Goal: Task Accomplishment & Management: Use online tool/utility

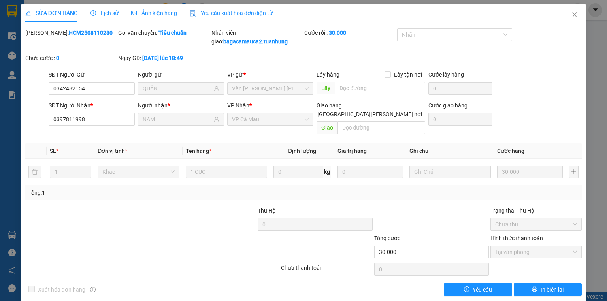
scroll to position [1, 0]
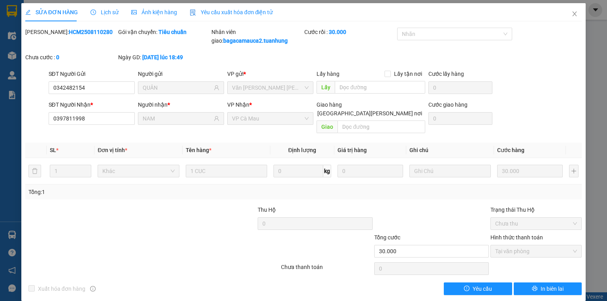
drag, startPoint x: 503, startPoint y: 246, endPoint x: 513, endPoint y: 242, distance: 10.6
drag, startPoint x: 513, startPoint y: 242, endPoint x: 571, endPoint y: 17, distance: 232.8
click at [571, 17] on icon "close" at bounding box center [574, 14] width 6 height 6
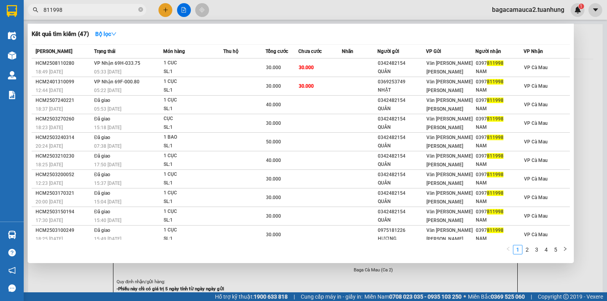
click at [137, 8] on span "811998" at bounding box center [87, 10] width 119 height 12
click at [142, 8] on icon "close-circle" at bounding box center [140, 9] width 5 height 5
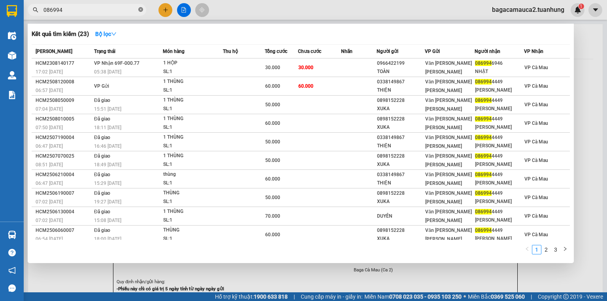
type input "0869944"
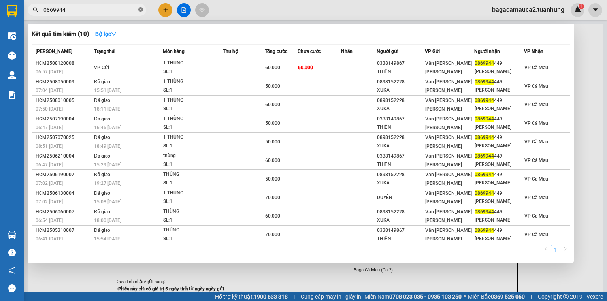
click at [140, 9] on icon "close-circle" at bounding box center [140, 9] width 5 height 5
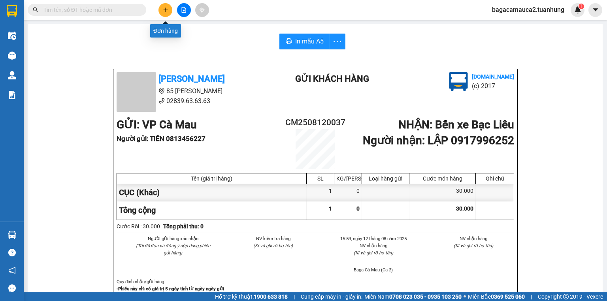
click at [164, 16] on button at bounding box center [165, 10] width 14 height 14
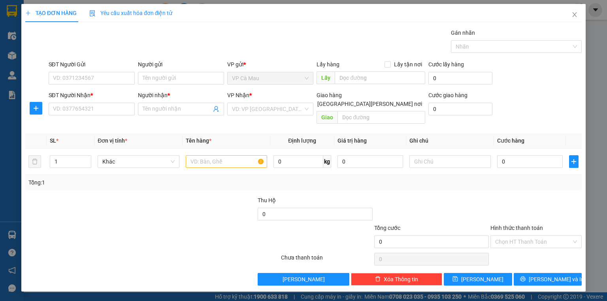
click at [117, 71] on div "SĐT Người Gửi" at bounding box center [92, 66] width 86 height 12
click at [108, 74] on input "SĐT Người Gửi" at bounding box center [92, 78] width 86 height 13
type input "0917449425"
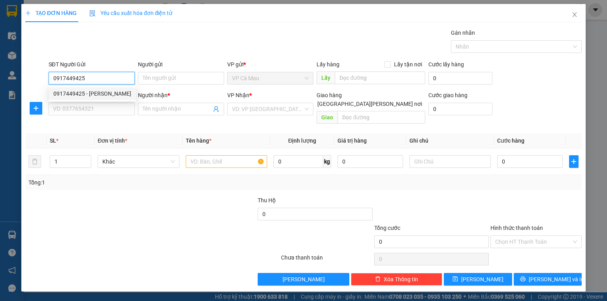
click at [107, 91] on div "0917449425 - LÝ HOÀNG ANH" at bounding box center [92, 93] width 78 height 9
type input "LÝ HOÀNG ANH"
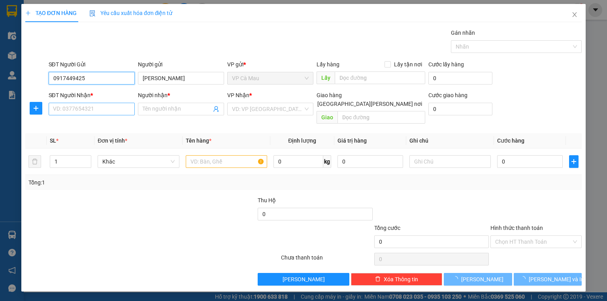
type input "0917449425"
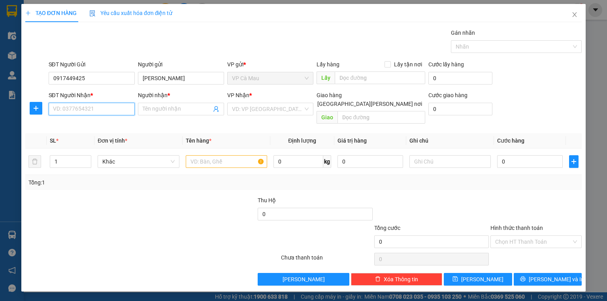
click at [103, 111] on input "SĐT Người Nhận *" at bounding box center [92, 109] width 86 height 13
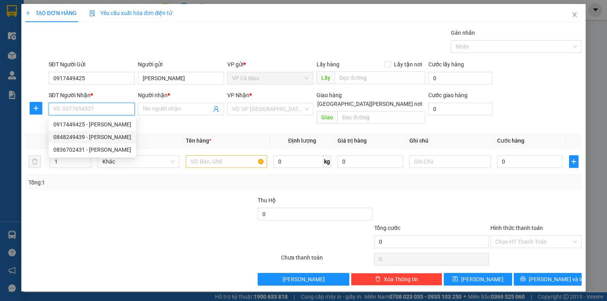
click at [102, 133] on div "0848249439 - LÝ NGỌC HUYỀN" at bounding box center [92, 137] width 78 height 9
type input "0848249439"
type input "LÝ NGỌC HUYỀN"
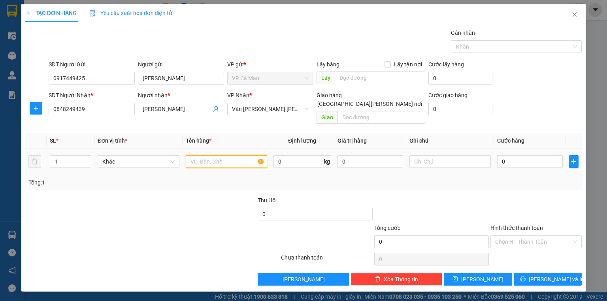
click at [207, 157] on input "text" at bounding box center [226, 161] width 81 height 13
type input "THUNG"
click at [500, 155] on input "0" at bounding box center [530, 161] width 66 height 13
type input "+63"
type input "63"
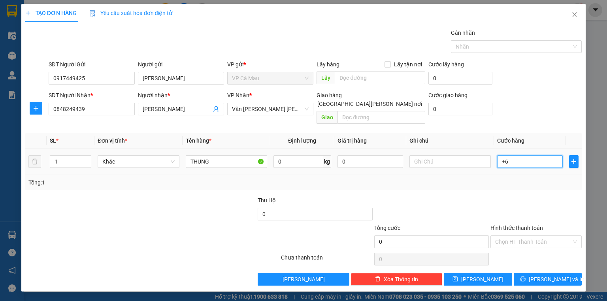
type input "63"
type input "+630"
type input "630"
type input "+63"
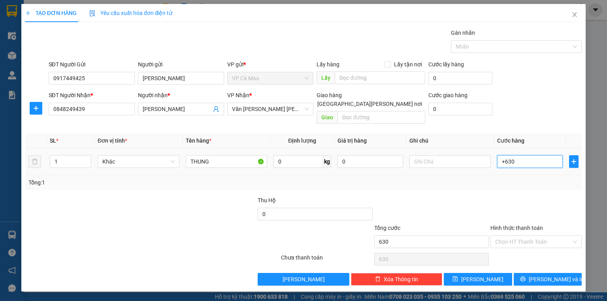
type input "63"
type input "+6"
type input "6"
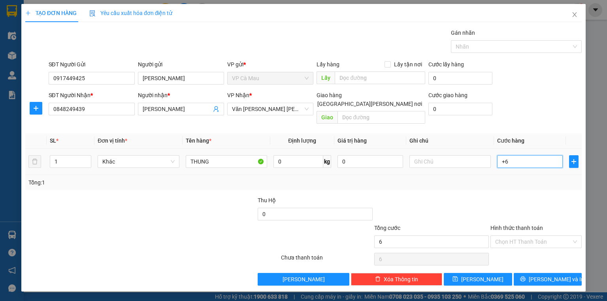
type input "+60"
type input "60"
type input "60.000"
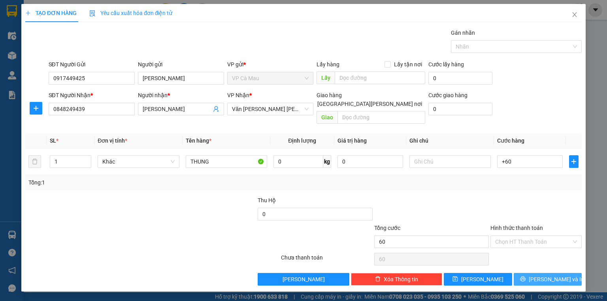
type input "60.000"
click at [568, 273] on button "[PERSON_NAME] và In" at bounding box center [548, 279] width 68 height 13
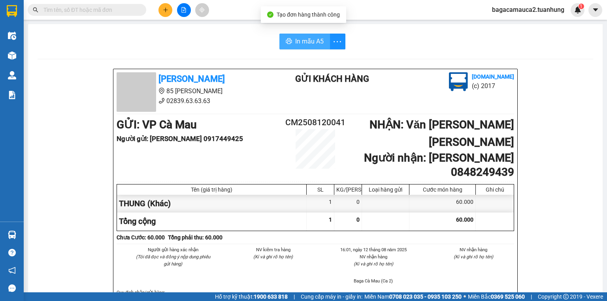
click at [309, 45] on span "In mẫu A5" at bounding box center [309, 41] width 28 height 10
click at [82, 10] on input "text" at bounding box center [89, 10] width 93 height 9
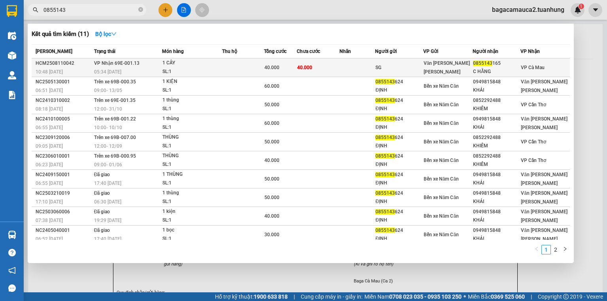
type input "0855143"
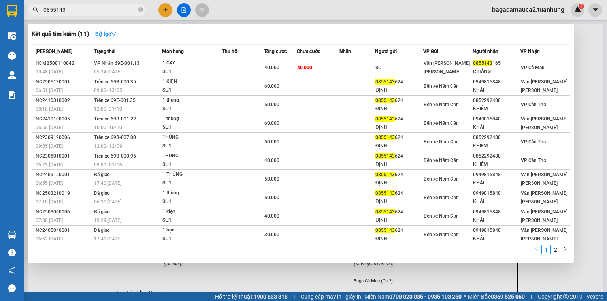
click at [247, 72] on td at bounding box center [243, 67] width 42 height 19
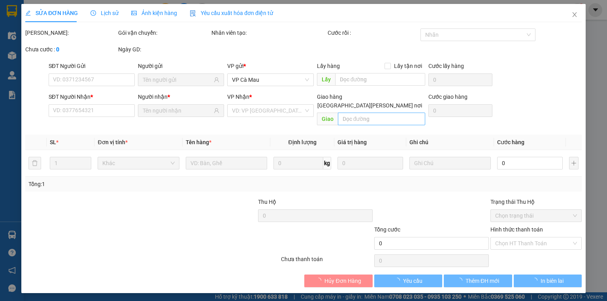
type input "SG"
type input "0855143165"
type input "C HẰNG"
type input "40.000"
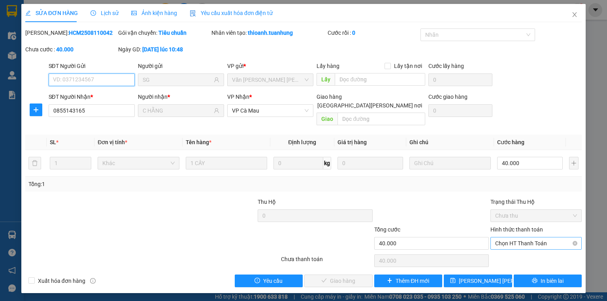
click at [531, 238] on span "Chọn HT Thanh Toán" at bounding box center [536, 244] width 82 height 12
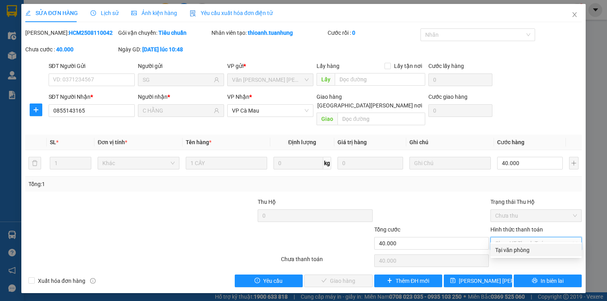
click at [529, 252] on div "Tại văn phòng" at bounding box center [536, 250] width 82 height 9
type input "0"
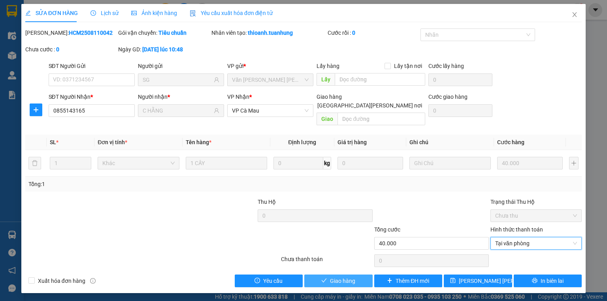
click at [368, 275] on button "Giao hàng" at bounding box center [338, 281] width 68 height 13
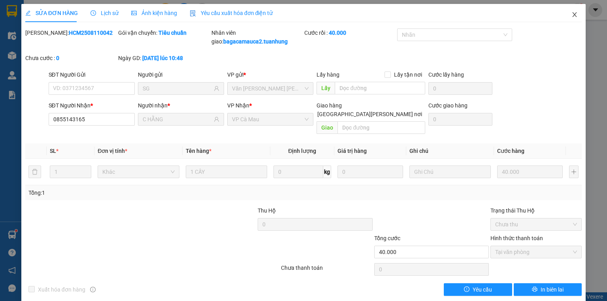
click at [571, 15] on icon "close" at bounding box center [574, 14] width 6 height 6
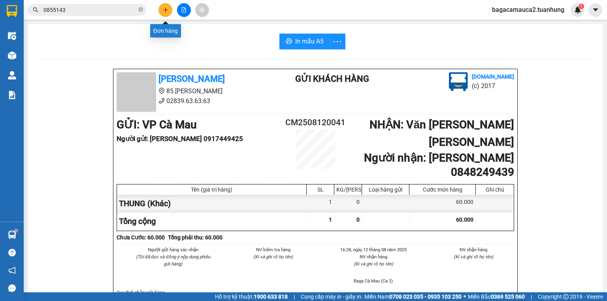
click at [167, 11] on icon "plus" at bounding box center [166, 10] width 6 height 6
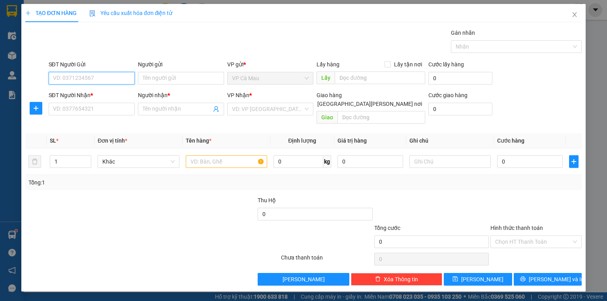
click at [124, 81] on input "SĐT Người Gửi" at bounding box center [92, 78] width 86 height 13
click at [121, 90] on div "0906368373 - HOÀNG" at bounding box center [92, 93] width 78 height 9
type input "0906368373"
type input "HOÀNG"
type input "0906368373"
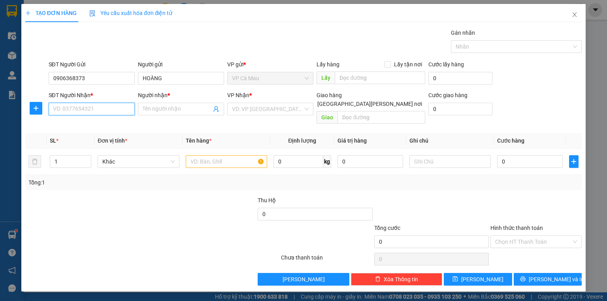
click at [117, 107] on input "SĐT Người Nhận *" at bounding box center [92, 109] width 86 height 13
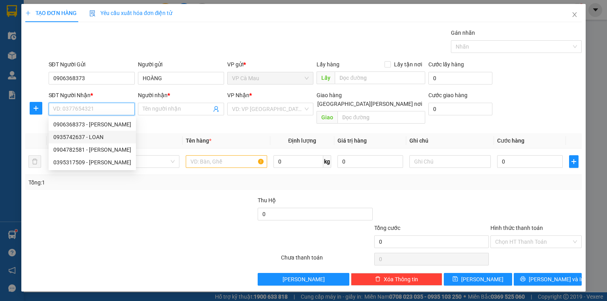
click at [108, 133] on div "0935742637 - LOAN" at bounding box center [92, 137] width 78 height 9
type input "0935742637"
type input "LOAN"
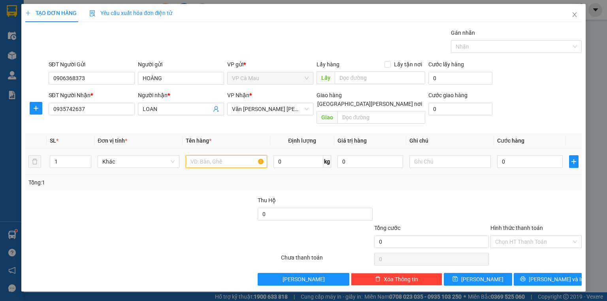
click at [208, 155] on input "text" at bounding box center [226, 161] width 81 height 13
type input "THUNG"
click at [500, 155] on input "0" at bounding box center [530, 161] width 66 height 13
type input "+6"
type input "6"
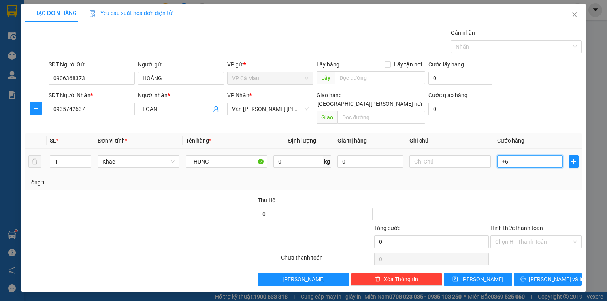
type input "6"
type input "+60"
type input "60"
type input "60.000"
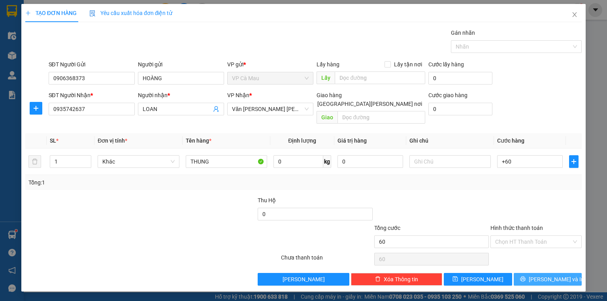
type input "60.000"
click at [558, 273] on button "[PERSON_NAME] và In" at bounding box center [548, 279] width 68 height 13
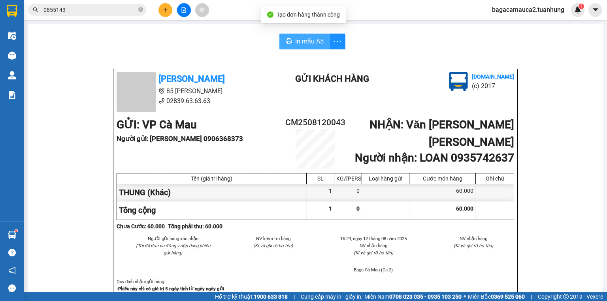
click at [297, 38] on span "In mẫu A5" at bounding box center [309, 41] width 28 height 10
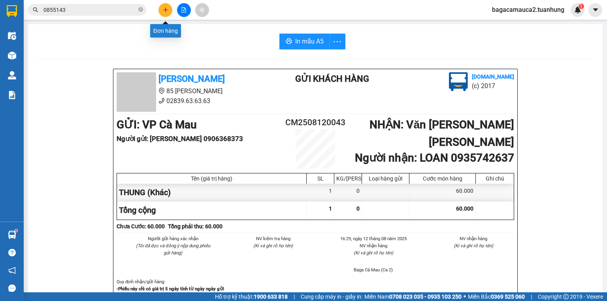
click at [165, 10] on icon "plus" at bounding box center [166, 10] width 6 height 6
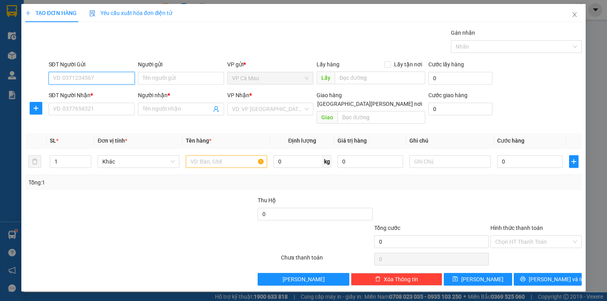
click at [112, 80] on input "SĐT Người Gửi" at bounding box center [92, 78] width 86 height 13
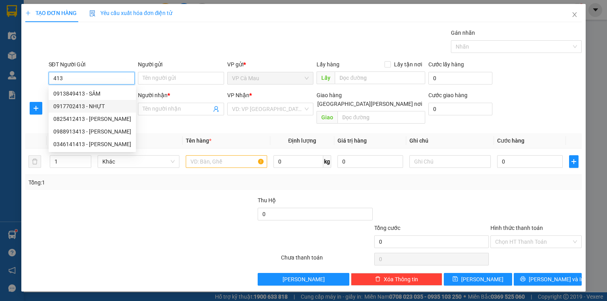
click at [112, 100] on div "0917702413 - NHỰT" at bounding box center [92, 106] width 87 height 13
type input "0917702413"
type input "NHỰT"
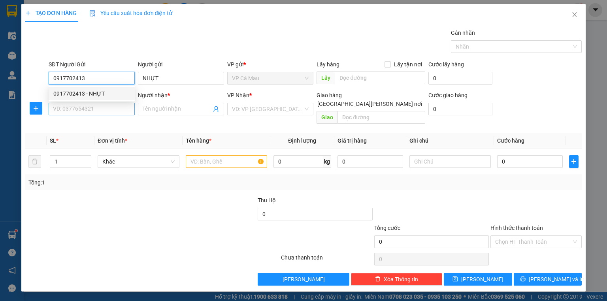
type input "0917702413"
click at [113, 106] on input "SĐT Người Nhận *" at bounding box center [92, 109] width 86 height 13
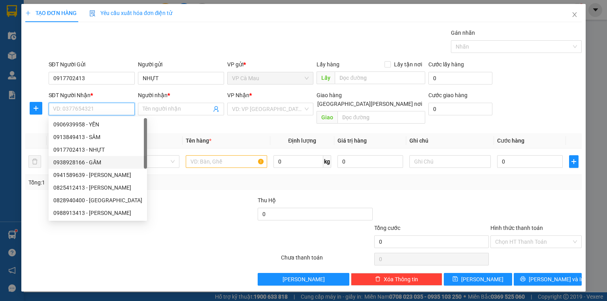
click at [107, 163] on div "0938928166 - GẤM" at bounding box center [97, 162] width 89 height 9
type input "0938928166"
type input "GẤM"
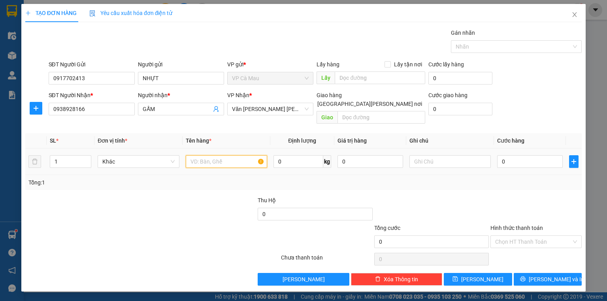
click at [196, 155] on input "text" at bounding box center [226, 161] width 81 height 13
type input "THUNG"
click at [496, 155] on td "0" at bounding box center [530, 162] width 72 height 26
click at [500, 155] on input "0" at bounding box center [530, 161] width 66 height 13
type input "+3"
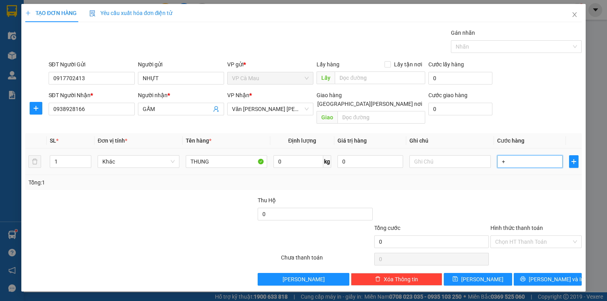
type input "3"
type input "+30"
type input "30"
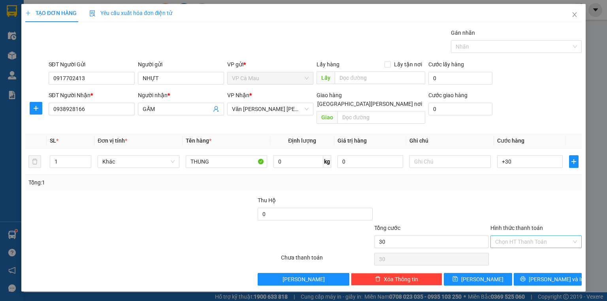
type input "30.000"
click at [559, 236] on input "Hình thức thanh toán" at bounding box center [533, 242] width 76 height 12
click at [546, 246] on div "Tại văn phòng" at bounding box center [536, 248] width 82 height 9
type input "0"
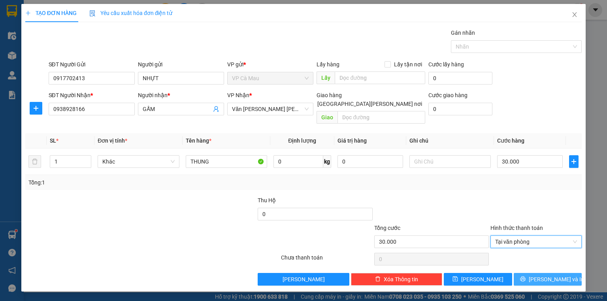
click at [566, 273] on button "[PERSON_NAME] và In" at bounding box center [548, 279] width 68 height 13
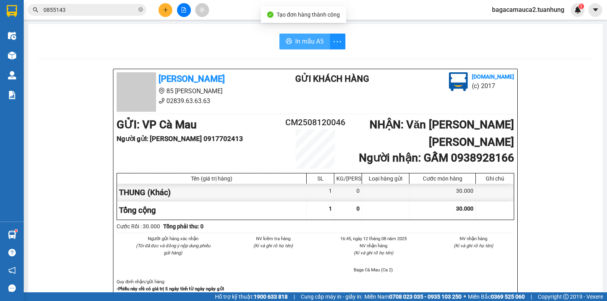
click at [312, 34] on button "In mẫu A5" at bounding box center [304, 42] width 51 height 16
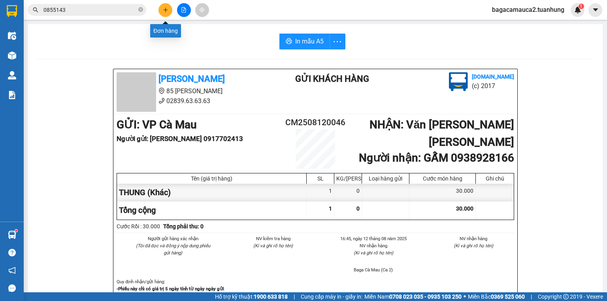
click at [163, 9] on icon "plus" at bounding box center [166, 10] width 6 height 6
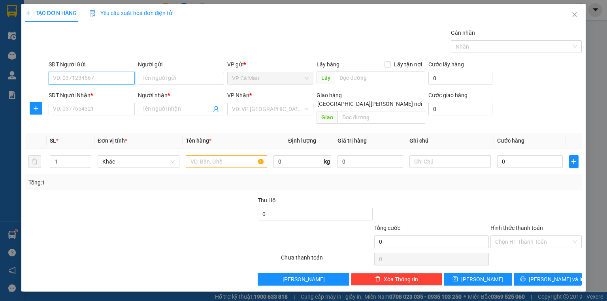
click at [128, 75] on input "SĐT Người Gửi" at bounding box center [92, 78] width 86 height 13
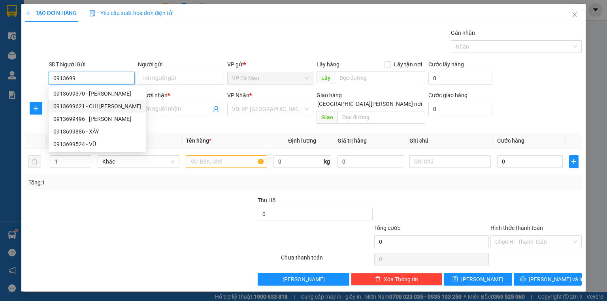
click at [115, 106] on div "0913699621 - CHỊ ĐÀO" at bounding box center [97, 106] width 88 height 9
type input "0913699621"
type input "CHỊ ĐÀO"
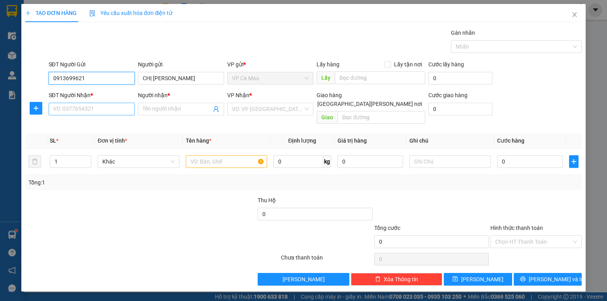
type input "0913699621"
click at [114, 107] on input "SĐT Người Nhận *" at bounding box center [92, 109] width 86 height 13
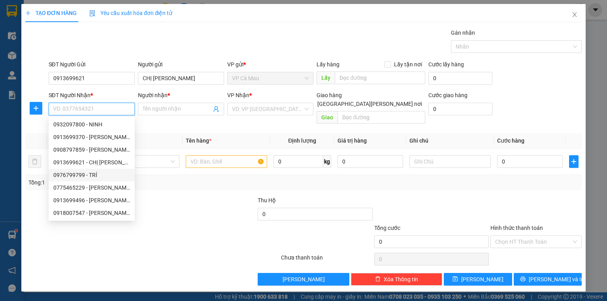
click at [100, 177] on div "0976799799 - TRÍ" at bounding box center [91, 175] width 77 height 9
type input "0976799799"
type input "TRÍ"
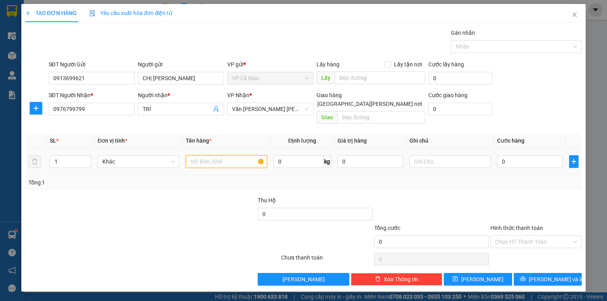
click at [199, 155] on input "text" at bounding box center [226, 161] width 81 height 13
type input "THUNG"
click at [500, 155] on input "0" at bounding box center [530, 161] width 66 height 13
type input "+4"
type input "4"
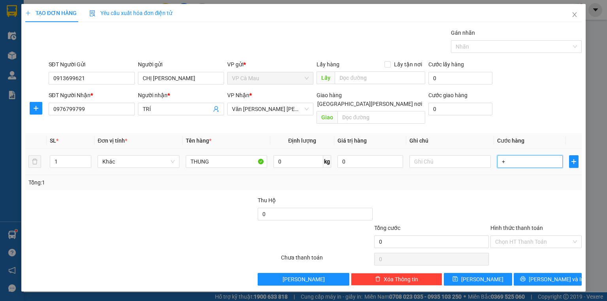
type input "4"
type input "+40"
type input "40"
type input "40.000"
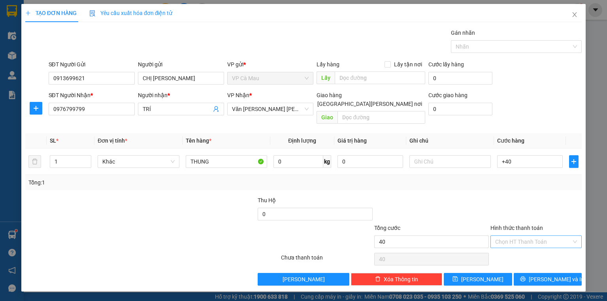
type input "40.000"
click at [530, 236] on input "Hình thức thanh toán" at bounding box center [533, 242] width 76 height 12
click at [530, 247] on div "Tại văn phòng" at bounding box center [536, 248] width 82 height 9
type input "0"
click at [562, 275] on span "[PERSON_NAME] và In" at bounding box center [556, 279] width 55 height 9
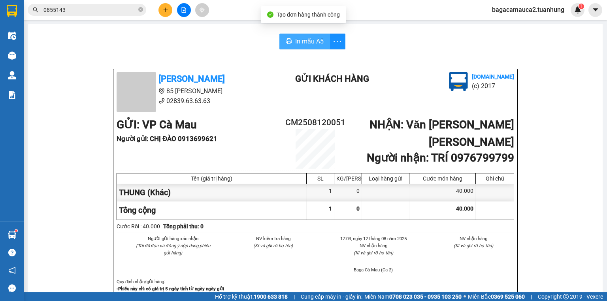
click at [296, 46] on span "In mẫu A5" at bounding box center [309, 41] width 28 height 10
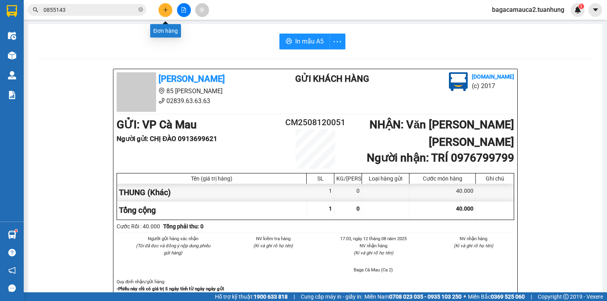
click at [167, 11] on icon "plus" at bounding box center [166, 10] width 6 height 6
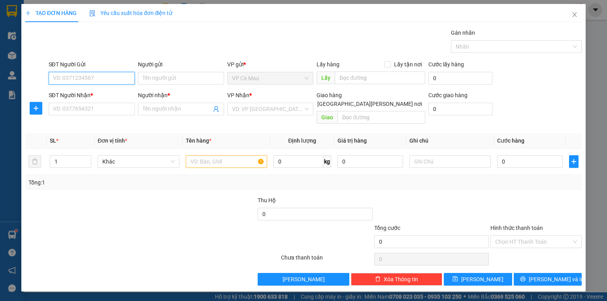
click at [85, 77] on input "SĐT Người Gửi" at bounding box center [92, 78] width 86 height 13
click at [66, 113] on input "SĐT Người Nhận *" at bounding box center [92, 109] width 86 height 13
type input "0"
click at [92, 73] on input "SĐT Người Gửi" at bounding box center [92, 78] width 86 height 13
click at [89, 106] on div "0913597500 - AN" at bounding box center [91, 106] width 77 height 9
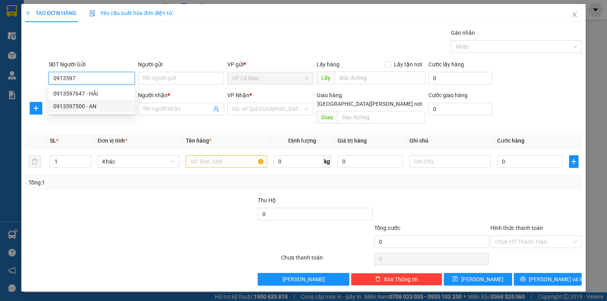
type input "0913597500"
type input "AN"
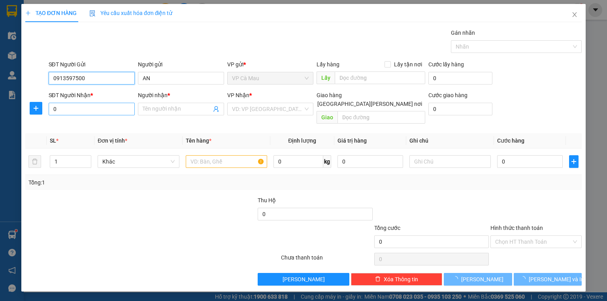
type input "0913597500"
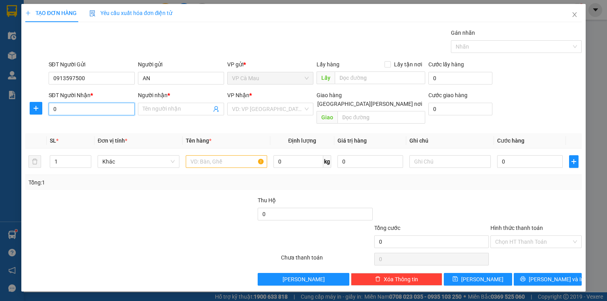
click at [98, 112] on input "0" at bounding box center [92, 109] width 86 height 13
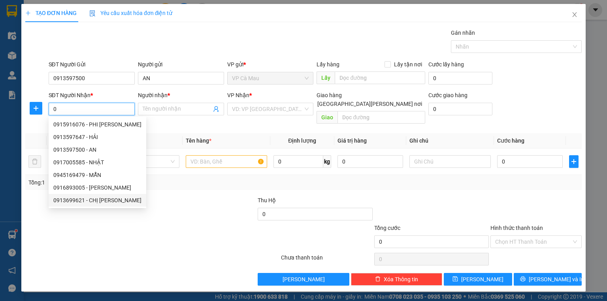
click at [109, 198] on div "0913699621 - CHỊ ĐÀO" at bounding box center [97, 200] width 88 height 9
type input "0913699621"
type input "CHỊ ĐÀO"
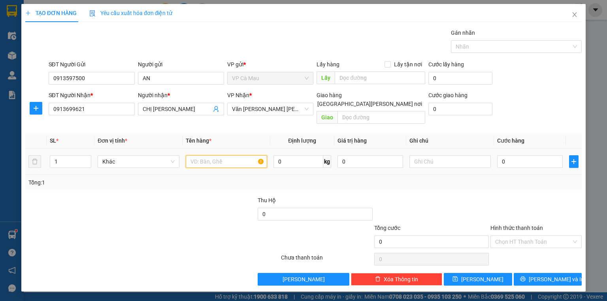
click at [207, 155] on input "text" at bounding box center [226, 161] width 81 height 13
type input "THUNG"
click at [498, 155] on input "0" at bounding box center [530, 161] width 66 height 13
type input "+4"
type input "4"
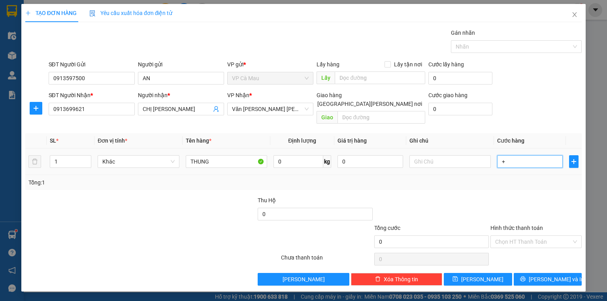
type input "4"
type input "+40"
type input "40"
type input "40.000"
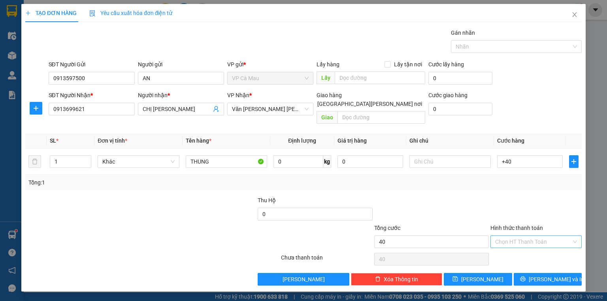
type input "40.000"
click at [537, 236] on input "Hình thức thanh toán" at bounding box center [533, 242] width 76 height 12
click at [545, 248] on div "Tại văn phòng" at bounding box center [536, 248] width 82 height 9
type input "0"
click at [561, 275] on span "[PERSON_NAME] và In" at bounding box center [556, 279] width 55 height 9
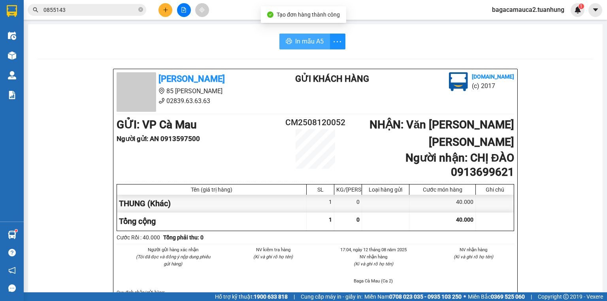
click at [318, 38] on span "In mẫu A5" at bounding box center [309, 41] width 28 height 10
click at [140, 9] on icon "close-circle" at bounding box center [140, 9] width 5 height 5
click at [135, 9] on input "text" at bounding box center [89, 10] width 93 height 9
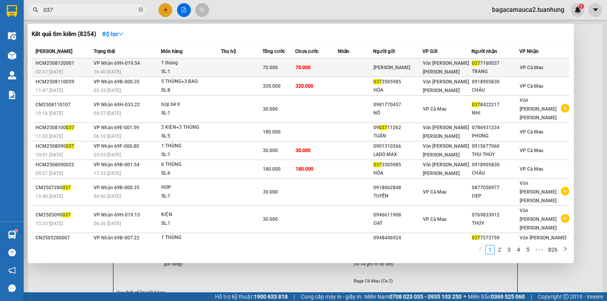
type input "037"
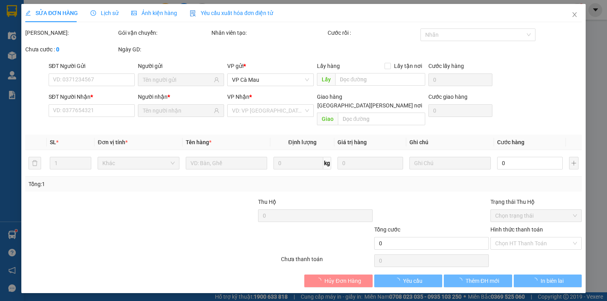
type input "kim luyến"
type input "0377160037"
type input "TRANG"
type input "70.000"
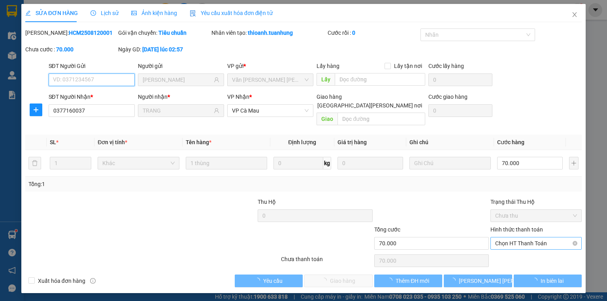
click at [545, 238] on span "Chọn HT Thanh Toán" at bounding box center [536, 244] width 82 height 12
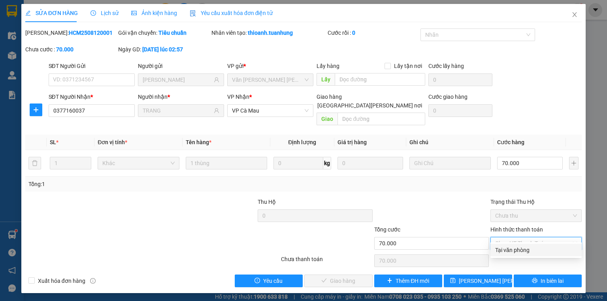
click at [528, 252] on div "Tại văn phòng" at bounding box center [536, 250] width 82 height 9
type input "0"
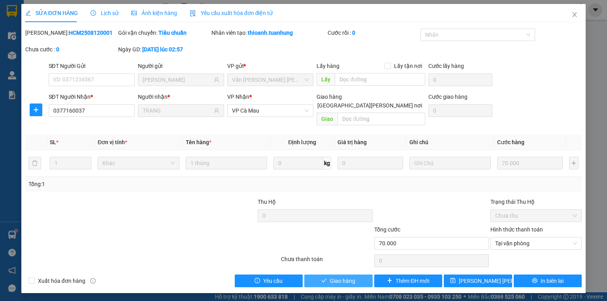
click at [344, 275] on button "Giao hàng" at bounding box center [338, 281] width 68 height 13
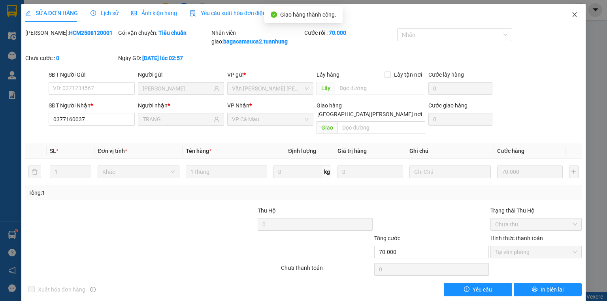
click at [573, 13] on icon "close" at bounding box center [575, 14] width 4 height 5
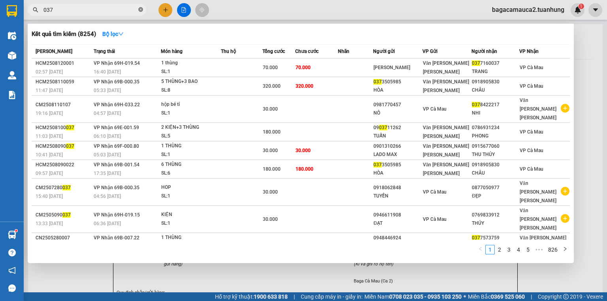
click at [141, 9] on icon "close-circle" at bounding box center [140, 9] width 5 height 5
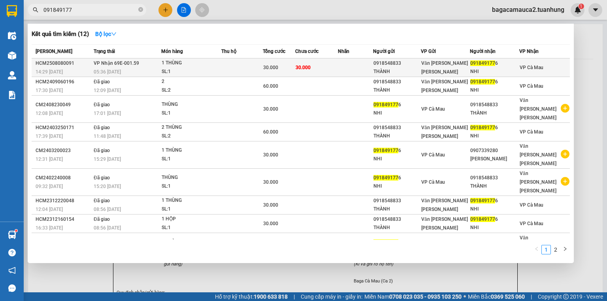
type input "091849177"
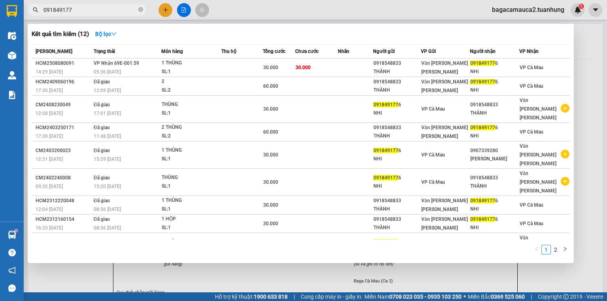
click at [245, 61] on td at bounding box center [241, 67] width 41 height 19
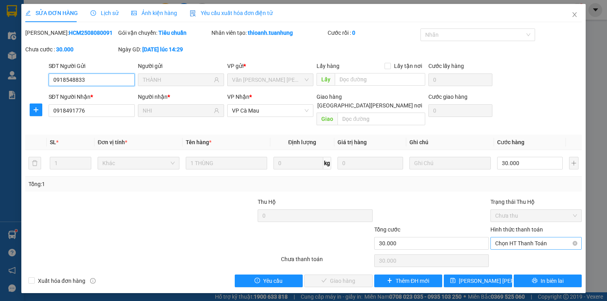
click at [545, 238] on span "Chọn HT Thanh Toán" at bounding box center [536, 244] width 82 height 12
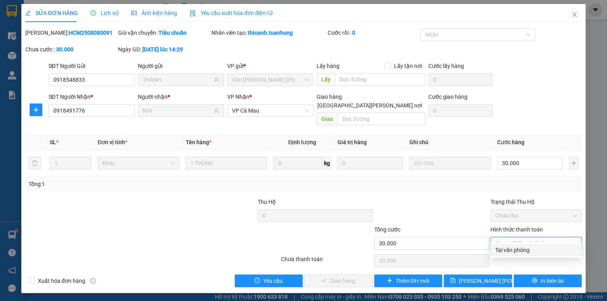
click at [537, 255] on div "Tại văn phòng" at bounding box center [535, 250] width 91 height 13
type input "0"
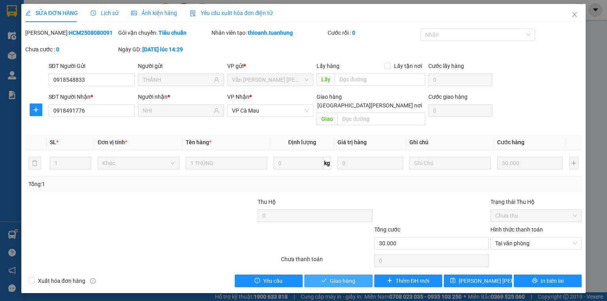
click at [339, 277] on span "Giao hàng" at bounding box center [342, 281] width 25 height 9
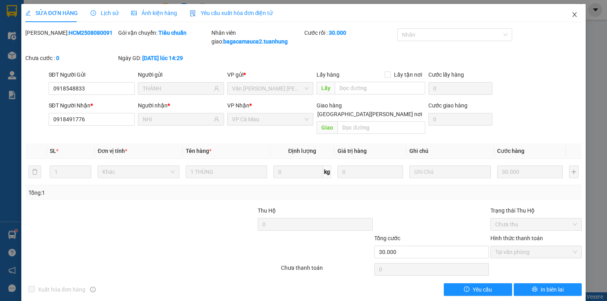
click at [569, 11] on span "Close" at bounding box center [575, 15] width 22 height 22
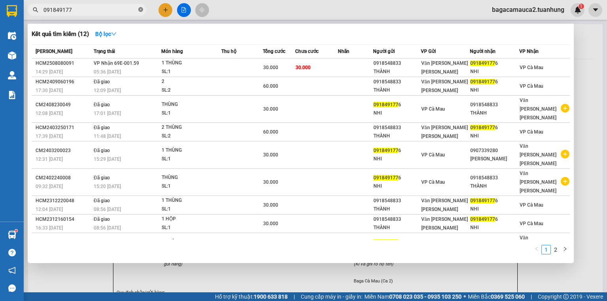
click at [143, 8] on icon "close-circle" at bounding box center [140, 9] width 5 height 5
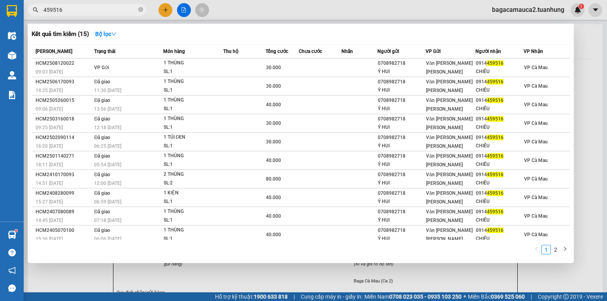
type input "459516"
click at [169, 10] on div at bounding box center [303, 150] width 607 height 301
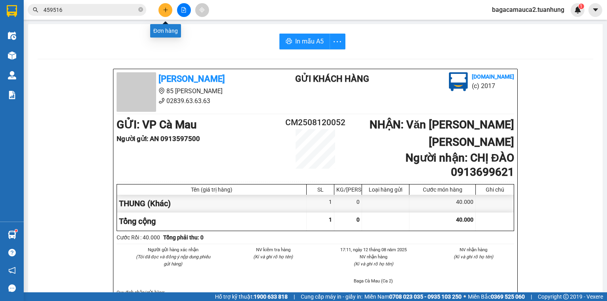
click at [163, 19] on div "Đơn hàng" at bounding box center [165, 28] width 31 height 19
click at [165, 13] on button at bounding box center [165, 10] width 14 height 14
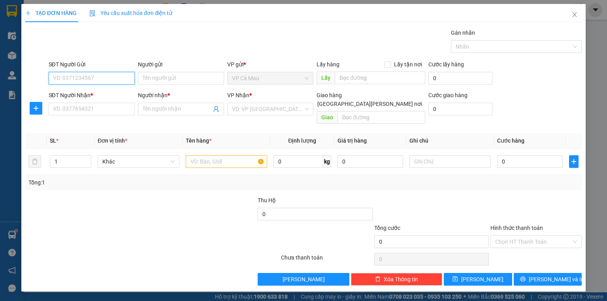
click at [115, 83] on input "SĐT Người Gửi" at bounding box center [92, 78] width 86 height 13
type input "0948845981"
click at [117, 95] on div "0948845981 - TRƯỜNG" at bounding box center [92, 93] width 78 height 9
type input "TRƯỜNG"
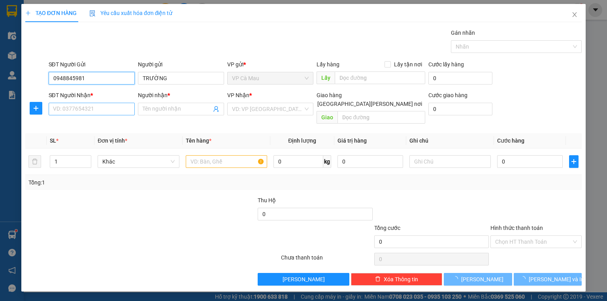
type input "0948845981"
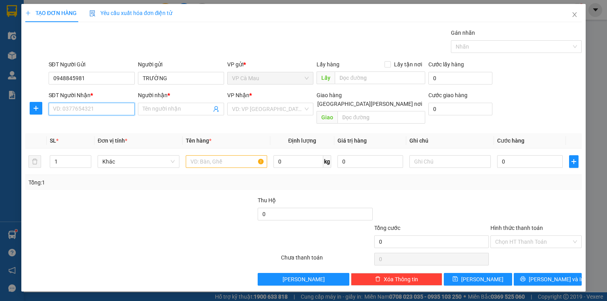
click at [109, 114] on input "SĐT Người Nhận *" at bounding box center [92, 109] width 86 height 13
click at [115, 135] on div "0855515535 - LÝ HỒNG NGÂN" at bounding box center [92, 137] width 78 height 9
type input "0855515535"
type input "LÝ HỒNG NGÂN"
click at [192, 155] on input "text" at bounding box center [226, 161] width 81 height 13
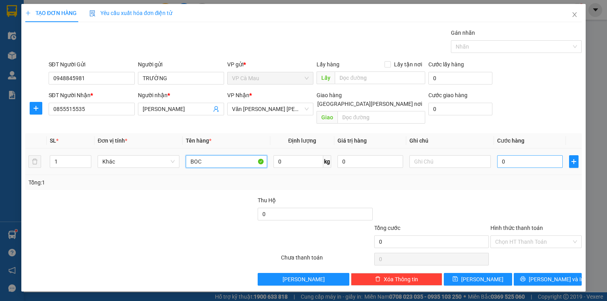
type input "BOC"
click at [500, 155] on input "0" at bounding box center [530, 161] width 66 height 13
type input "+3"
type input "3"
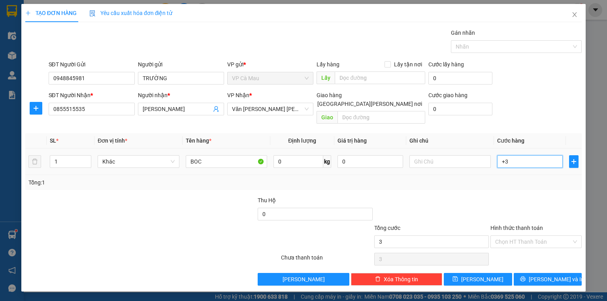
type input "+30"
type input "30"
type input "30.000"
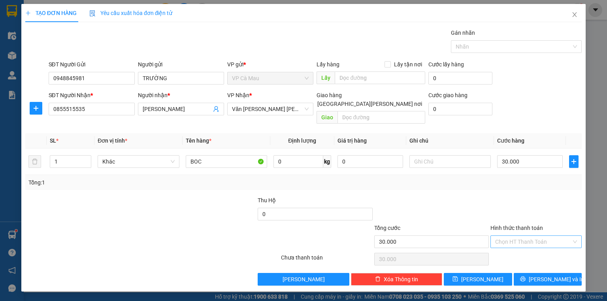
click at [565, 236] on input "Hình thức thanh toán" at bounding box center [533, 242] width 76 height 12
click at [555, 246] on div "Tại văn phòng" at bounding box center [536, 248] width 82 height 9
type input "0"
click at [552, 275] on span "[PERSON_NAME] và In" at bounding box center [556, 279] width 55 height 9
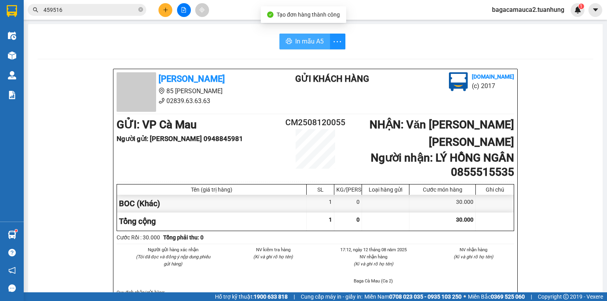
click at [318, 42] on span "In mẫu A5" at bounding box center [309, 41] width 28 height 10
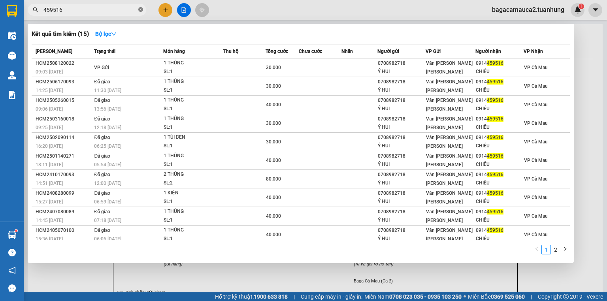
click at [139, 13] on span at bounding box center [140, 10] width 5 height 8
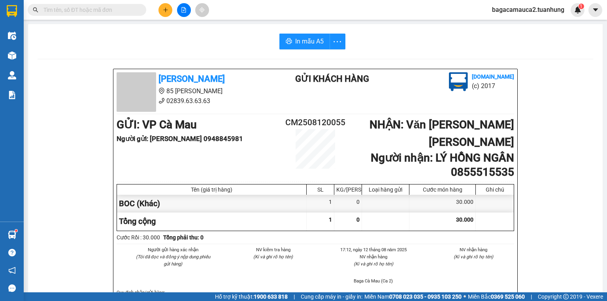
click at [119, 13] on input "text" at bounding box center [89, 10] width 93 height 9
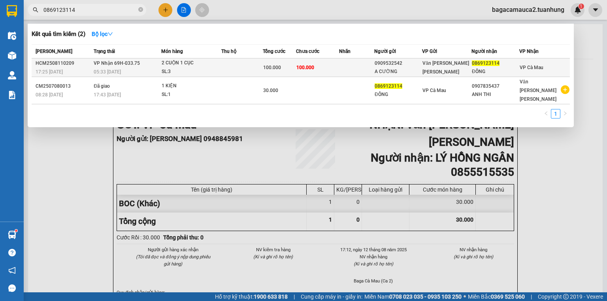
type input "0869123114"
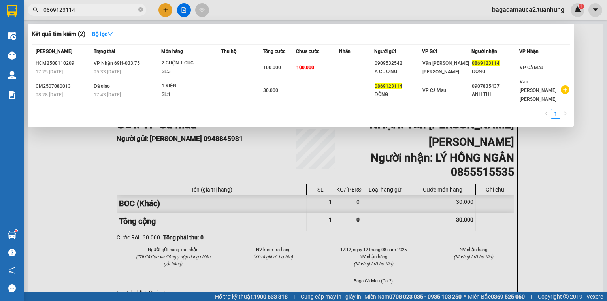
click at [317, 70] on td "100.000" at bounding box center [317, 67] width 43 height 19
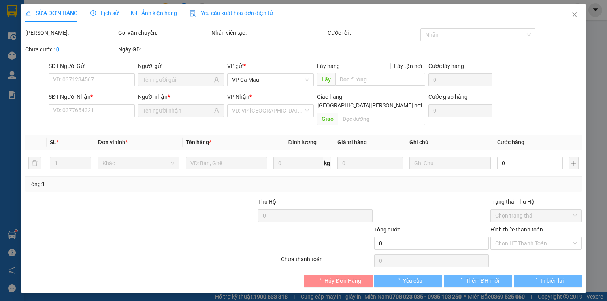
type input "0909532542"
type input "A CƯỜNG"
type input "0869123114"
type input "ĐÔNG"
type input "100.000"
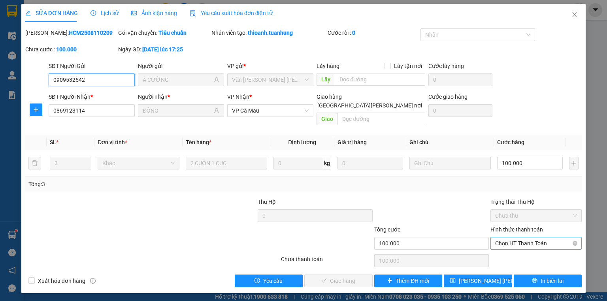
click at [522, 238] on span "Chọn HT Thanh Toán" at bounding box center [536, 244] width 82 height 12
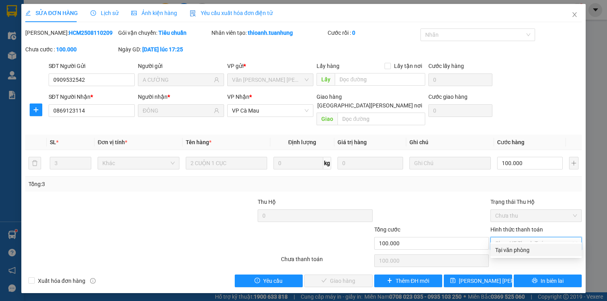
click at [519, 249] on div "Tại văn phòng" at bounding box center [536, 250] width 82 height 9
type input "0"
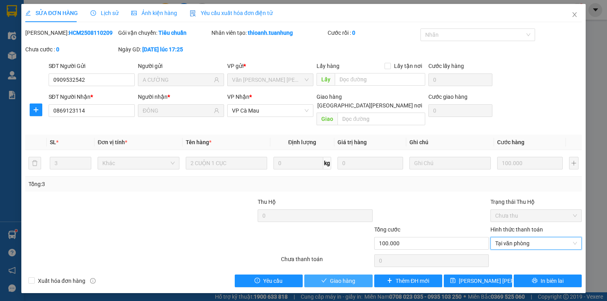
click at [346, 277] on span "Giao hàng" at bounding box center [342, 281] width 25 height 9
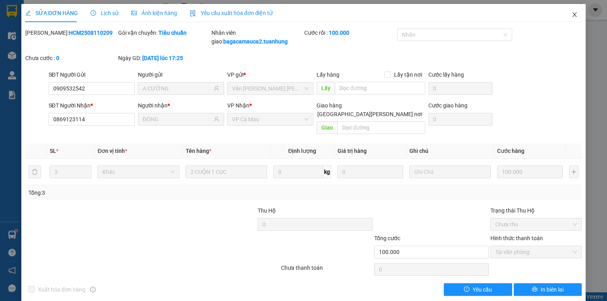
click at [574, 14] on span "Close" at bounding box center [575, 15] width 22 height 22
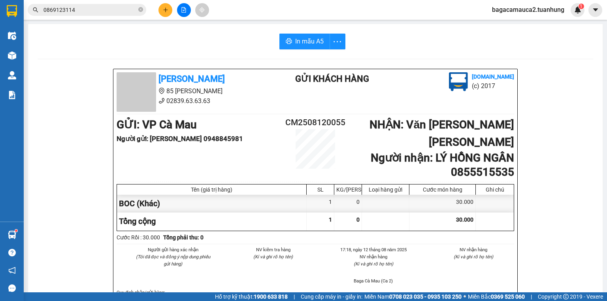
click at [167, 6] on button at bounding box center [165, 10] width 14 height 14
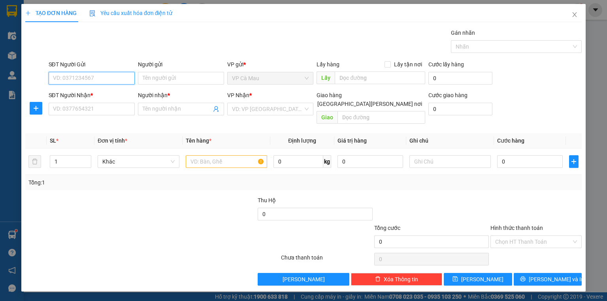
click at [118, 74] on input "SĐT Người Gửi" at bounding box center [92, 78] width 86 height 13
type input "0817355755"
click at [111, 95] on div "0817355755 - THĂNG" at bounding box center [91, 93] width 77 height 9
type input "THĂNG"
type input "0817355755"
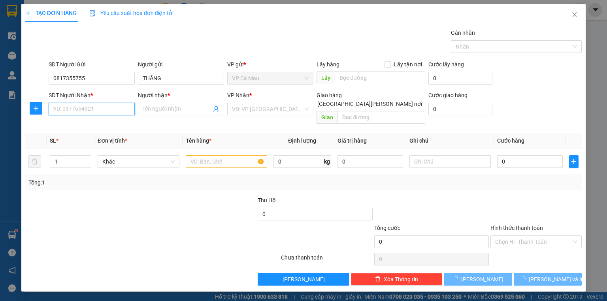
click at [101, 109] on input "SĐT Người Nhận *" at bounding box center [92, 109] width 86 height 13
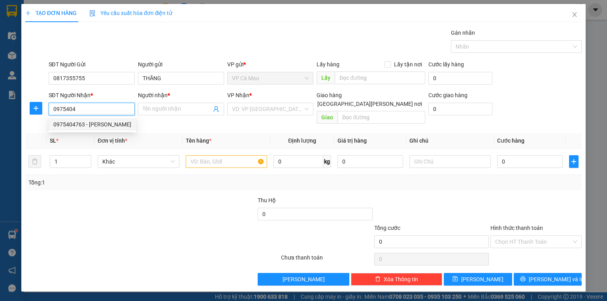
click at [95, 124] on div "0975404763 - TRINH" at bounding box center [92, 124] width 78 height 9
type input "0975404763"
type input "TRINH"
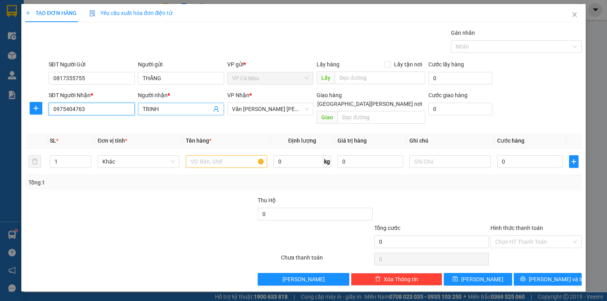
type input "0975404763"
click at [159, 108] on input "TRINH" at bounding box center [177, 109] width 69 height 9
type input "T"
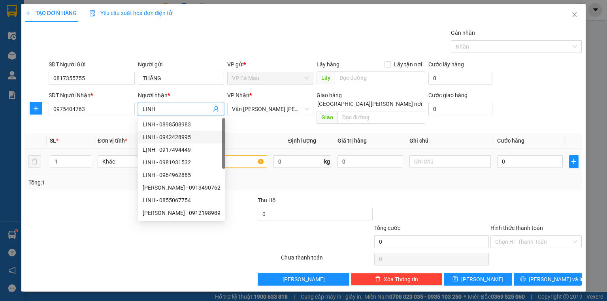
type input "LINH"
click at [253, 150] on td at bounding box center [227, 162] width 88 height 26
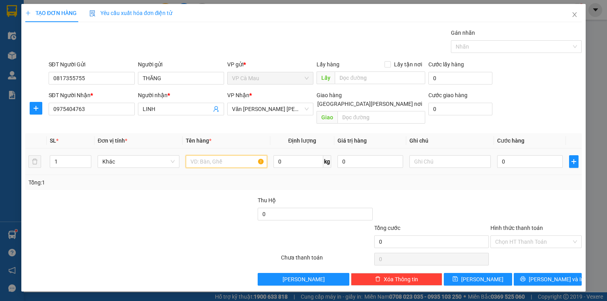
click at [243, 155] on input "text" at bounding box center [226, 161] width 81 height 13
type input "THUNG"
click at [500, 155] on input "0" at bounding box center [530, 161] width 66 height 13
type input "+5"
type input "5"
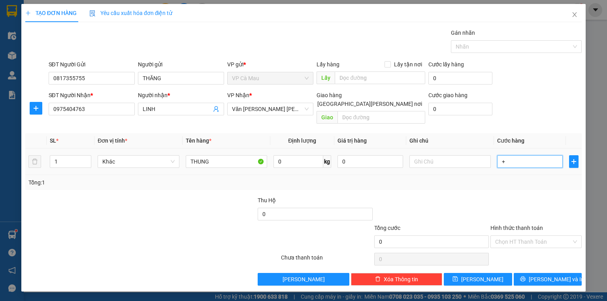
type input "5"
type input "+50"
type input "50"
type input "50.000"
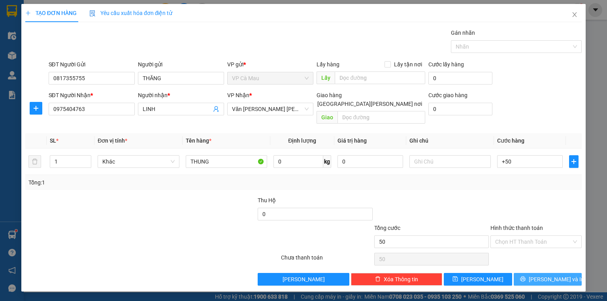
type input "50.000"
click at [556, 275] on span "[PERSON_NAME] và In" at bounding box center [556, 279] width 55 height 9
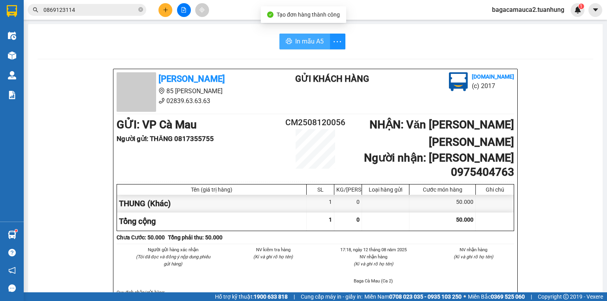
click at [315, 46] on span "In mẫu A5" at bounding box center [309, 41] width 28 height 10
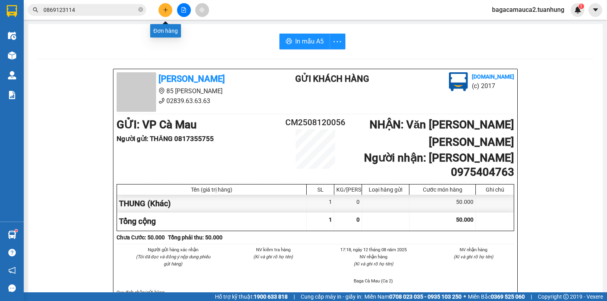
click at [169, 11] on button at bounding box center [165, 10] width 14 height 14
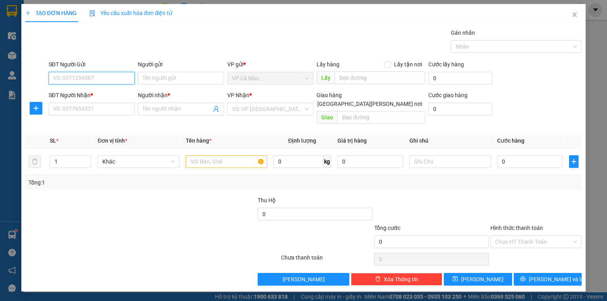
click at [125, 77] on input "SĐT Người Gửi" at bounding box center [92, 78] width 86 height 13
type input "0813123830"
click at [147, 75] on input "Người gửi" at bounding box center [181, 78] width 86 height 13
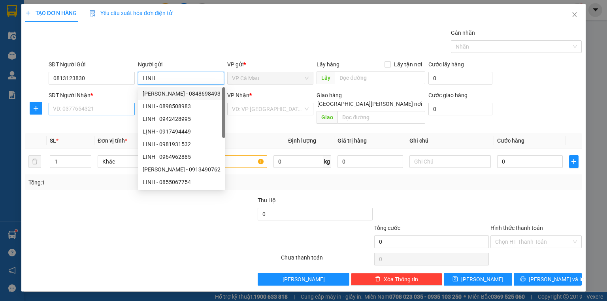
type input "LINH"
click at [101, 106] on input "SĐT Người Nhận *" at bounding box center [92, 109] width 86 height 13
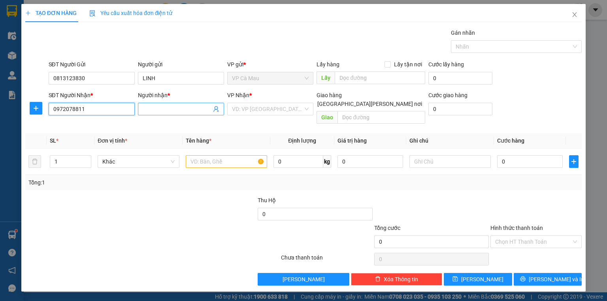
type input "0972078811"
click at [190, 109] on input "Người nhận *" at bounding box center [177, 109] width 69 height 9
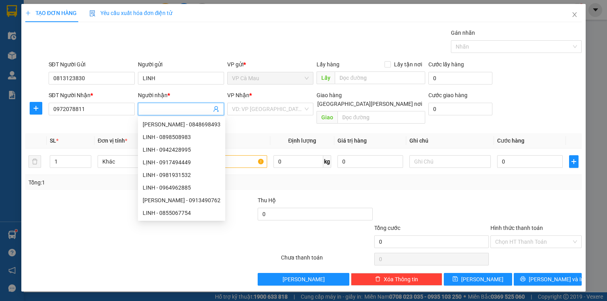
type input "D"
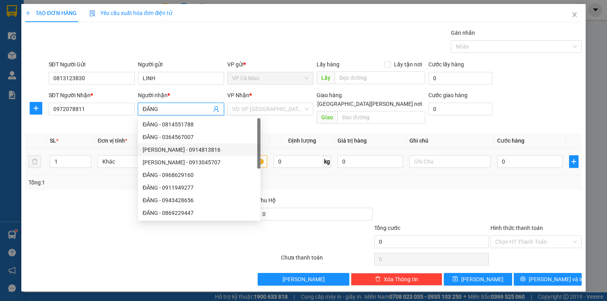
type input "ĐĂNG"
click at [256, 151] on td at bounding box center [227, 162] width 88 height 26
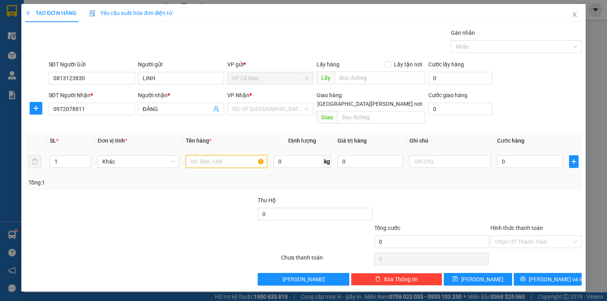
click at [217, 155] on input "text" at bounding box center [226, 161] width 81 height 13
type input "THUNG"
click at [261, 109] on input "search" at bounding box center [267, 109] width 71 height 12
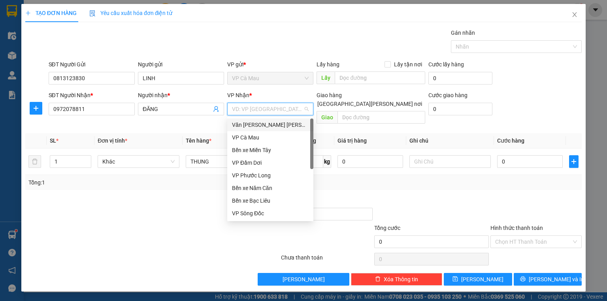
click at [266, 122] on div "Văn [PERSON_NAME] [PERSON_NAME]" at bounding box center [270, 125] width 77 height 9
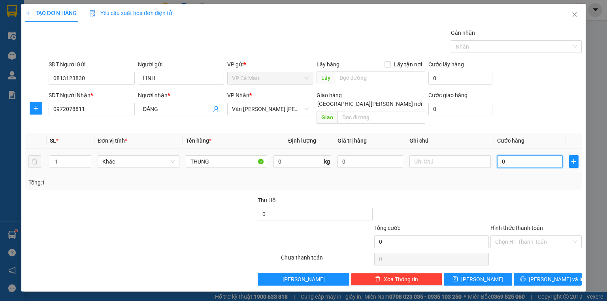
click at [500, 155] on input "0" at bounding box center [530, 161] width 66 height 13
type input "+5"
type input "5"
type input "+50"
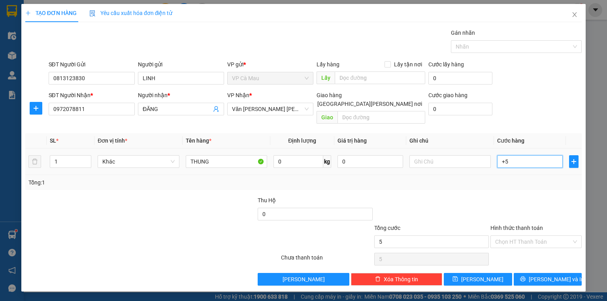
type input "50"
type input "50.000"
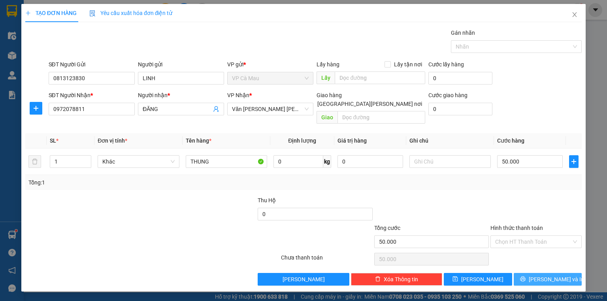
click at [563, 275] on span "[PERSON_NAME] và In" at bounding box center [556, 279] width 55 height 9
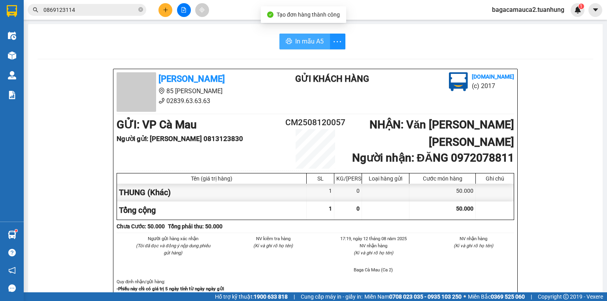
click at [299, 42] on span "In mẫu A5" at bounding box center [309, 41] width 28 height 10
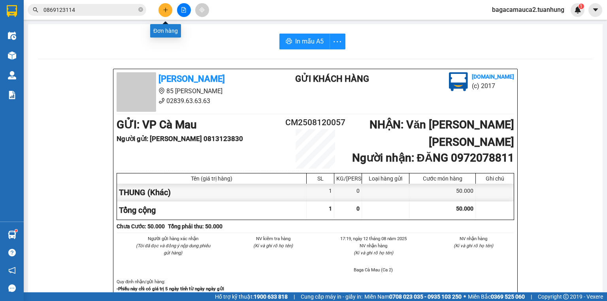
click at [164, 9] on icon "plus" at bounding box center [166, 10] width 6 height 6
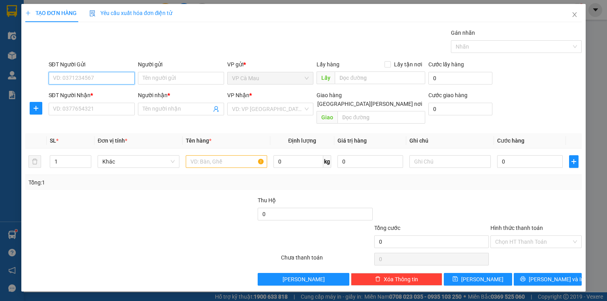
click at [89, 75] on input "SĐT Người Gửi" at bounding box center [92, 78] width 86 height 13
click at [89, 92] on div "0913141948 - VĨNH TÀI" at bounding box center [91, 93] width 77 height 9
type input "0913141948"
type input "[PERSON_NAME]"
type input "0913141948"
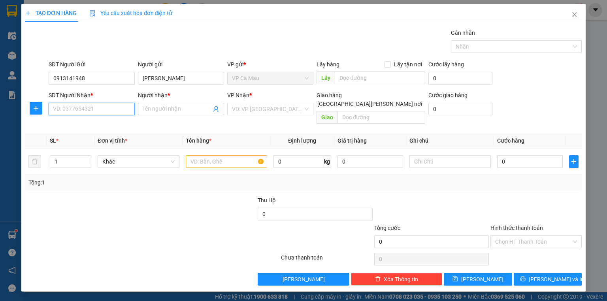
click at [85, 111] on input "SĐT Người Nhận *" at bounding box center [92, 109] width 86 height 13
click at [91, 124] on div "0888284052 - HỒNG ANH" at bounding box center [92, 124] width 78 height 9
type input "0888284052"
type input "HỒNG ANH"
click at [226, 155] on input "text" at bounding box center [226, 161] width 81 height 13
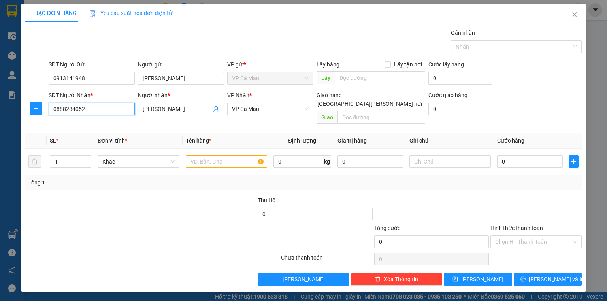
click at [105, 106] on input "0888284052" at bounding box center [92, 109] width 86 height 13
type input "0"
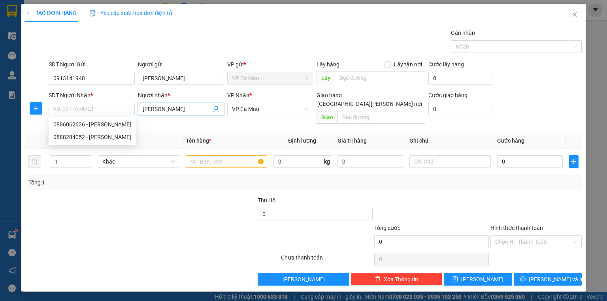
click at [181, 106] on input "HỒNG ANH" at bounding box center [177, 109] width 69 height 9
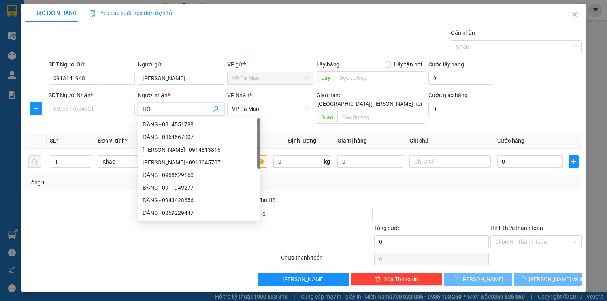
type input "H"
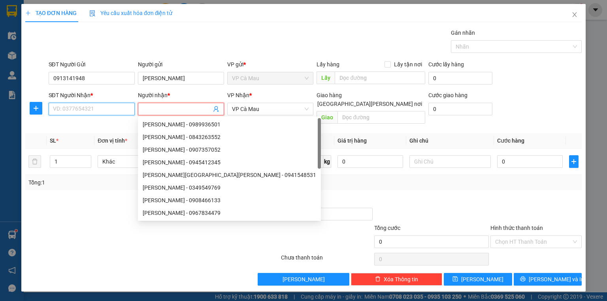
click at [81, 111] on input "SĐT Người Nhận *" at bounding box center [92, 109] width 86 height 13
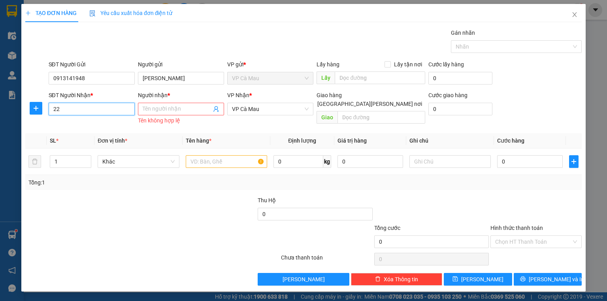
type input "2"
click at [95, 126] on div "0888228439 - CTY KIM TÍN" at bounding box center [97, 124] width 89 height 9
type input "0888228439"
type input "CTY KIM TÍN"
type input "0888228439"
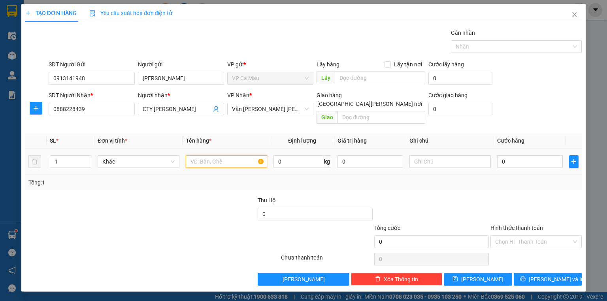
click at [196, 155] on input "text" at bounding box center [226, 161] width 81 height 13
type input "BOC"
click at [500, 155] on input "0" at bounding box center [530, 161] width 66 height 13
type input "+3"
type input "3"
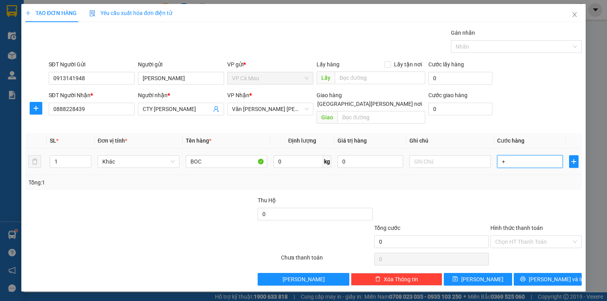
type input "3"
type input "+30"
type input "30"
type input "30.000"
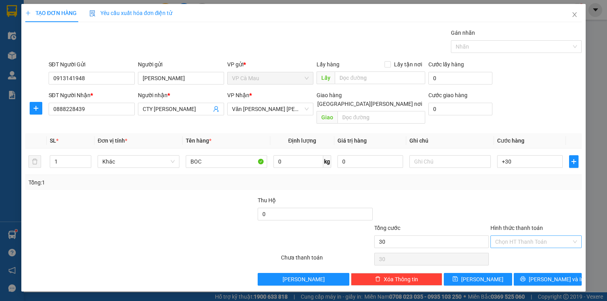
type input "30.000"
click at [555, 236] on input "Hình thức thanh toán" at bounding box center [533, 242] width 76 height 12
click at [547, 246] on div "Tại văn phòng" at bounding box center [536, 248] width 82 height 9
type input "0"
click at [570, 275] on button "[PERSON_NAME] và In" at bounding box center [548, 279] width 68 height 13
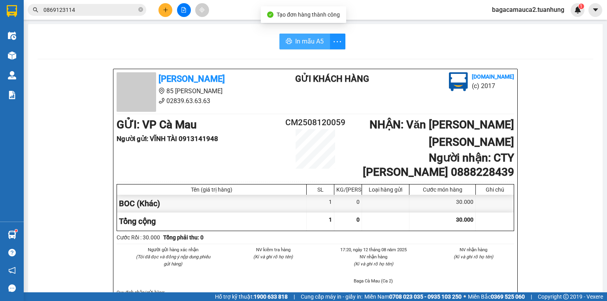
click at [321, 41] on span "In mẫu A5" at bounding box center [309, 41] width 28 height 10
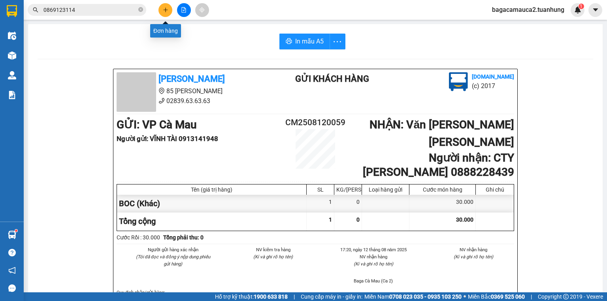
click at [168, 8] on icon "plus" at bounding box center [166, 10] width 6 height 6
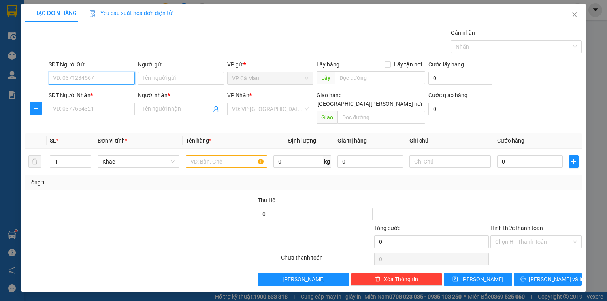
click at [121, 83] on input "SĐT Người Gửi" at bounding box center [92, 78] width 86 height 13
type input "0915865742"
click at [117, 92] on div "0915865742 - PHẤN" at bounding box center [92, 93] width 78 height 9
type input "PHẤN"
type input "0915865742"
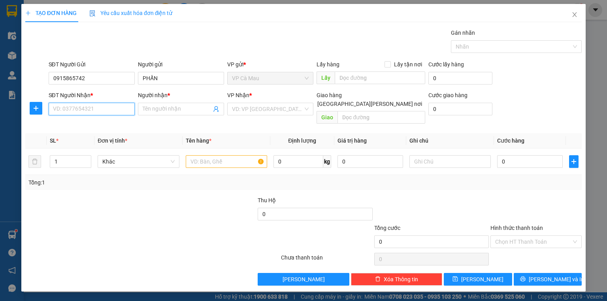
click at [108, 109] on input "SĐT Người Nhận *" at bounding box center [92, 109] width 86 height 13
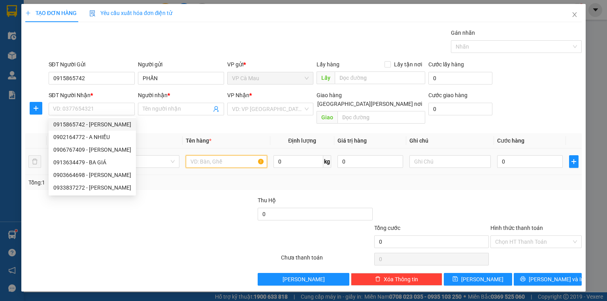
click at [197, 155] on input "text" at bounding box center [226, 161] width 81 height 13
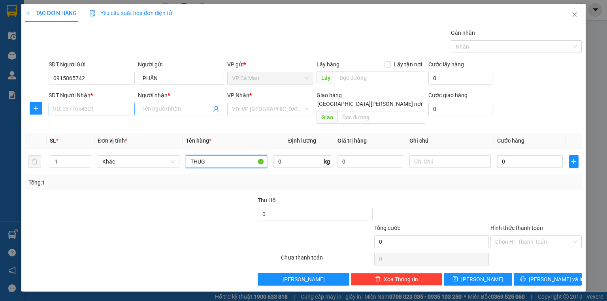
type input "THUG"
click at [128, 110] on input "SĐT Người Nhận *" at bounding box center [92, 109] width 86 height 13
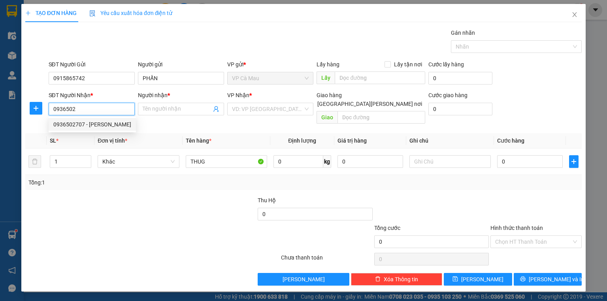
click at [122, 120] on div "0936502707 - NHIÊN" at bounding box center [92, 124] width 78 height 9
type input "0936502707"
type input "NHIÊN"
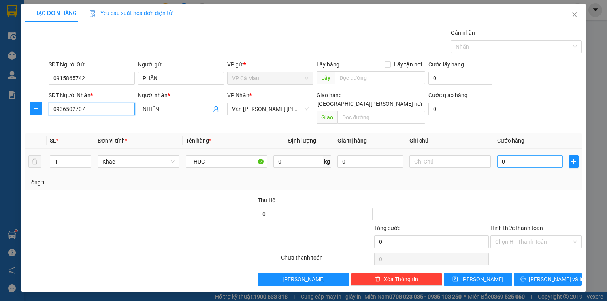
type input "0936502707"
click at [501, 155] on input "0" at bounding box center [530, 161] width 66 height 13
type input "+4"
type input "4"
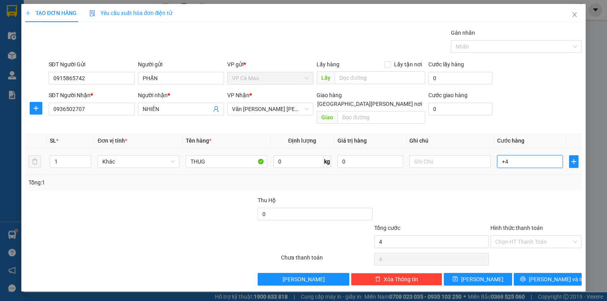
type input "+40"
type input "40"
type input "40.000"
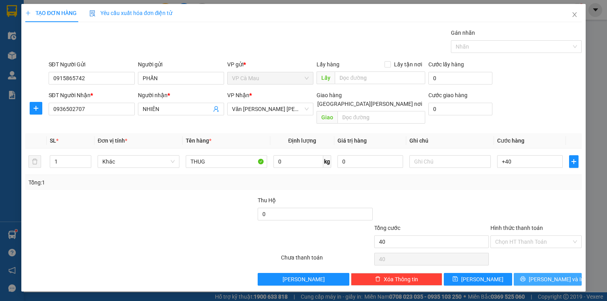
type input "40.000"
click at [555, 275] on span "[PERSON_NAME] và In" at bounding box center [556, 279] width 55 height 9
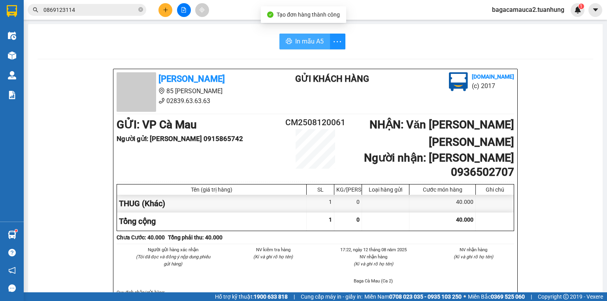
click at [305, 43] on span "In mẫu A5" at bounding box center [309, 41] width 28 height 10
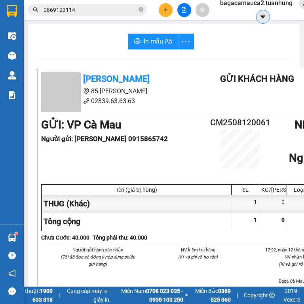
click at [266, 17] on button at bounding box center [263, 17] width 14 height 14
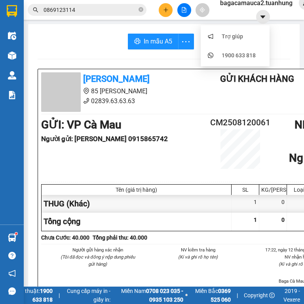
click at [76, 48] on div "In mẫu A5" at bounding box center [164, 42] width 252 height 16
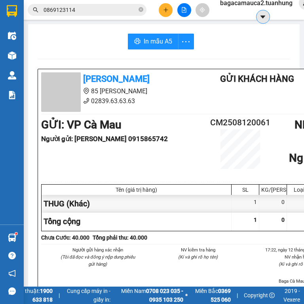
click at [263, 19] on icon "caret-down" at bounding box center [262, 16] width 7 height 7
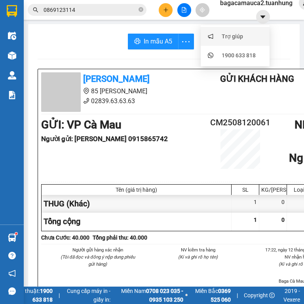
click at [243, 40] on div "Trợ giúp" at bounding box center [234, 36] width 59 height 15
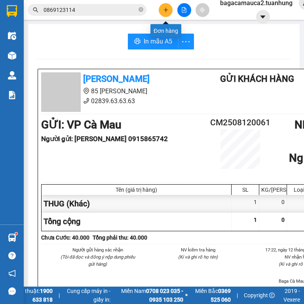
click at [164, 8] on icon "plus" at bounding box center [166, 10] width 6 height 6
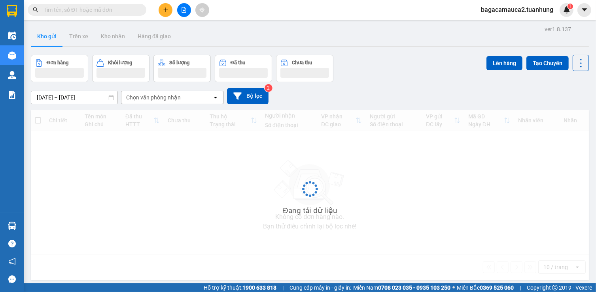
click at [166, 11] on icon "plus" at bounding box center [166, 10] width 6 height 6
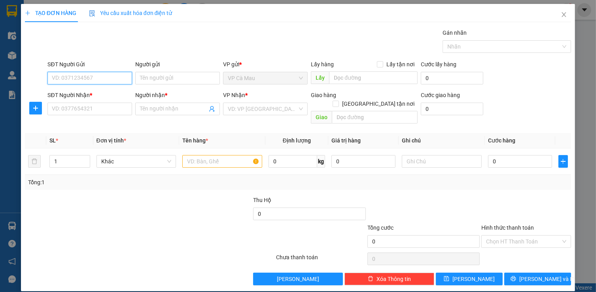
click at [101, 79] on input "SĐT Người Gửi" at bounding box center [89, 78] width 85 height 13
click at [100, 87] on div "0941473844 - DIỄM" at bounding box center [90, 93] width 87 height 13
type input "0941473844"
type input "DIỄM"
type input "0941473844"
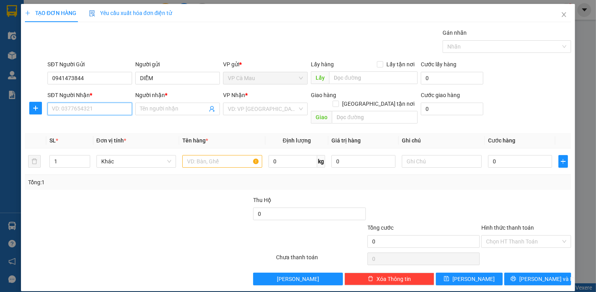
click at [91, 106] on input "SĐT Người Nhận *" at bounding box center [89, 109] width 85 height 13
type input "0911842673"
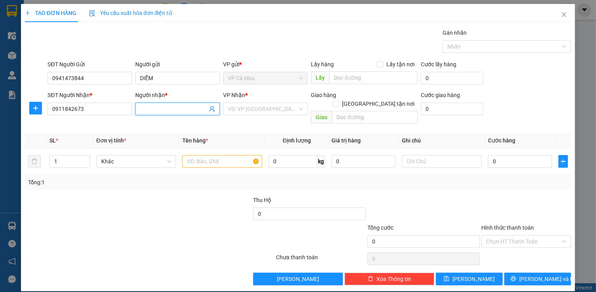
click at [144, 110] on input "Người nhận *" at bounding box center [173, 109] width 67 height 9
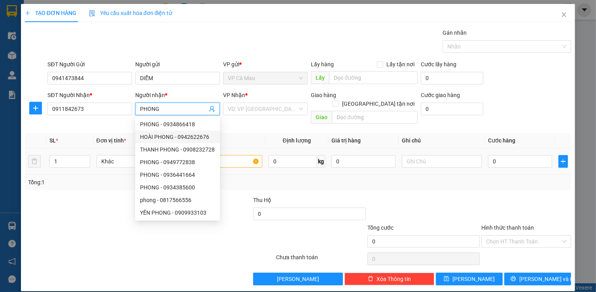
type input "PHONG"
click at [250, 155] on input "text" at bounding box center [222, 161] width 80 height 13
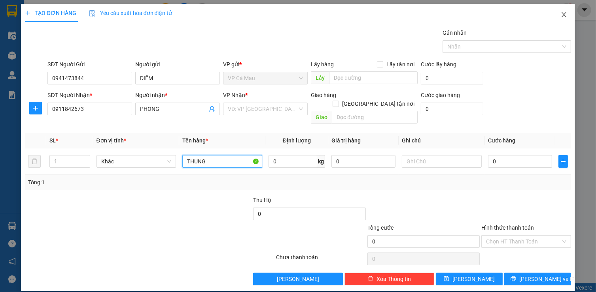
type input "THUNG"
click at [566, 14] on icon "close" at bounding box center [563, 14] width 6 height 6
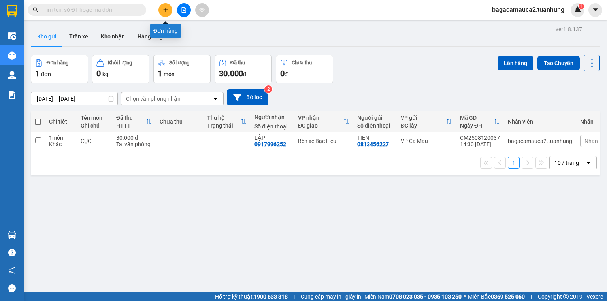
click at [168, 8] on button at bounding box center [165, 10] width 14 height 14
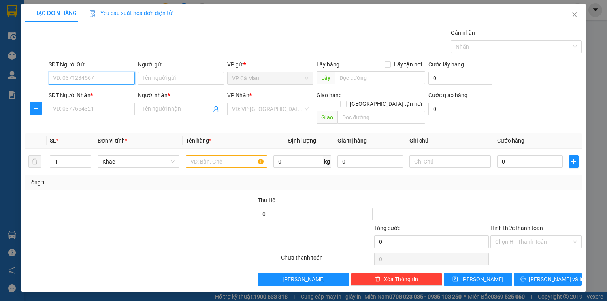
click at [88, 77] on input "SĐT Người Gửi" at bounding box center [92, 78] width 86 height 13
type input "0949601631"
click at [101, 93] on div "0949601631 - CÔ MAI" at bounding box center [91, 93] width 77 height 9
type input "CÔ MAI"
type input "0949601631"
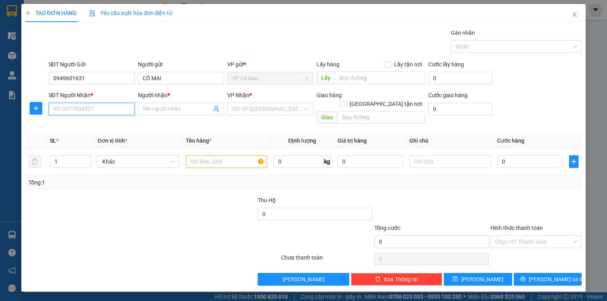
click at [95, 104] on input "SĐT Người Nhận *" at bounding box center [92, 109] width 86 height 13
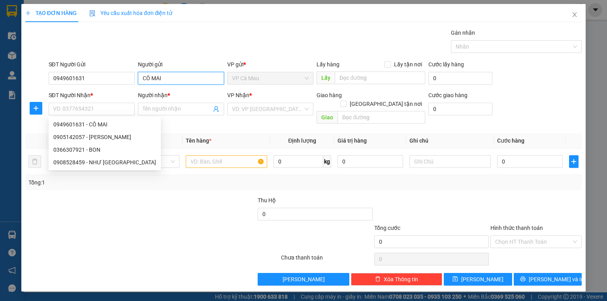
click at [171, 79] on input "CÔ MAI" at bounding box center [181, 78] width 86 height 13
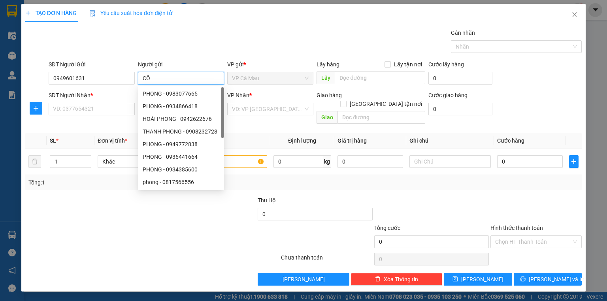
type input "C"
type input "CÔ MAI"
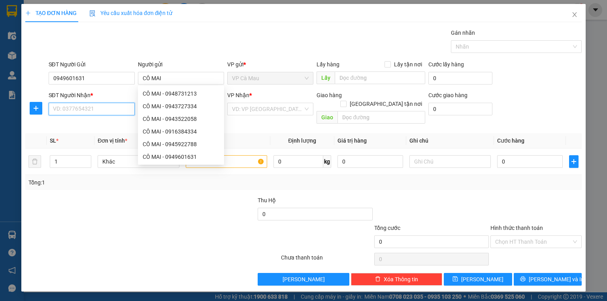
click at [75, 109] on input "SĐT Người Nhận *" at bounding box center [92, 109] width 86 height 13
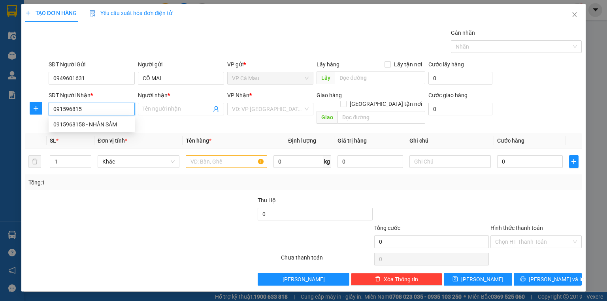
type input "0915968158"
click at [109, 124] on div "0915968158 - NHÂN SÂM" at bounding box center [91, 124] width 77 height 9
type input "NHÂN SÂM"
type input "0915968158"
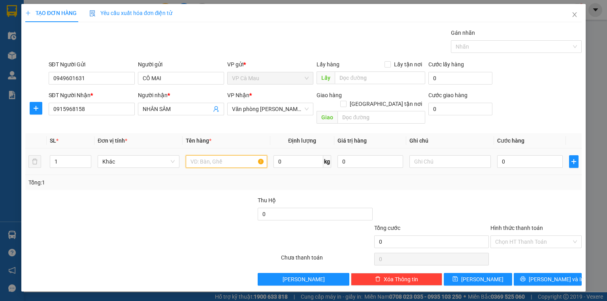
click at [218, 155] on input "text" at bounding box center [226, 161] width 81 height 13
type input "BOC"
click at [501, 155] on input "0" at bounding box center [530, 161] width 66 height 13
type input "+4"
type input "4"
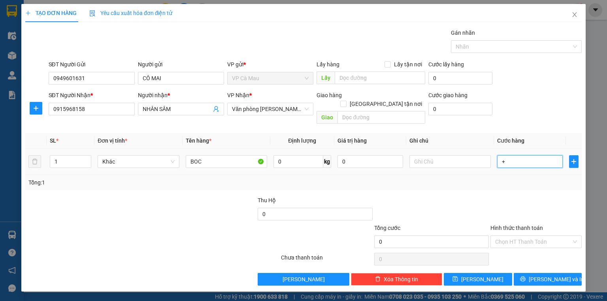
type input "4"
type input "+40"
type input "40"
type input "40.000"
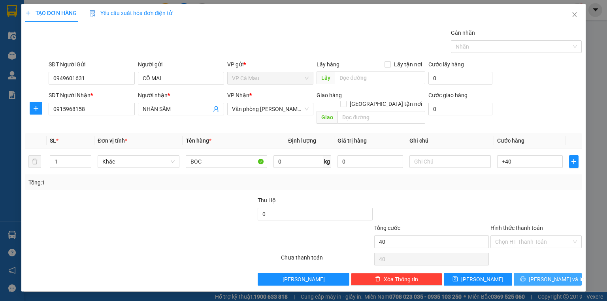
type input "40.000"
click at [558, 276] on button "[PERSON_NAME] và In" at bounding box center [548, 279] width 68 height 13
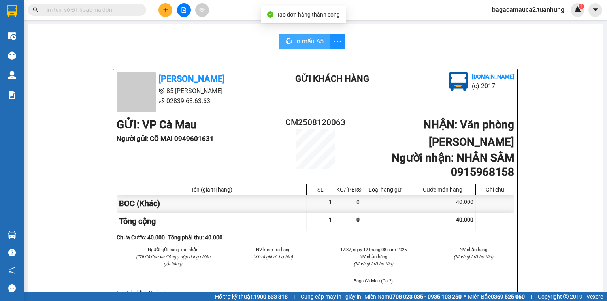
click at [312, 37] on span "In mẫu A5" at bounding box center [309, 41] width 28 height 10
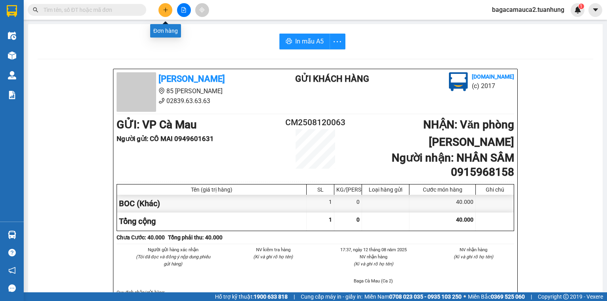
click at [167, 13] on button at bounding box center [165, 10] width 14 height 14
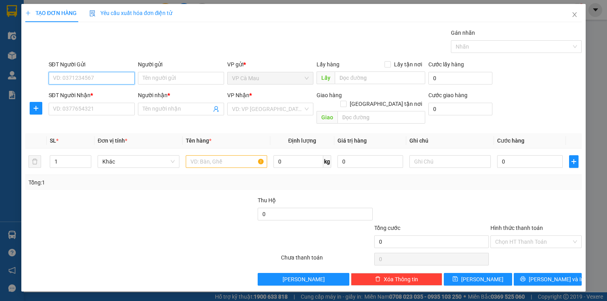
click at [109, 77] on input "SĐT Người Gửi" at bounding box center [92, 78] width 86 height 13
type input "0916379374"
click at [108, 89] on div "0916379374 - MƠ" at bounding box center [92, 93] width 86 height 13
type input "MƠ"
type input "0916379374"
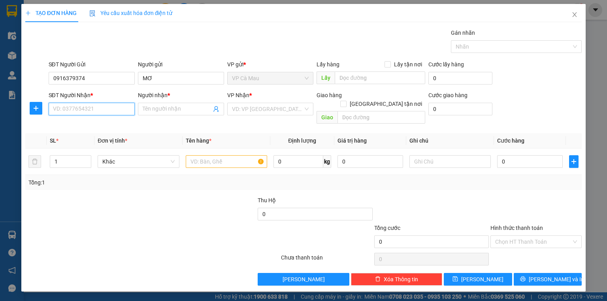
click at [111, 107] on input "SĐT Người Nhận *" at bounding box center [92, 109] width 86 height 13
click at [112, 133] on div "0839386673 - VINH" at bounding box center [91, 137] width 77 height 9
type input "0839386673"
type input "VINH"
click at [226, 155] on input "text" at bounding box center [226, 161] width 81 height 13
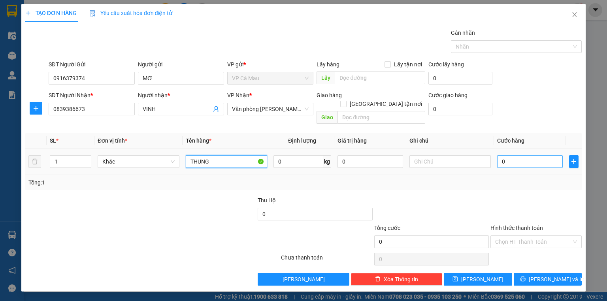
type input "THUNG"
click at [500, 155] on input "0" at bounding box center [530, 161] width 66 height 13
type input "+3"
type input "3"
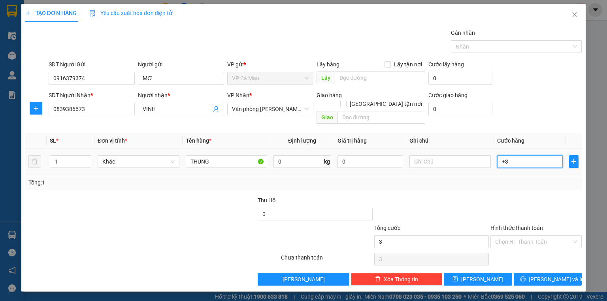
type input "+30"
type input "30"
type input "30.000"
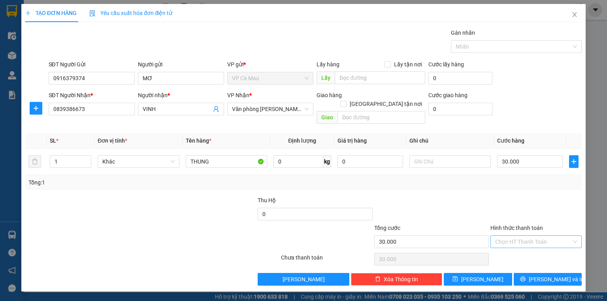
click at [523, 236] on input "Hình thức thanh toán" at bounding box center [533, 242] width 76 height 12
click at [527, 248] on div "Tại văn phòng" at bounding box center [536, 248] width 82 height 9
type input "0"
click at [552, 276] on button "[PERSON_NAME] và In" at bounding box center [548, 279] width 68 height 13
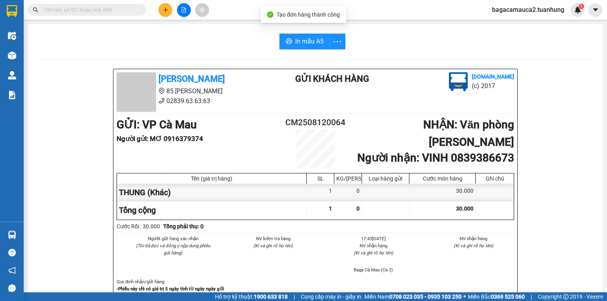
click at [310, 43] on span "In mẫu A5" at bounding box center [309, 41] width 28 height 10
click at [165, 4] on button at bounding box center [165, 10] width 14 height 14
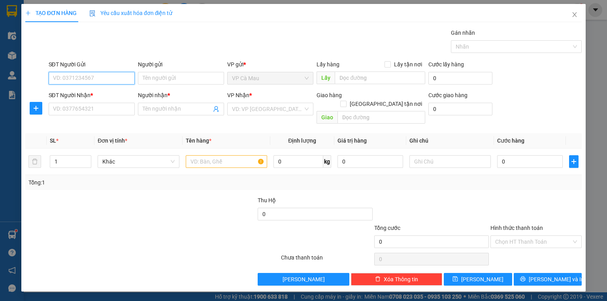
click at [87, 74] on input "SĐT Người Gửi" at bounding box center [92, 78] width 86 height 13
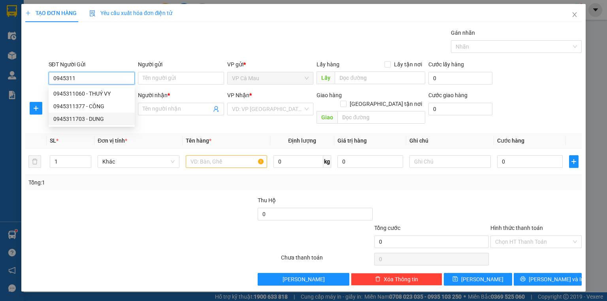
click at [116, 113] on div "0945311703 - DUNG" at bounding box center [92, 119] width 86 height 13
type input "0945311703"
type input "DUNG"
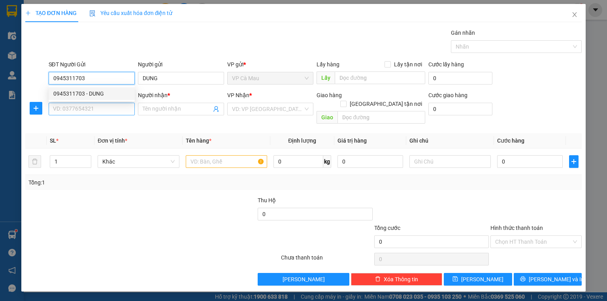
type input "0945311703"
click at [118, 109] on input "SĐT Người Nhận *" at bounding box center [92, 109] width 86 height 13
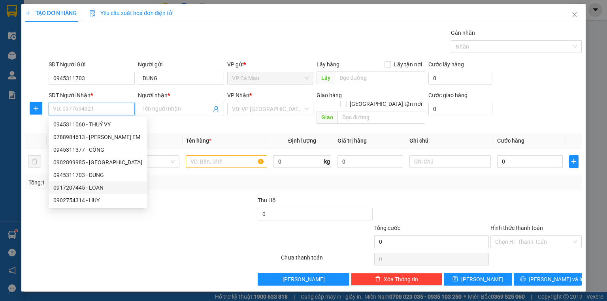
click at [111, 188] on div "0917207445 - LOAN" at bounding box center [97, 187] width 89 height 9
type input "0917207445"
type input "LOAN"
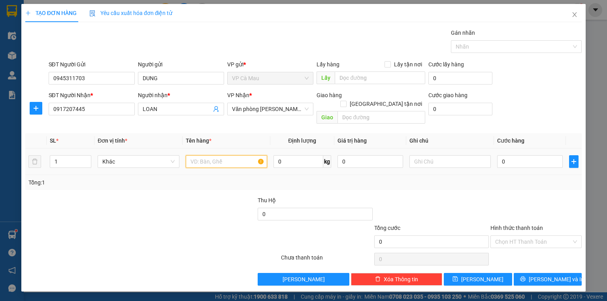
click at [231, 155] on input "text" at bounding box center [226, 161] width 81 height 13
type input "THÙNG"
click at [510, 155] on input "0" at bounding box center [530, 161] width 66 height 13
type input "+63"
type input "63"
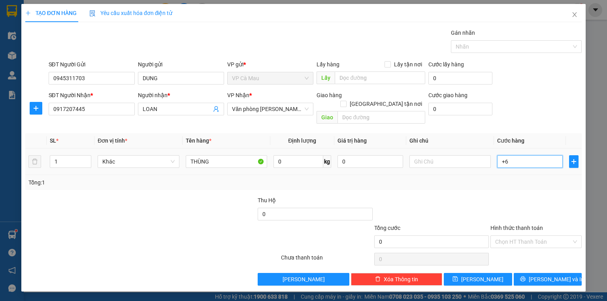
type input "63"
type input "+630"
type input "630"
type input "+63"
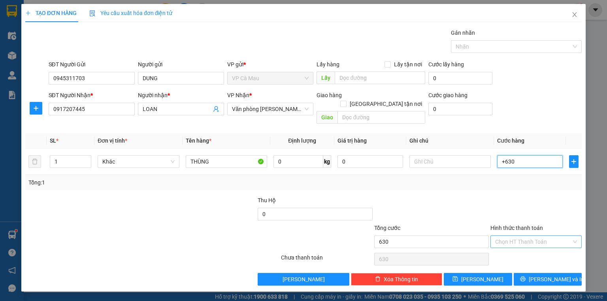
type input "63"
type input "+6"
type input "6"
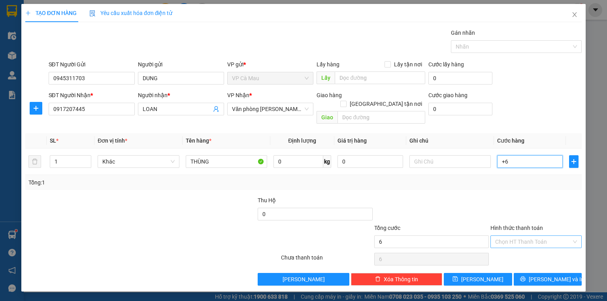
type input "+"
type input "0"
type input "003"
type input "3"
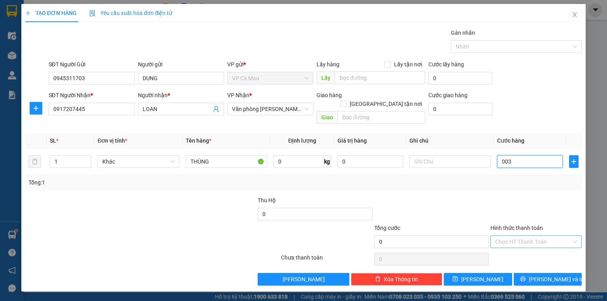
type input "3"
type input "0.030"
type input "30"
type input "30.000"
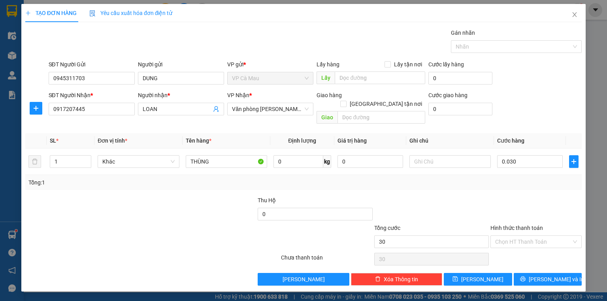
type input "30.000"
click at [545, 196] on div at bounding box center [536, 210] width 93 height 28
click at [544, 275] on span "[PERSON_NAME] và In" at bounding box center [556, 279] width 55 height 9
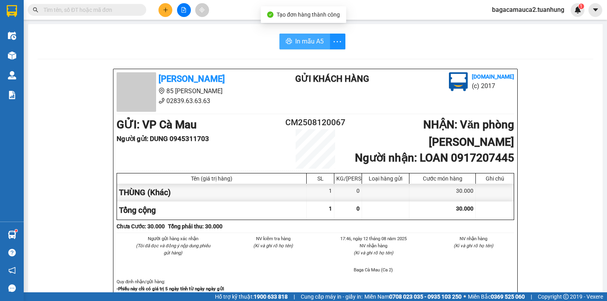
click at [307, 47] on button "In mẫu A5" at bounding box center [304, 42] width 51 height 16
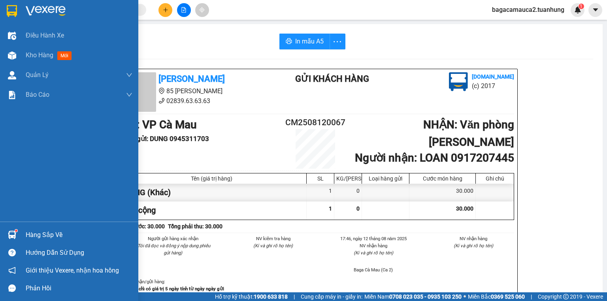
click at [13, 229] on div at bounding box center [12, 235] width 14 height 14
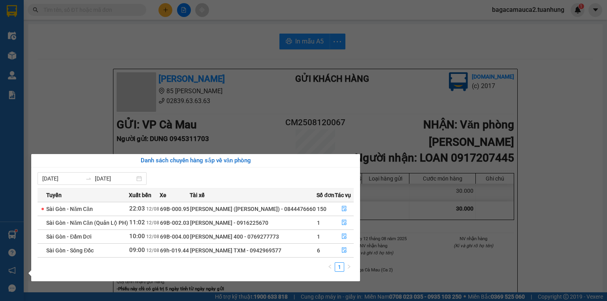
click at [577, 103] on section "Kết quả tìm kiếm ( 0 ) Bộ lọc No Data bagacamauca2.tuanhung 1 Điều hành xe Kho …" at bounding box center [303, 150] width 607 height 301
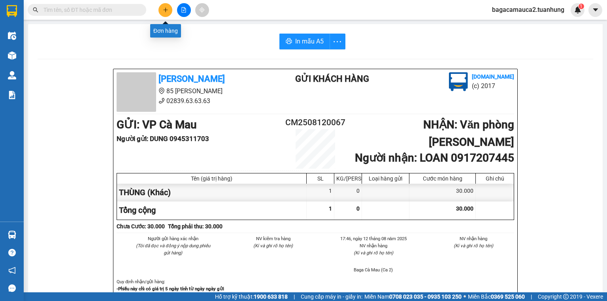
click at [165, 7] on icon "plus" at bounding box center [166, 10] width 6 height 6
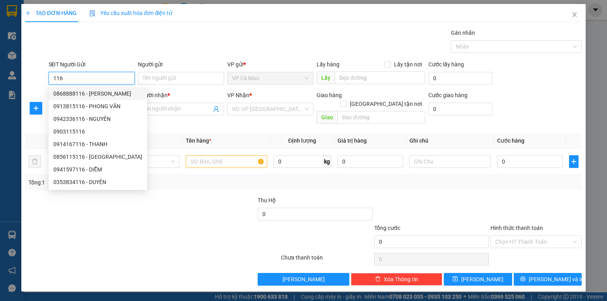
click at [96, 98] on div "0868888116 - DUY LINH" at bounding box center [98, 93] width 98 height 13
type input "0868888116"
type input "[PERSON_NAME]"
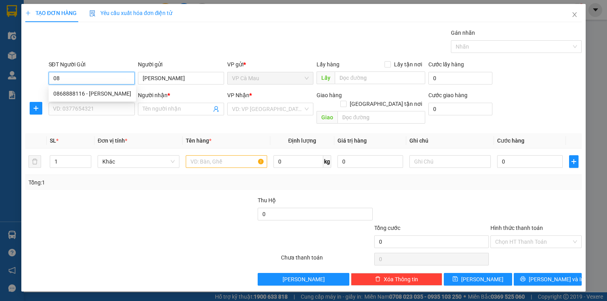
type input "0"
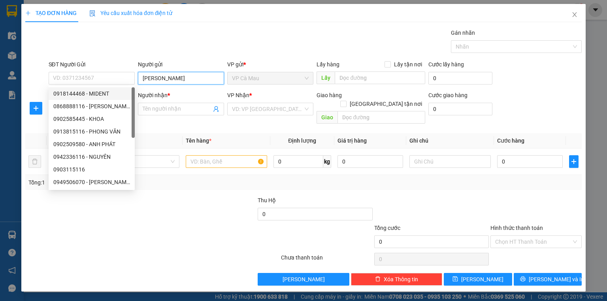
click at [187, 79] on input "[PERSON_NAME]" at bounding box center [181, 78] width 86 height 13
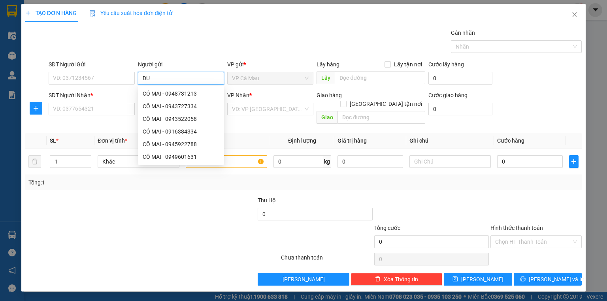
type input "D"
click at [79, 77] on input "SĐT Người Gửi" at bounding box center [92, 78] width 86 height 13
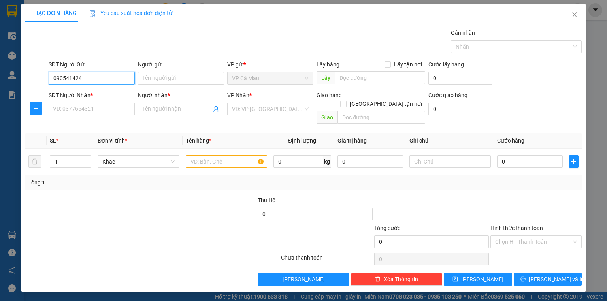
type input "0905414242"
click at [103, 95] on div "0905414242 - CTY PHƯƠNG NAM" at bounding box center [95, 93] width 85 height 9
type input "CTY PHƯƠNG NAM"
type input "0905414242"
click at [197, 80] on input "CTY PHƯƠNG NAM" at bounding box center [181, 78] width 86 height 13
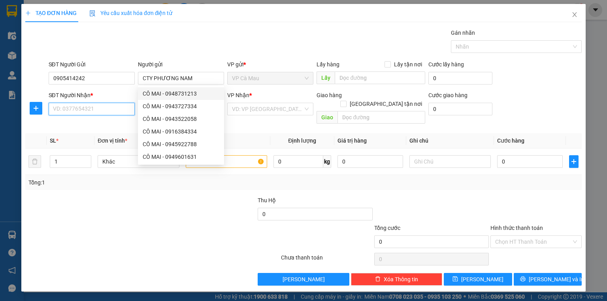
click at [80, 109] on input "SĐT Người Nhận *" at bounding box center [92, 109] width 86 height 13
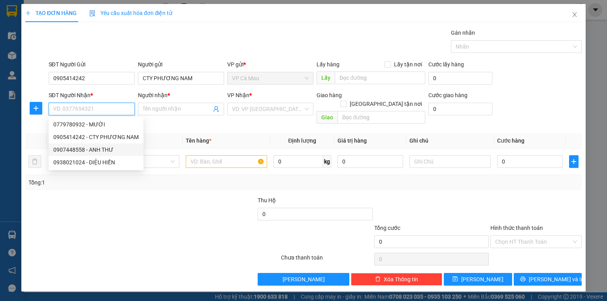
click at [104, 146] on div "0907448558 - ANH THƯ" at bounding box center [95, 149] width 85 height 9
type input "0907448558"
type input "ANH THƯ"
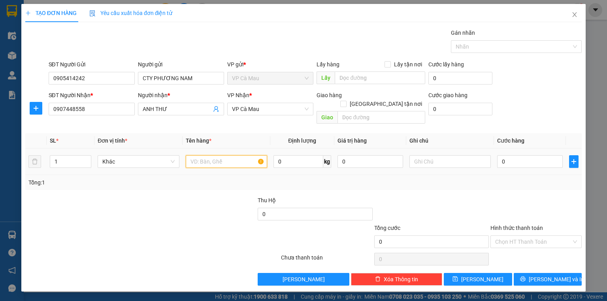
click at [214, 155] on input "text" at bounding box center [226, 161] width 81 height 13
type input "T"
type input "GIO"
click at [499, 155] on input "0" at bounding box center [530, 161] width 66 height 13
type input "+63"
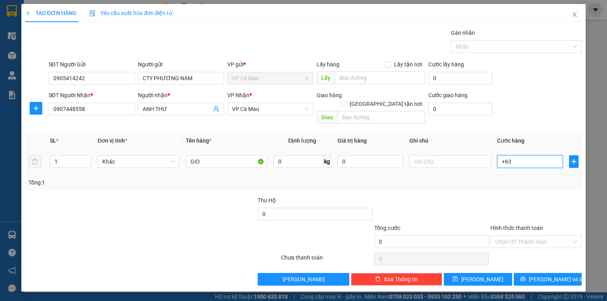
type input "63"
type input "+630"
type input "630"
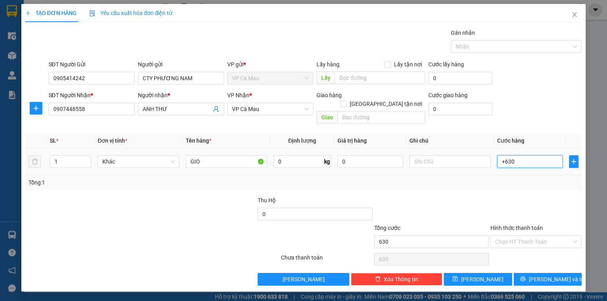
type input "+63"
type input "63"
type input "+6"
type input "6"
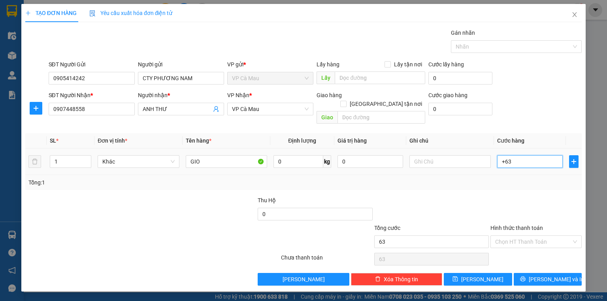
type input "6"
type input "+"
type input "0"
click at [499, 155] on input "0" at bounding box center [530, 161] width 66 height 13
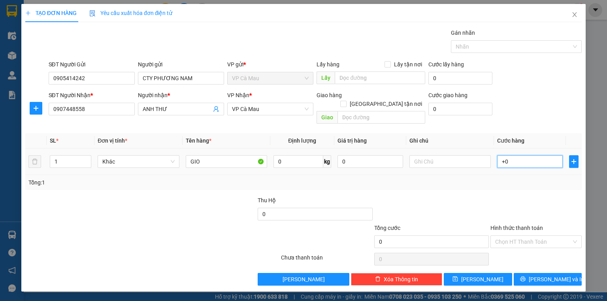
type input "+30"
type input "30"
type input "+300"
type input "300"
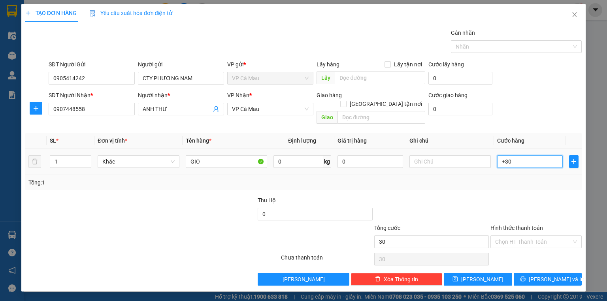
type input "300"
type input "+30"
type input "30"
type input "30.000"
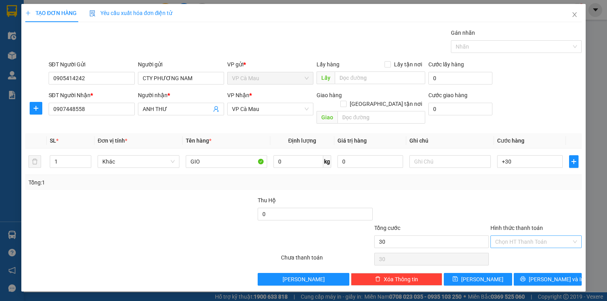
type input "30.000"
click at [546, 236] on input "Hình thức thanh toán" at bounding box center [533, 242] width 76 height 12
click at [543, 248] on div "Tại văn phòng" at bounding box center [536, 248] width 82 height 9
type input "0"
click at [551, 275] on span "[PERSON_NAME] và In" at bounding box center [556, 279] width 55 height 9
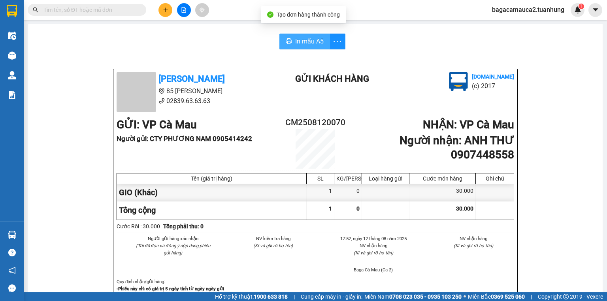
click at [298, 41] on span "In mẫu A5" at bounding box center [309, 41] width 28 height 10
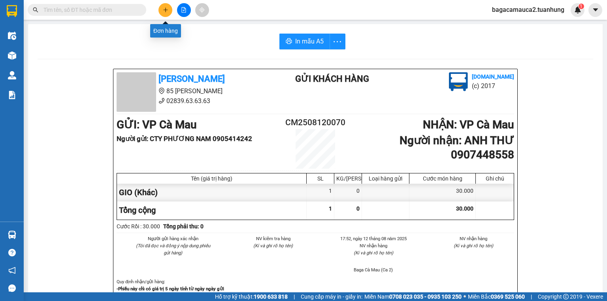
click at [162, 7] on button at bounding box center [165, 10] width 14 height 14
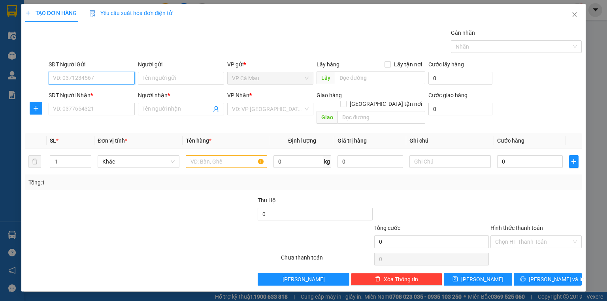
click at [130, 77] on input "SĐT Người Gửi" at bounding box center [92, 78] width 86 height 13
type input "0963251415"
click at [106, 92] on div "0963251415 - TRẦN NGUYÊN" at bounding box center [92, 93] width 78 height 9
type input "[PERSON_NAME]"
type input "0963251415"
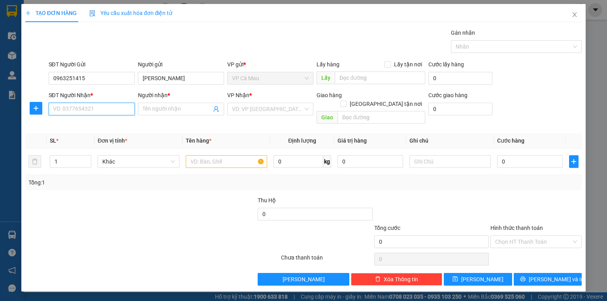
click at [101, 111] on input "SĐT Người Nhận *" at bounding box center [92, 109] width 86 height 13
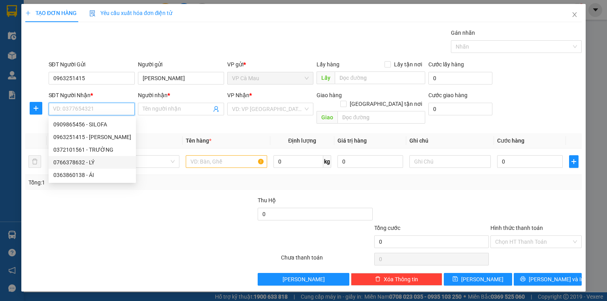
click at [97, 162] on div "0766378632 - LÝ" at bounding box center [92, 162] width 78 height 9
type input "0766378632"
type input "LÝ"
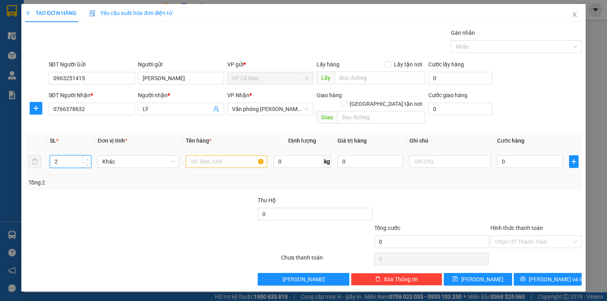
click at [87, 158] on icon "up" at bounding box center [87, 159] width 3 height 3
type input "3"
click at [87, 158] on icon "up" at bounding box center [87, 159] width 3 height 3
click at [208, 155] on input "text" at bounding box center [226, 161] width 81 height 13
type input "BAO"
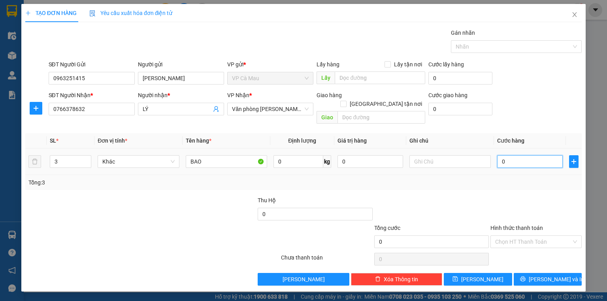
click at [502, 155] on input "0" at bounding box center [530, 161] width 66 height 13
click at [500, 155] on input "0" at bounding box center [530, 161] width 66 height 13
type input "20"
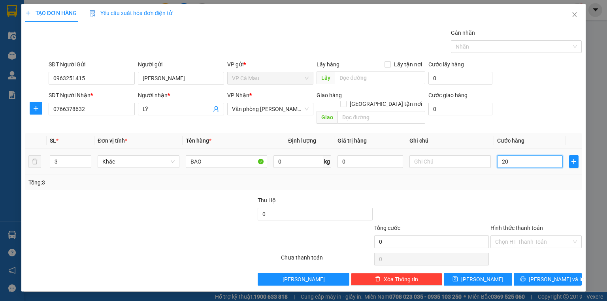
type input "20"
type input "200"
type input "200.000"
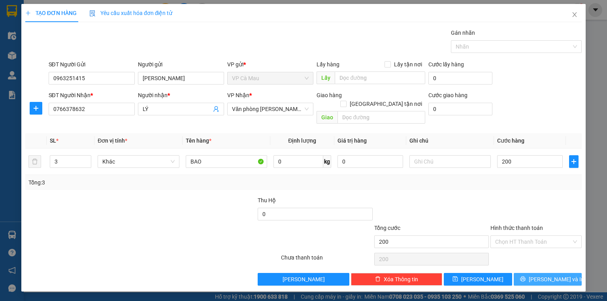
type input "200.000"
click at [538, 273] on button "[PERSON_NAME] và In" at bounding box center [548, 279] width 68 height 13
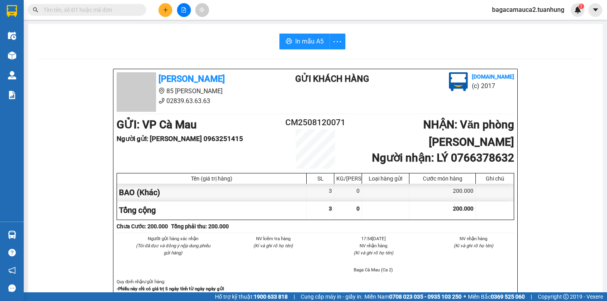
click at [332, 59] on div "In mẫu A5 theo số lượng (3)" at bounding box center [304, 59] width 68 height 9
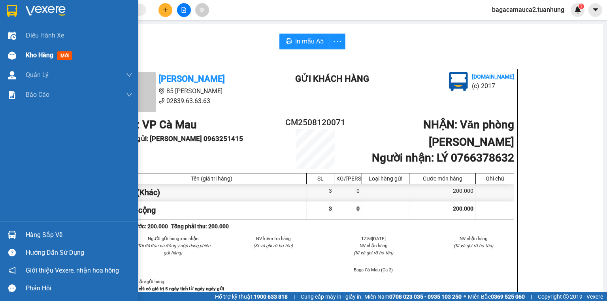
click at [23, 50] on div "Kho hàng mới" at bounding box center [69, 55] width 138 height 20
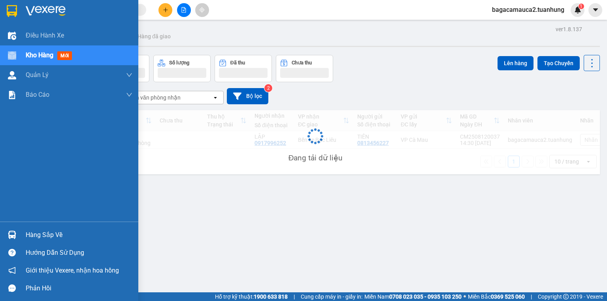
click at [25, 50] on div "Kho hàng mới" at bounding box center [69, 55] width 138 height 20
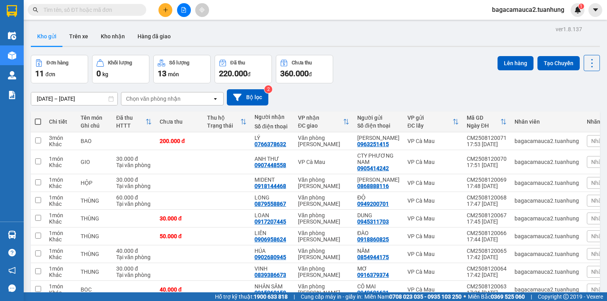
click at [152, 19] on div "Kết quả tìm kiếm ( 0 ) Bộ lọc No Data bagacamauca2.tuanhung 1" at bounding box center [303, 10] width 607 height 20
click at [124, 8] on input "text" at bounding box center [89, 10] width 93 height 9
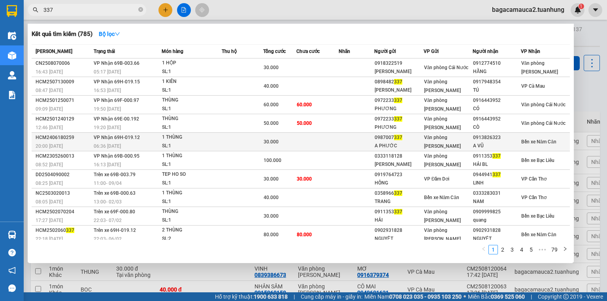
scroll to position [2, 0]
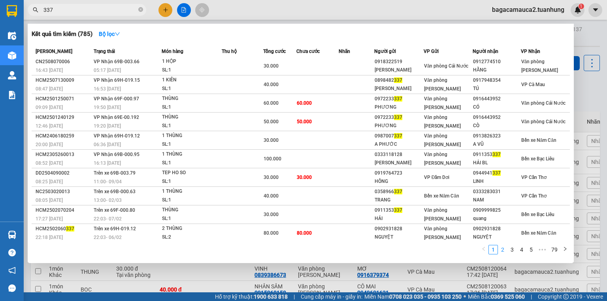
type input "337"
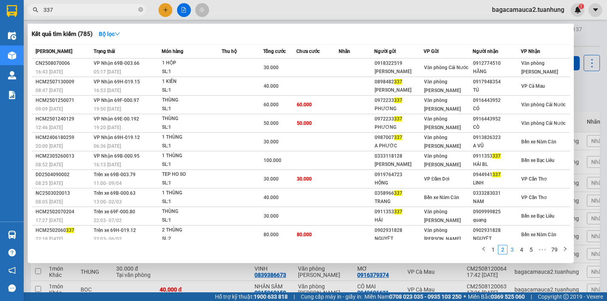
click at [509, 250] on link "3" at bounding box center [512, 249] width 9 height 9
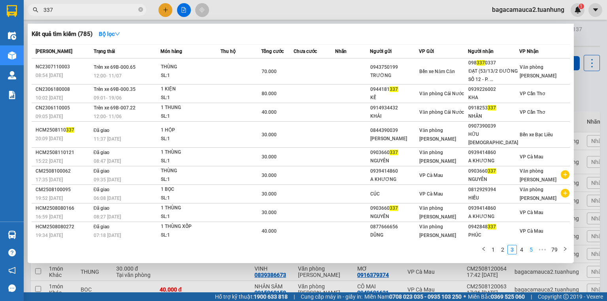
click at [529, 248] on link "5" at bounding box center [531, 249] width 9 height 9
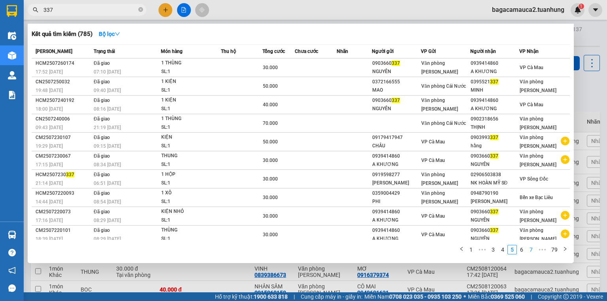
click at [536, 249] on link "7" at bounding box center [531, 249] width 9 height 9
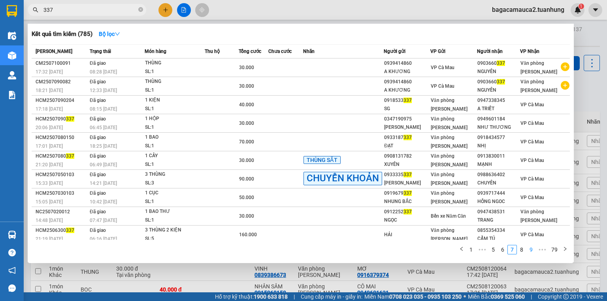
click at [530, 249] on link "9" at bounding box center [531, 249] width 9 height 9
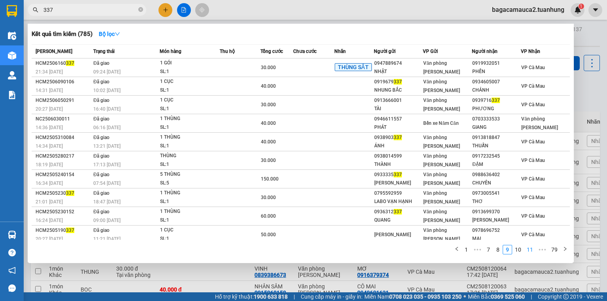
click at [528, 249] on link "11" at bounding box center [529, 249] width 11 height 9
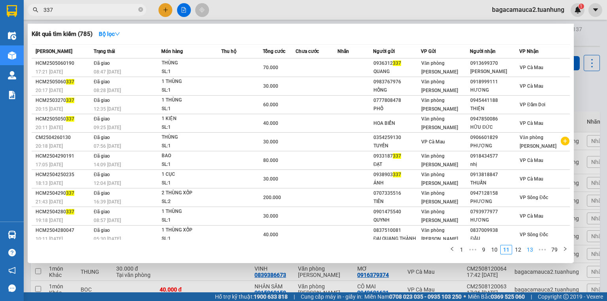
click at [528, 249] on link "13" at bounding box center [529, 249] width 11 height 9
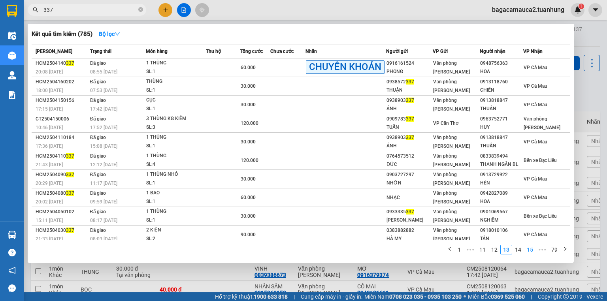
click at [528, 249] on link "15" at bounding box center [529, 249] width 11 height 9
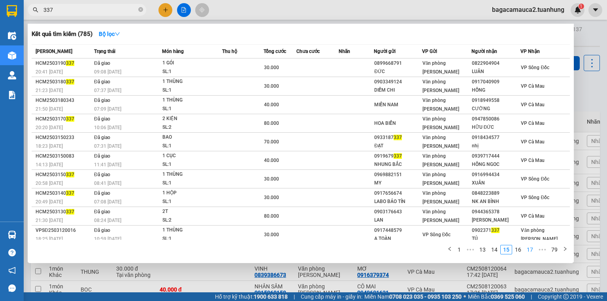
click at [528, 249] on link "17" at bounding box center [529, 249] width 11 height 9
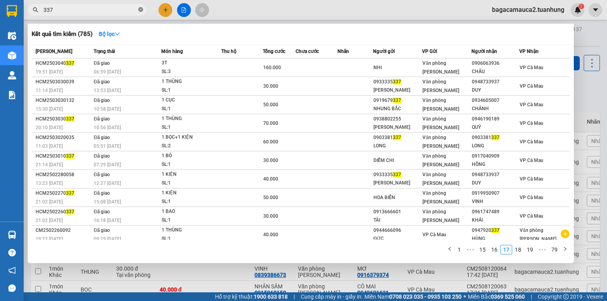
click at [140, 9] on icon "close-circle" at bounding box center [140, 9] width 5 height 5
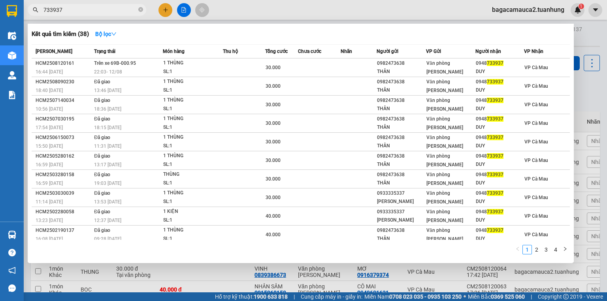
type input "733937"
click at [162, 7] on div at bounding box center [303, 150] width 607 height 301
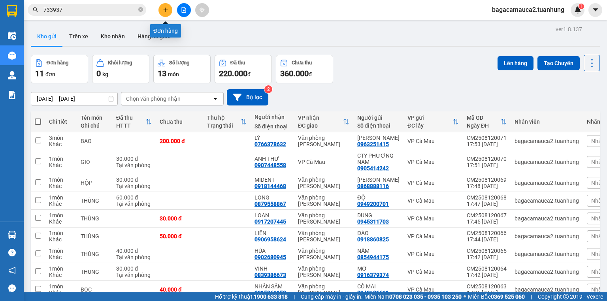
click at [162, 7] on button at bounding box center [165, 10] width 14 height 14
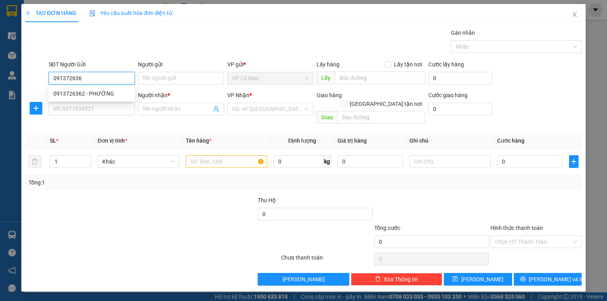
type input "0913726362"
click at [109, 90] on div "0913726362 - PHƯỚNG" at bounding box center [91, 93] width 77 height 9
type input "[PERSON_NAME]"
type input "0913726362"
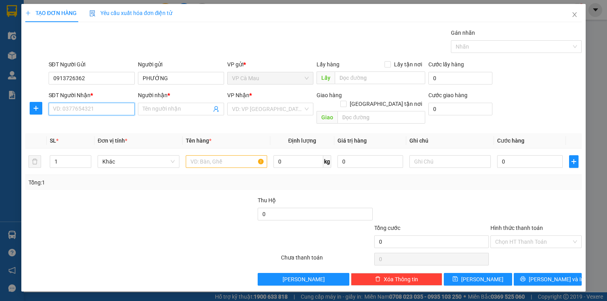
click at [109, 105] on input "SĐT Người Nhận *" at bounding box center [92, 109] width 86 height 13
click at [109, 134] on div "0839978583 - Nhiệm" at bounding box center [91, 137] width 77 height 9
type input "0839978583"
type input "Nhiệm"
click at [233, 158] on input "text" at bounding box center [226, 161] width 81 height 13
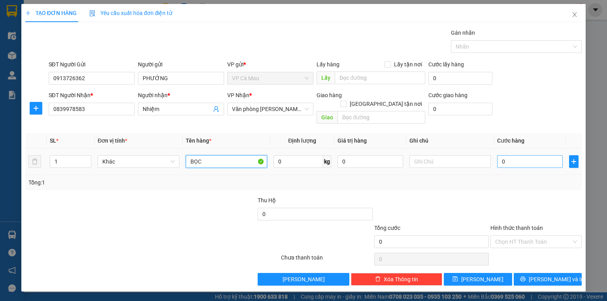
type input "BỌC"
click at [529, 157] on input "0" at bounding box center [530, 161] width 66 height 13
type input "+3"
type input "3"
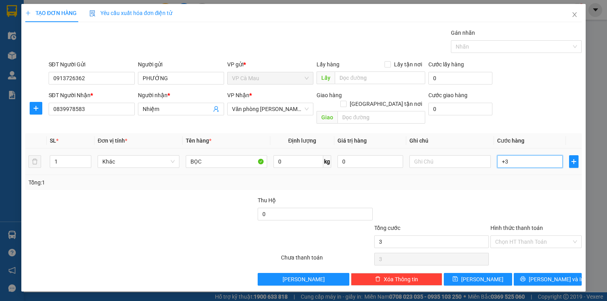
type input "+30"
type input "30"
type input "30.000"
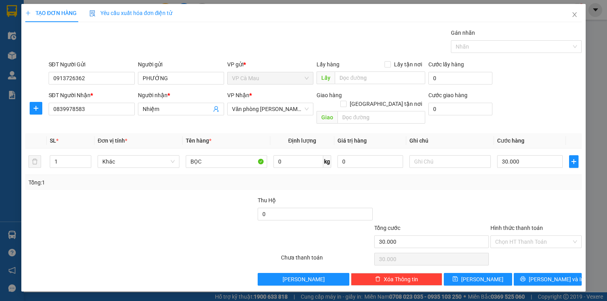
click at [518, 180] on div "Tổng: 1" at bounding box center [303, 182] width 556 height 15
click at [509, 236] on input "Hình thức thanh toán" at bounding box center [533, 242] width 76 height 12
click at [514, 240] on div "Hình thức thanh toán Chọn HT Thanh Toán" at bounding box center [535, 238] width 91 height 28
click at [524, 236] on input "Hình thức thanh toán" at bounding box center [533, 242] width 76 height 12
click at [521, 239] on div "Hình thức thanh toán Chọn HT Thanh Toán" at bounding box center [535, 238] width 91 height 28
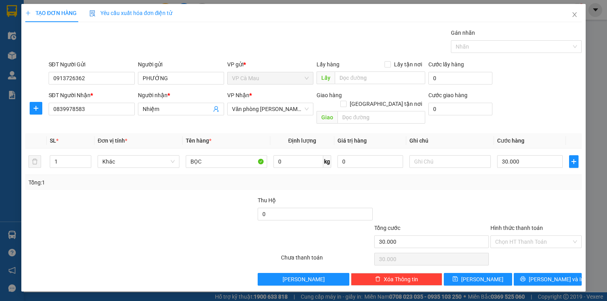
click at [521, 239] on div "Hình thức thanh toán Chọn HT Thanh Toán" at bounding box center [535, 238] width 91 height 28
click at [524, 236] on input "Hình thức thanh toán" at bounding box center [533, 242] width 76 height 12
click at [523, 247] on div "Tại văn phòng" at bounding box center [536, 248] width 82 height 9
type input "0"
click at [525, 262] on div "Transit Pickup Surcharge Ids Transit Deliver Surcharge Ids Transit Deliver Surc…" at bounding box center [303, 156] width 556 height 257
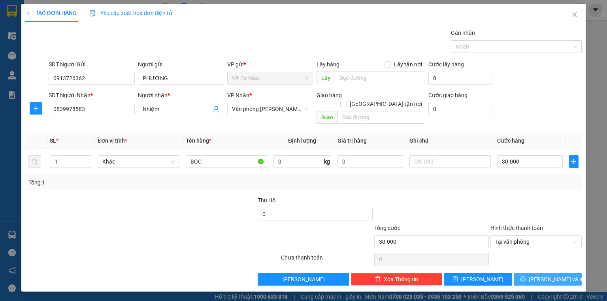
click at [524, 274] on button "[PERSON_NAME] và In" at bounding box center [548, 279] width 68 height 13
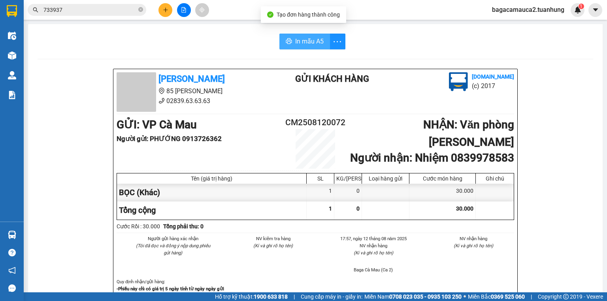
click at [291, 39] on button "In mẫu A5" at bounding box center [304, 42] width 51 height 16
click at [77, 8] on input "733937" at bounding box center [89, 10] width 93 height 9
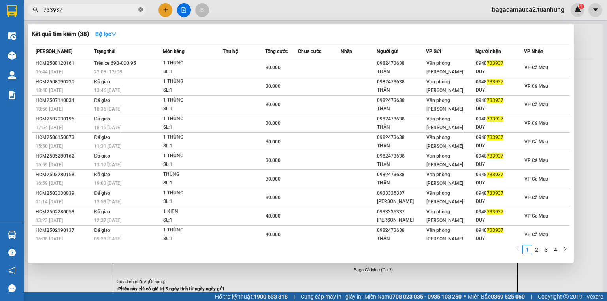
click at [139, 6] on span at bounding box center [140, 10] width 5 height 8
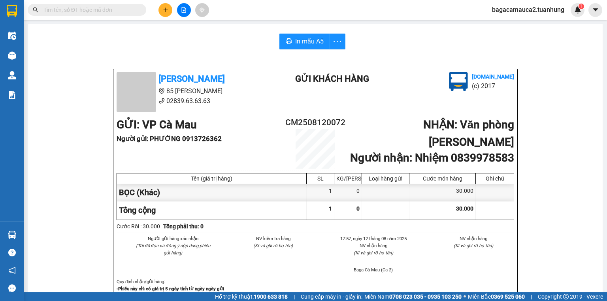
click at [132, 11] on input "text" at bounding box center [89, 10] width 93 height 9
click at [517, 12] on span "bagacamauca2.tuanhung" at bounding box center [528, 10] width 85 height 10
click at [458, 19] on div "Kết quả tìm kiếm ( 38 ) Bộ lọc Mã ĐH Trạng thái Món hàng Thu hộ Tổng cước Chưa …" at bounding box center [303, 10] width 607 height 20
click at [165, 5] on button at bounding box center [165, 10] width 14 height 14
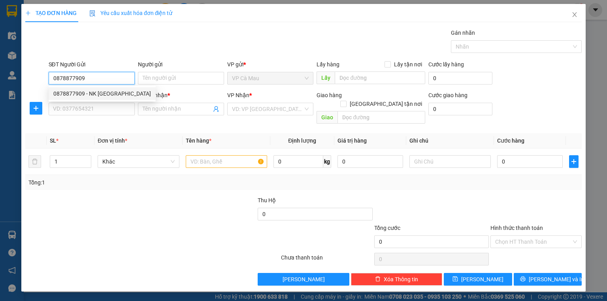
type input "0878877909"
click at [111, 89] on div "0878877909 0878877909 - NK SÀI GÒN" at bounding box center [102, 94] width 107 height 16
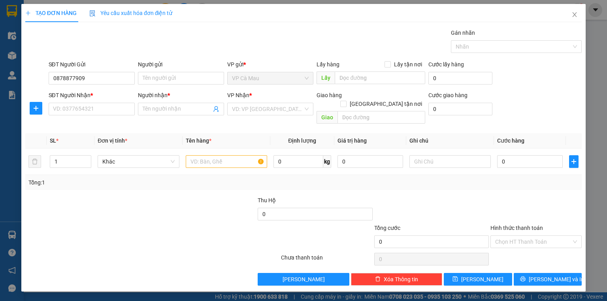
click at [115, 90] on form "SĐT Người Gửi 0878877909 Người gửi Tên người gửi VP gửi * VP Cà Mau Lấy hàng Lấ…" at bounding box center [303, 93] width 556 height 67
click at [109, 77] on input "0878877909" at bounding box center [92, 78] width 86 height 13
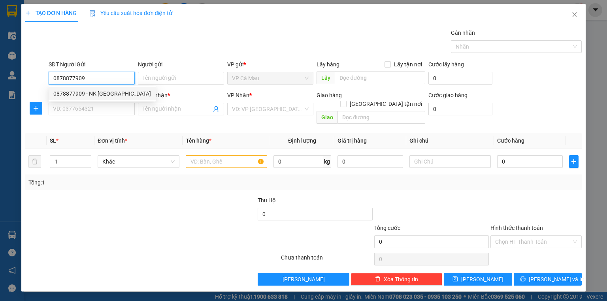
click at [113, 95] on div "0878877909 - NK SÀI GÒN" at bounding box center [102, 93] width 98 height 9
type input "NK [GEOGRAPHIC_DATA]"
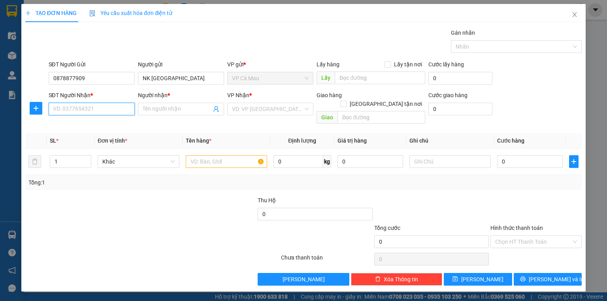
click at [109, 108] on input "SĐT Người Nhận *" at bounding box center [92, 109] width 86 height 13
type input "0898690905"
click at [96, 124] on div "0898690905 - A NGỌ" at bounding box center [91, 124] width 77 height 9
type input "A NGỌ"
type input "0898690905"
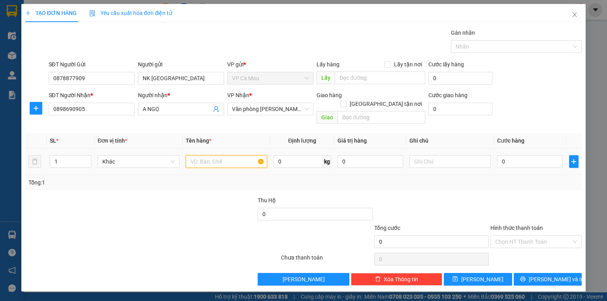
click at [243, 155] on input "text" at bounding box center [226, 161] width 81 height 13
type input "HỘP"
click at [518, 155] on input "0" at bounding box center [530, 161] width 66 height 13
type input "+3"
type input "3"
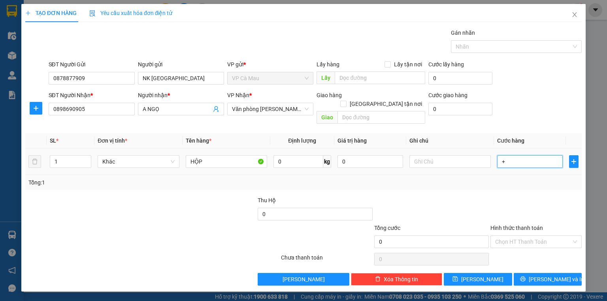
type input "3"
type input "+30"
type input "30"
drag, startPoint x: 511, startPoint y: 196, endPoint x: 509, endPoint y: 204, distance: 7.9
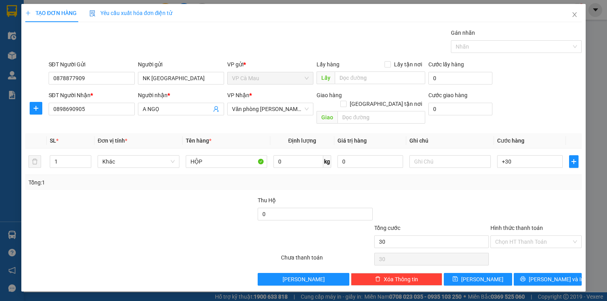
click at [511, 200] on div at bounding box center [536, 210] width 93 height 28
type input "30.000"
click at [528, 261] on div "Transit Pickup Surcharge Ids Transit Deliver Surcharge Ids Transit Deliver Surc…" at bounding box center [303, 156] width 556 height 257
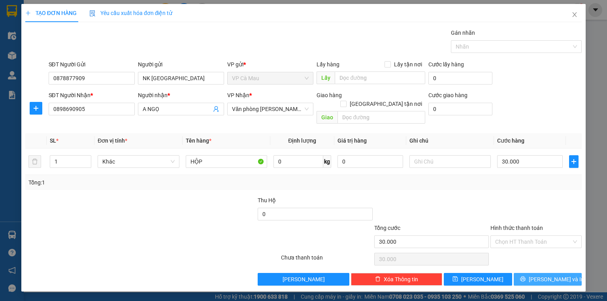
click at [529, 273] on button "[PERSON_NAME] và In" at bounding box center [548, 279] width 68 height 13
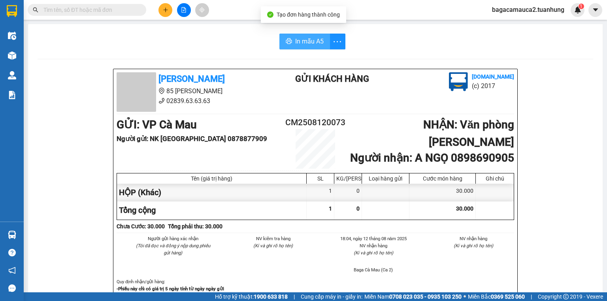
click at [287, 43] on icon "printer" at bounding box center [289, 41] width 6 height 6
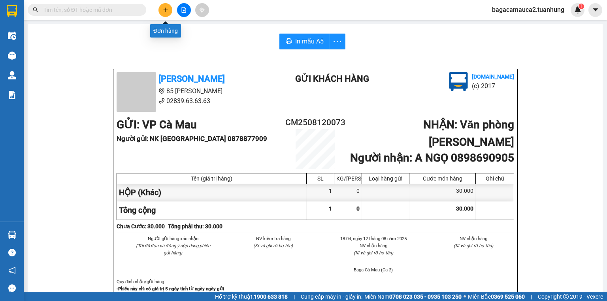
click at [167, 11] on icon "plus" at bounding box center [166, 10] width 6 height 6
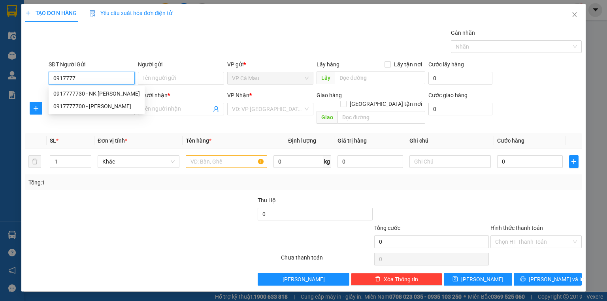
click at [105, 93] on div "0917777730 - NK NGUYỄN AN" at bounding box center [96, 93] width 87 height 9
type input "0917777730"
type input "NK [PERSON_NAME]"
type input "0917777730"
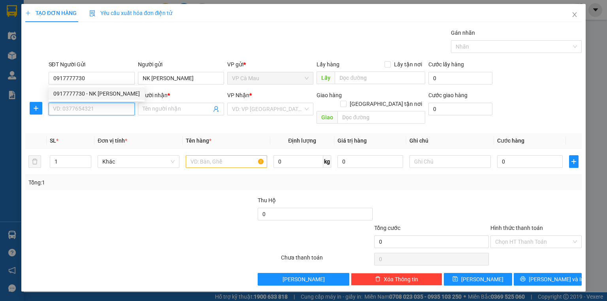
click at [115, 111] on input "SĐT Người Nhận *" at bounding box center [92, 109] width 86 height 13
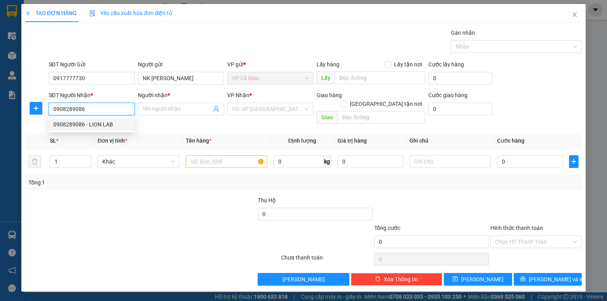
type input "0908289086"
click at [112, 115] on div "SĐT Người Nhận * 0908289086" at bounding box center [92, 105] width 86 height 28
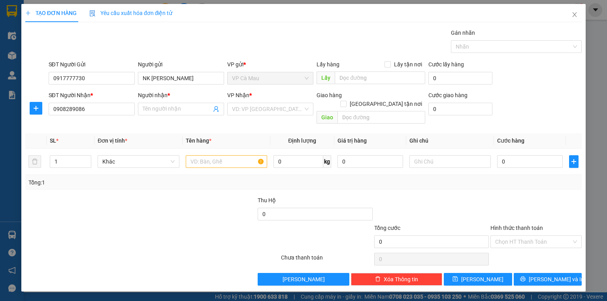
click at [111, 122] on div "Transit Pickup Surcharge Ids Transit Deliver Surcharge Ids Transit Deliver Surc…" at bounding box center [303, 156] width 556 height 257
click at [101, 104] on input "0908289086" at bounding box center [92, 109] width 86 height 13
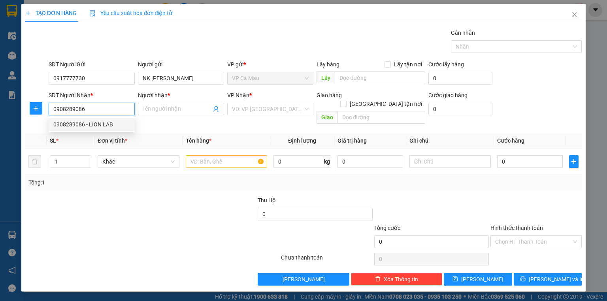
click at [115, 123] on div "0908289086 - LION LAB" at bounding box center [91, 124] width 77 height 9
type input "LION LAB"
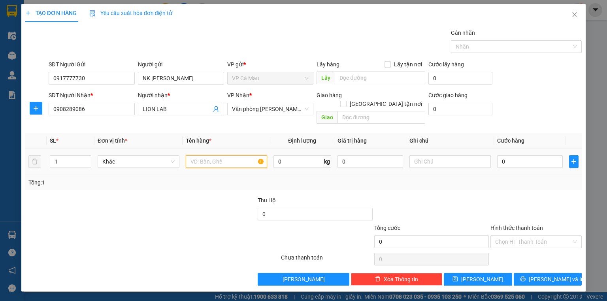
click at [198, 155] on input "text" at bounding box center [226, 161] width 81 height 13
type input "HỘP"
click at [510, 155] on input "0" at bounding box center [530, 161] width 66 height 13
type input "+3"
type input "3"
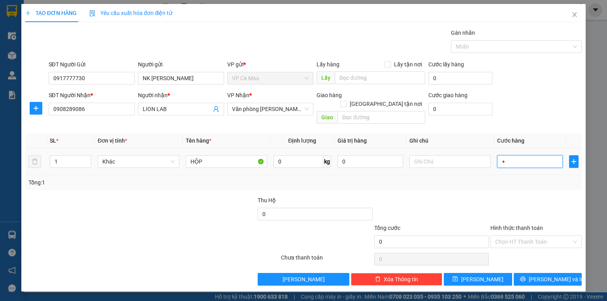
type input "3"
type input "+30"
type input "30"
type input "30.000"
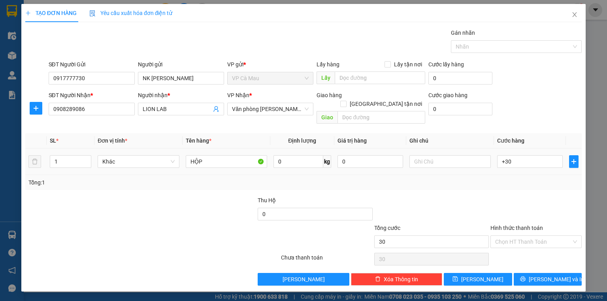
type input "30.000"
click at [503, 196] on div at bounding box center [536, 210] width 93 height 28
click at [535, 236] on input "Hình thức thanh toán" at bounding box center [533, 242] width 76 height 12
click at [533, 211] on div at bounding box center [536, 210] width 93 height 28
click at [524, 251] on div "Chọn HT Thanh Toán" at bounding box center [536, 259] width 93 height 16
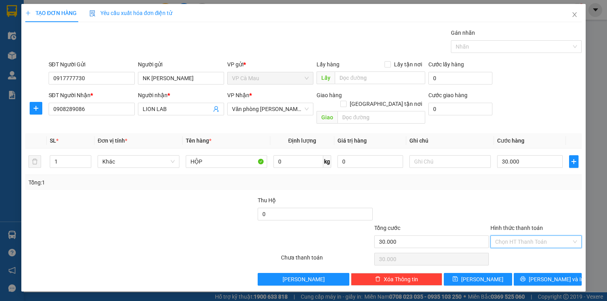
drag, startPoint x: 525, startPoint y: 235, endPoint x: 530, endPoint y: 250, distance: 16.0
click at [527, 237] on input "Hình thức thanh toán" at bounding box center [533, 242] width 76 height 12
drag, startPoint x: 530, startPoint y: 250, endPoint x: 531, endPoint y: 258, distance: 8.1
click at [530, 251] on div "Tại văn phòng" at bounding box center [536, 248] width 82 height 9
type input "0"
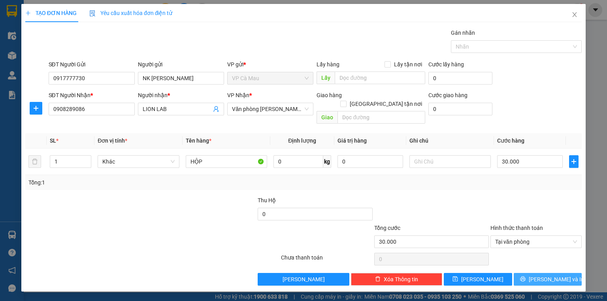
click at [526, 276] on icon "printer" at bounding box center [523, 279] width 6 height 6
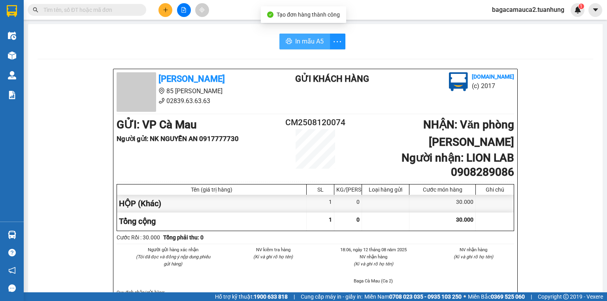
click at [312, 34] on button "In mẫu A5" at bounding box center [304, 42] width 51 height 16
click at [131, 8] on input "text" at bounding box center [89, 10] width 93 height 9
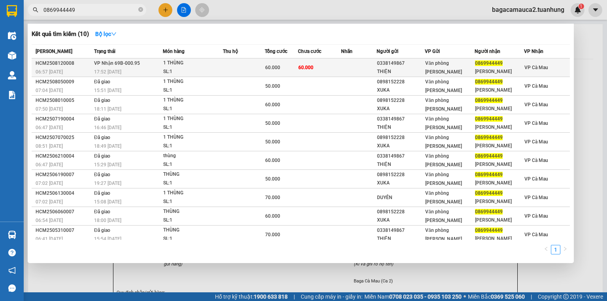
type input "0869944449"
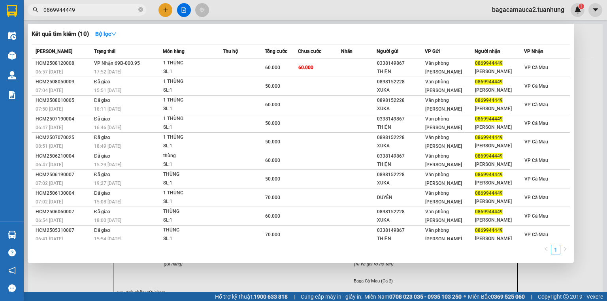
click at [324, 71] on td "60.000" at bounding box center [319, 67] width 43 height 19
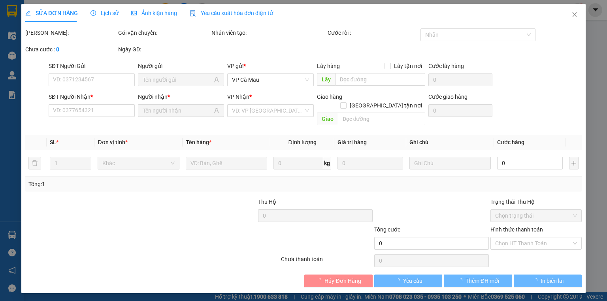
type input "0338149867"
type input "THIỆN"
type input "0869944449"
type input "LỌ LEM"
type input "60.000"
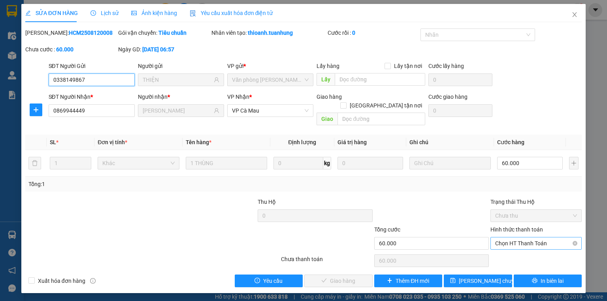
click at [531, 238] on span "Chọn HT Thanh Toán" at bounding box center [536, 244] width 82 height 12
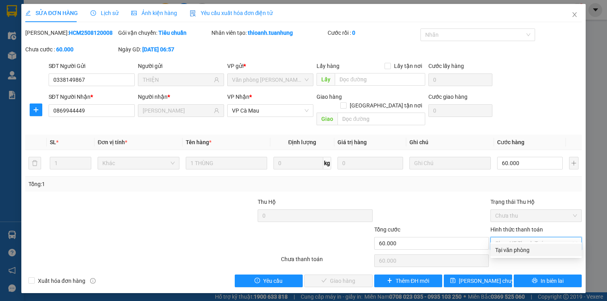
click at [519, 251] on div "Tại văn phòng" at bounding box center [536, 250] width 82 height 9
type input "0"
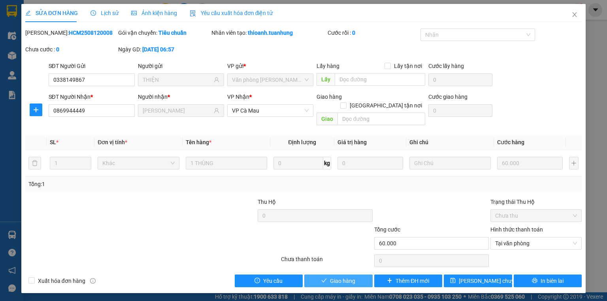
click at [356, 275] on button "Giao hàng" at bounding box center [338, 281] width 68 height 13
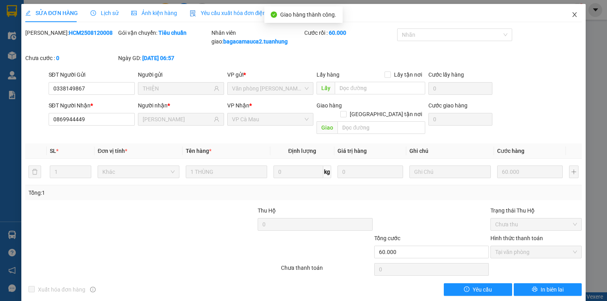
click at [571, 14] on icon "close" at bounding box center [574, 14] width 6 height 6
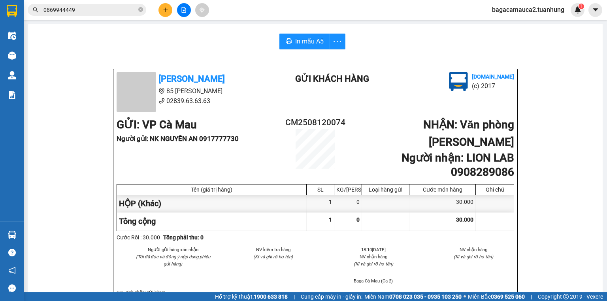
drag, startPoint x: 139, startPoint y: 6, endPoint x: 147, endPoint y: 13, distance: 10.9
click at [140, 7] on span at bounding box center [140, 10] width 5 height 9
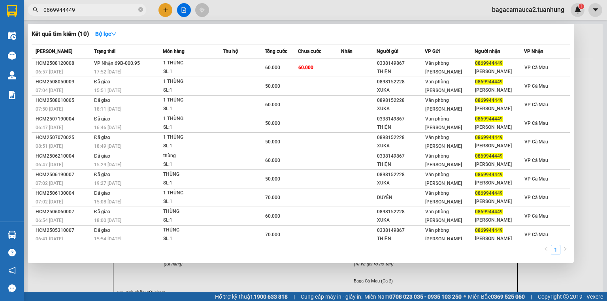
click at [162, 7] on div at bounding box center [303, 150] width 607 height 301
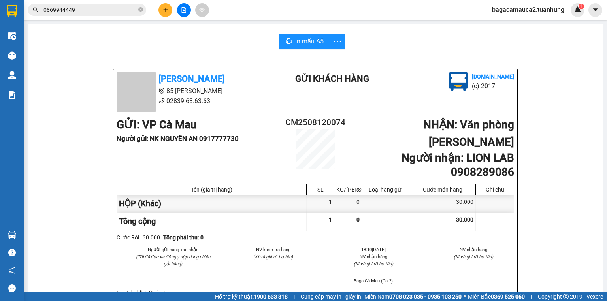
click at [164, 9] on icon "plus" at bounding box center [166, 10] width 6 height 6
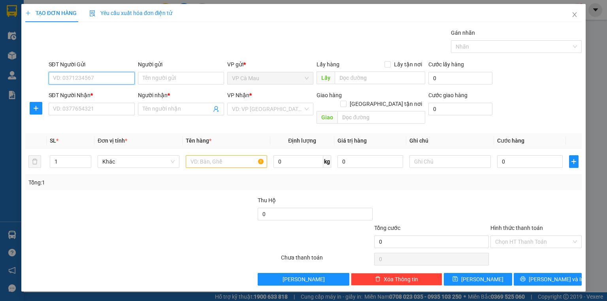
click at [113, 77] on input "SĐT Người Gửi" at bounding box center [92, 78] width 86 height 13
type input "0919228312"
click at [109, 97] on div "0919228312 - NĂNG" at bounding box center [91, 93] width 77 height 9
type input "NĂNG"
type input "0919228312"
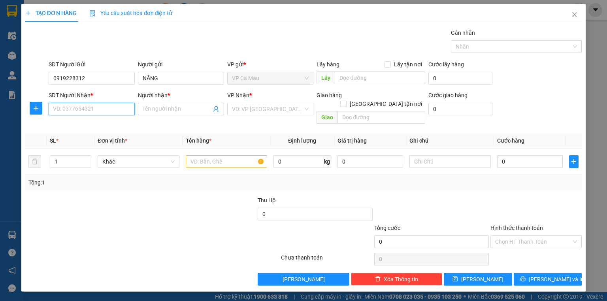
click at [120, 111] on input "SĐT Người Nhận *" at bounding box center [92, 109] width 86 height 13
click at [107, 140] on div "0976272016 - SƠN" at bounding box center [91, 137] width 77 height 9
type input "0976272016"
type input "SƠN"
click at [128, 156] on span "Khác" at bounding box center [138, 162] width 72 height 12
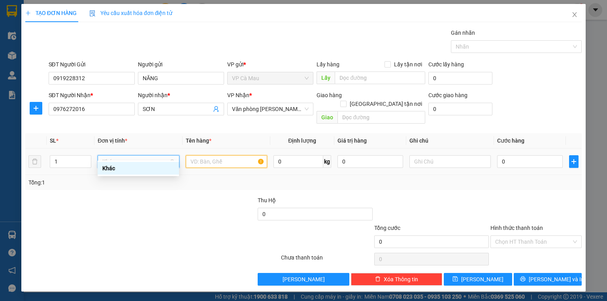
click at [226, 156] on input "text" at bounding box center [226, 161] width 81 height 13
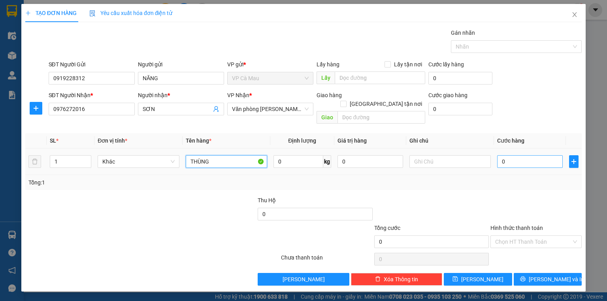
type input "THÙNG"
click at [498, 155] on input "0" at bounding box center [530, 161] width 66 height 13
click at [499, 155] on input "0" at bounding box center [530, 161] width 66 height 13
type input "80"
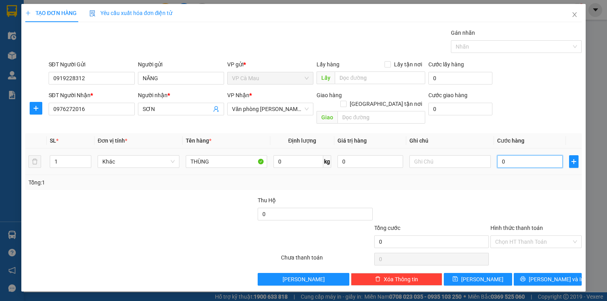
type input "80"
type input "80.000"
click at [528, 273] on button "[PERSON_NAME] và In" at bounding box center [548, 279] width 68 height 13
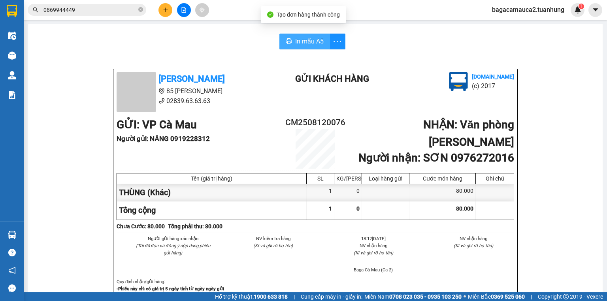
click at [307, 44] on span "In mẫu A5" at bounding box center [309, 41] width 28 height 10
click at [82, 13] on input "0869944449" at bounding box center [89, 10] width 93 height 9
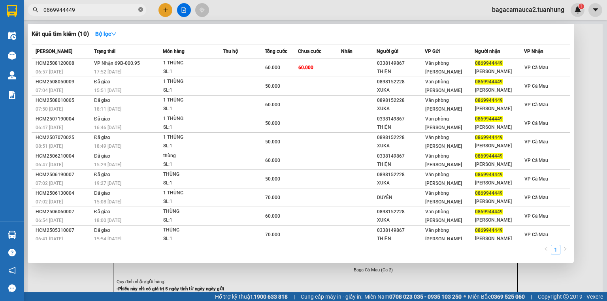
click at [142, 9] on icon "close-circle" at bounding box center [140, 9] width 5 height 5
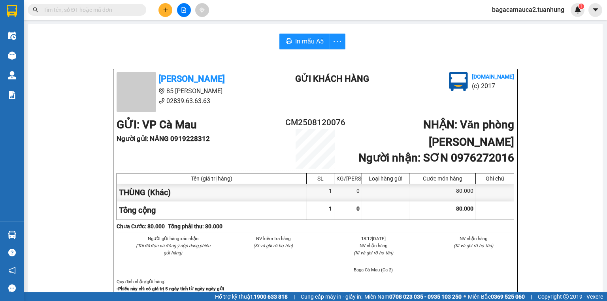
click at [126, 13] on input "text" at bounding box center [89, 10] width 93 height 9
click at [123, 11] on input "text" at bounding box center [89, 10] width 93 height 9
click at [83, 11] on input "text" at bounding box center [89, 10] width 93 height 9
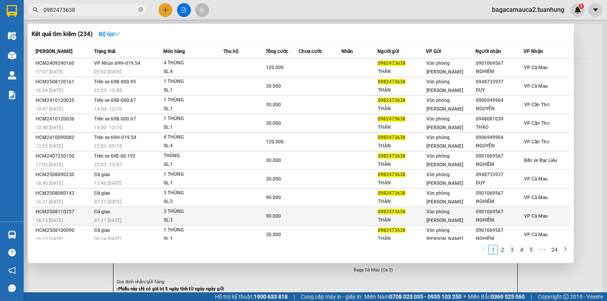
scroll to position [2, 0]
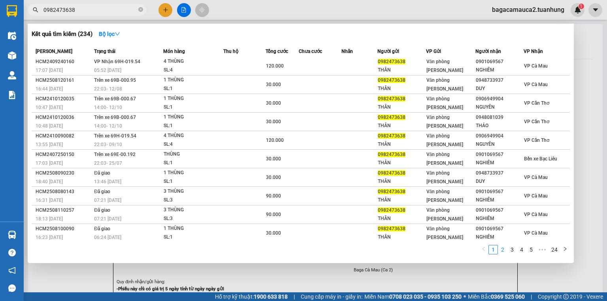
type input "0982473638"
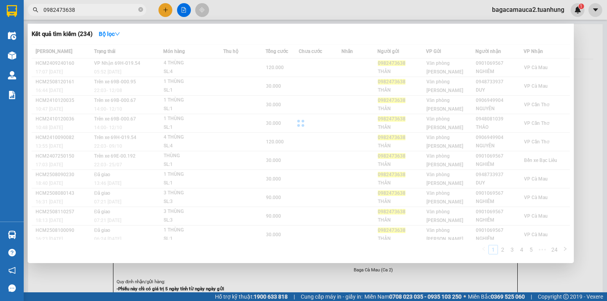
click at [502, 250] on div "Mã ĐH Trạng thái Món hàng Thu hộ Tổng cước Chưa cước Nhãn Người gửi VP Gửi Ngườ…" at bounding box center [301, 151] width 538 height 215
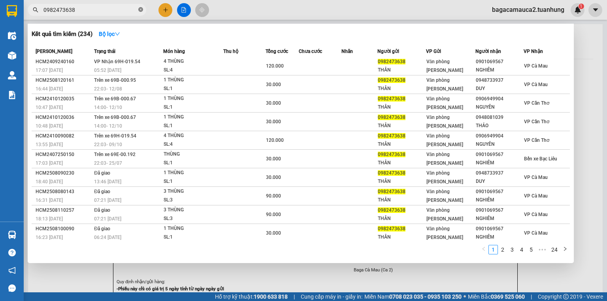
click at [139, 9] on icon "close-circle" at bounding box center [140, 9] width 5 height 5
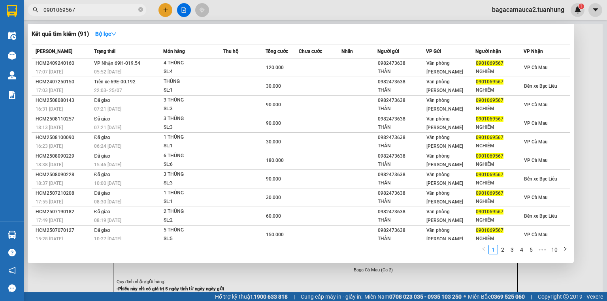
drag, startPoint x: 100, startPoint y: 13, endPoint x: 32, endPoint y: 14, distance: 68.0
click at [32, 14] on span "0901069567" at bounding box center [87, 10] width 119 height 12
type input "0901069567"
click at [521, 11] on div at bounding box center [303, 150] width 607 height 301
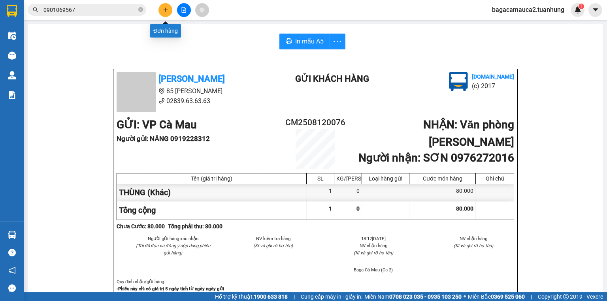
click at [163, 11] on icon "plus" at bounding box center [166, 10] width 6 height 6
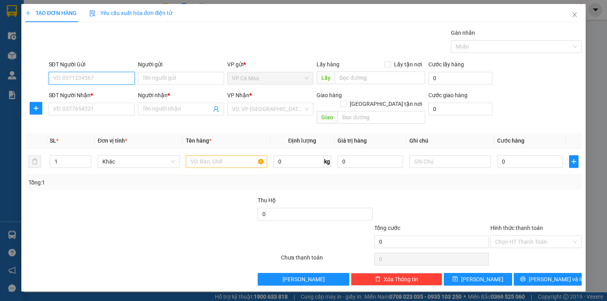
click at [98, 79] on input "SĐT Người Gửi" at bounding box center [92, 78] width 86 height 13
type input "0947834892"
click at [106, 97] on div "0947834892 - LAI" at bounding box center [91, 93] width 77 height 9
type input "LAI"
type input "0947834892"
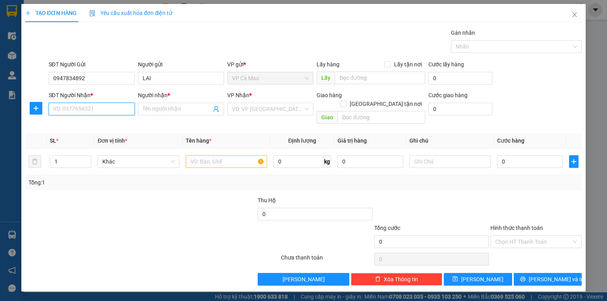
click at [106, 106] on input "SĐT Người Nhận *" at bounding box center [92, 109] width 86 height 13
click at [110, 138] on div "0986201615 - NINH" at bounding box center [91, 137] width 77 height 9
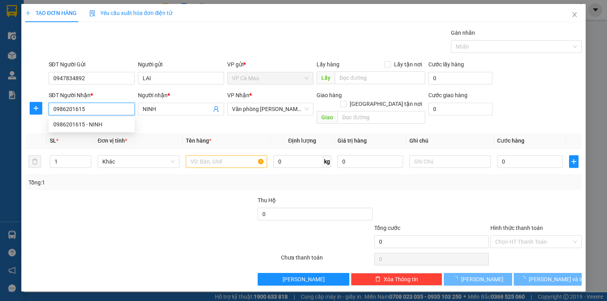
type input "0986201615"
type input "NINH"
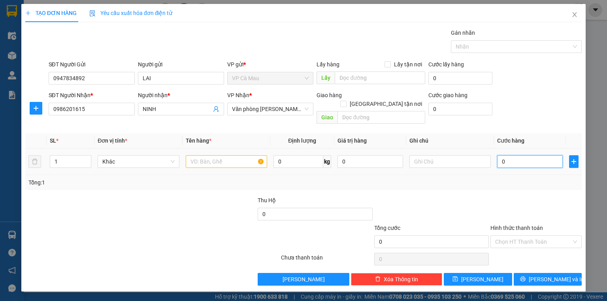
click at [499, 155] on input "0" at bounding box center [530, 161] width 66 height 13
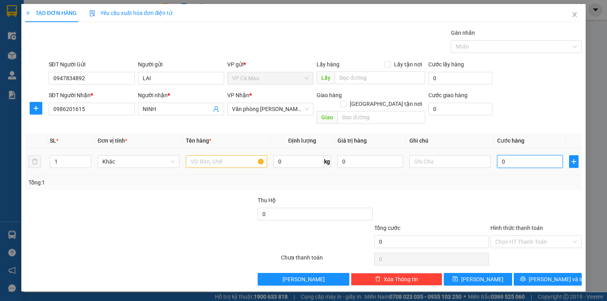
click at [498, 155] on input "0" at bounding box center [530, 161] width 66 height 13
type input "40"
click at [210, 155] on input "text" at bounding box center [226, 161] width 81 height 13
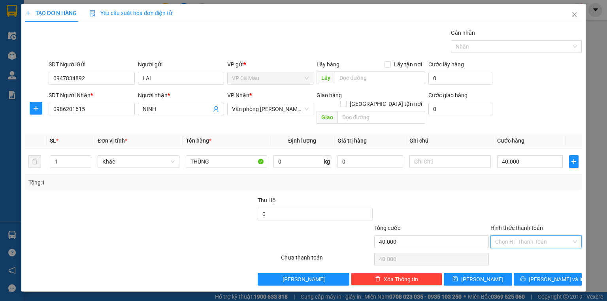
click at [534, 236] on input "Hình thức thanh toán" at bounding box center [533, 242] width 76 height 12
click at [532, 248] on div "Tại văn phòng" at bounding box center [536, 248] width 82 height 9
click at [526, 276] on icon "printer" at bounding box center [523, 279] width 6 height 6
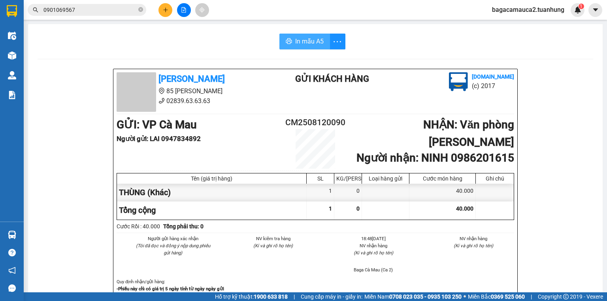
click at [299, 45] on span "In mẫu A5" at bounding box center [309, 41] width 28 height 10
click at [300, 49] on button "In mẫu A5" at bounding box center [304, 42] width 51 height 16
click at [122, 12] on input "0901069567" at bounding box center [89, 10] width 93 height 9
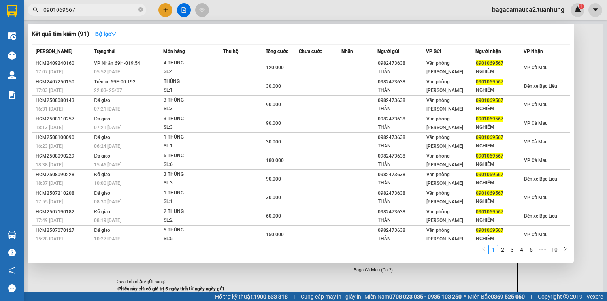
click at [122, 12] on input "0901069567" at bounding box center [89, 10] width 93 height 9
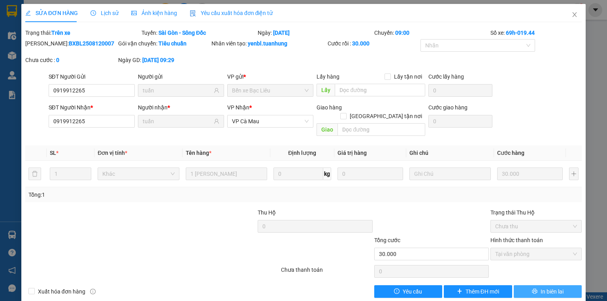
click at [545, 287] on span "In biên lai" at bounding box center [552, 291] width 23 height 9
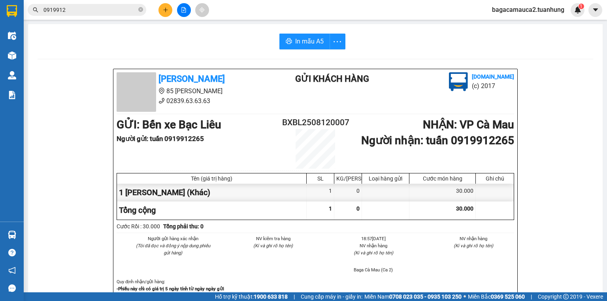
click at [114, 8] on input "0919912" at bounding box center [89, 10] width 93 height 9
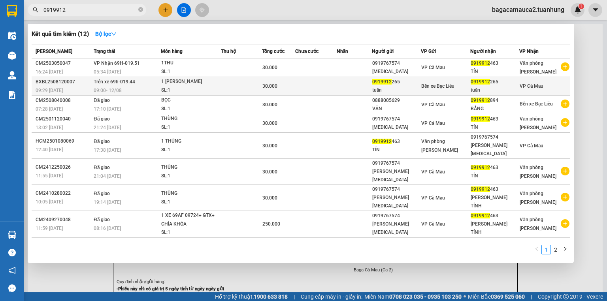
click at [347, 85] on td at bounding box center [354, 86] width 35 height 19
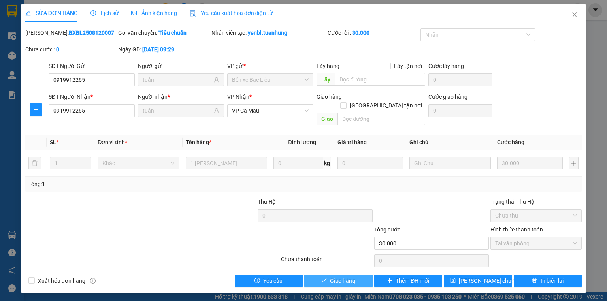
click at [350, 277] on span "Giao hàng" at bounding box center [342, 281] width 25 height 9
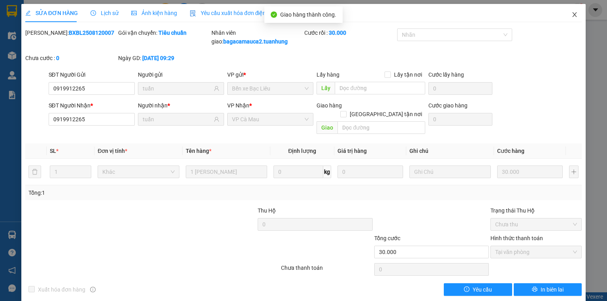
click at [572, 13] on icon "close" at bounding box center [574, 14] width 6 height 6
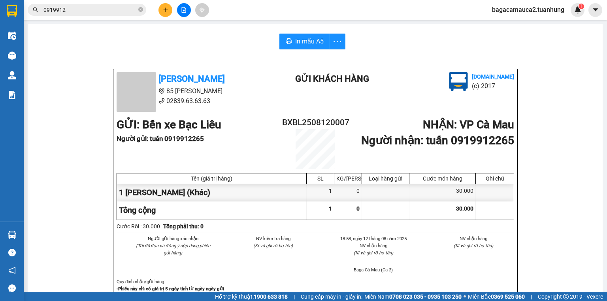
click at [166, 9] on icon "plus" at bounding box center [166, 10] width 6 height 6
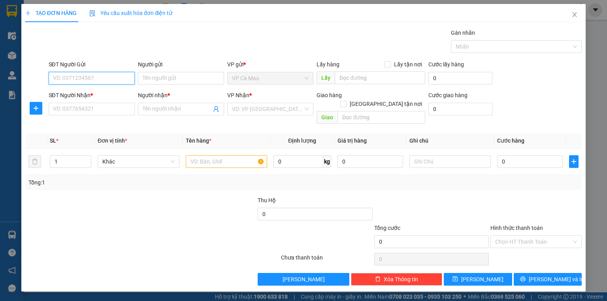
click at [125, 82] on input "SĐT Người Gửi" at bounding box center [92, 78] width 86 height 13
click at [119, 107] on input "SĐT Người Nhận *" at bounding box center [92, 109] width 86 height 13
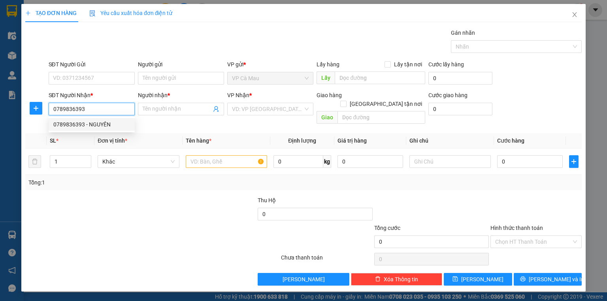
click at [103, 126] on div "0789836393 - NGUYÊN" at bounding box center [91, 124] width 77 height 9
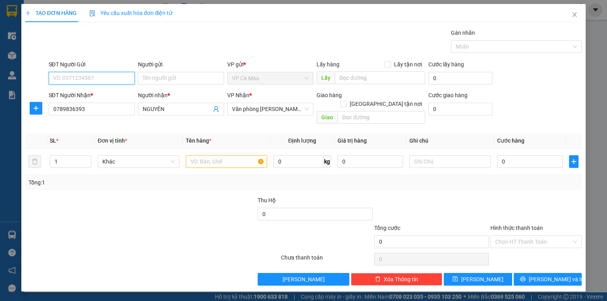
click at [96, 79] on input "SĐT Người Gửi" at bounding box center [92, 78] width 86 height 13
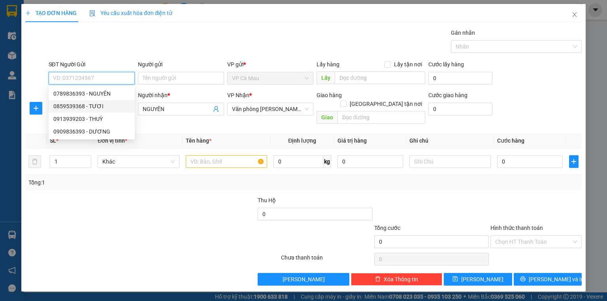
click at [108, 103] on div "0859539368 - TƯƠI" at bounding box center [91, 106] width 77 height 9
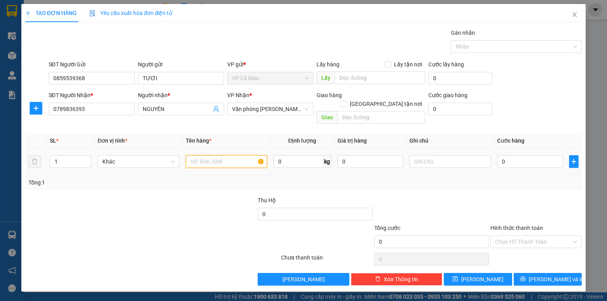
click at [215, 157] on input "text" at bounding box center [226, 161] width 81 height 13
click at [533, 155] on input "0" at bounding box center [530, 161] width 66 height 13
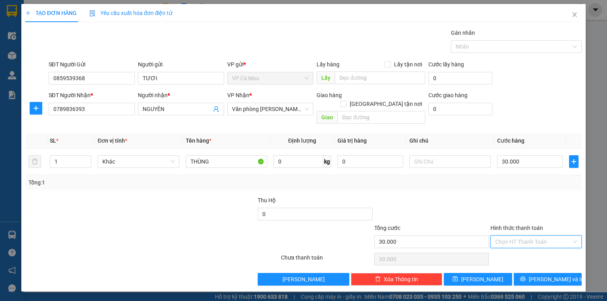
click at [538, 236] on input "Hình thức thanh toán" at bounding box center [533, 242] width 76 height 12
click at [532, 250] on div "Tại văn phòng" at bounding box center [536, 248] width 82 height 9
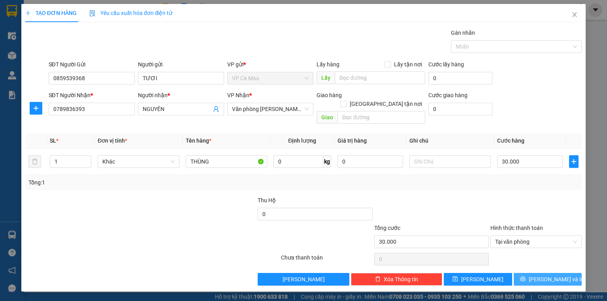
click at [540, 273] on button "[PERSON_NAME] và In" at bounding box center [548, 279] width 68 height 13
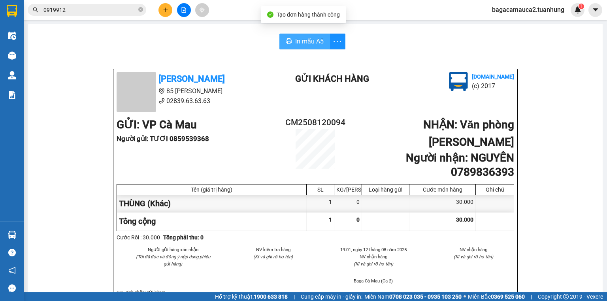
click at [315, 47] on button "In mẫu A5" at bounding box center [304, 42] width 51 height 16
click at [109, 8] on input "0919912" at bounding box center [89, 10] width 93 height 9
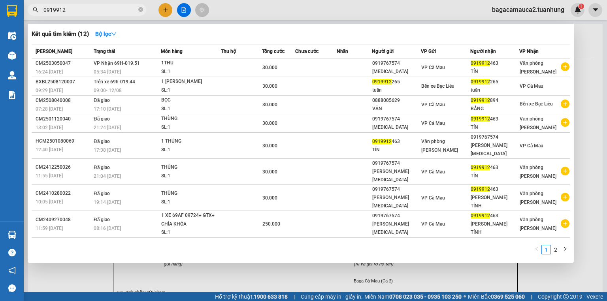
click at [109, 8] on input "0919912" at bounding box center [89, 10] width 93 height 9
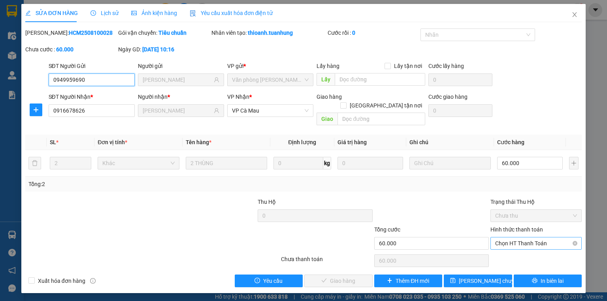
click at [507, 240] on div "Chọn HT Thanh Toán" at bounding box center [535, 243] width 91 height 13
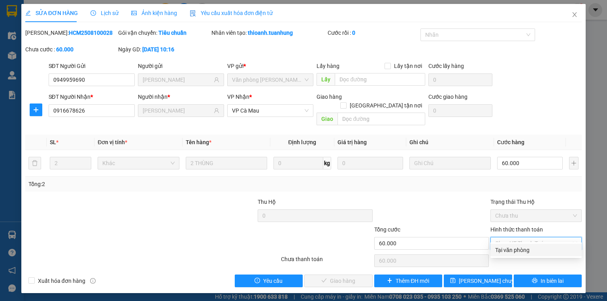
click at [511, 250] on div "Tại văn phòng" at bounding box center [536, 250] width 82 height 9
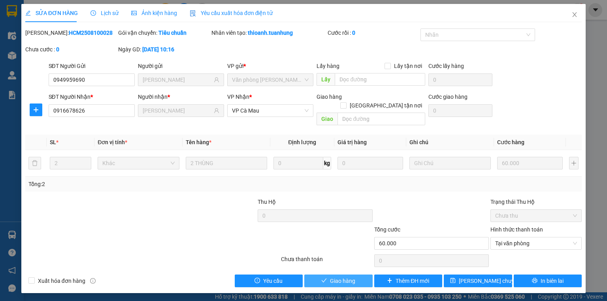
click at [343, 277] on span "Giao hàng" at bounding box center [342, 281] width 25 height 9
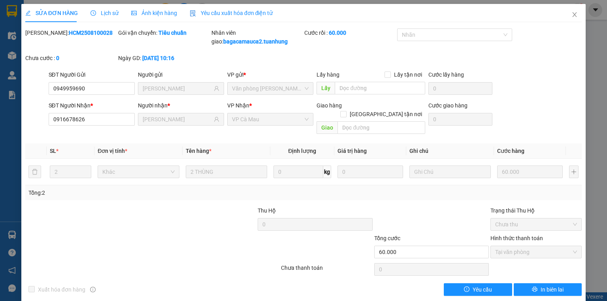
scroll to position [1, 0]
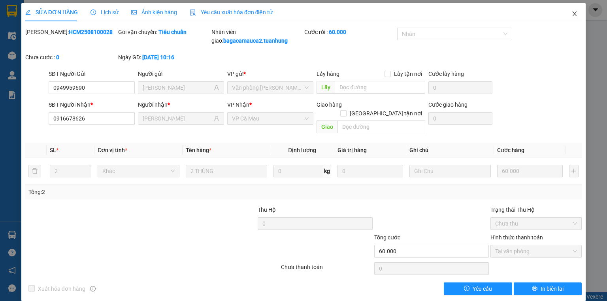
click at [571, 17] on span "Close" at bounding box center [575, 14] width 22 height 22
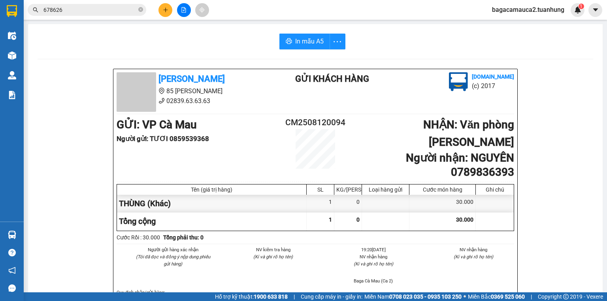
click at [167, 15] on button at bounding box center [165, 10] width 14 height 14
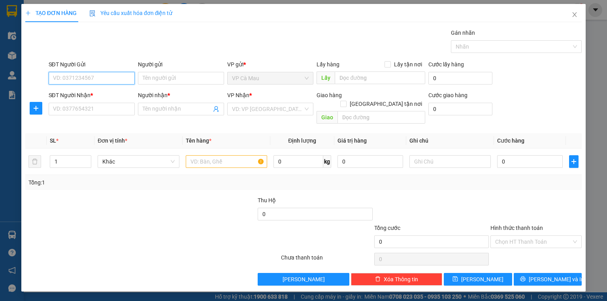
click at [117, 76] on input "SĐT Người Gửi" at bounding box center [92, 78] width 86 height 13
click at [111, 89] on div "02906253625 - NK QUỐC TẾ CM" at bounding box center [93, 93] width 89 height 13
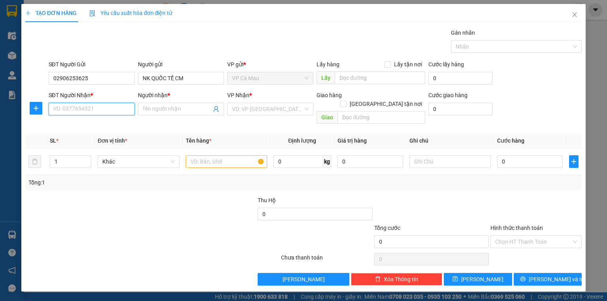
click at [116, 105] on input "SĐT Người Nhận *" at bounding box center [92, 109] width 86 height 13
click at [109, 131] on div "0917656674 - BẢO TÍN" at bounding box center [93, 137] width 89 height 13
click at [206, 158] on input "text" at bounding box center [226, 161] width 81 height 13
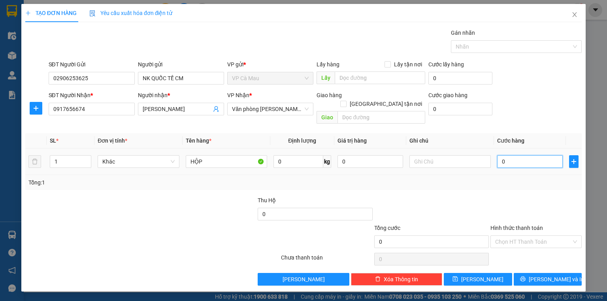
click at [506, 155] on input "0" at bounding box center [530, 161] width 66 height 13
click at [530, 196] on div at bounding box center [536, 210] width 93 height 28
click at [531, 236] on input "Hình thức thanh toán" at bounding box center [533, 242] width 76 height 12
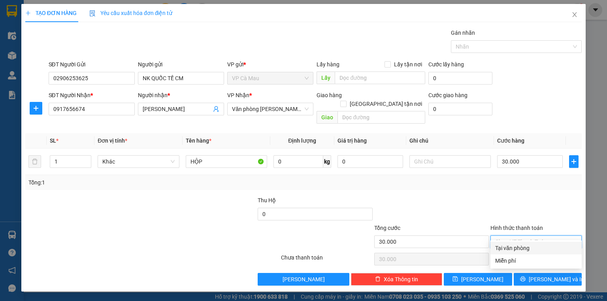
click at [530, 249] on div "Tại văn phòng" at bounding box center [536, 248] width 82 height 9
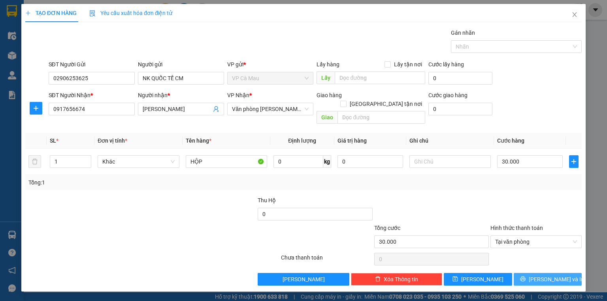
click at [544, 275] on span "[PERSON_NAME] và In" at bounding box center [556, 279] width 55 height 9
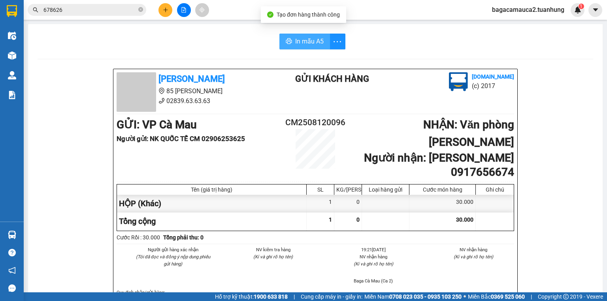
click at [291, 42] on button "In mẫu A5" at bounding box center [304, 42] width 51 height 16
click at [169, 9] on button at bounding box center [165, 10] width 14 height 14
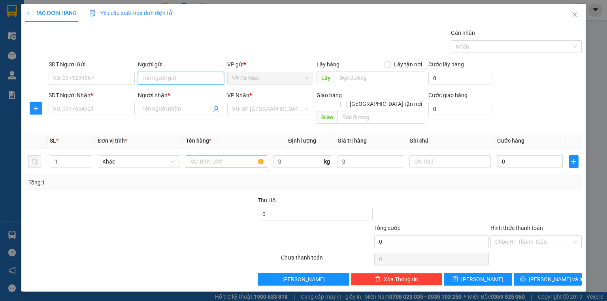
click at [153, 76] on input "Người gửi" at bounding box center [181, 78] width 86 height 13
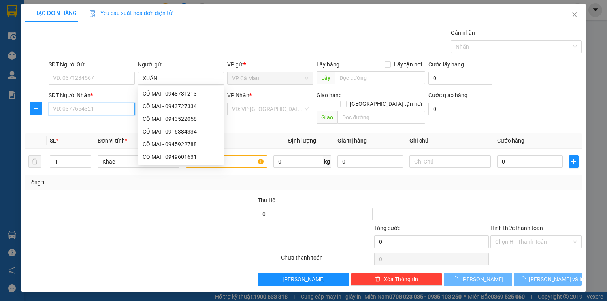
click at [79, 110] on input "SĐT Người Nhận *" at bounding box center [92, 109] width 86 height 13
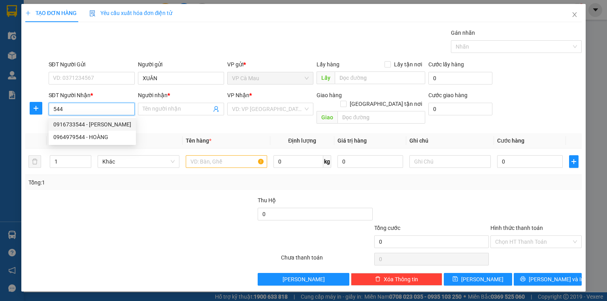
click at [88, 120] on div "0916733544 - HIA XIẾU" at bounding box center [92, 124] width 78 height 9
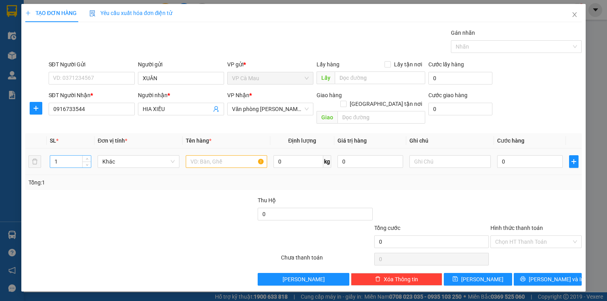
click at [76, 156] on input "1" at bounding box center [70, 162] width 41 height 12
click at [212, 155] on input "text" at bounding box center [226, 161] width 81 height 13
click at [518, 155] on input "0" at bounding box center [530, 161] width 66 height 13
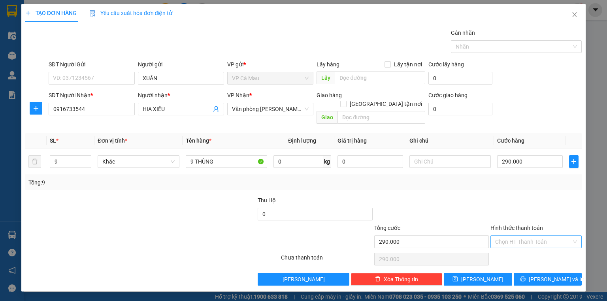
click at [534, 236] on input "Hình thức thanh toán" at bounding box center [533, 242] width 76 height 12
click at [525, 244] on div "Tại văn phòng" at bounding box center [536, 248] width 82 height 9
click at [538, 274] on button "[PERSON_NAME] và In" at bounding box center [548, 279] width 68 height 13
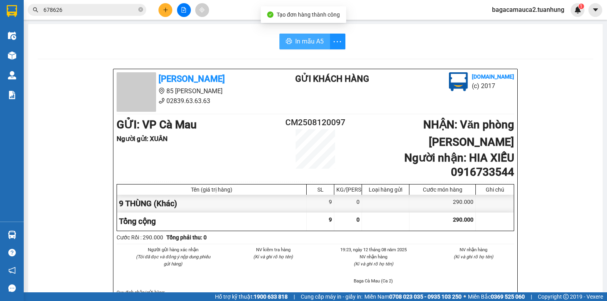
click at [305, 41] on span "In mẫu A5" at bounding box center [309, 41] width 28 height 10
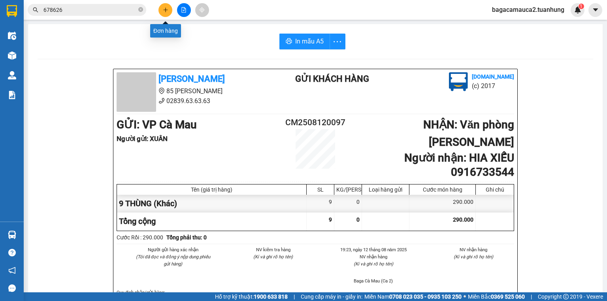
click at [163, 11] on icon "plus" at bounding box center [166, 10] width 6 height 6
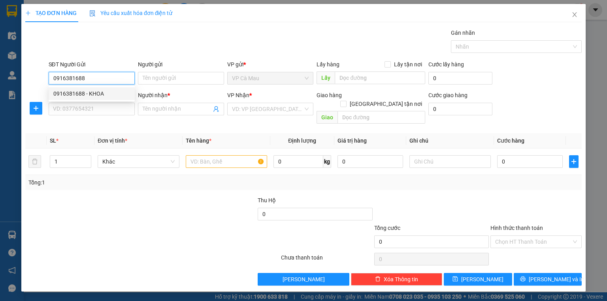
click at [117, 92] on div "0916381688 - KHOA" at bounding box center [91, 93] width 77 height 9
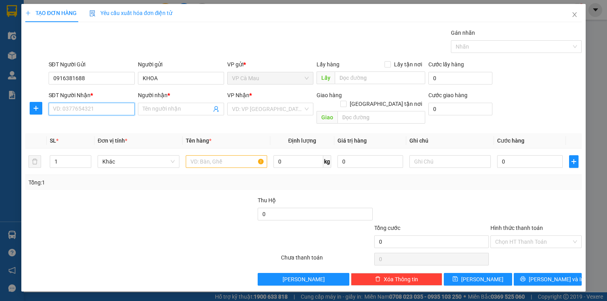
click at [119, 115] on input "SĐT Người Nhận *" at bounding box center [92, 109] width 86 height 13
click at [157, 106] on input "Người nhận *" at bounding box center [177, 109] width 69 height 9
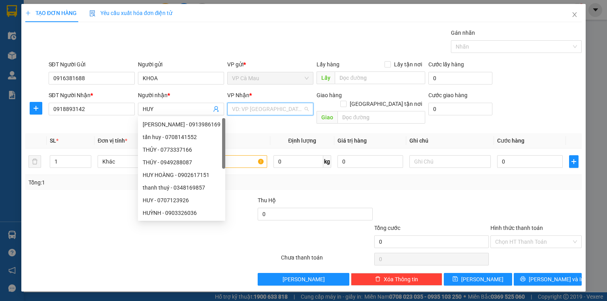
click at [285, 114] on input "search" at bounding box center [267, 109] width 71 height 12
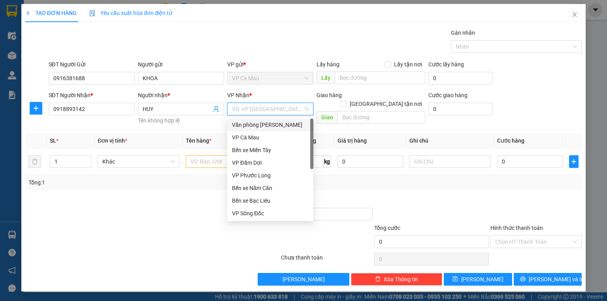
click at [281, 126] on div "Văn [PERSON_NAME] [PERSON_NAME]" at bounding box center [270, 125] width 77 height 9
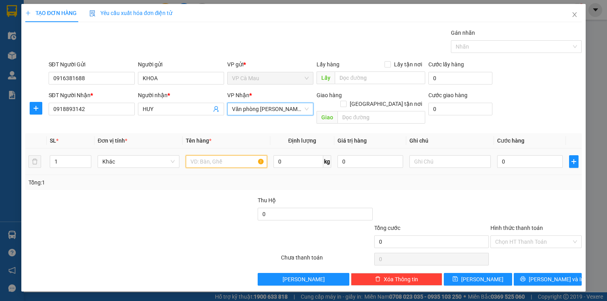
click at [212, 155] on input "text" at bounding box center [226, 161] width 81 height 13
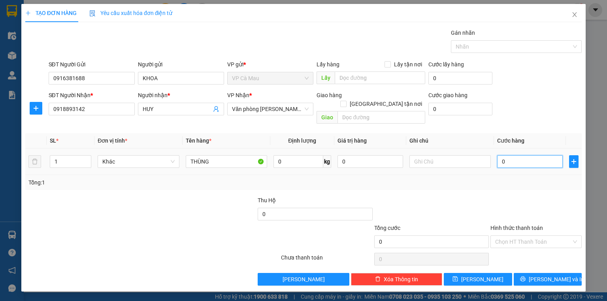
click at [534, 155] on input "0" at bounding box center [530, 161] width 66 height 13
click at [553, 236] on input "Hình thức thanh toán" at bounding box center [533, 242] width 76 height 12
click at [551, 196] on div at bounding box center [536, 210] width 93 height 28
click at [551, 275] on span "[PERSON_NAME] và In" at bounding box center [556, 279] width 55 height 9
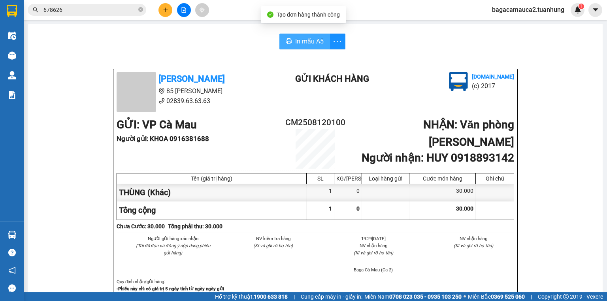
click at [318, 37] on span "In mẫu A5" at bounding box center [309, 41] width 28 height 10
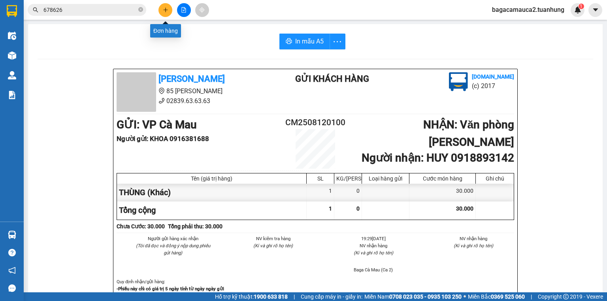
click at [169, 7] on button at bounding box center [165, 10] width 14 height 14
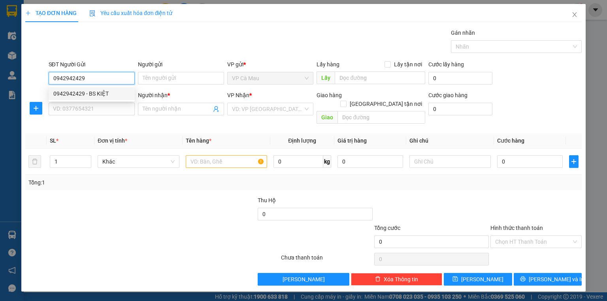
click at [109, 96] on div "0942942429 - BS KIỆT" at bounding box center [91, 93] width 77 height 9
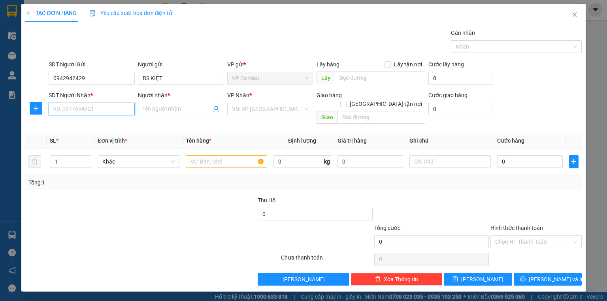
click at [113, 108] on input "SĐT Người Nhận *" at bounding box center [92, 109] width 86 height 13
click at [121, 121] on div "0938098332 - LABO L&C" at bounding box center [91, 124] width 77 height 9
click at [198, 155] on input "text" at bounding box center [226, 161] width 81 height 13
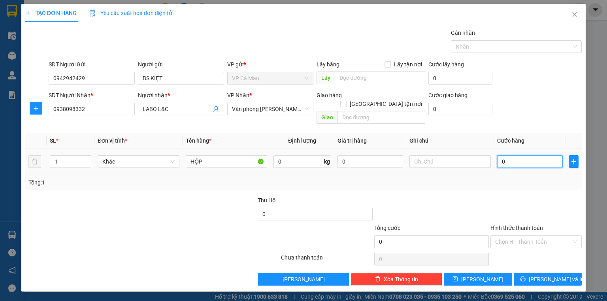
click at [511, 157] on input "0" at bounding box center [530, 161] width 66 height 13
click at [552, 275] on span "[PERSON_NAME] và In" at bounding box center [556, 279] width 55 height 9
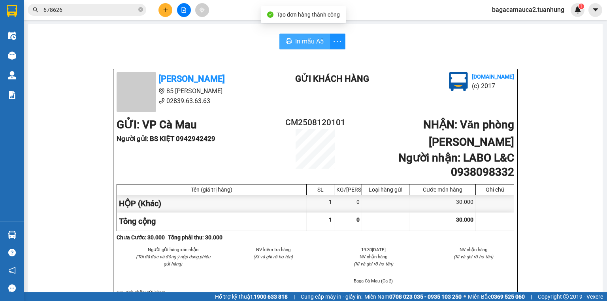
click at [313, 44] on span "In mẫu A5" at bounding box center [309, 41] width 28 height 10
click at [166, 11] on icon "plus" at bounding box center [166, 10] width 6 height 6
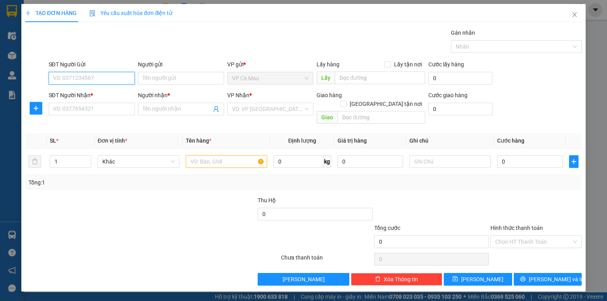
click at [123, 82] on input "SĐT Người Gửi" at bounding box center [92, 78] width 86 height 13
click at [162, 78] on input "Người gửi" at bounding box center [181, 78] width 86 height 13
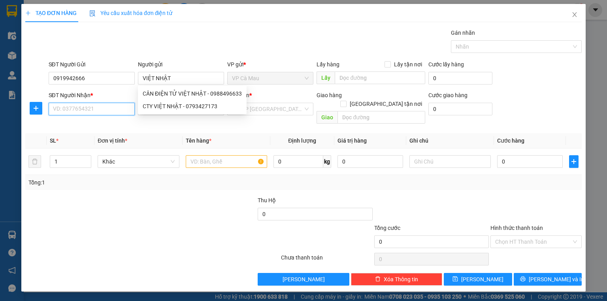
click at [120, 107] on input "SĐT Người Nhận *" at bounding box center [92, 109] width 86 height 13
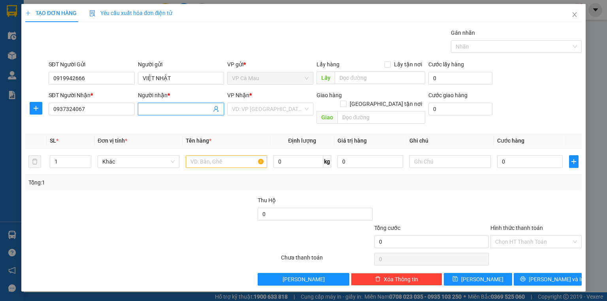
click at [153, 111] on input "Người nhận *" at bounding box center [177, 109] width 69 height 9
click at [240, 108] on input "search" at bounding box center [267, 109] width 71 height 12
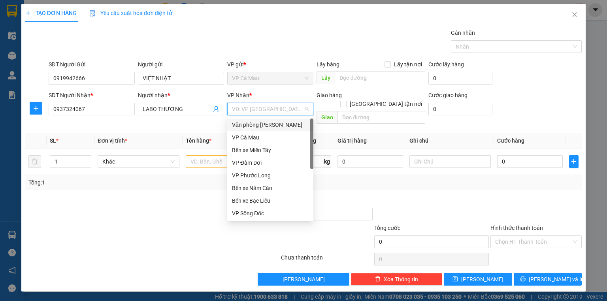
click at [272, 121] on div "Văn [PERSON_NAME] [PERSON_NAME]" at bounding box center [270, 125] width 77 height 9
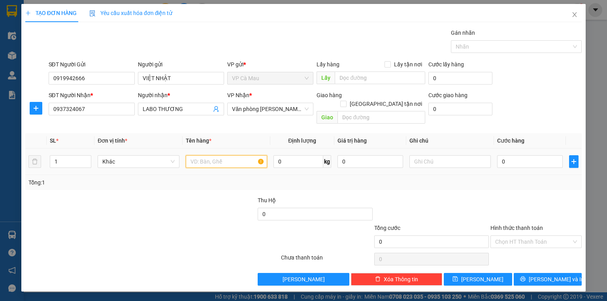
click at [240, 155] on input "text" at bounding box center [226, 161] width 81 height 13
click at [547, 155] on input "0" at bounding box center [530, 161] width 66 height 13
click at [540, 236] on input "Hình thức thanh toán" at bounding box center [533, 242] width 76 height 12
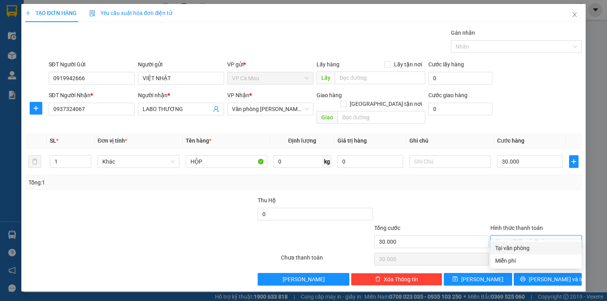
click at [512, 249] on div "Tại văn phòng" at bounding box center [536, 248] width 82 height 9
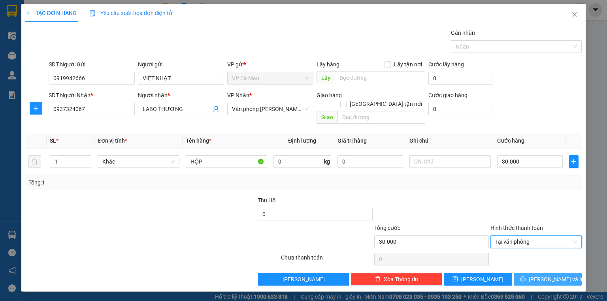
click at [558, 273] on button "[PERSON_NAME] và In" at bounding box center [548, 279] width 68 height 13
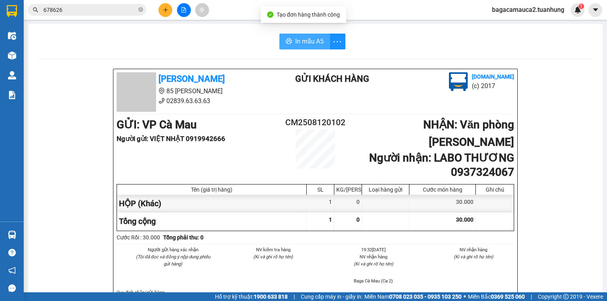
click at [314, 37] on span "In mẫu A5" at bounding box center [309, 41] width 28 height 10
click at [164, 10] on icon "plus" at bounding box center [166, 10] width 6 height 6
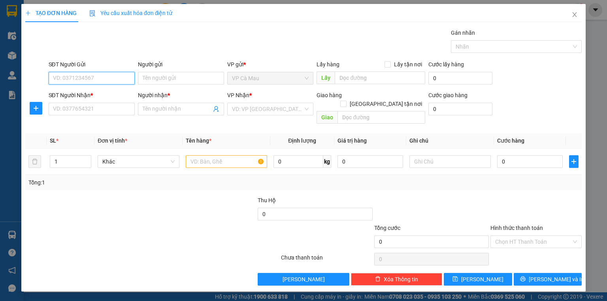
click at [110, 82] on input "SĐT Người Gửi" at bounding box center [92, 78] width 86 height 13
click at [152, 76] on input "Người gửi" at bounding box center [181, 78] width 86 height 13
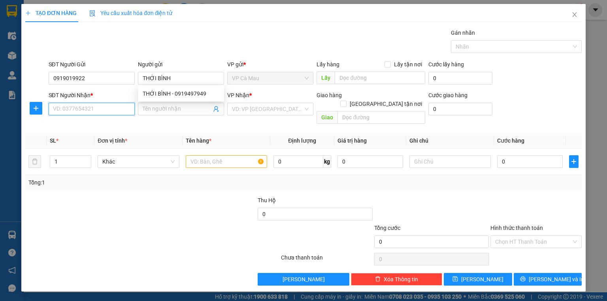
click at [108, 109] on input "SĐT Người Nhận *" at bounding box center [92, 109] width 86 height 13
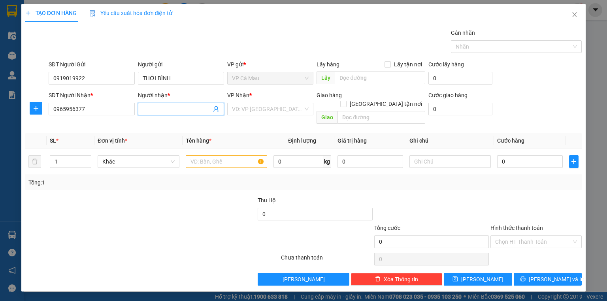
click at [147, 108] on input "Người nhận *" at bounding box center [177, 109] width 69 height 9
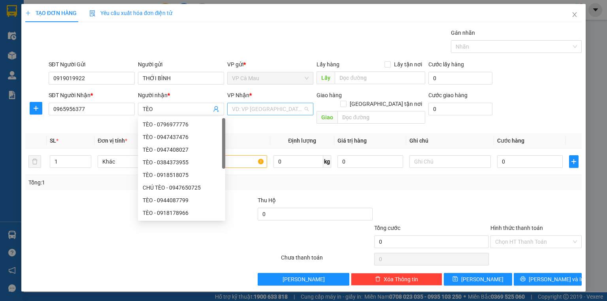
click at [267, 106] on input "search" at bounding box center [267, 109] width 71 height 12
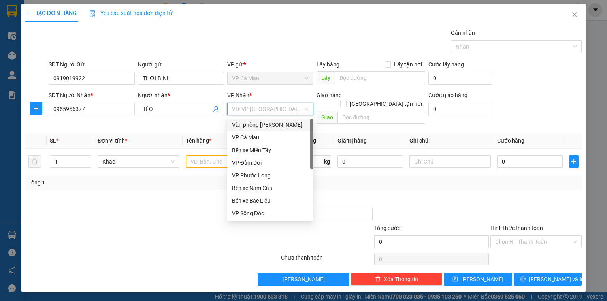
click at [267, 121] on div "Văn [PERSON_NAME] [PERSON_NAME]" at bounding box center [270, 125] width 77 height 9
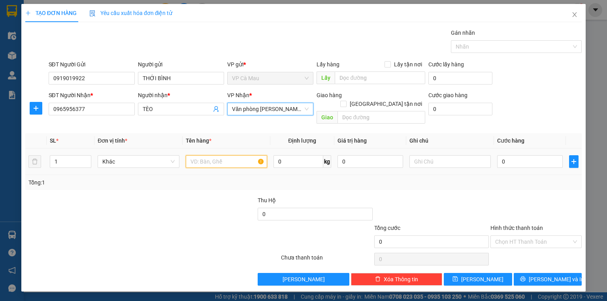
click at [213, 158] on input "text" at bounding box center [226, 161] width 81 height 13
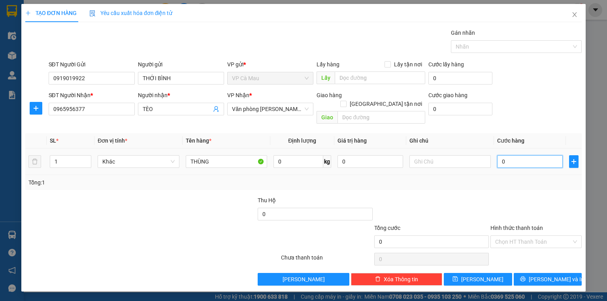
click at [509, 156] on input "0" at bounding box center [530, 161] width 66 height 13
click at [523, 196] on div at bounding box center [536, 210] width 93 height 28
click at [514, 155] on input "0" at bounding box center [530, 161] width 66 height 13
click at [512, 236] on input "Hình thức thanh toán" at bounding box center [533, 242] width 76 height 12
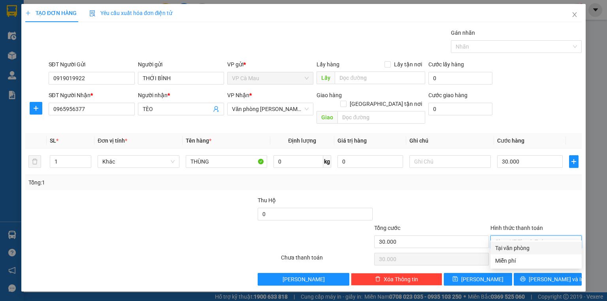
click at [512, 247] on div "Tại văn phòng" at bounding box center [536, 248] width 82 height 9
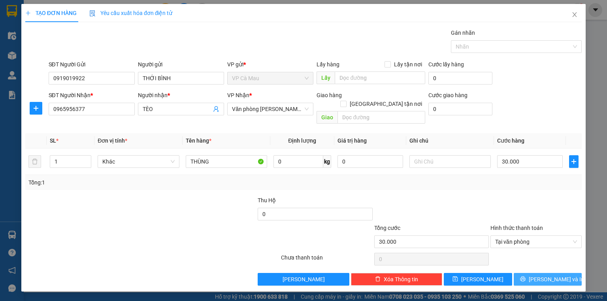
click at [544, 275] on span "[PERSON_NAME] và In" at bounding box center [556, 279] width 55 height 9
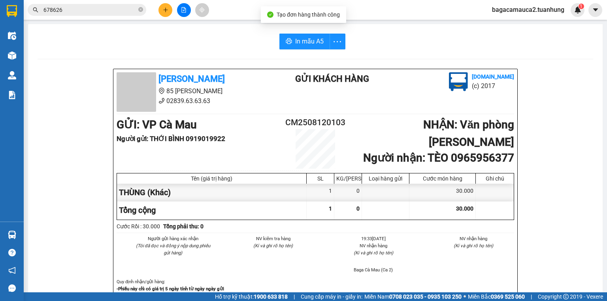
click at [307, 44] on button "In mẫu A5" at bounding box center [304, 42] width 51 height 16
click at [307, 44] on span "In mẫu A5" at bounding box center [309, 41] width 28 height 10
click at [117, 9] on input "678626" at bounding box center [89, 10] width 93 height 9
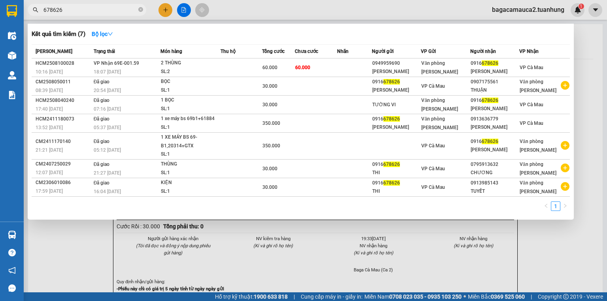
click at [117, 9] on input "678626" at bounding box center [89, 10] width 93 height 9
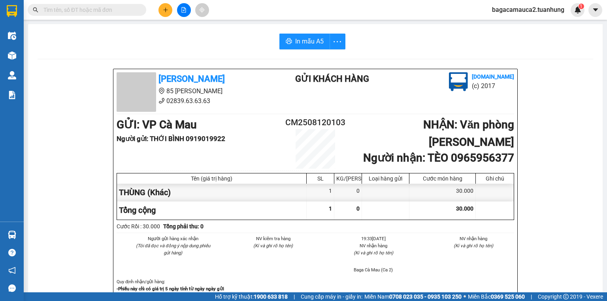
click at [93, 7] on input "text" at bounding box center [89, 10] width 93 height 9
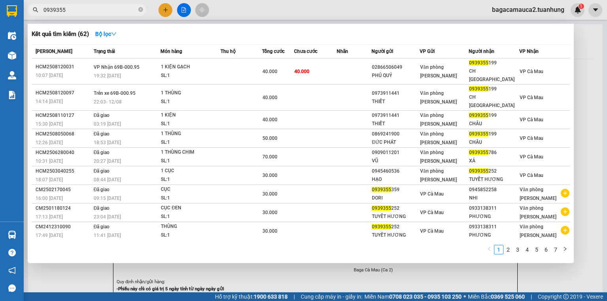
click at [267, 69] on span "40.000" at bounding box center [269, 72] width 15 height 6
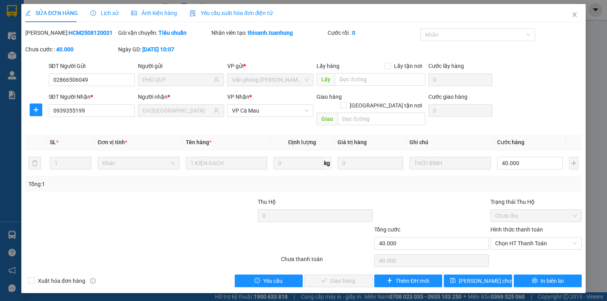
click at [534, 228] on div "Hình thức thanh toán" at bounding box center [535, 231] width 91 height 12
click at [531, 238] on span "Chọn HT Thanh Toán" at bounding box center [536, 244] width 82 height 12
click at [521, 251] on div "Tại văn phòng" at bounding box center [536, 250] width 82 height 9
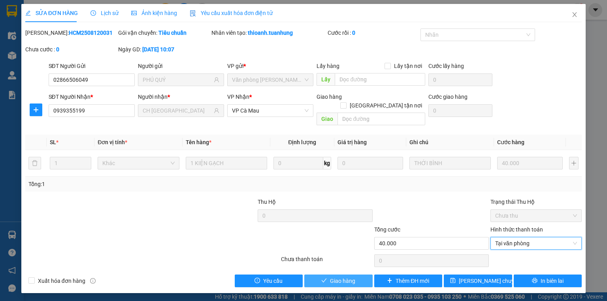
click at [349, 277] on span "Giao hàng" at bounding box center [342, 281] width 25 height 9
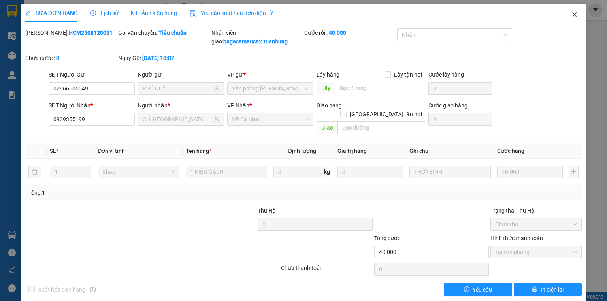
click at [573, 15] on icon "close" at bounding box center [574, 14] width 6 height 6
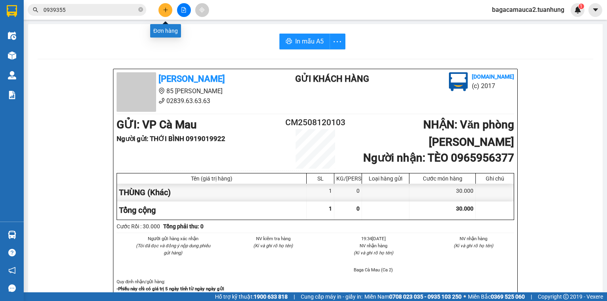
click at [166, 11] on icon "plus" at bounding box center [166, 10] width 6 height 6
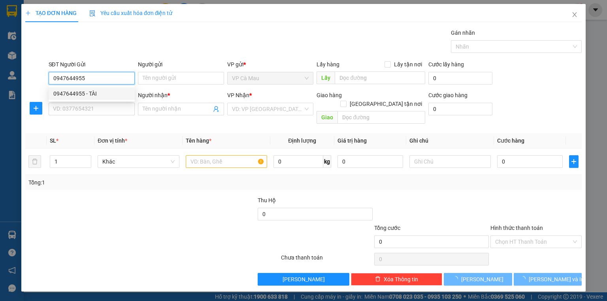
click at [115, 92] on div "0947644955 - TÀI" at bounding box center [91, 93] width 77 height 9
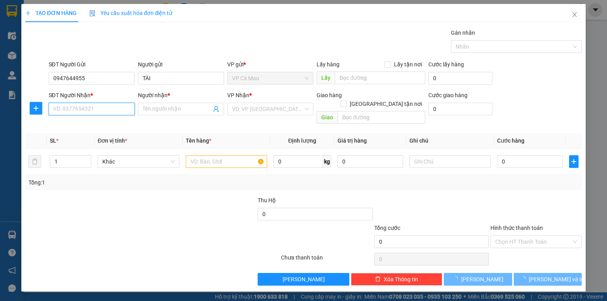
click at [125, 109] on input "SĐT Người Nhận *" at bounding box center [92, 109] width 86 height 13
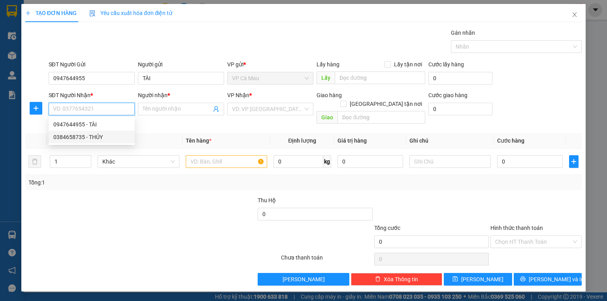
click at [117, 133] on div "0384658735 - THỦY" at bounding box center [91, 137] width 77 height 9
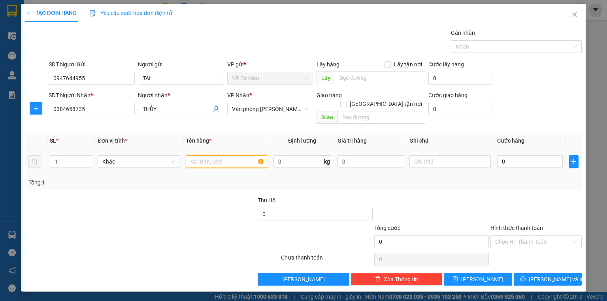
click at [203, 155] on input "text" at bounding box center [226, 161] width 81 height 13
click at [528, 155] on input "0" at bounding box center [530, 161] width 66 height 13
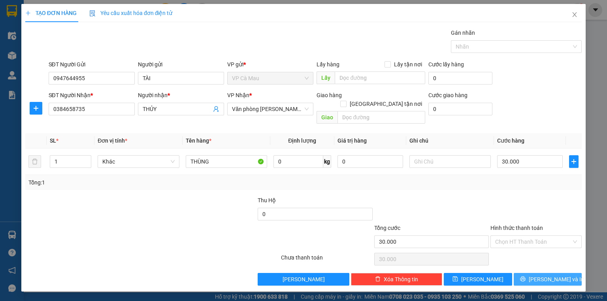
click at [555, 275] on span "[PERSON_NAME] và In" at bounding box center [556, 279] width 55 height 9
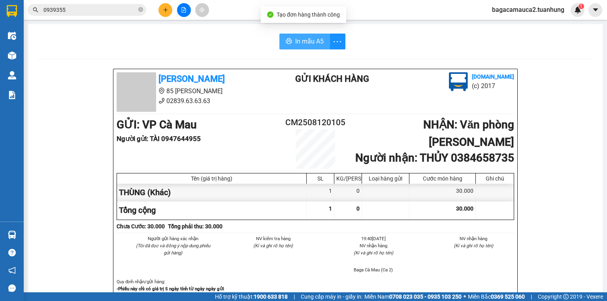
click at [321, 44] on button "In mẫu A5" at bounding box center [304, 42] width 51 height 16
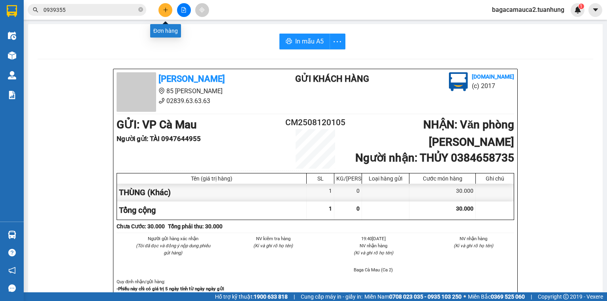
click at [168, 11] on icon "plus" at bounding box center [166, 10] width 6 height 6
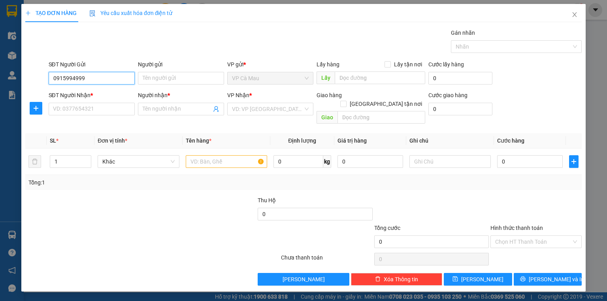
click at [99, 74] on input "0915994999" at bounding box center [92, 78] width 86 height 13
click at [92, 96] on div "0915994999 - CHÍN" at bounding box center [91, 93] width 77 height 9
click at [119, 109] on input "SĐT Người Nhận *" at bounding box center [92, 109] width 86 height 13
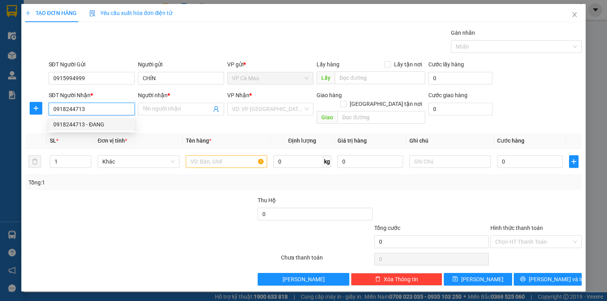
click at [120, 121] on div "0918244713 - ĐANG" at bounding box center [91, 124] width 77 height 9
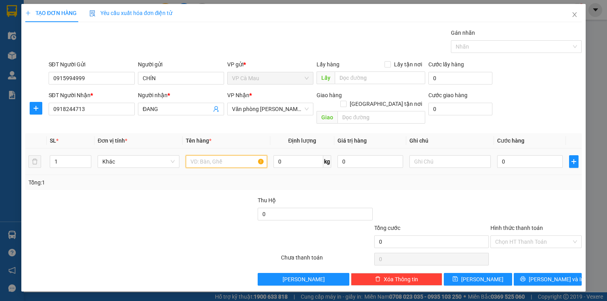
click at [201, 155] on input "text" at bounding box center [226, 161] width 81 height 13
click at [368, 111] on input "text" at bounding box center [382, 117] width 88 height 13
click at [346, 101] on input "[GEOGRAPHIC_DATA][PERSON_NAME] nơi" at bounding box center [343, 104] width 6 height 6
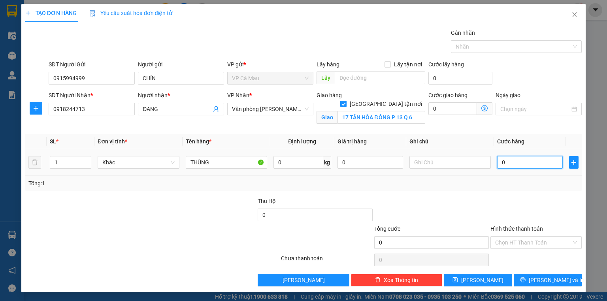
click at [522, 160] on input "0" at bounding box center [530, 162] width 66 height 13
click at [484, 107] on icon "dollar-circle" at bounding box center [484, 108] width 6 height 6
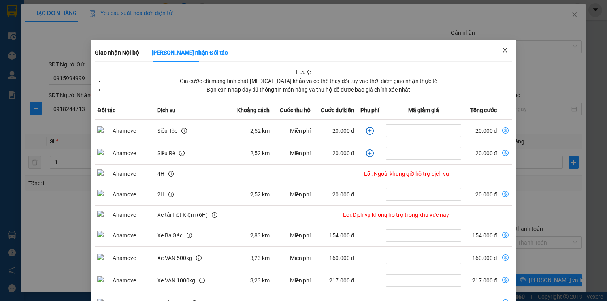
click at [503, 47] on span "Close" at bounding box center [505, 51] width 22 height 22
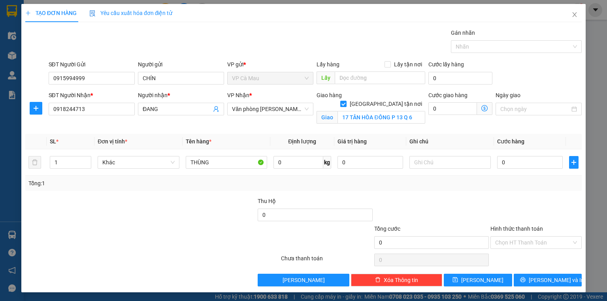
click at [451, 115] on div "Cước giao hàng 0 Giao nhận Nội bộ Giao nhận Đối tác Lưu ý: Giá cước chỉ mang tí…" at bounding box center [460, 105] width 64 height 28
click at [451, 111] on input "0" at bounding box center [452, 108] width 49 height 13
click at [512, 158] on input "0" at bounding box center [530, 162] width 66 height 13
click at [527, 193] on div "Transit Pickup Surcharge Ids Transit Deliver Surcharge Ids Transit Deliver Surc…" at bounding box center [303, 157] width 556 height 258
click at [516, 243] on input "Hình thức thanh toán" at bounding box center [533, 243] width 76 height 12
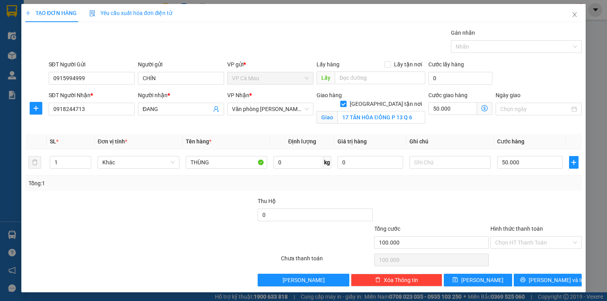
click at [553, 207] on div at bounding box center [536, 211] width 93 height 28
click at [568, 281] on button "[PERSON_NAME] và In" at bounding box center [548, 280] width 68 height 13
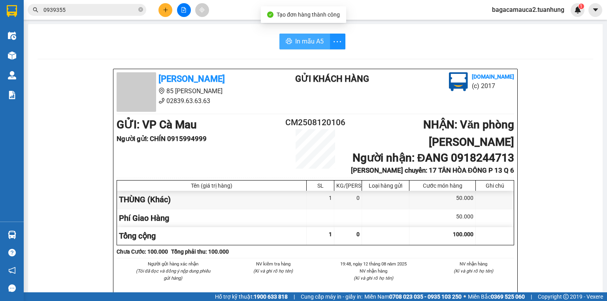
click at [303, 39] on span "In mẫu A5" at bounding box center [309, 41] width 28 height 10
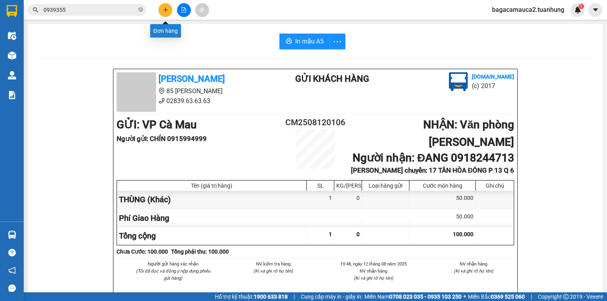
click at [168, 11] on button at bounding box center [165, 10] width 14 height 14
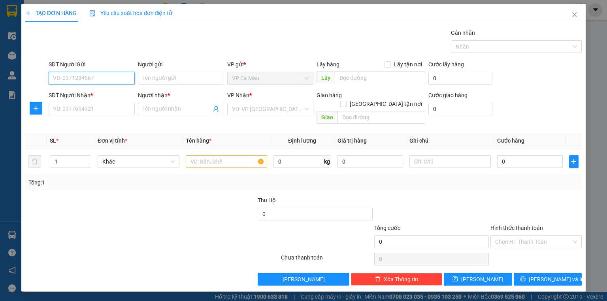
click at [105, 74] on input "SĐT Người Gửi" at bounding box center [92, 78] width 86 height 13
click at [104, 95] on div "0973005541 - THƠ" at bounding box center [91, 93] width 77 height 9
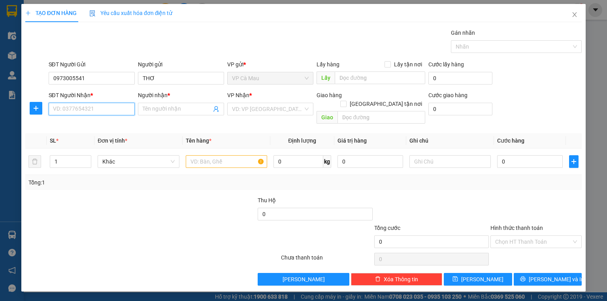
click at [111, 107] on input "SĐT Người Nhận *" at bounding box center [92, 109] width 86 height 13
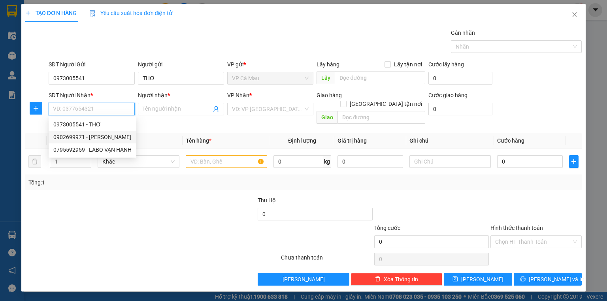
click at [117, 134] on div "0902699971 - LƯU ĐỨC" at bounding box center [92, 137] width 78 height 9
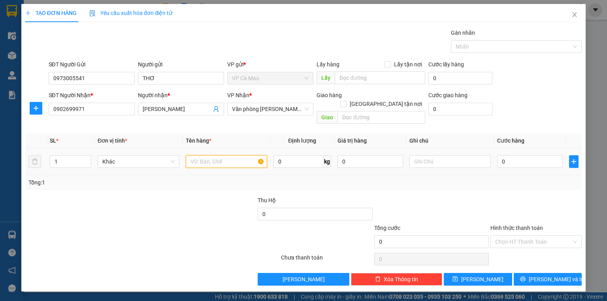
click at [193, 156] on input "text" at bounding box center [226, 161] width 81 height 13
click at [550, 155] on input "0" at bounding box center [530, 161] width 66 height 13
click at [516, 236] on input "Hình thức thanh toán" at bounding box center [533, 242] width 76 height 12
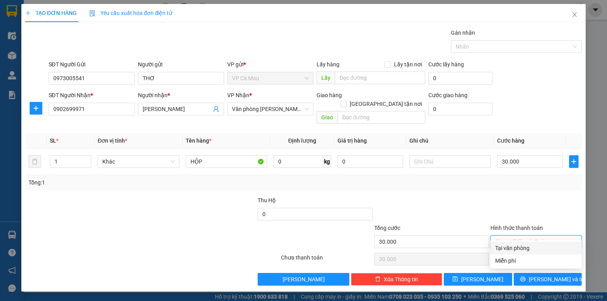
click at [520, 248] on div "Tại văn phòng" at bounding box center [536, 248] width 82 height 9
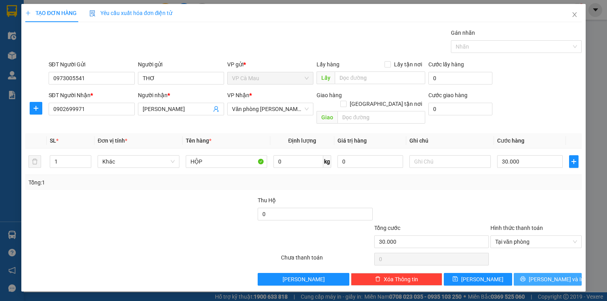
click at [541, 273] on button "[PERSON_NAME] và In" at bounding box center [548, 279] width 68 height 13
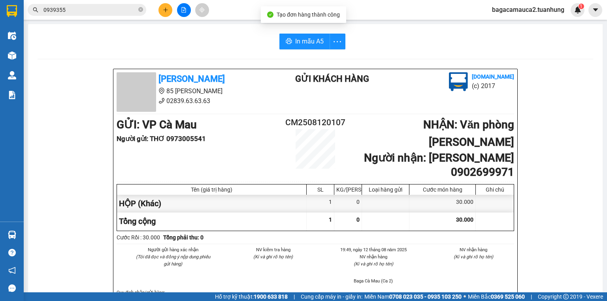
click at [132, 14] on input "0939355" at bounding box center [89, 10] width 93 height 9
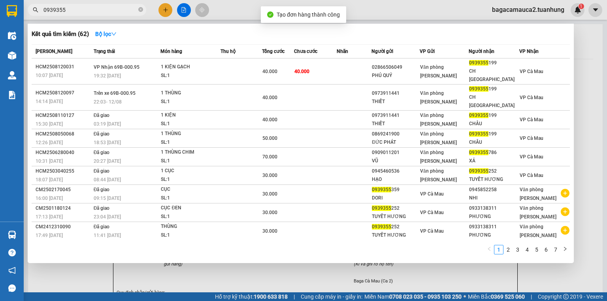
click at [132, 14] on input "0939355" at bounding box center [89, 10] width 93 height 9
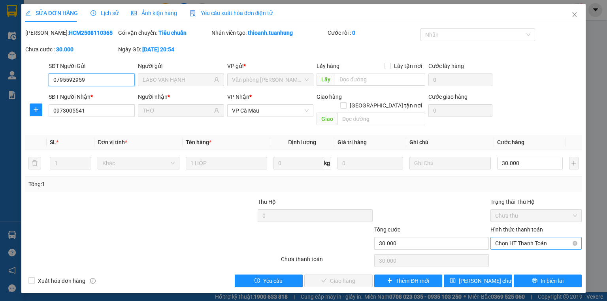
click at [499, 238] on span "Chọn HT Thanh Toán" at bounding box center [536, 244] width 82 height 12
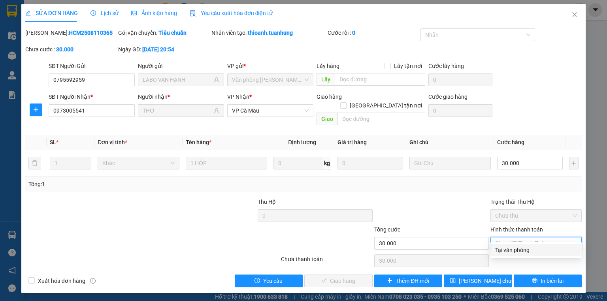
click at [504, 247] on div "Tại văn phòng" at bounding box center [536, 250] width 82 height 9
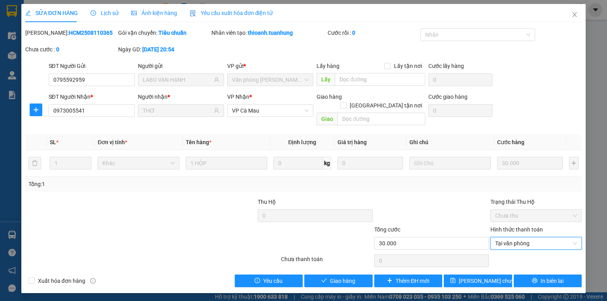
click at [341, 278] on div "SỬA ĐƠN HÀNG Lịch sử Ảnh kiện hàng Yêu cầu xuất hóa đơn điện tử Total Paid Fee …" at bounding box center [303, 148] width 564 height 289
click at [345, 277] on span "Giao hàng" at bounding box center [342, 281] width 25 height 9
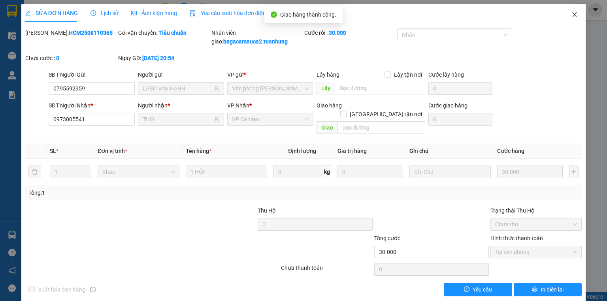
click at [571, 16] on icon "close" at bounding box center [574, 14] width 6 height 6
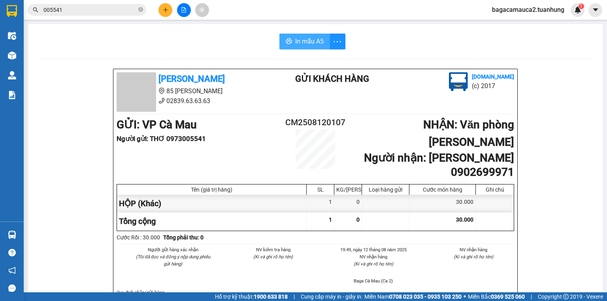
click at [290, 42] on button "In mẫu A5" at bounding box center [304, 42] width 51 height 16
click at [465, 260] on div "Người gửi hàng xác nhận (Tôi đã đọc và đồng ý nộp dung phiếu gửi hàng) NV kiểm …" at bounding box center [315, 267] width 401 height 43
click at [162, 6] on button at bounding box center [165, 10] width 14 height 14
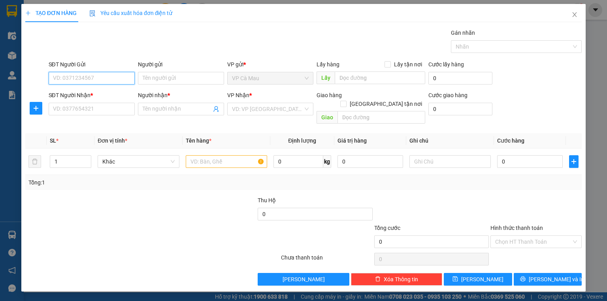
click at [91, 82] on input "SĐT Người Gửi" at bounding box center [92, 78] width 86 height 13
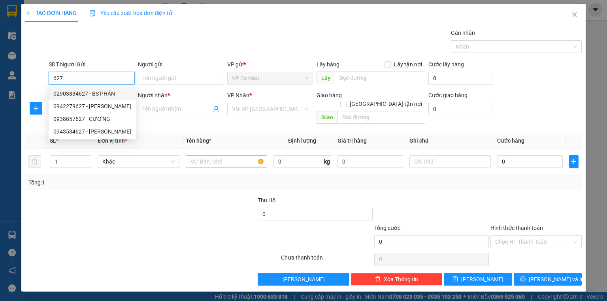
click at [106, 93] on div "02903834627 - BS PHẤN" at bounding box center [92, 93] width 78 height 9
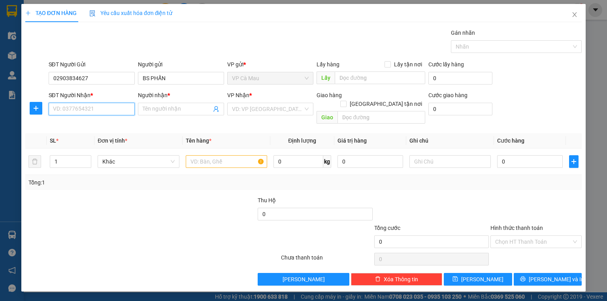
click at [103, 113] on input "SĐT Người Nhận *" at bounding box center [92, 109] width 86 height 13
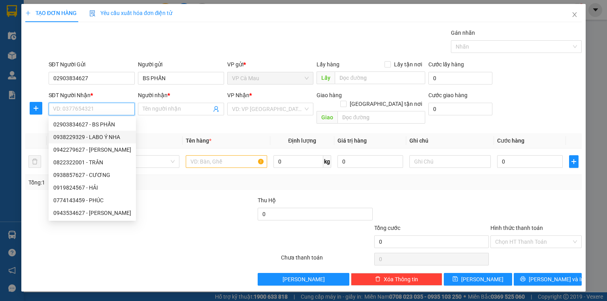
click at [98, 140] on div "0938229329 - LABO Ý NHA" at bounding box center [92, 137] width 78 height 9
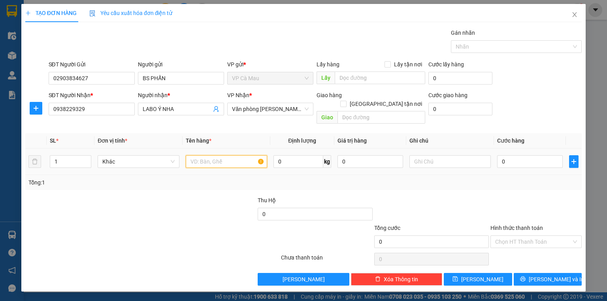
click at [195, 155] on input "text" at bounding box center [226, 161] width 81 height 13
drag, startPoint x: 526, startPoint y: 230, endPoint x: 530, endPoint y: 243, distance: 13.9
click at [525, 236] on input "Hình thức thanh toán" at bounding box center [533, 242] width 76 height 12
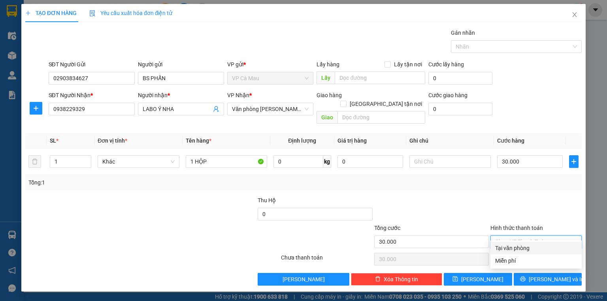
click at [531, 248] on div "Tại văn phòng" at bounding box center [536, 248] width 82 height 9
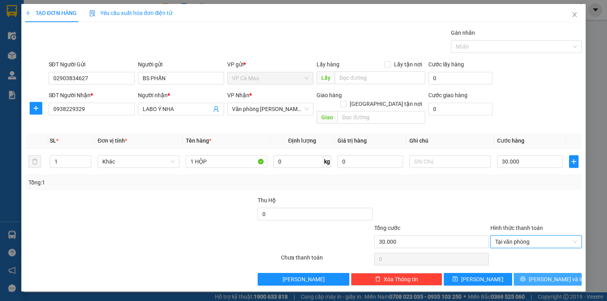
click at [553, 275] on span "[PERSON_NAME] và In" at bounding box center [556, 279] width 55 height 9
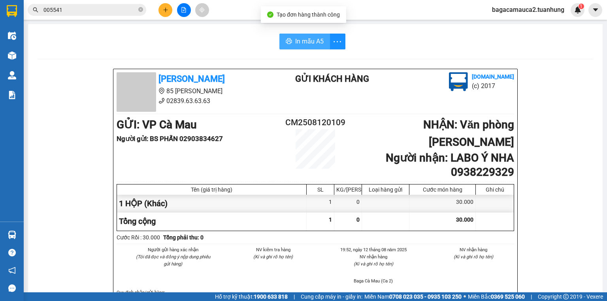
click at [295, 38] on span "In mẫu A5" at bounding box center [309, 41] width 28 height 10
click at [535, 8] on span "bagacamauca2.tuanhung" at bounding box center [528, 10] width 85 height 10
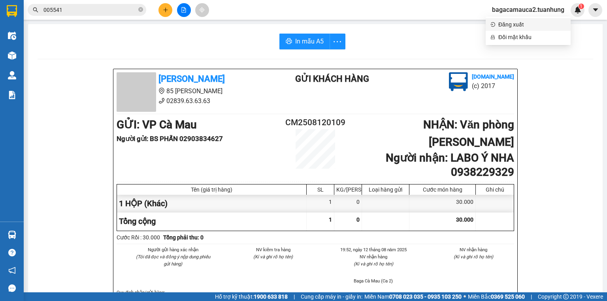
click at [508, 22] on span "Đăng xuất" at bounding box center [532, 24] width 68 height 9
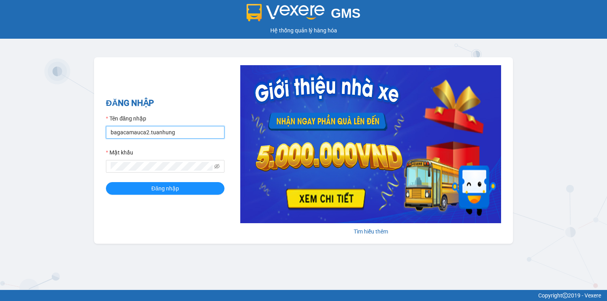
click at [166, 133] on input "bagacamauca2.tuanhung" at bounding box center [165, 132] width 119 height 13
type input "bagacamauca3.tuanhung"
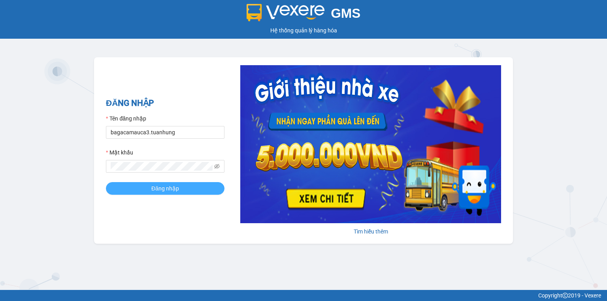
click at [177, 190] on span "Đăng nhập" at bounding box center [165, 188] width 28 height 9
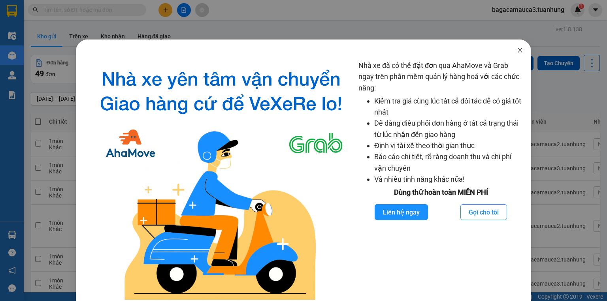
click at [517, 48] on icon "close" at bounding box center [520, 50] width 6 height 6
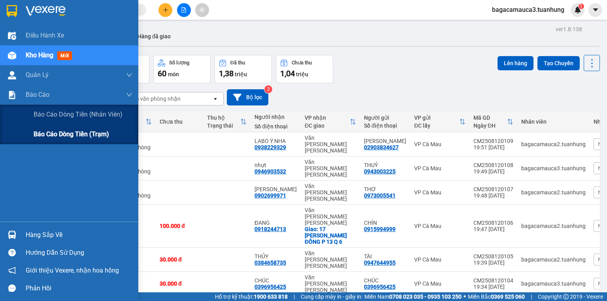
click at [38, 136] on span "Báo cáo dòng tiền (trạm)" at bounding box center [71, 134] width 75 height 10
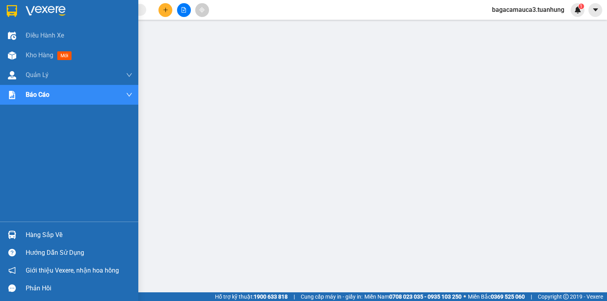
click at [22, 62] on div "Kho hàng mới" at bounding box center [69, 55] width 138 height 20
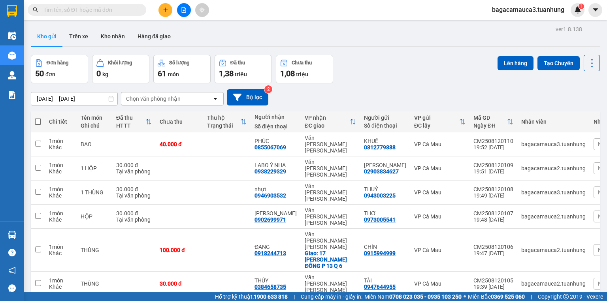
click at [161, 11] on button at bounding box center [165, 10] width 14 height 14
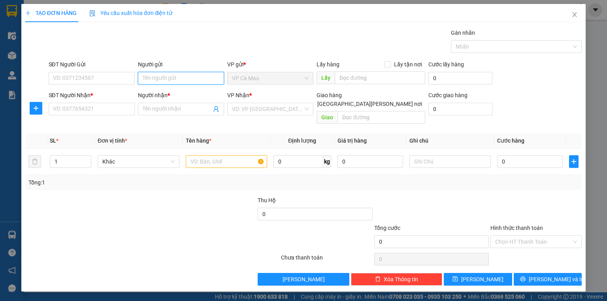
click at [150, 75] on input "Người gửi" at bounding box center [181, 78] width 86 height 13
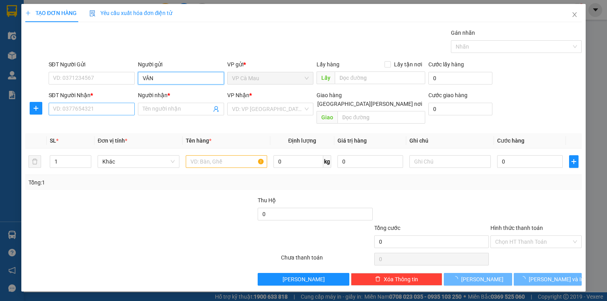
type input "VÂN"
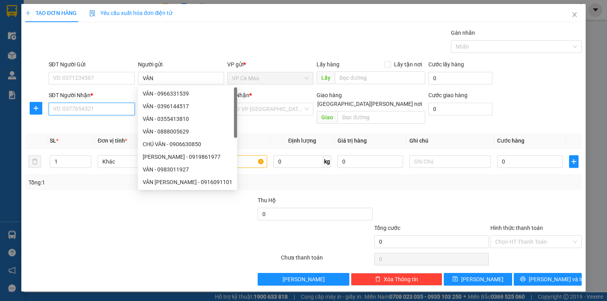
click at [109, 111] on input "SĐT Người Nhận *" at bounding box center [92, 109] width 86 height 13
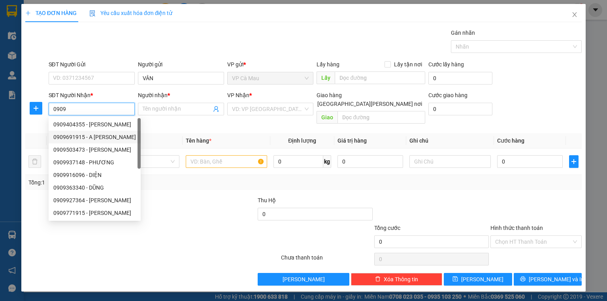
click at [104, 136] on div "0909691915 - A [PERSON_NAME]" at bounding box center [94, 137] width 83 height 9
type input "0909691915"
type input "A [PERSON_NAME]"
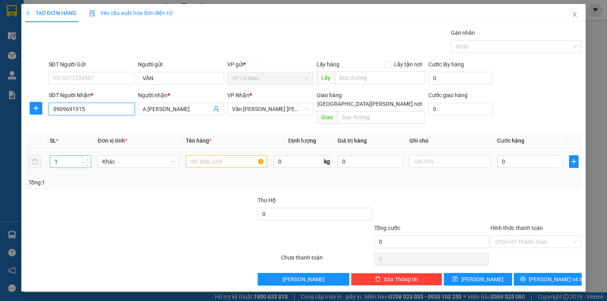
type input "0909691915"
click at [86, 158] on icon "up" at bounding box center [87, 159] width 3 height 3
type input "4"
click at [86, 158] on icon "up" at bounding box center [87, 159] width 3 height 3
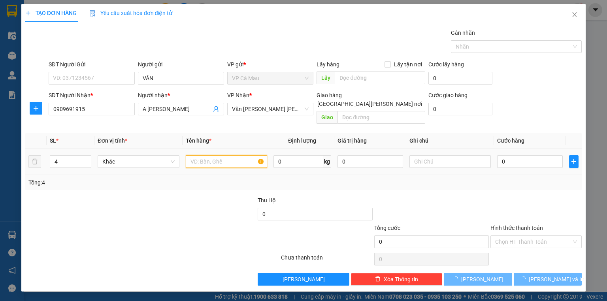
click at [236, 157] on input "text" at bounding box center [226, 161] width 81 height 13
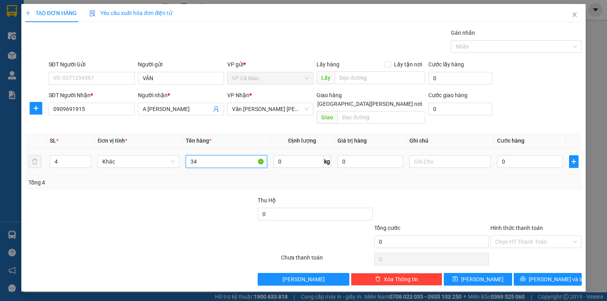
type input "3"
type input "4 CỤC"
click at [505, 155] on input "0" at bounding box center [530, 161] width 66 height 13
type input "1"
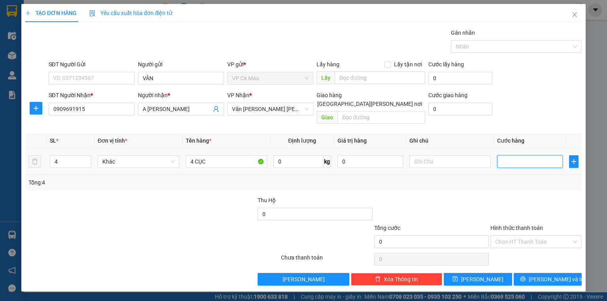
type input "1"
type input "12"
type input "11.202"
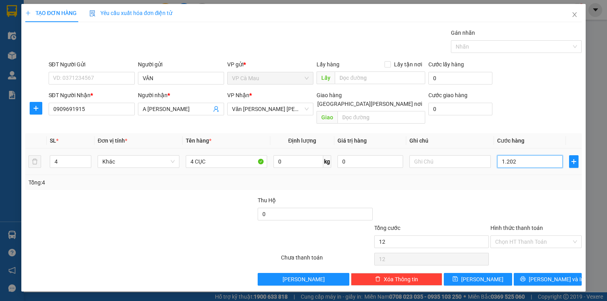
type input "11.202"
type input "1.120"
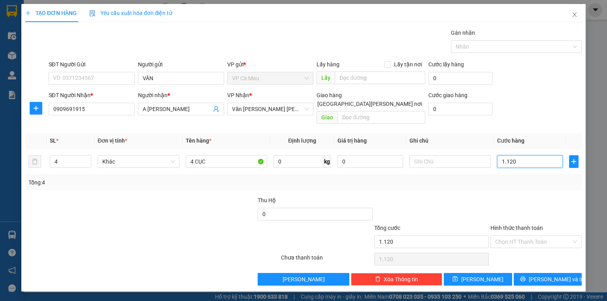
type input "112"
type input "11"
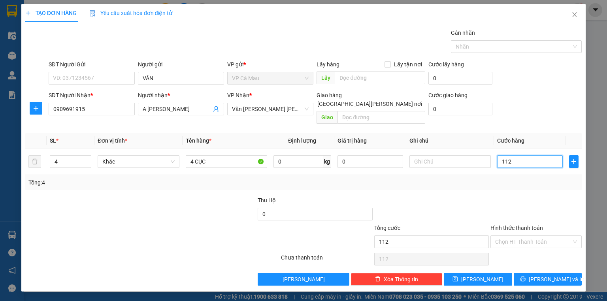
type input "11"
type input "1"
type input "0"
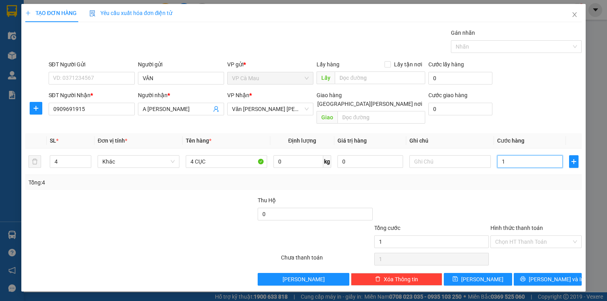
type input "0"
click at [170, 78] on input "VÂN" at bounding box center [181, 78] width 86 height 13
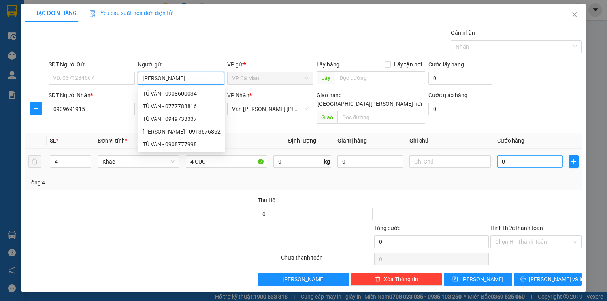
type input "[PERSON_NAME]"
click at [514, 155] on input "0" at bounding box center [530, 161] width 66 height 13
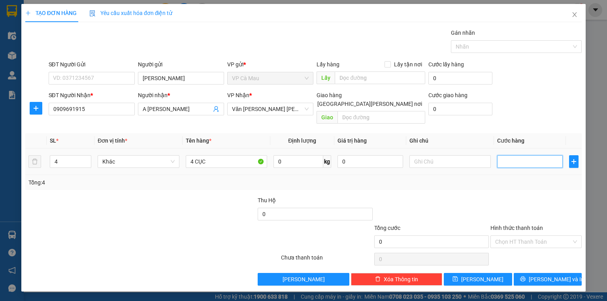
type input "1"
type input "12"
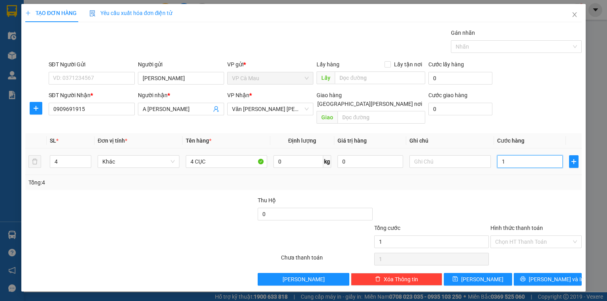
type input "12"
type input "120"
type input "120.000"
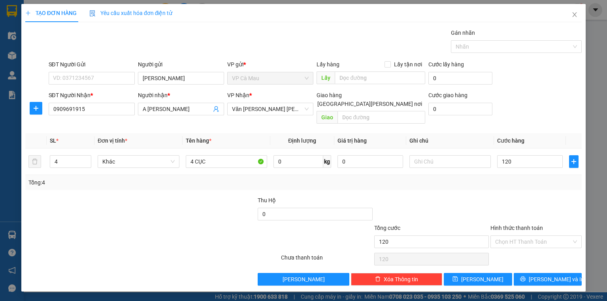
type input "120.000"
click at [512, 185] on div "Transit Pickup Surcharge Ids Transit Deliver Surcharge Ids Transit Deliver Surc…" at bounding box center [303, 156] width 556 height 257
click at [550, 237] on input "Hình thức thanh toán" at bounding box center [533, 242] width 76 height 12
click at [532, 247] on div "Tại văn phòng" at bounding box center [536, 248] width 82 height 9
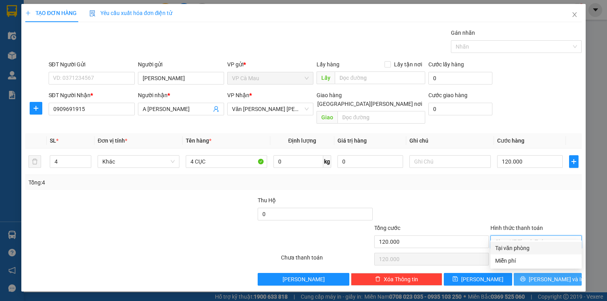
type input "0"
click at [548, 275] on span "[PERSON_NAME] và In" at bounding box center [556, 279] width 55 height 9
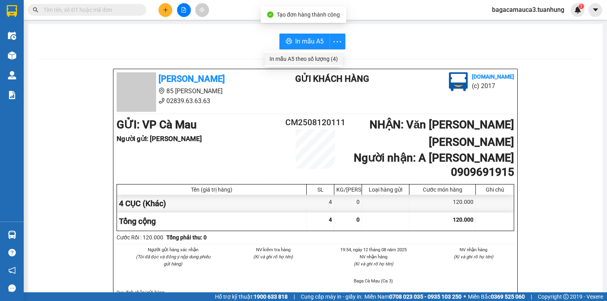
click at [327, 60] on div "In mẫu A5 theo số [PERSON_NAME] (4)" at bounding box center [304, 59] width 68 height 9
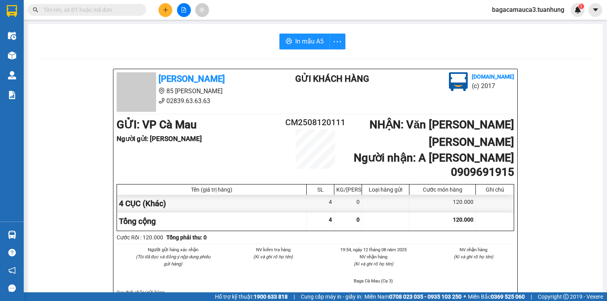
click at [167, 8] on icon "plus" at bounding box center [166, 10] width 6 height 6
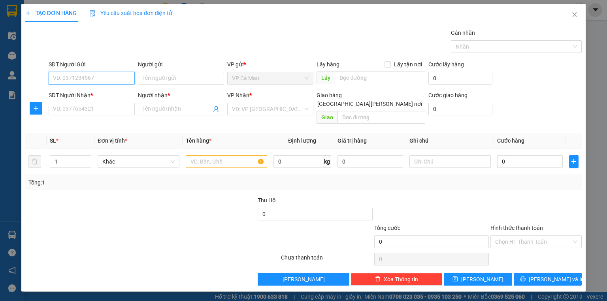
click at [100, 79] on input "SĐT Người Gửi" at bounding box center [92, 78] width 86 height 13
type input "0947210352"
click at [103, 96] on div "0947210352 - [PERSON_NAME]" at bounding box center [92, 93] width 78 height 9
type input "PHƯỢNG"
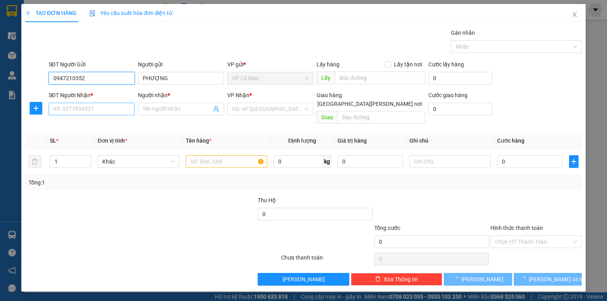
type input "0947210352"
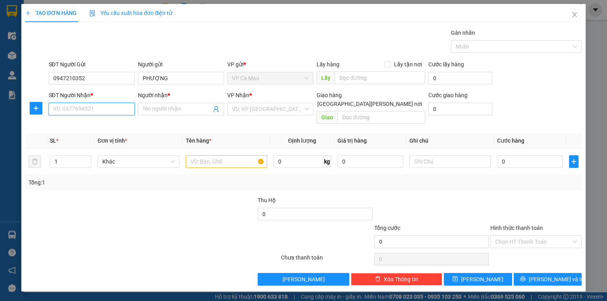
click at [108, 109] on input "SĐT Người Nhận *" at bounding box center [92, 109] width 86 height 13
click at [112, 136] on div "0946990309 - HÂN" at bounding box center [92, 137] width 78 height 9
type input "0946990309"
type input "HÂN"
click at [205, 155] on input "text" at bounding box center [226, 161] width 81 height 13
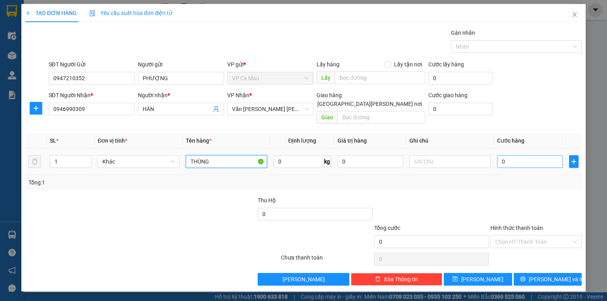
type input "THÙNG"
click at [530, 155] on input "0" at bounding box center [530, 161] width 66 height 13
type input "3"
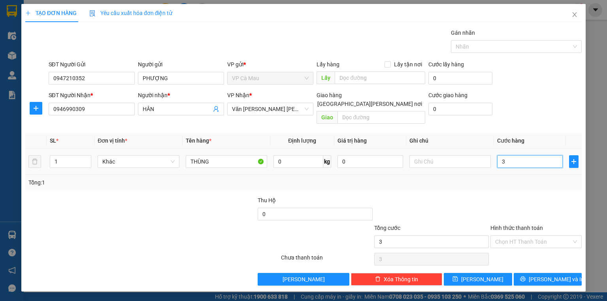
type input "30"
type input "30.000"
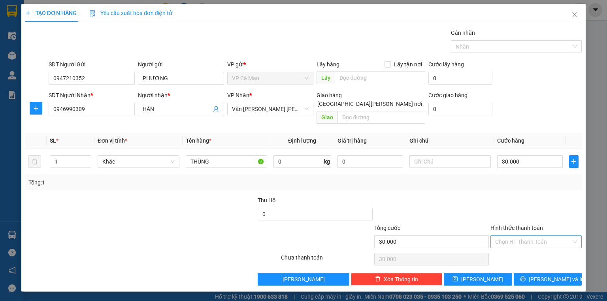
click at [526, 236] on input "Hình thức thanh toán" at bounding box center [533, 242] width 76 height 12
click at [526, 244] on div "Tại văn phòng" at bounding box center [536, 248] width 82 height 9
type input "0"
click at [559, 275] on span "[PERSON_NAME] và In" at bounding box center [556, 279] width 55 height 9
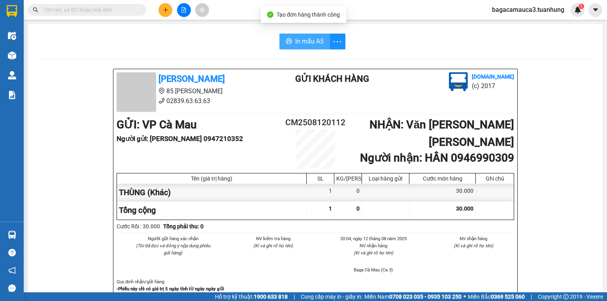
click at [322, 44] on button "In mẫu A5" at bounding box center [304, 42] width 51 height 16
click at [95, 3] on div "Kết quả tìm kiếm ( 0 ) Bộ lọc No Data" at bounding box center [77, 10] width 154 height 14
click at [98, 7] on input "text" at bounding box center [89, 10] width 93 height 9
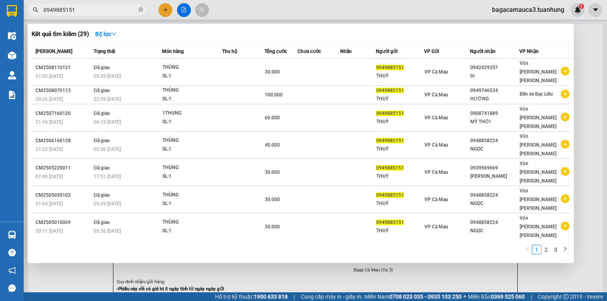
click at [87, 6] on input "0949885151" at bounding box center [89, 10] width 93 height 9
type input "0949885151"
click at [163, 9] on div at bounding box center [303, 150] width 607 height 301
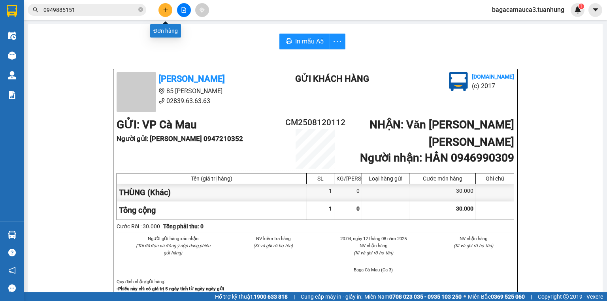
click at [163, 9] on icon "plus" at bounding box center [166, 10] width 6 height 6
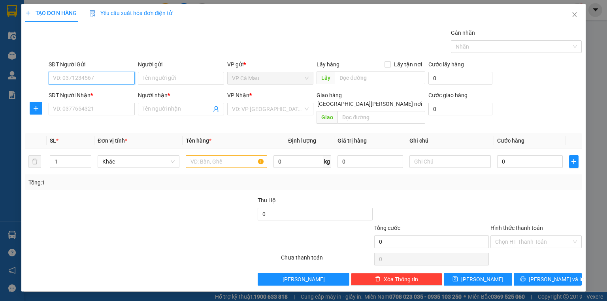
click at [110, 72] on input "SĐT Người Gửi" at bounding box center [92, 78] width 86 height 13
paste input "0949885151"
type input "0949885151"
click at [108, 91] on div "0949885151 - THUÝ" at bounding box center [91, 93] width 77 height 9
type input "THUÝ"
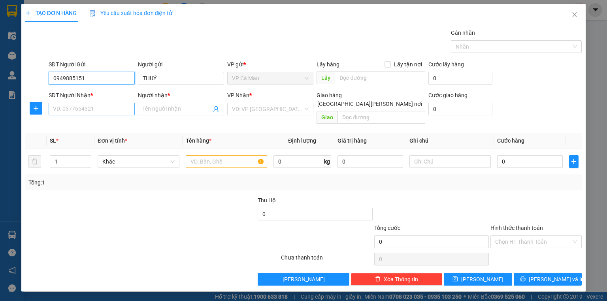
type input "0949885151"
click at [114, 106] on input "SĐT Người Nhận *" at bounding box center [92, 109] width 86 height 13
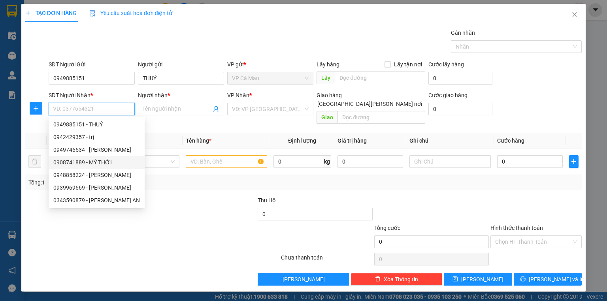
click at [110, 162] on div "0908741889 - MỶ THỚI" at bounding box center [96, 162] width 87 height 9
type input "0908741889"
type input "MỶ THỚI"
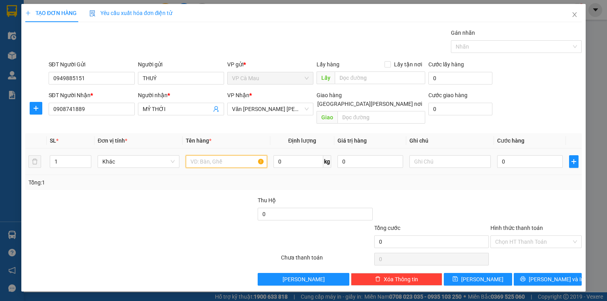
click at [217, 155] on input "text" at bounding box center [226, 161] width 81 height 13
type input "THÙNG"
click at [533, 155] on input "0" at bounding box center [530, 161] width 66 height 13
type input "5"
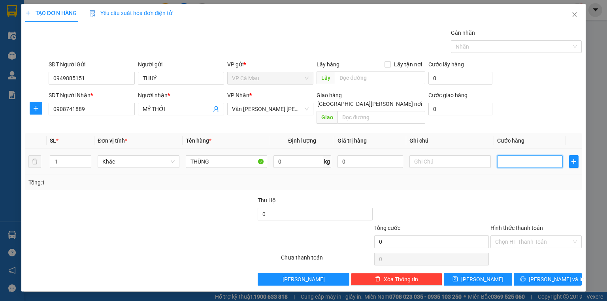
type input "5"
type input "50"
type input "50.000"
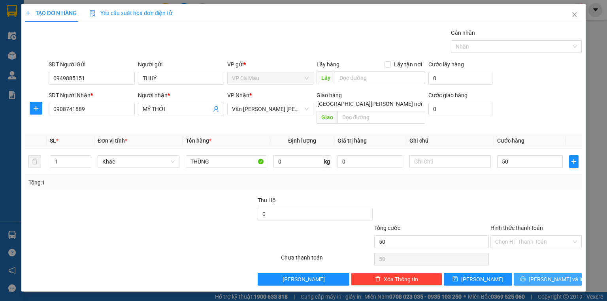
type input "50.000"
click at [526, 276] on icon "printer" at bounding box center [523, 279] width 6 height 6
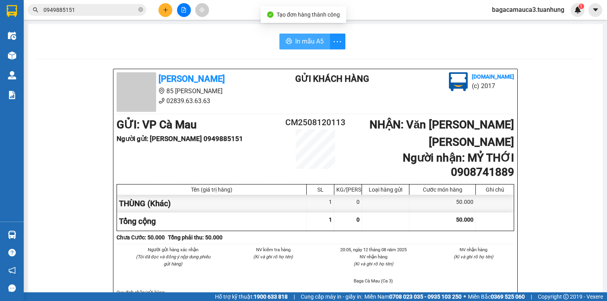
click at [309, 44] on span "In mẫu A5" at bounding box center [309, 41] width 28 height 10
click at [140, 8] on icon "close-circle" at bounding box center [140, 9] width 5 height 5
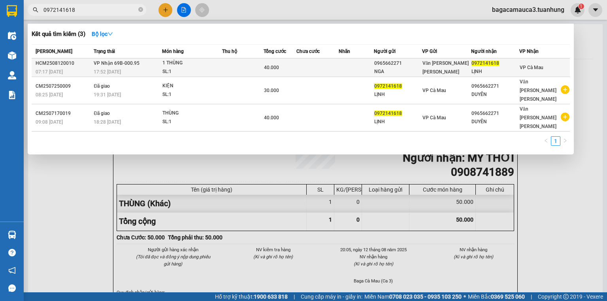
type input "0972141618"
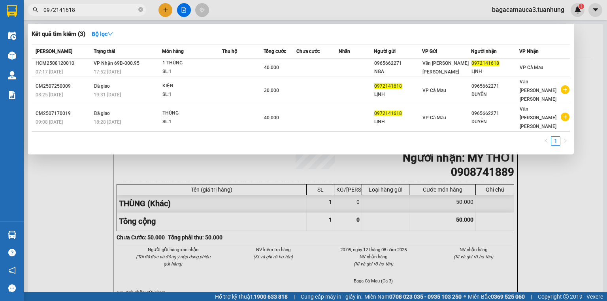
click at [524, 62] on td "VP Cà Mau" at bounding box center [544, 67] width 51 height 19
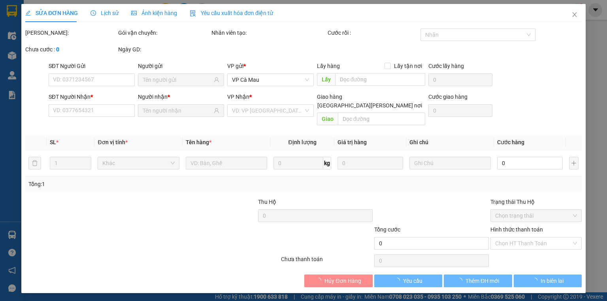
type input "0965662271"
type input "NGA"
type input "0972141618"
type input "LỊNH"
type input "40.000"
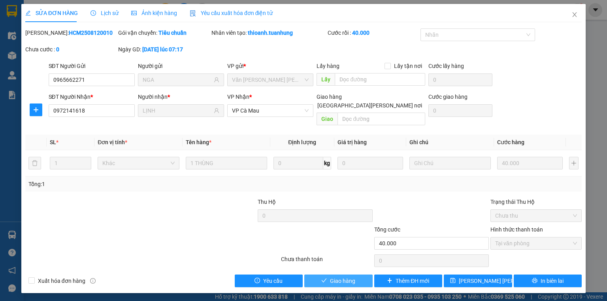
click at [337, 275] on button "Giao hàng" at bounding box center [338, 281] width 68 height 13
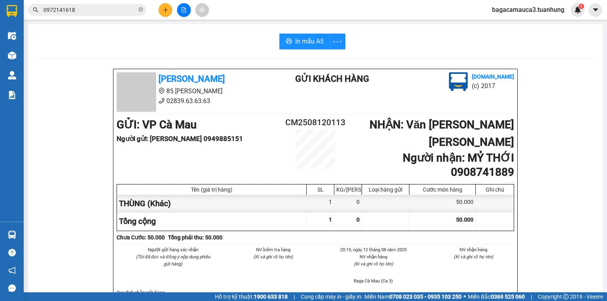
click at [144, 8] on span "0972141618" at bounding box center [87, 10] width 119 height 12
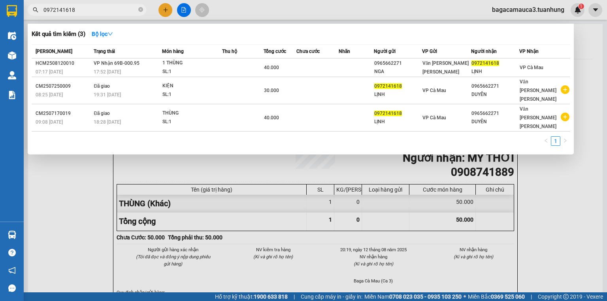
click at [158, 6] on div at bounding box center [303, 150] width 607 height 301
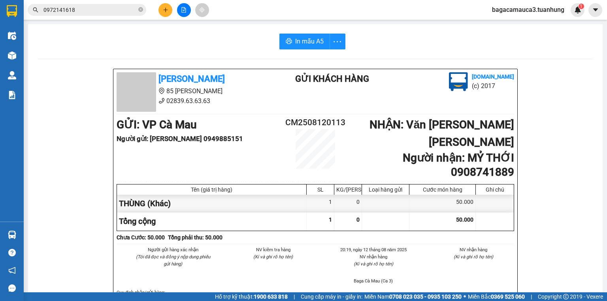
click at [159, 5] on div at bounding box center [183, 10] width 59 height 14
click at [162, 6] on button at bounding box center [165, 10] width 14 height 14
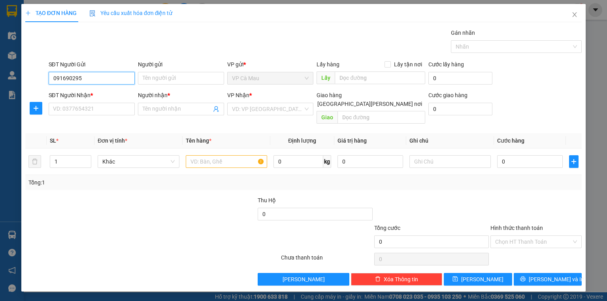
type input "0916902952"
click at [106, 90] on div "0916902952 - [PERSON_NAME]" at bounding box center [92, 93] width 78 height 9
type input "HUYỀN"
type input "0916902952"
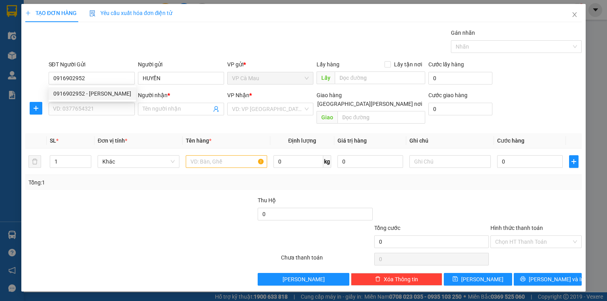
click at [106, 100] on div "0916902952 0916902952 - [PERSON_NAME]" at bounding box center [92, 94] width 87 height 16
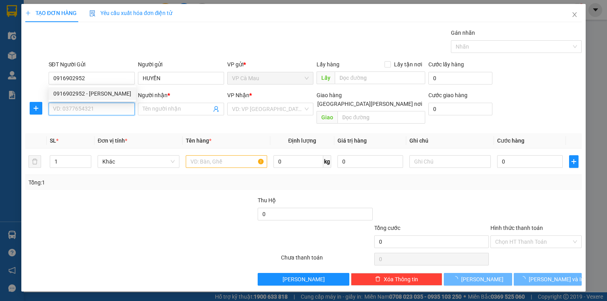
click at [107, 105] on input "SĐT Người Nhận *" at bounding box center [92, 109] width 86 height 13
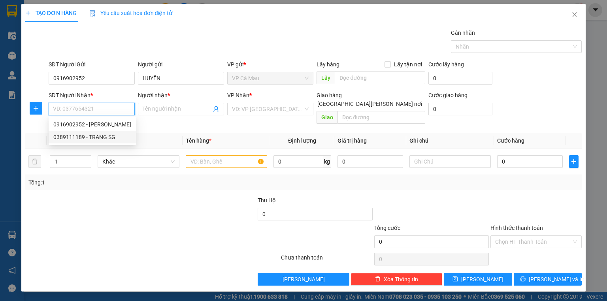
click at [117, 139] on div "0389111189 - TRANG SG" at bounding box center [92, 137] width 78 height 9
type input "0389111189"
type input "TRANG SG"
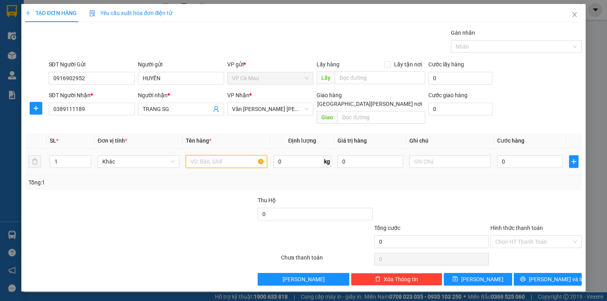
click at [245, 155] on input "text" at bounding box center [226, 161] width 81 height 13
type input "THÙNG"
click at [519, 155] on input "0" at bounding box center [530, 161] width 66 height 13
type input "+3"
type input "3"
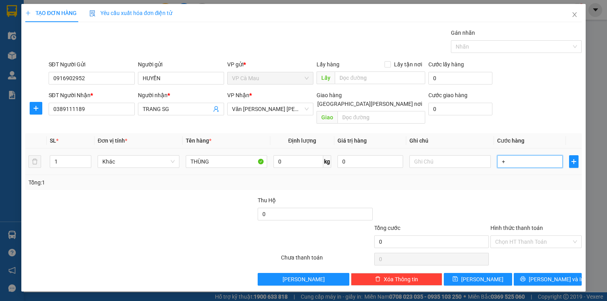
type input "3"
type input "+30"
type input "30"
type input "30.000"
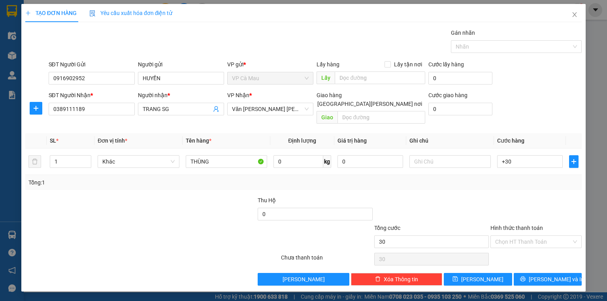
type input "30.000"
click at [510, 212] on div at bounding box center [536, 210] width 93 height 28
click at [544, 275] on span "[PERSON_NAME] và In" at bounding box center [556, 279] width 55 height 9
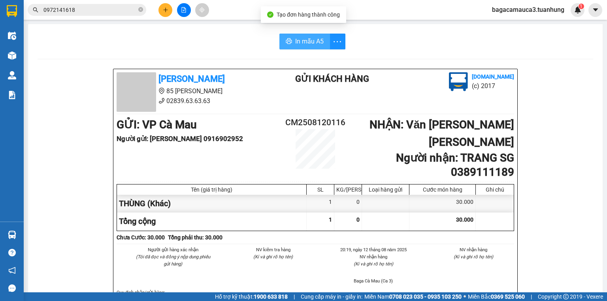
click at [296, 47] on button "In mẫu A5" at bounding box center [304, 42] width 51 height 16
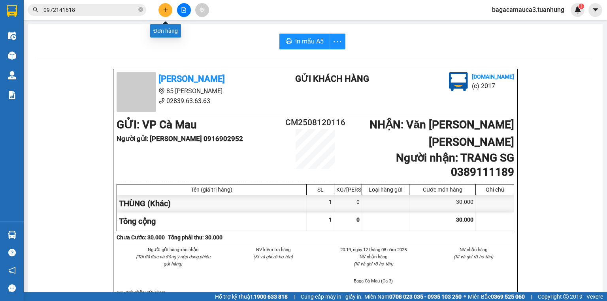
click at [163, 11] on icon "plus" at bounding box center [166, 10] width 6 height 6
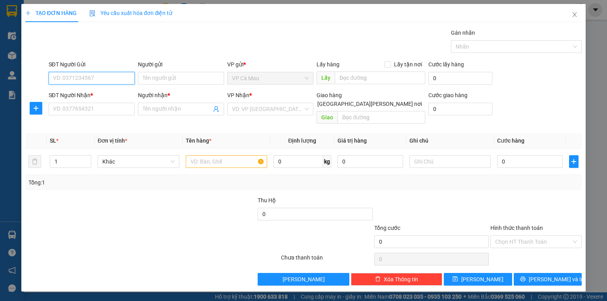
click at [126, 79] on input "SĐT Người Gửi" at bounding box center [92, 78] width 86 height 13
click at [108, 96] on div "0913818847 - [PERSON_NAME]" at bounding box center [92, 93] width 78 height 9
type input "0913818847"
type input "[PERSON_NAME]"
type input "0913818847"
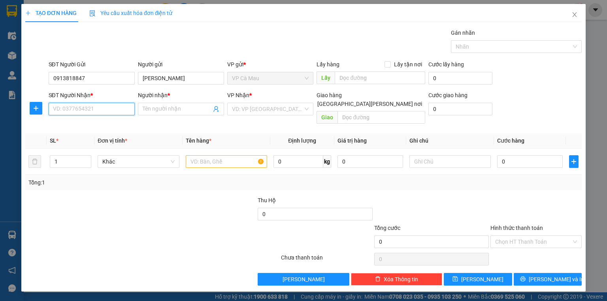
click at [111, 111] on input "SĐT Người Nhận *" at bounding box center [92, 109] width 86 height 13
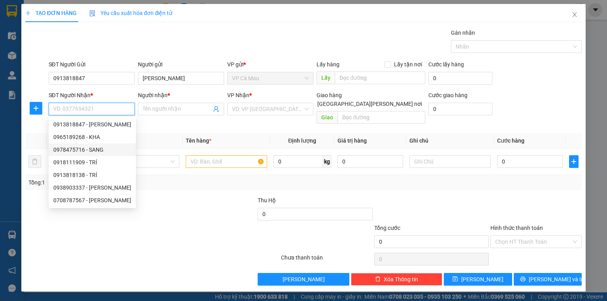
click at [99, 144] on div "0978475716 - SANG" at bounding box center [92, 149] width 87 height 13
type input "0978475716"
type input "SANG"
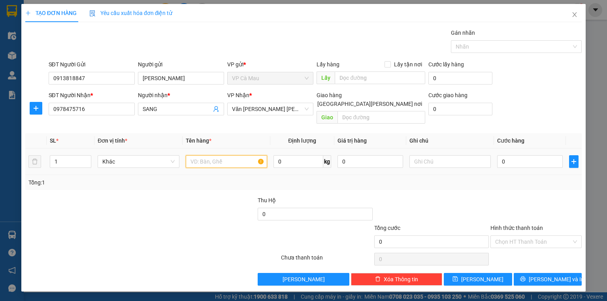
click at [205, 155] on input "text" at bounding box center [226, 161] width 81 height 13
type input "THÙNG"
click at [511, 155] on input "0" at bounding box center [530, 161] width 66 height 13
type input "3"
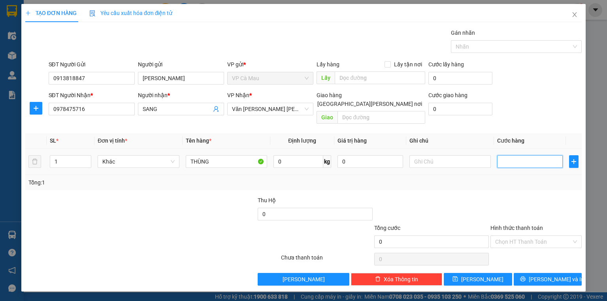
type input "3"
type input "30"
type input "30.000"
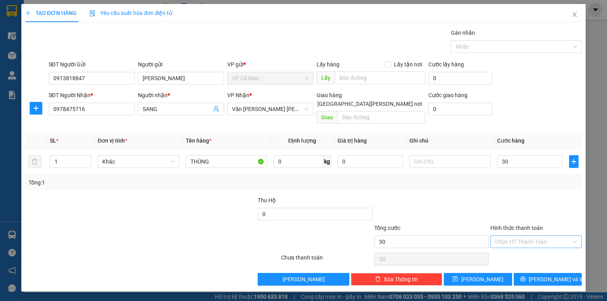
type input "30.000"
click at [546, 236] on input "Hình thức thanh toán" at bounding box center [533, 242] width 76 height 12
click at [534, 246] on div "Tại văn phòng" at bounding box center [536, 248] width 82 height 9
type input "0"
click at [552, 275] on span "[PERSON_NAME] và In" at bounding box center [556, 279] width 55 height 9
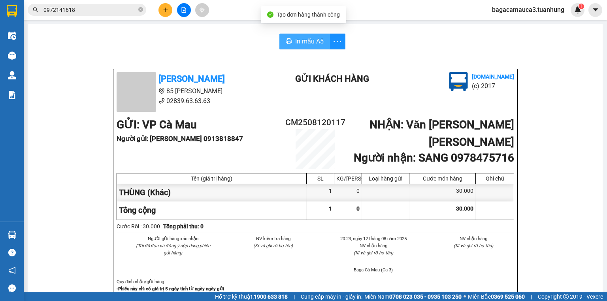
click at [301, 43] on span "In mẫu A5" at bounding box center [309, 41] width 28 height 10
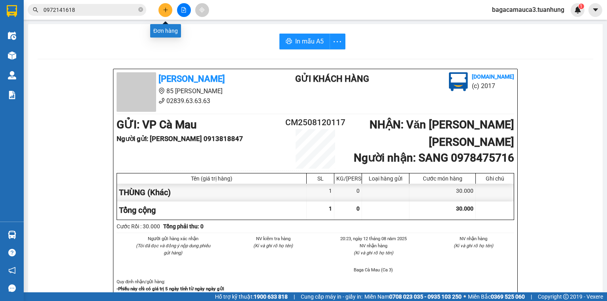
click at [161, 6] on button at bounding box center [165, 10] width 14 height 14
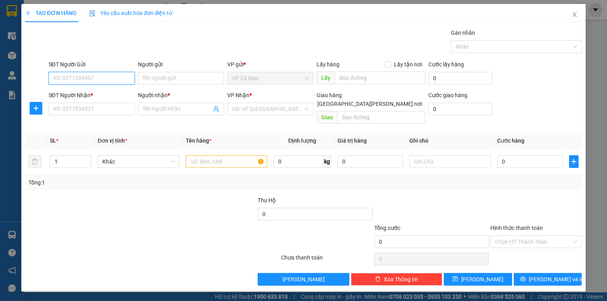
click at [80, 75] on input "SĐT Người Gửi" at bounding box center [92, 78] width 86 height 13
type input "0867205249"
click at [97, 96] on div "0867205249 - [PERSON_NAME] [PERSON_NAME]" at bounding box center [113, 93] width 121 height 9
type input "[PERSON_NAME] [PERSON_NAME]"
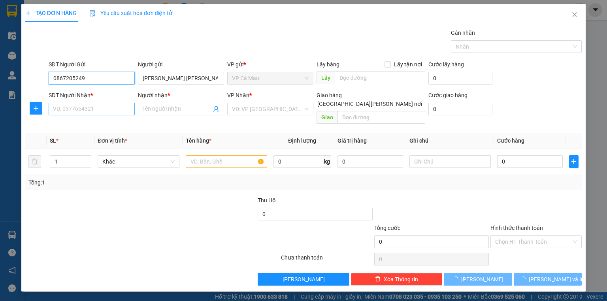
type input "0867205249"
click at [100, 108] on input "SĐT Người Nhận *" at bounding box center [92, 109] width 86 height 13
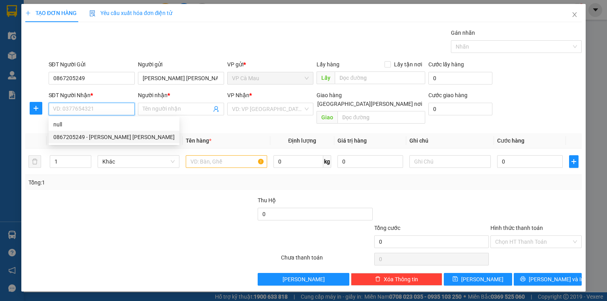
click at [98, 136] on div "0867205249 - [PERSON_NAME] [PERSON_NAME]" at bounding box center [113, 137] width 121 height 9
type input "0867205249"
type input "[PERSON_NAME] [PERSON_NAME]"
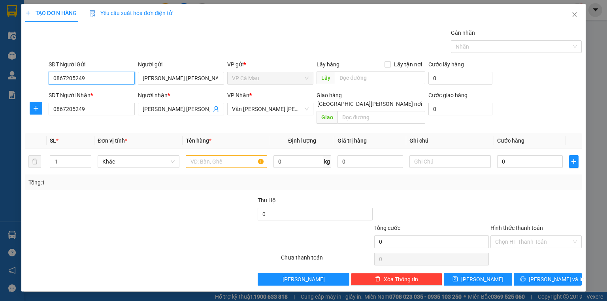
click at [108, 80] on input "0867205249" at bounding box center [92, 78] width 86 height 13
type input "0"
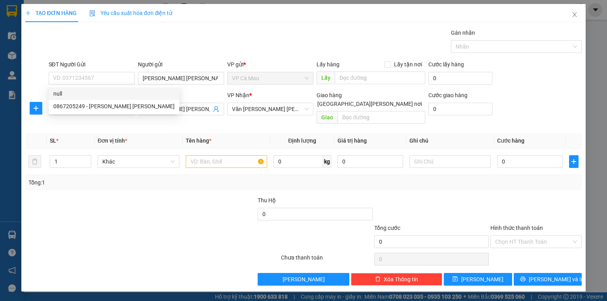
click at [104, 233] on div at bounding box center [106, 238] width 163 height 28
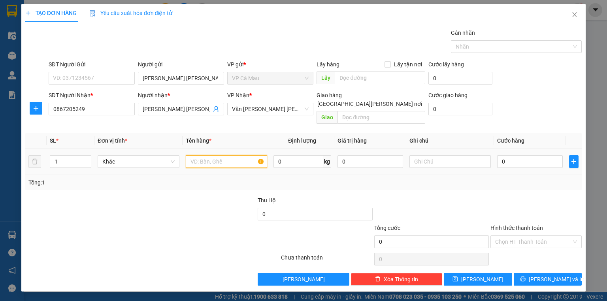
click at [206, 156] on input "text" at bounding box center [226, 161] width 81 height 13
type input "HỒ SƠ"
click at [500, 155] on input "0" at bounding box center [530, 161] width 66 height 13
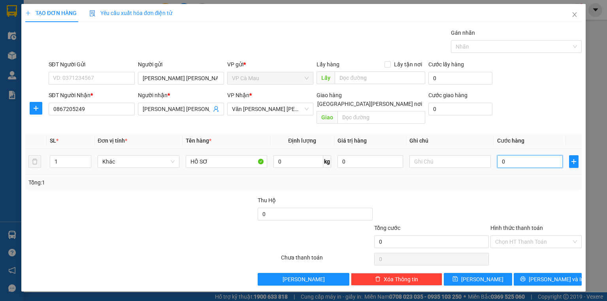
click at [500, 155] on input "0" at bounding box center [530, 161] width 66 height 13
click at [500, 155] on input "text" at bounding box center [530, 161] width 66 height 13
type input "3"
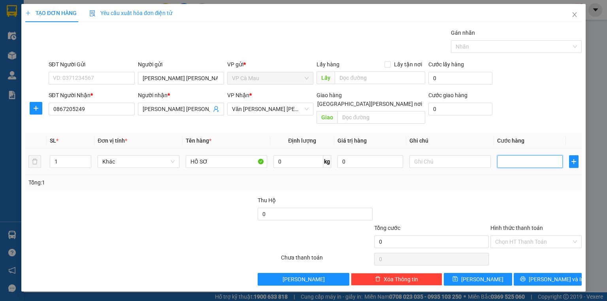
type input "3"
type input "30"
type input "30.000"
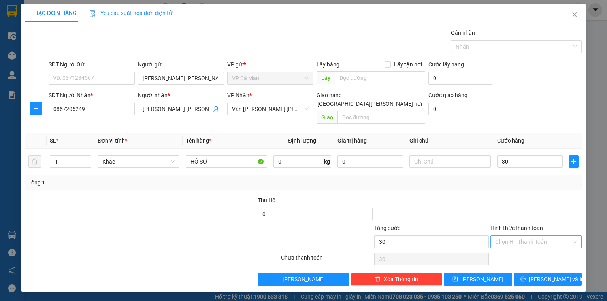
type input "30.000"
click at [501, 236] on input "Hình thức thanh toán" at bounding box center [533, 242] width 76 height 12
click at [515, 247] on div "Tại văn phòng" at bounding box center [536, 248] width 82 height 9
type input "0"
click at [546, 275] on span "[PERSON_NAME] và In" at bounding box center [556, 279] width 55 height 9
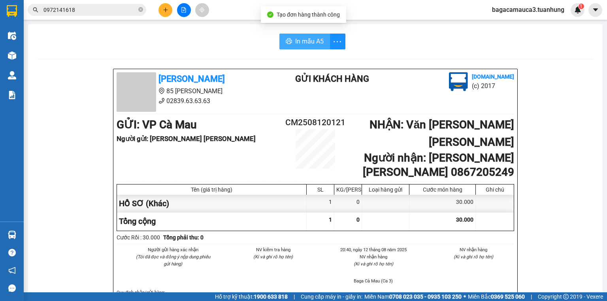
click at [307, 47] on button "In mẫu A5" at bounding box center [304, 42] width 51 height 16
drag, startPoint x: 461, startPoint y: 260, endPoint x: 515, endPoint y: 71, distance: 196.1
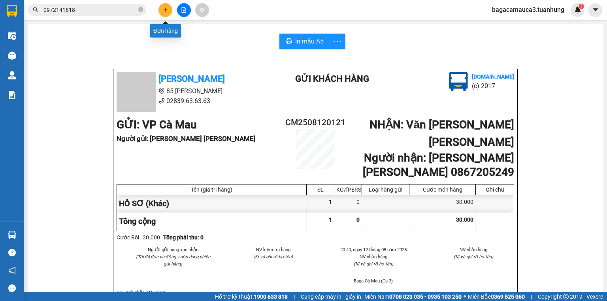
click at [167, 11] on icon "plus" at bounding box center [166, 10] width 6 height 6
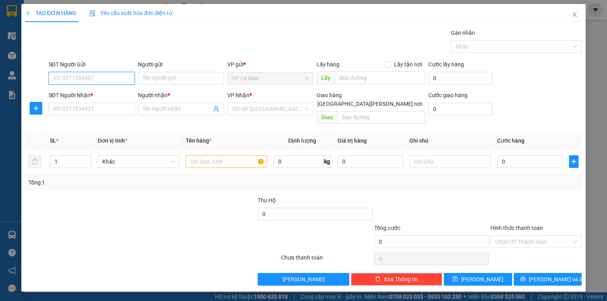
click at [100, 79] on input "SĐT Người Gửi" at bounding box center [92, 78] width 86 height 13
click at [98, 79] on input "SĐT Người Gửi" at bounding box center [92, 78] width 86 height 13
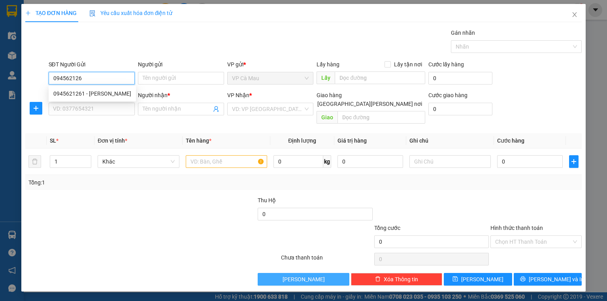
type input "0945621261"
click at [109, 82] on input "0945621261" at bounding box center [92, 78] width 86 height 13
click at [107, 92] on div "0945621261 - [PERSON_NAME]" at bounding box center [92, 93] width 78 height 9
type input "KHÁNH"
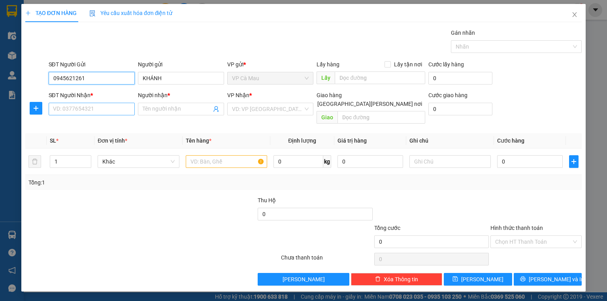
type input "0945621261"
click at [102, 108] on input "SĐT Người Nhận *" at bounding box center [92, 109] width 86 height 13
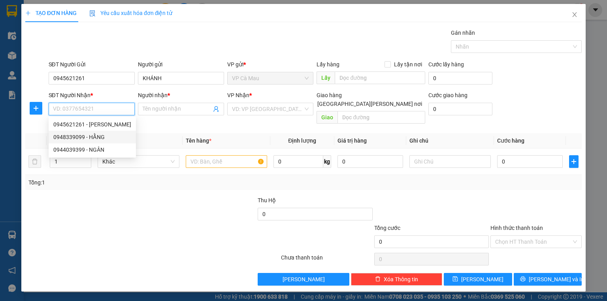
click at [95, 134] on div "0948339099 - HẰNG" at bounding box center [92, 137] width 78 height 9
type input "0948339099"
type input "HẰNG"
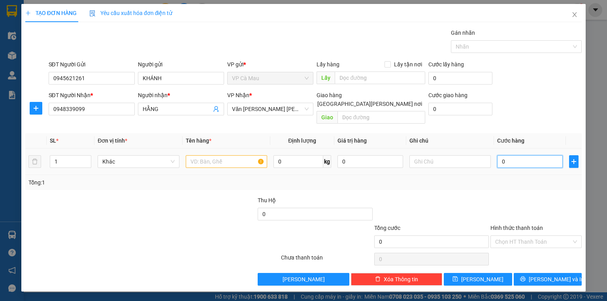
drag, startPoint x: 504, startPoint y: 152, endPoint x: 498, endPoint y: 152, distance: 6.3
click at [504, 155] on input "0" at bounding box center [530, 161] width 66 height 13
click at [498, 155] on input "0" at bounding box center [530, 161] width 66 height 13
type input "50"
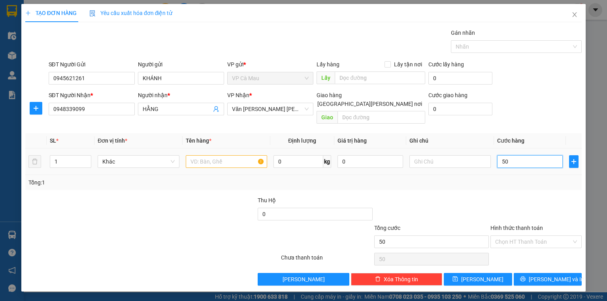
type input "50"
type input "500"
type input "50"
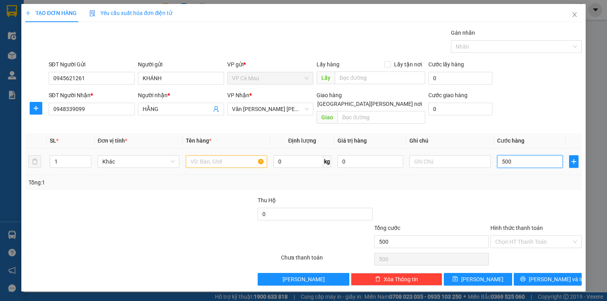
type input "50"
type input "50.000"
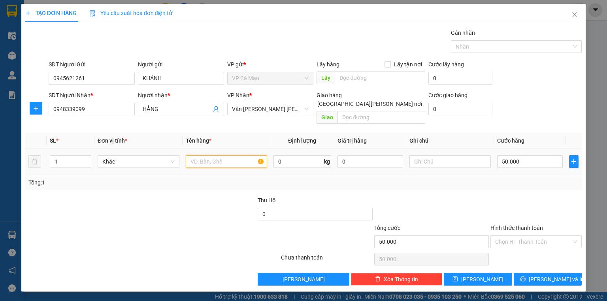
click at [203, 155] on input "text" at bounding box center [226, 161] width 81 height 13
type input "THÙNG"
click at [535, 236] on input "Hình thức thanh toán" at bounding box center [533, 242] width 76 height 12
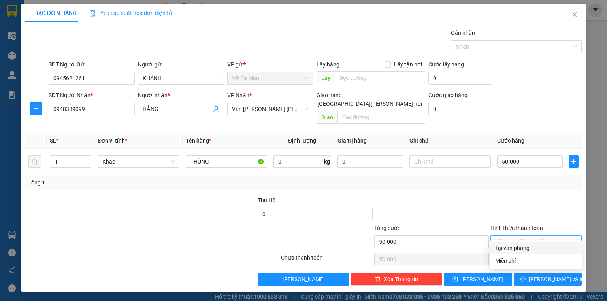
click at [530, 247] on div "Tại văn phòng" at bounding box center [536, 248] width 82 height 9
type input "0"
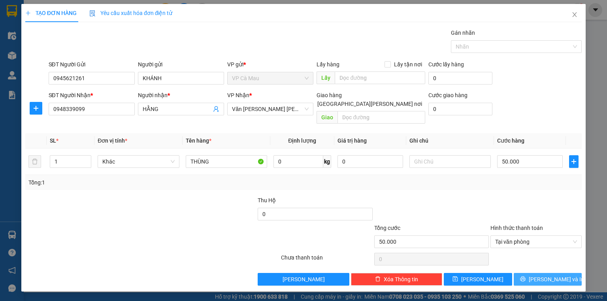
click at [547, 275] on span "[PERSON_NAME] và In" at bounding box center [556, 279] width 55 height 9
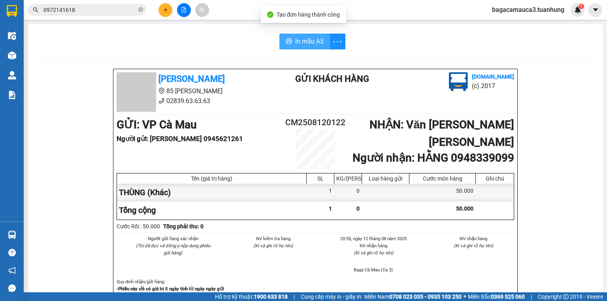
click at [299, 42] on span "In mẫu A5" at bounding box center [309, 41] width 28 height 10
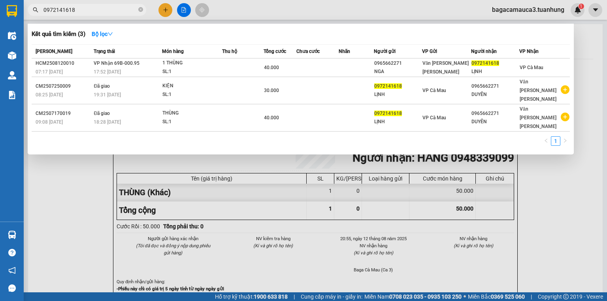
click at [119, 11] on input "0972141618" at bounding box center [89, 10] width 93 height 9
click at [141, 8] on icon "close-circle" at bounding box center [140, 9] width 5 height 5
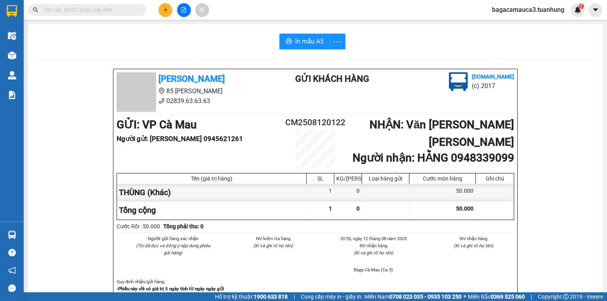
click at [60, 8] on input "text" at bounding box center [89, 10] width 93 height 9
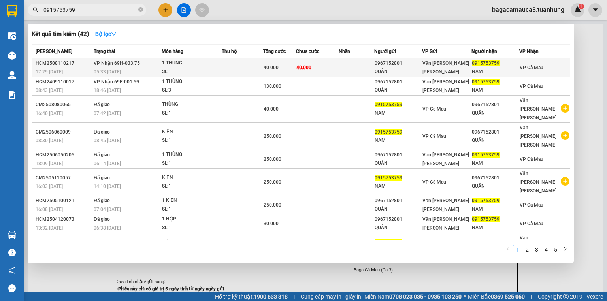
type input "0915753759"
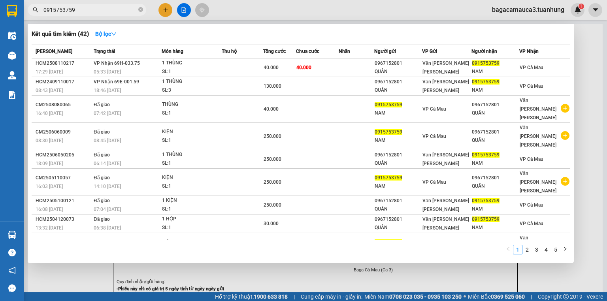
click at [350, 68] on td at bounding box center [356, 67] width 35 height 19
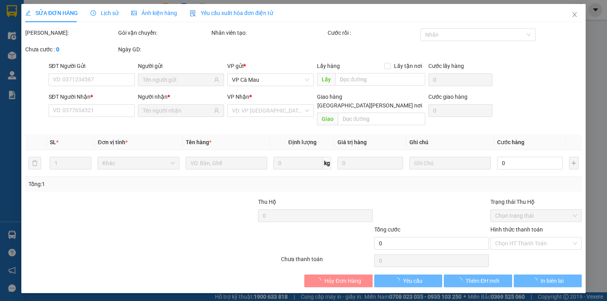
type input "0967152801"
type input "QUÂN"
type input "0915753759"
type input "NAM"
type input "40.000"
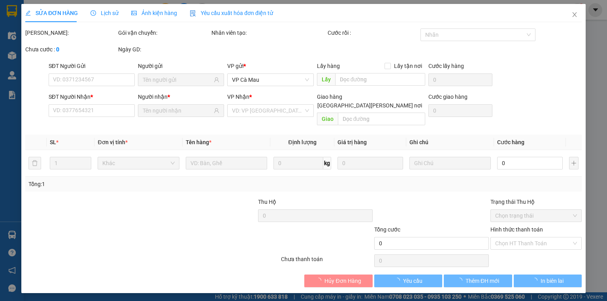
type input "40.000"
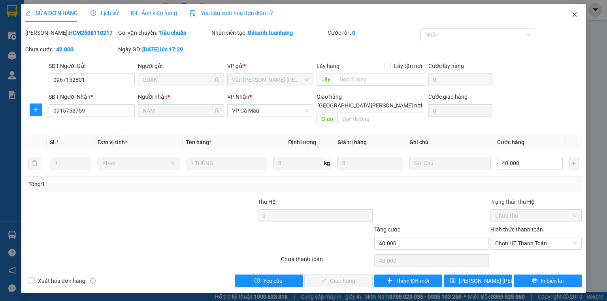
click at [575, 15] on icon "close" at bounding box center [575, 14] width 4 height 5
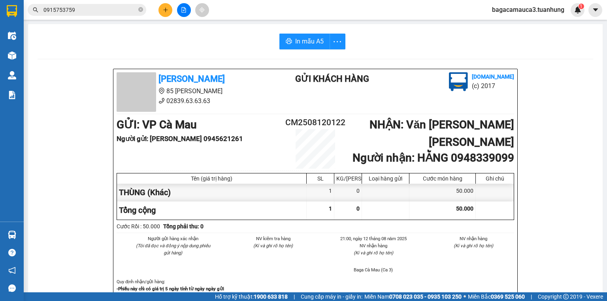
click at [122, 6] on input "0915753759" at bounding box center [89, 10] width 93 height 9
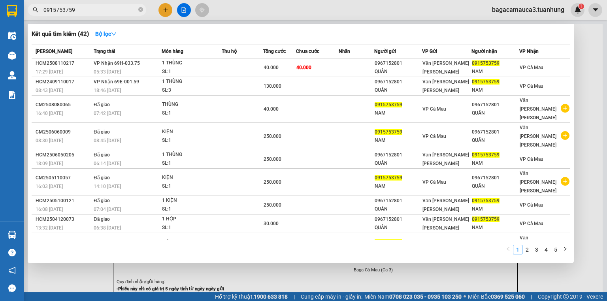
click at [138, 8] on span "0915753759" at bounding box center [87, 10] width 119 height 12
click at [142, 8] on icon "close-circle" at bounding box center [140, 9] width 5 height 5
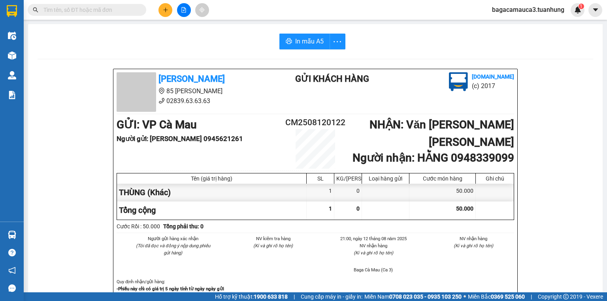
click at [125, 13] on input "text" at bounding box center [89, 10] width 93 height 9
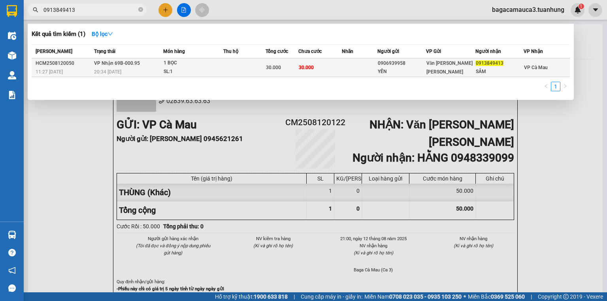
type input "0913849413"
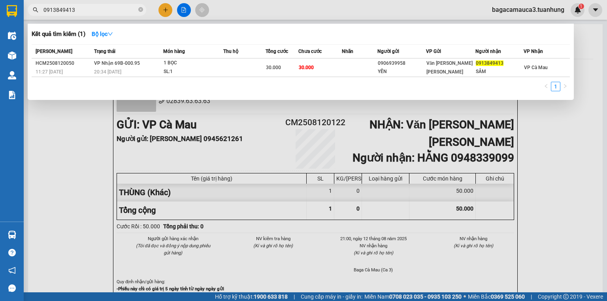
click at [334, 72] on td "30.000" at bounding box center [319, 67] width 43 height 19
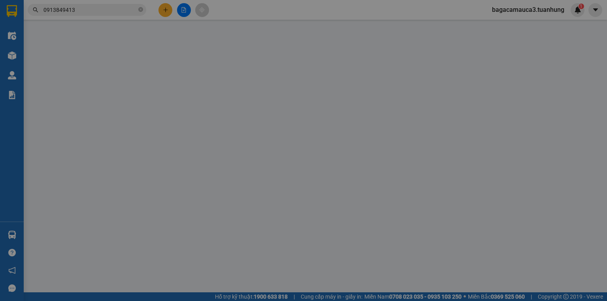
type input "0906939958"
type input "YẾN"
type input "0913849413"
type input "SÂM"
type input "30.000"
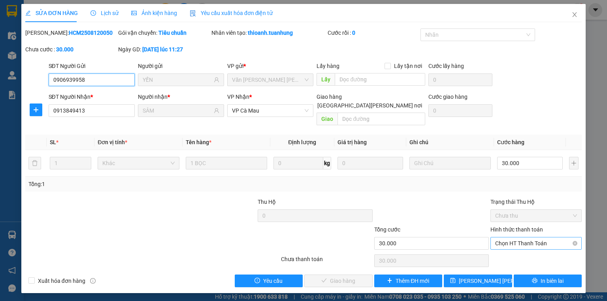
click at [521, 238] on span "Chọn HT Thanh Toán" at bounding box center [536, 244] width 82 height 12
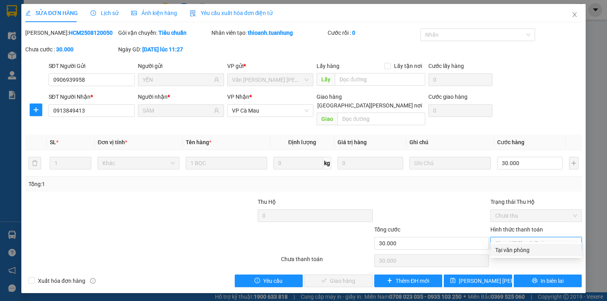
click at [519, 253] on div "Tại văn phòng" at bounding box center [536, 250] width 82 height 9
type input "0"
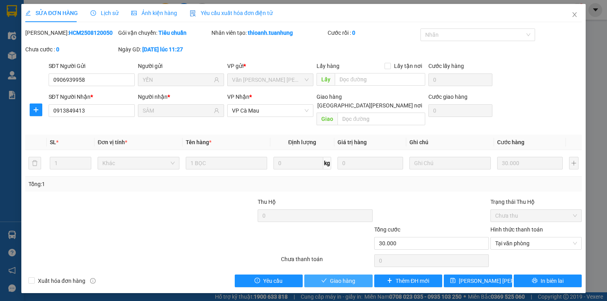
click at [325, 278] on icon "check" at bounding box center [324, 281] width 6 height 6
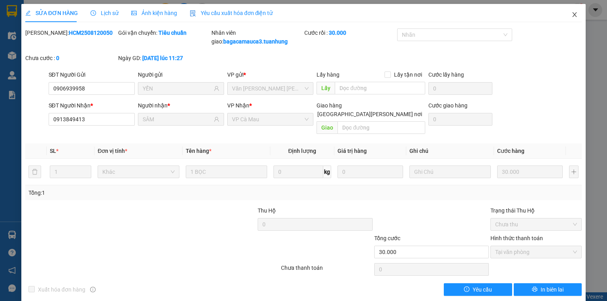
click at [571, 15] on icon "close" at bounding box center [574, 14] width 6 height 6
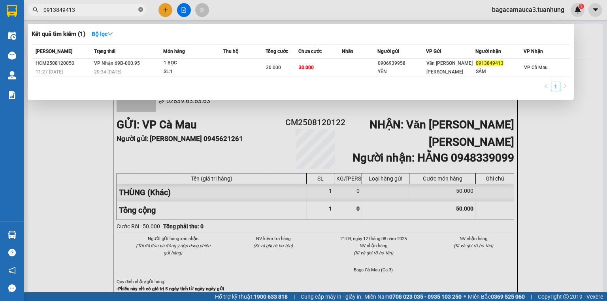
click at [142, 11] on icon "close-circle" at bounding box center [140, 9] width 5 height 5
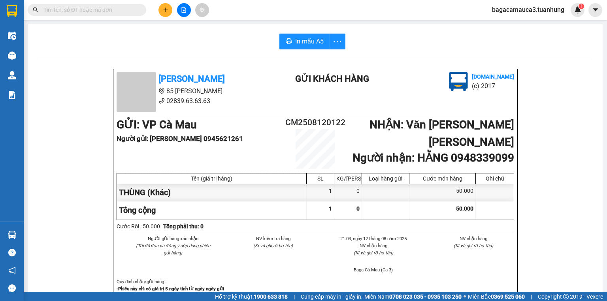
click at [136, 10] on input "text" at bounding box center [89, 10] width 93 height 9
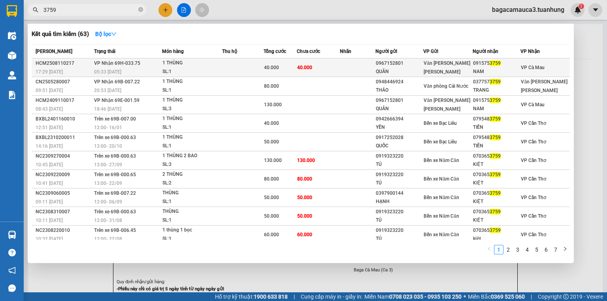
type input "3759"
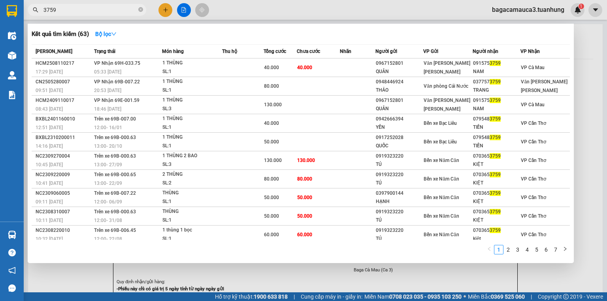
click at [323, 66] on td "40.000" at bounding box center [318, 67] width 43 height 19
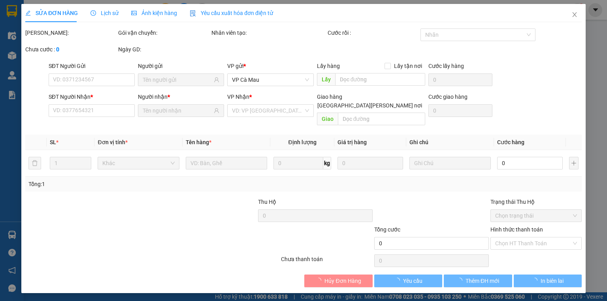
type input "0967152801"
type input "QUÂN"
type input "0915753759"
type input "NAM"
type input "40.000"
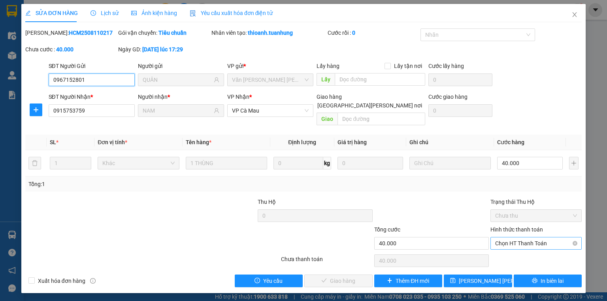
click at [531, 238] on span "Chọn HT Thanh Toán" at bounding box center [536, 244] width 82 height 12
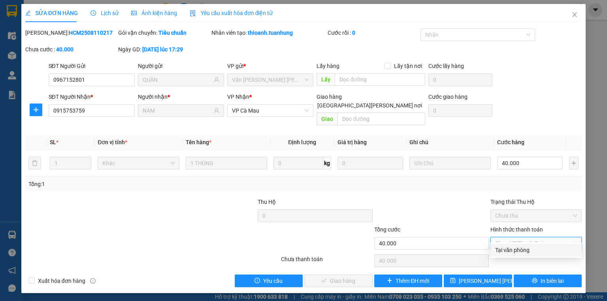
click at [522, 248] on div "Tại văn phòng" at bounding box center [536, 250] width 82 height 9
type input "0"
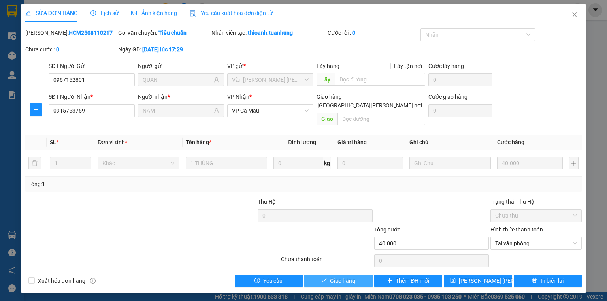
click at [333, 277] on span "Giao hàng" at bounding box center [342, 281] width 25 height 9
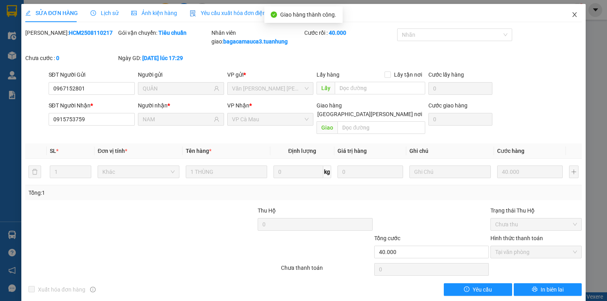
click at [568, 9] on span "Close" at bounding box center [575, 15] width 22 height 22
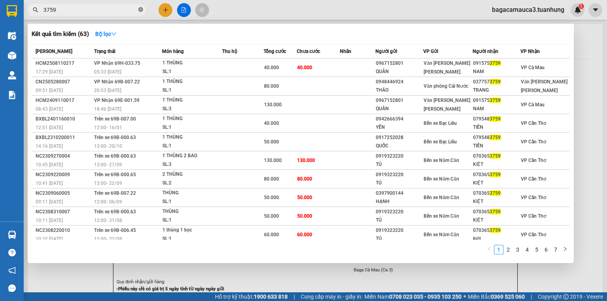
click at [142, 11] on icon "close-circle" at bounding box center [140, 9] width 5 height 5
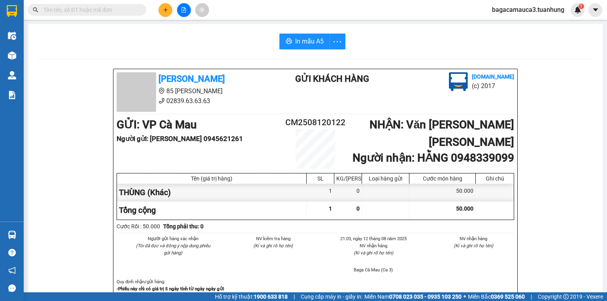
click at [140, 11] on span at bounding box center [140, 10] width 5 height 9
click at [122, 7] on input "text" at bounding box center [89, 10] width 93 height 9
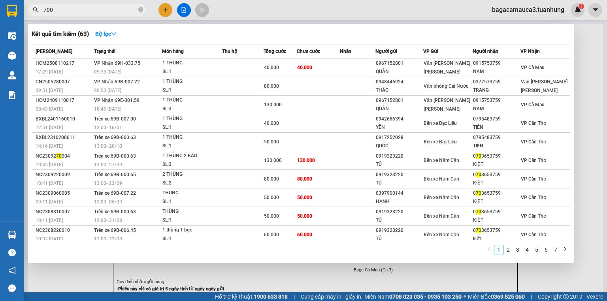
type input "7001"
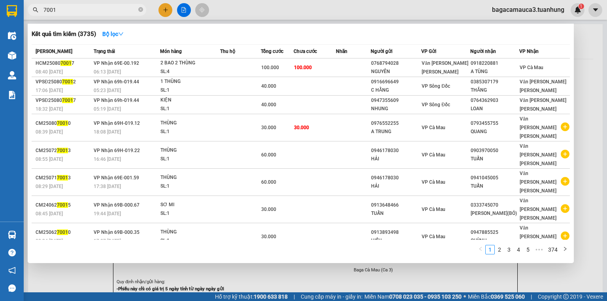
click at [92, 8] on input "7001" at bounding box center [89, 10] width 93 height 9
click at [141, 11] on icon "close-circle" at bounding box center [140, 9] width 5 height 5
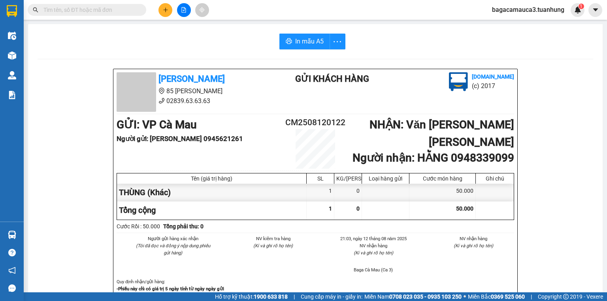
click at [128, 8] on input "text" at bounding box center [89, 10] width 93 height 9
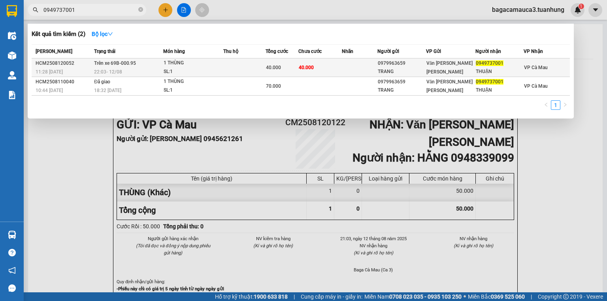
type input "0949737001"
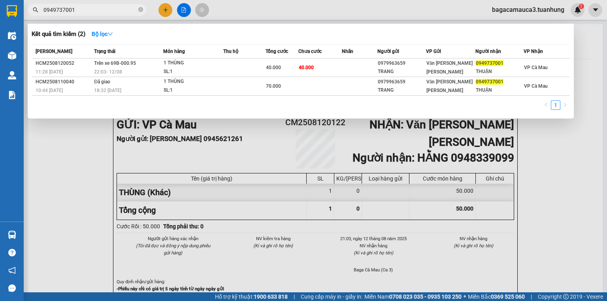
click at [221, 66] on div "1 THÙNG" at bounding box center [193, 63] width 59 height 9
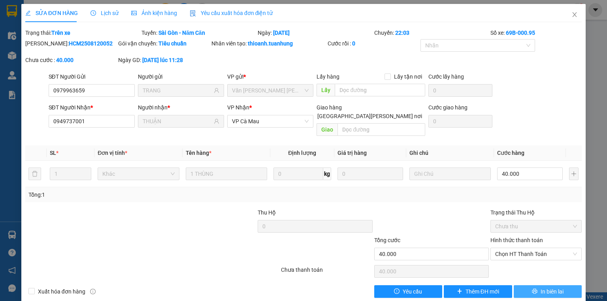
click at [541, 287] on span "In biên lai" at bounding box center [552, 291] width 23 height 9
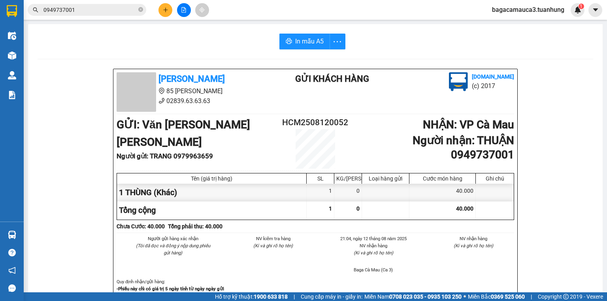
click at [110, 6] on input "0949737001" at bounding box center [89, 10] width 93 height 9
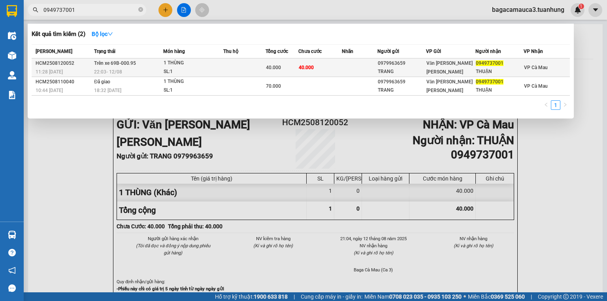
click at [204, 62] on div "1 THÙNG" at bounding box center [193, 63] width 59 height 9
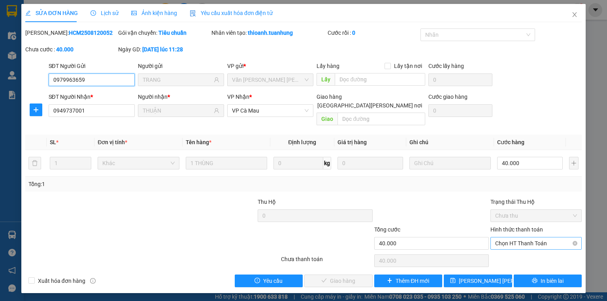
click at [536, 238] on span "Chọn HT Thanh Toán" at bounding box center [536, 244] width 82 height 12
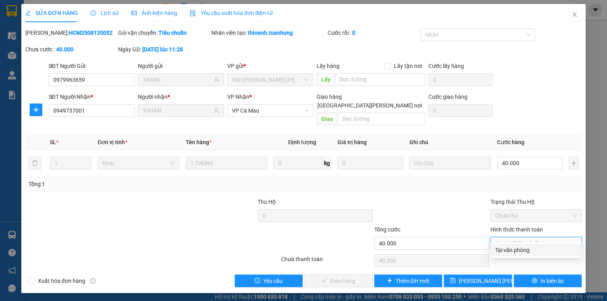
click at [517, 251] on div "Tại văn phòng" at bounding box center [536, 250] width 82 height 9
type input "0"
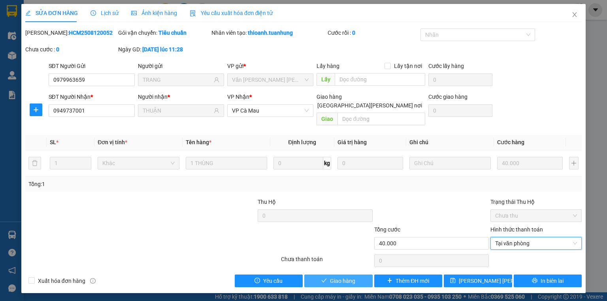
click at [326, 278] on icon "check" at bounding box center [324, 281] width 6 height 6
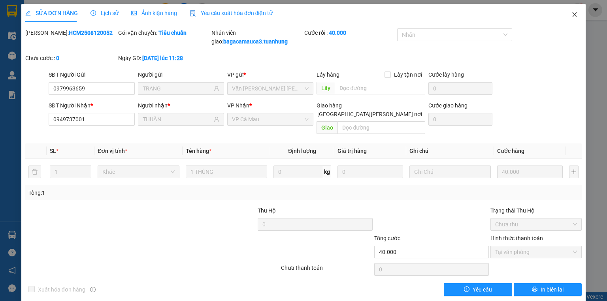
click at [571, 14] on icon "close" at bounding box center [574, 14] width 6 height 6
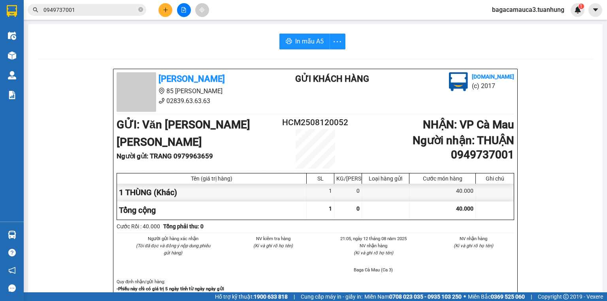
click at [127, 16] on div "Kết quả [PERSON_NAME] ( 2 ) Bộ lọc Mã ĐH Trạng thái Món hàng Thu hộ Tổng [PERSO…" at bounding box center [77, 10] width 154 height 14
click at [141, 9] on icon "close-circle" at bounding box center [140, 9] width 5 height 5
click at [136, 9] on input "text" at bounding box center [89, 10] width 93 height 9
click at [114, 13] on input "text" at bounding box center [89, 10] width 93 height 9
click at [160, 9] on button at bounding box center [165, 10] width 14 height 14
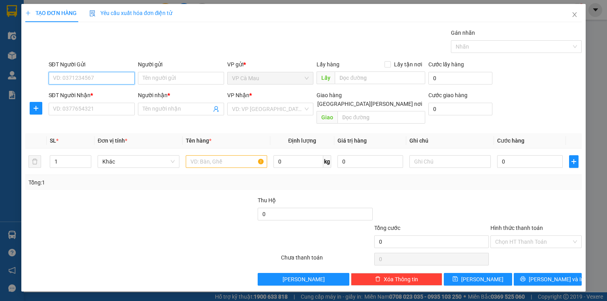
click at [116, 79] on input "SĐT Người Gửi" at bounding box center [92, 78] width 86 height 13
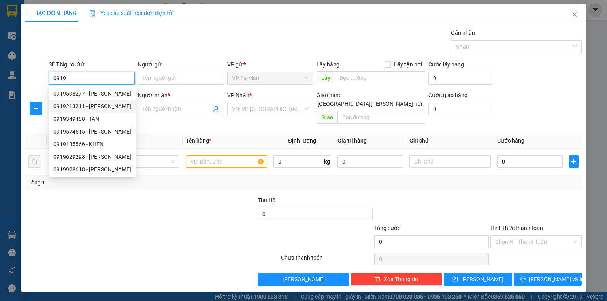
click at [100, 75] on input "0919" at bounding box center [92, 78] width 86 height 13
type input "0"
click at [89, 80] on input "SĐT Người Gửi" at bounding box center [92, 78] width 86 height 13
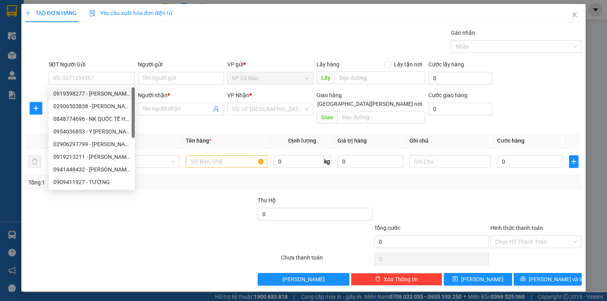
click at [157, 133] on th "Đơn vị tính *" at bounding box center [138, 140] width 88 height 15
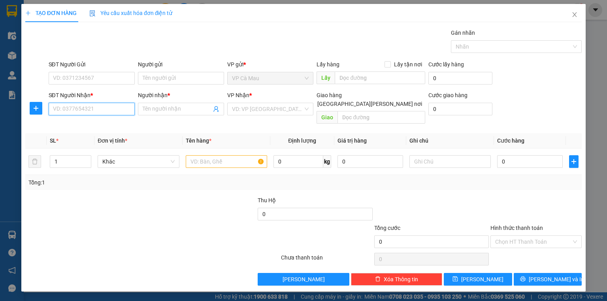
click at [109, 109] on input "SĐT Người Nhận *" at bounding box center [92, 109] width 86 height 13
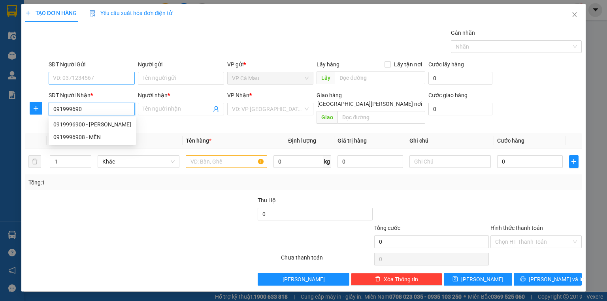
type input "0919996900"
click at [99, 126] on div "0919996900 - [PERSON_NAME]" at bounding box center [92, 124] width 78 height 9
type input "THÀNH"
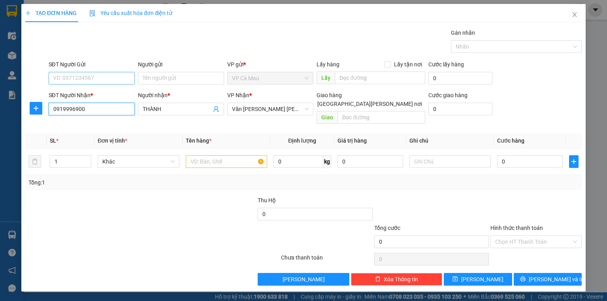
type input "0919996900"
click at [103, 77] on input "SĐT Người Gửi" at bounding box center [92, 78] width 86 height 13
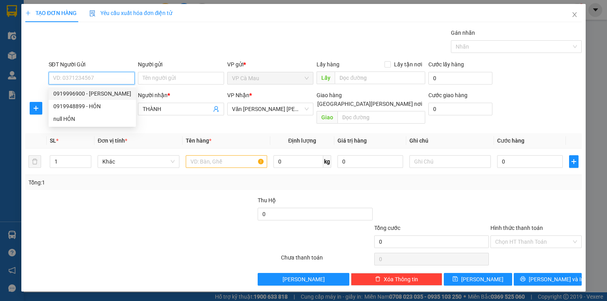
click at [99, 92] on div "0919996900 - [PERSON_NAME]" at bounding box center [92, 93] width 78 height 9
type input "0919996900"
type input "THÀNH"
click at [94, 77] on input "0919996900" at bounding box center [92, 78] width 86 height 13
type input "0"
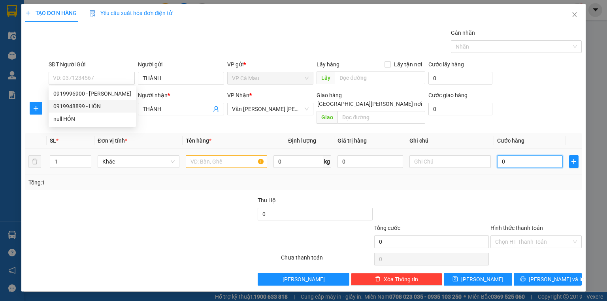
click at [500, 155] on input "0" at bounding box center [530, 161] width 66 height 13
type input "4"
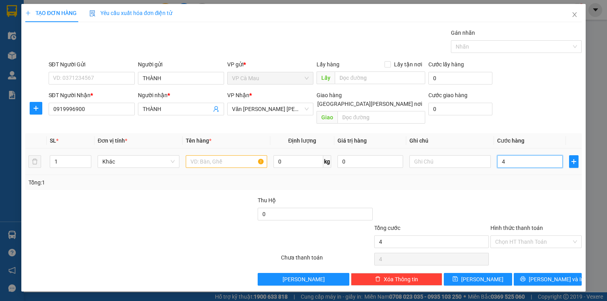
type input "40"
type input "40.000"
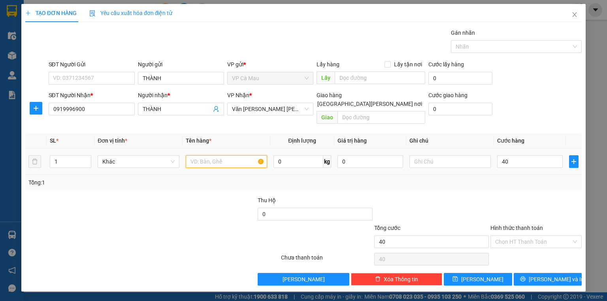
type input "40.000"
click at [240, 155] on input "text" at bounding box center [226, 161] width 81 height 13
type input "THÙNG"
click at [523, 236] on input "Hình thức thanh toán" at bounding box center [533, 242] width 76 height 12
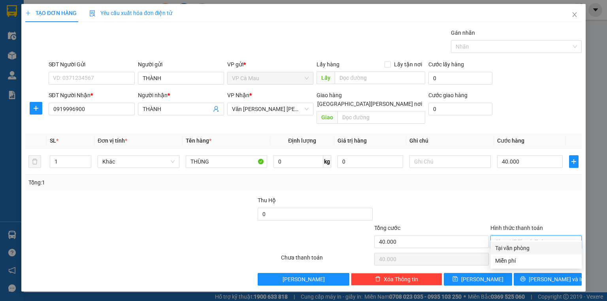
click at [523, 247] on div "Tại văn phòng" at bounding box center [536, 248] width 82 height 9
type input "0"
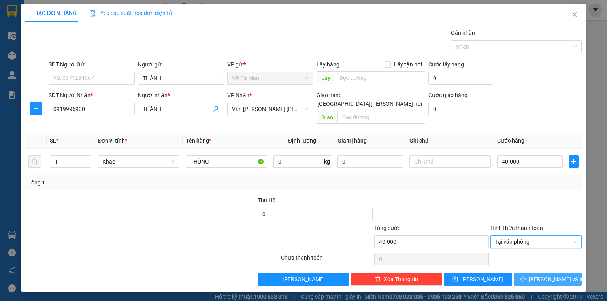
click at [544, 275] on span "[PERSON_NAME] và In" at bounding box center [556, 279] width 55 height 9
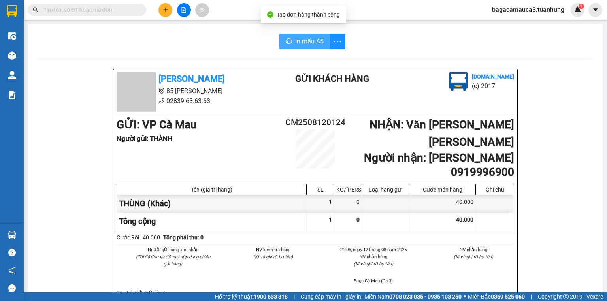
click at [302, 40] on span "In mẫu A5" at bounding box center [309, 41] width 28 height 10
click at [110, 15] on span at bounding box center [87, 10] width 119 height 12
click at [108, 9] on input "text" at bounding box center [89, 10] width 93 height 9
click at [108, 11] on input "text" at bounding box center [89, 10] width 93 height 9
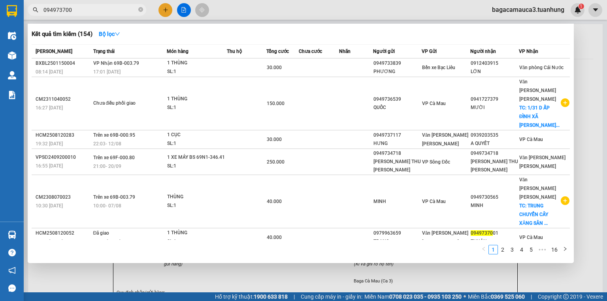
type input "0949737001"
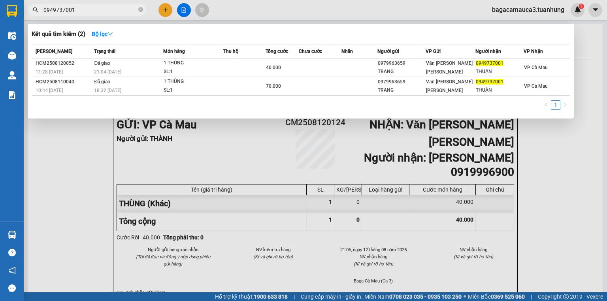
click at [105, 13] on input "0949737001" at bounding box center [89, 10] width 93 height 9
click at [138, 9] on icon "close-circle" at bounding box center [140, 9] width 5 height 5
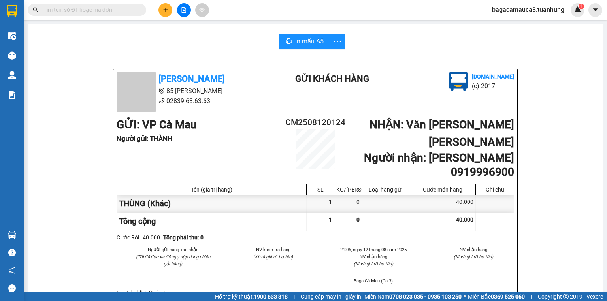
click at [123, 15] on span at bounding box center [87, 10] width 119 height 12
click at [120, 11] on input "text" at bounding box center [89, 10] width 93 height 9
click at [109, 8] on input "text" at bounding box center [89, 10] width 93 height 9
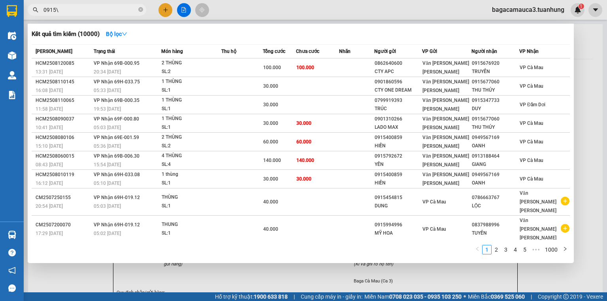
type input "0915"
click at [140, 8] on icon "close-circle" at bounding box center [140, 9] width 5 height 5
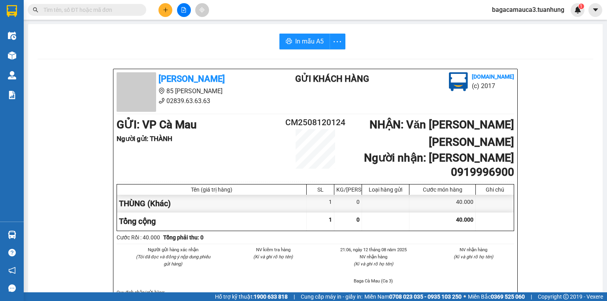
click at [128, 12] on input "text" at bounding box center [89, 10] width 93 height 9
click at [59, 47] on div "In mẫu A5" at bounding box center [316, 42] width 556 height 16
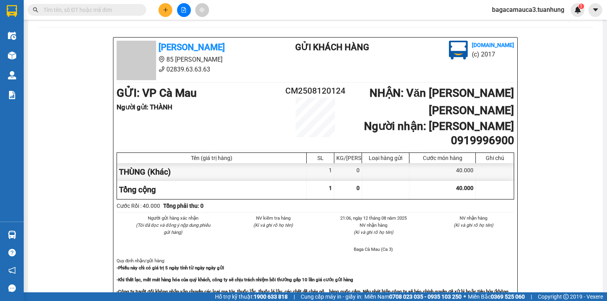
scroll to position [63, 0]
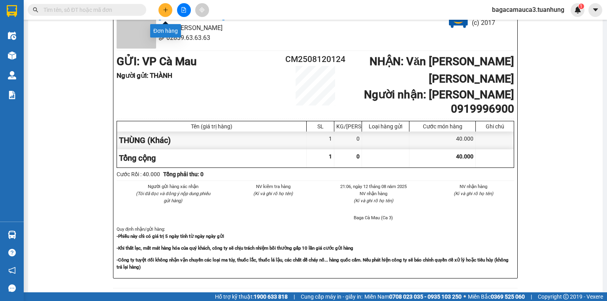
click at [168, 10] on button at bounding box center [165, 10] width 14 height 14
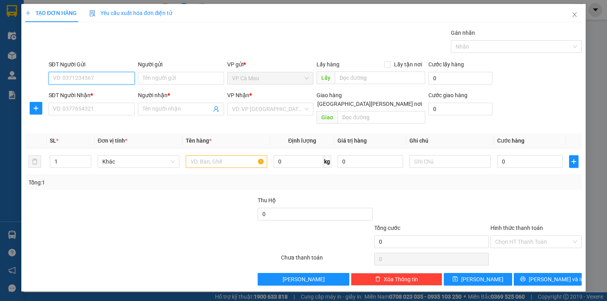
click at [87, 80] on input "SĐT Người Gửi" at bounding box center [92, 78] width 86 height 13
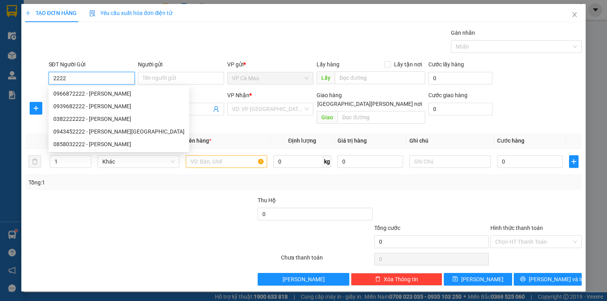
click at [93, 143] on div "0858032222 - [PERSON_NAME]" at bounding box center [118, 144] width 131 height 9
type input "0858032222"
type input "NHUNG"
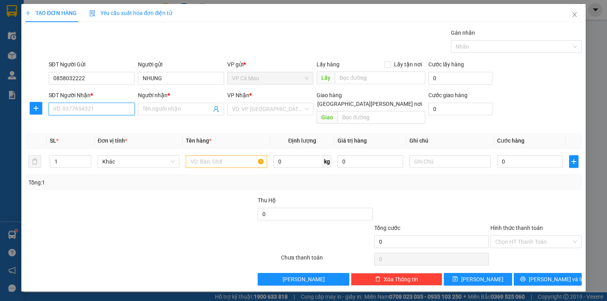
click at [112, 106] on input "SĐT Người Nhận *" at bounding box center [92, 109] width 86 height 13
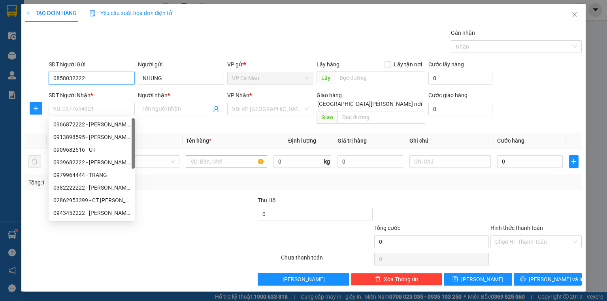
click at [97, 81] on input "0858032222" at bounding box center [92, 78] width 86 height 13
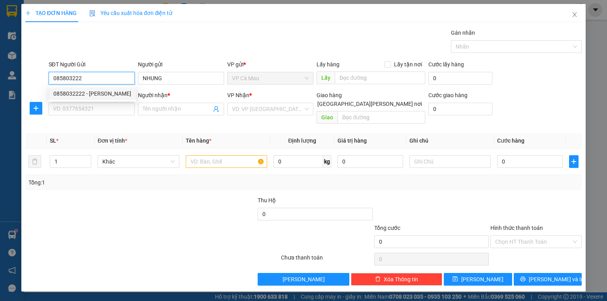
click at [98, 94] on div "0858032222 - [PERSON_NAME]" at bounding box center [92, 93] width 78 height 9
type input "0858032222"
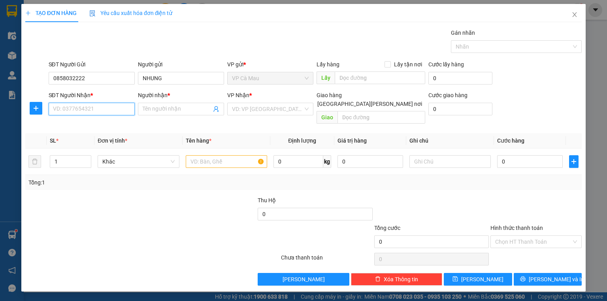
click at [95, 108] on input "SĐT Người Nhận *" at bounding box center [92, 109] width 86 height 13
click at [102, 123] on div "0919070510 - [PERSON_NAME]" at bounding box center [92, 124] width 78 height 9
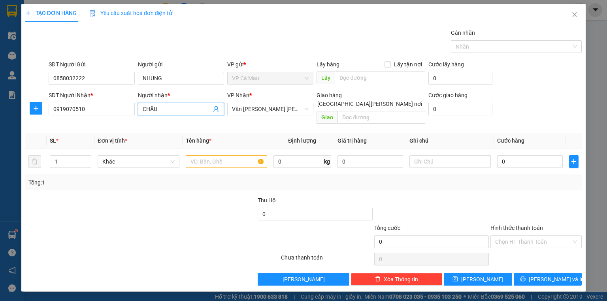
click at [186, 111] on input "CHÂU" at bounding box center [177, 109] width 69 height 9
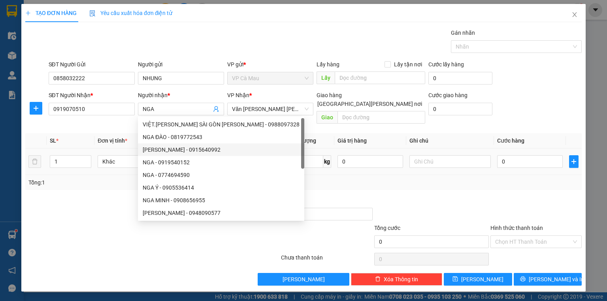
click at [337, 153] on td "0" at bounding box center [370, 162] width 72 height 26
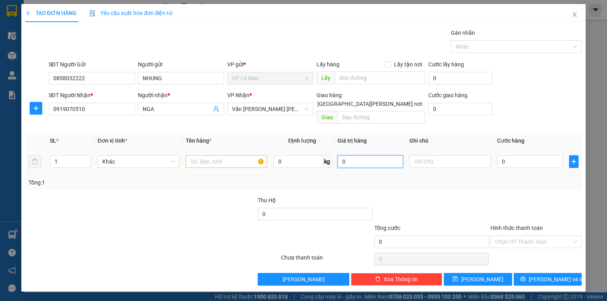
click at [346, 155] on input "0" at bounding box center [371, 161] width 66 height 13
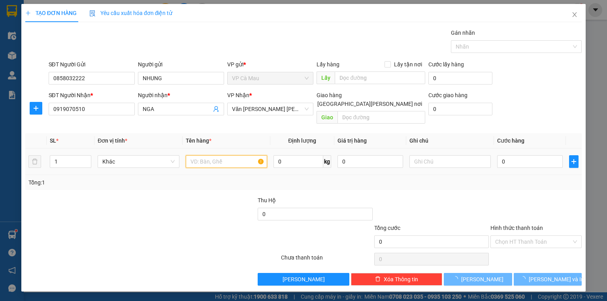
click at [224, 157] on input "text" at bounding box center [226, 161] width 81 height 13
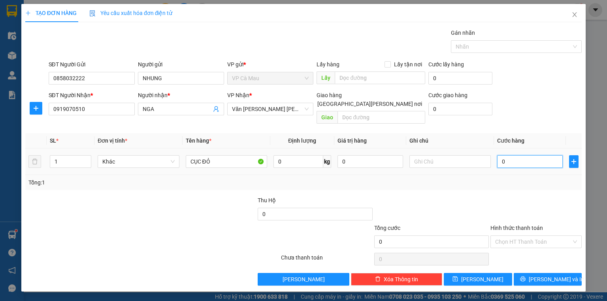
click at [545, 158] on input "0" at bounding box center [530, 161] width 66 height 13
click at [548, 236] on div "Chọn HT Thanh Toán" at bounding box center [535, 242] width 91 height 13
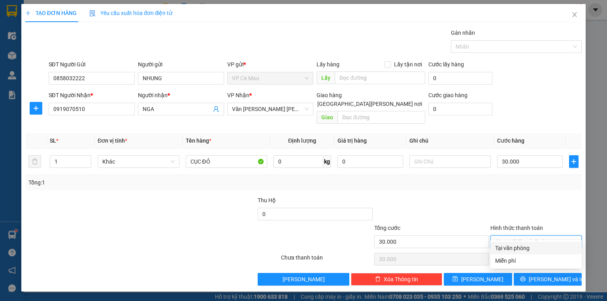
click at [548, 236] on div "Chọn HT Thanh Toán" at bounding box center [535, 242] width 91 height 13
click at [540, 248] on div "Tại văn phòng" at bounding box center [536, 248] width 82 height 9
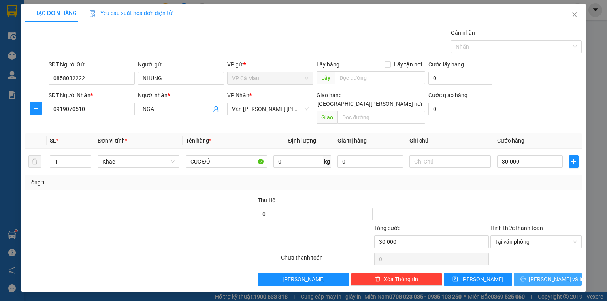
click at [538, 276] on button "[PERSON_NAME] và In" at bounding box center [548, 279] width 68 height 13
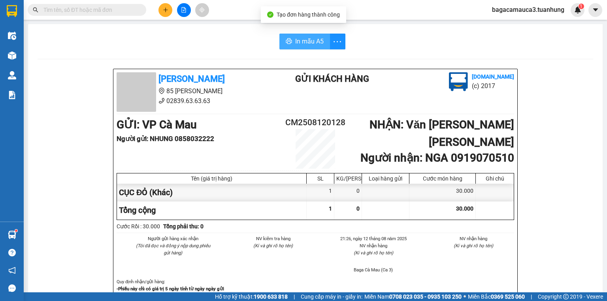
click at [304, 44] on span "In mẫu A5" at bounding box center [309, 41] width 28 height 10
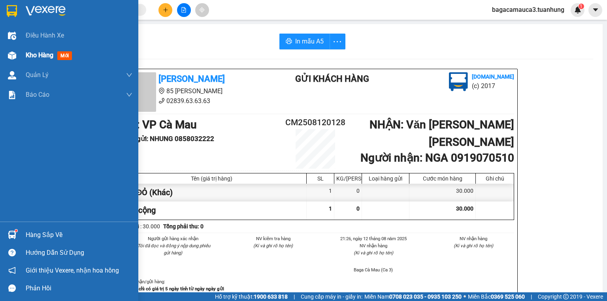
click at [0, 55] on div "Kho hàng mới" at bounding box center [69, 55] width 138 height 20
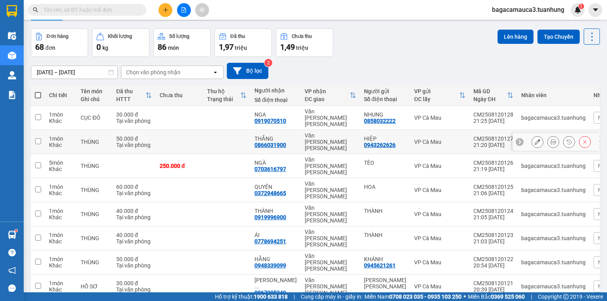
scroll to position [58, 0]
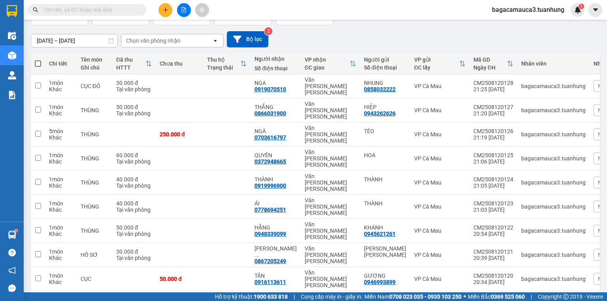
click at [37, 62] on span at bounding box center [38, 63] width 6 height 6
click at [38, 60] on input "checkbox" at bounding box center [38, 60] width 0 height 0
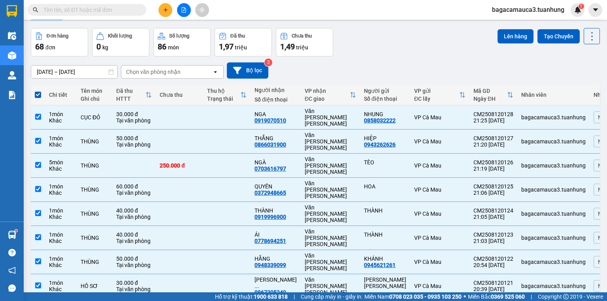
scroll to position [0, 0]
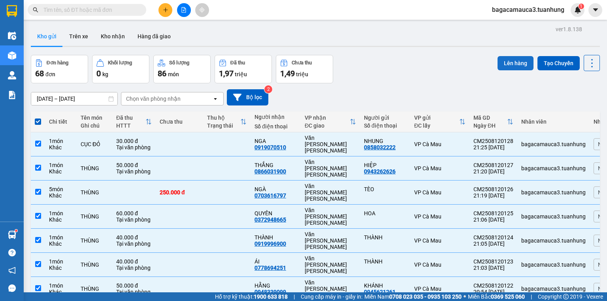
click at [508, 64] on button "Lên hàng" at bounding box center [516, 63] width 36 height 14
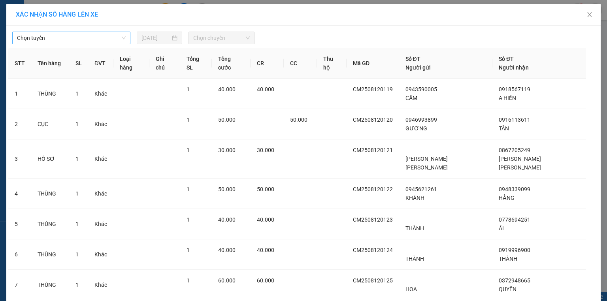
click at [90, 36] on span "Chọn tuyến" at bounding box center [71, 38] width 109 height 12
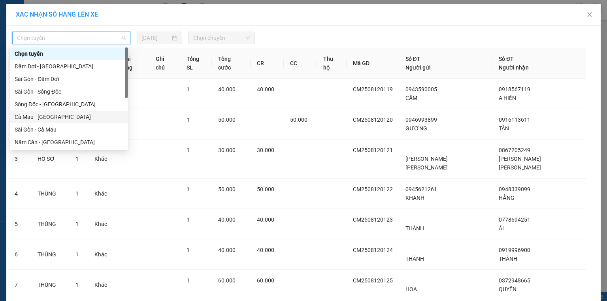
click at [54, 115] on div "Cà Mau - [GEOGRAPHIC_DATA]" at bounding box center [69, 117] width 109 height 9
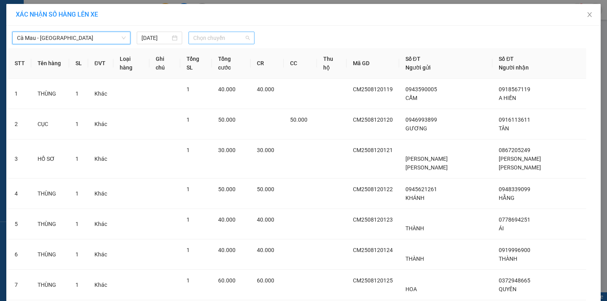
click at [205, 41] on span "Chọn chuyến" at bounding box center [221, 38] width 57 height 12
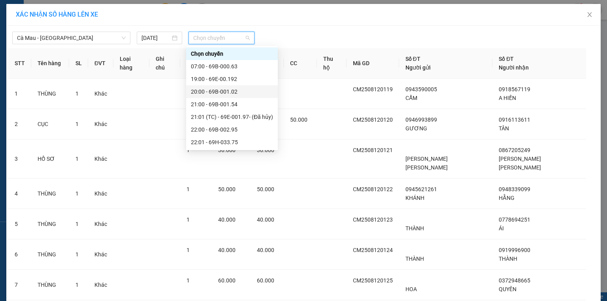
click at [213, 77] on div "19:00 - 69E-00.192" at bounding box center [232, 79] width 82 height 9
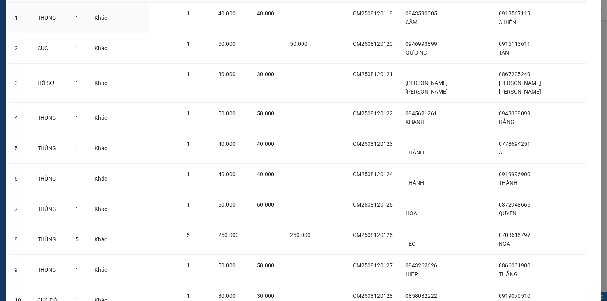
scroll to position [143, 0]
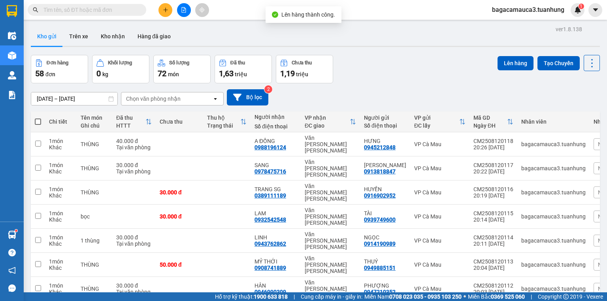
click at [38, 124] on span at bounding box center [38, 122] width 6 height 6
click at [38, 118] on input "checkbox" at bounding box center [38, 118] width 0 height 0
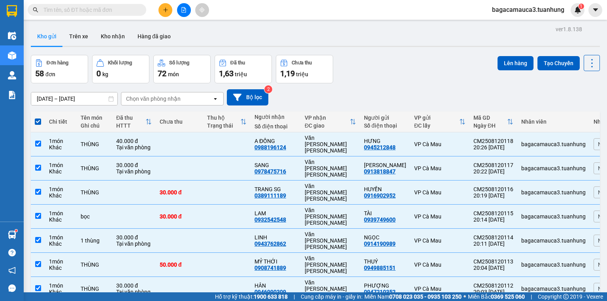
click at [517, 55] on div "Lên hàng Tạo Chuyến" at bounding box center [549, 63] width 102 height 16
click at [516, 56] on button "Lên hàng" at bounding box center [516, 63] width 36 height 14
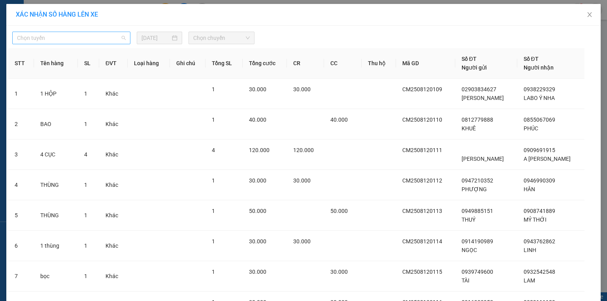
drag, startPoint x: 40, startPoint y: 35, endPoint x: 52, endPoint y: 91, distance: 57.8
click at [40, 35] on span "Chọn tuyến" at bounding box center [71, 38] width 109 height 12
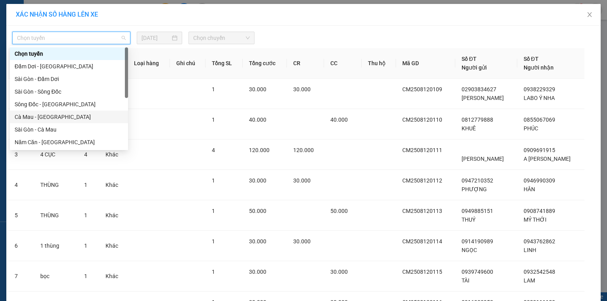
click at [47, 113] on div "Cà Mau - [GEOGRAPHIC_DATA]" at bounding box center [69, 117] width 109 height 9
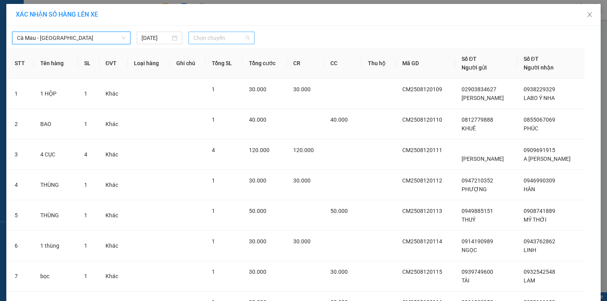
drag, startPoint x: 200, startPoint y: 36, endPoint x: 230, endPoint y: 72, distance: 45.7
click at [201, 36] on span "Chọn chuyến" at bounding box center [221, 38] width 57 height 12
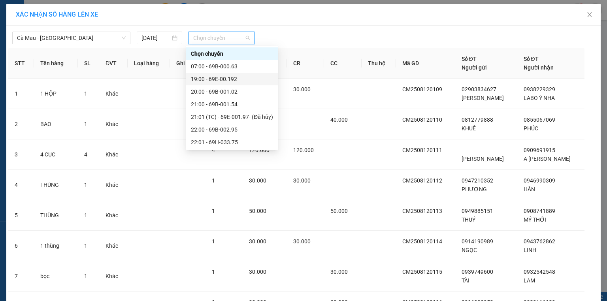
click at [232, 81] on div "19:00 - 69E-00.192" at bounding box center [232, 79] width 82 height 9
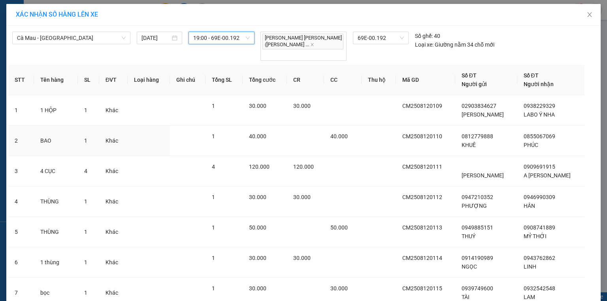
scroll to position [143, 0]
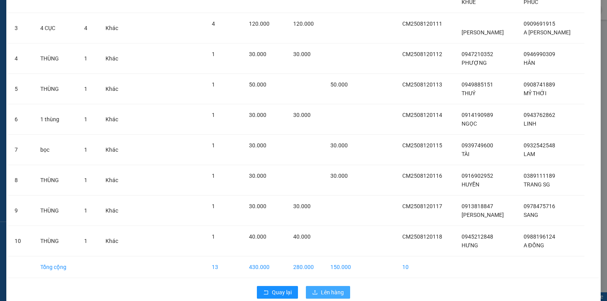
click at [312, 290] on icon "upload" at bounding box center [315, 293] width 6 height 6
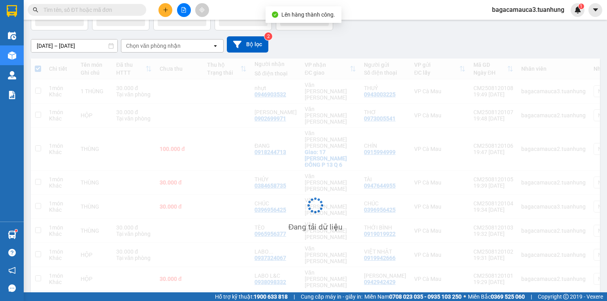
scroll to position [63, 0]
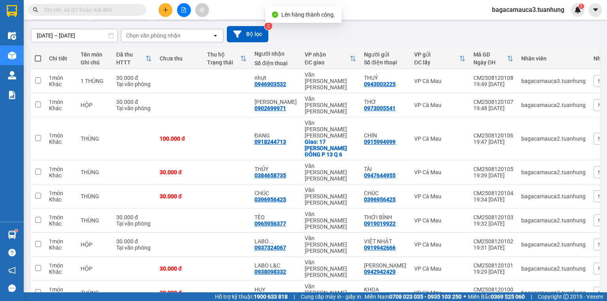
click at [38, 58] on span at bounding box center [38, 58] width 6 height 6
click at [38, 55] on input "checkbox" at bounding box center [38, 55] width 0 height 0
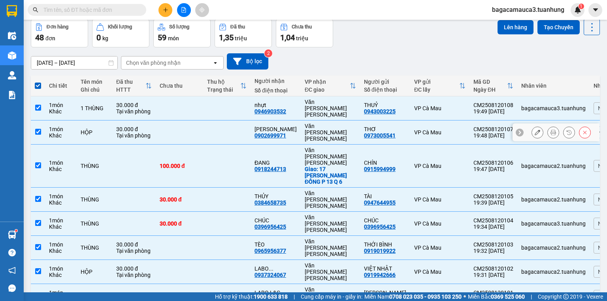
scroll to position [0, 0]
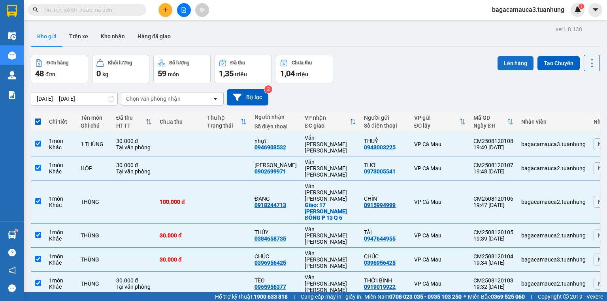
click at [510, 64] on button "Lên hàng" at bounding box center [516, 63] width 36 height 14
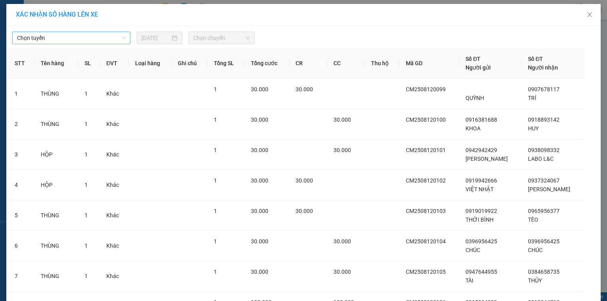
click at [116, 36] on span "Chọn tuyến" at bounding box center [71, 38] width 109 height 12
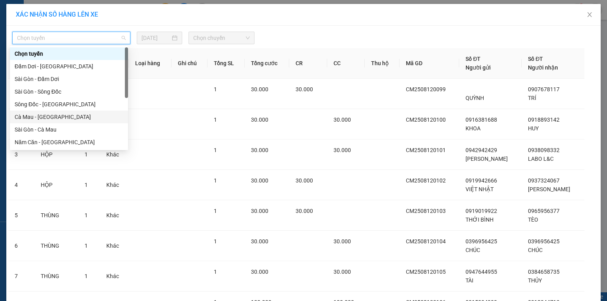
click at [57, 123] on div "Cà Mau - [GEOGRAPHIC_DATA]" at bounding box center [69, 117] width 118 height 13
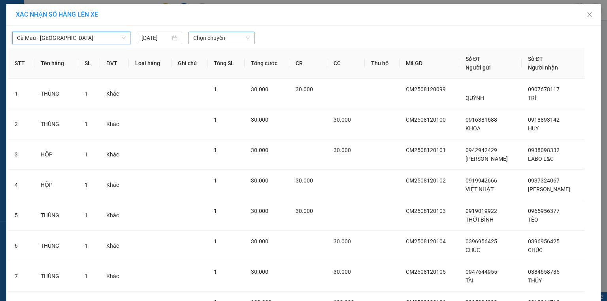
drag, startPoint x: 206, startPoint y: 34, endPoint x: 213, endPoint y: 44, distance: 12.7
click at [209, 35] on span "Chọn chuyến" at bounding box center [221, 38] width 57 height 12
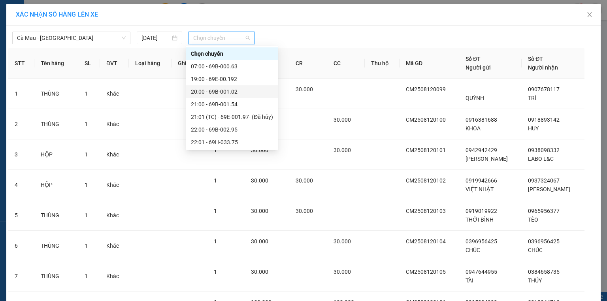
click at [221, 91] on div "20:00 - 69B-001.02" at bounding box center [232, 91] width 82 height 9
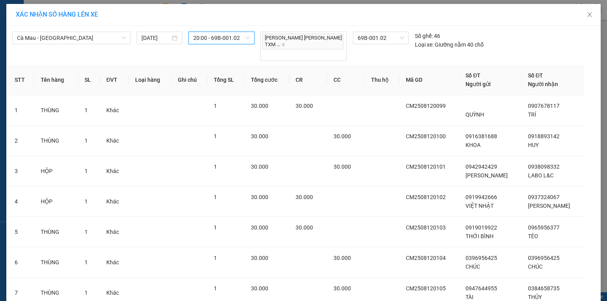
scroll to position [143, 0]
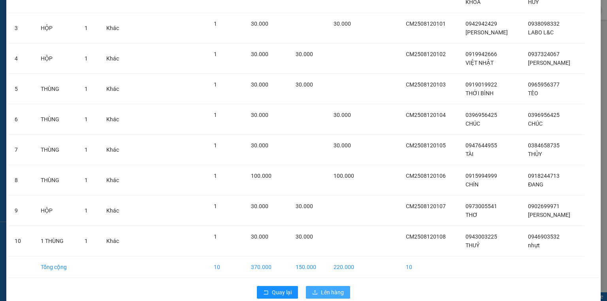
drag, startPoint x: 342, startPoint y: 281, endPoint x: 337, endPoint y: 277, distance: 6.4
click at [342, 286] on button "Lên hàng" at bounding box center [328, 292] width 44 height 13
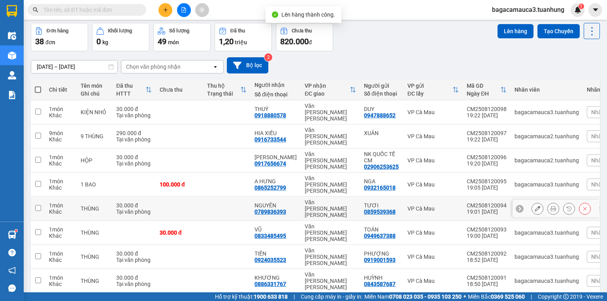
scroll to position [63, 0]
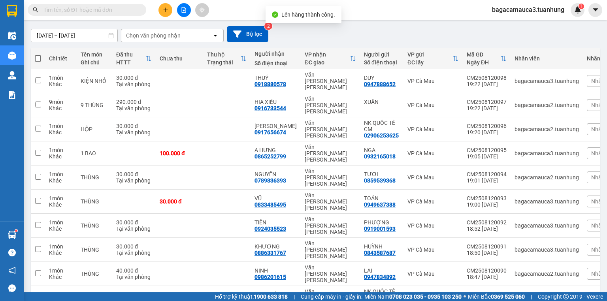
click at [39, 58] on span at bounding box center [38, 58] width 6 height 6
click at [38, 55] on input "checkbox" at bounding box center [38, 55] width 0 height 0
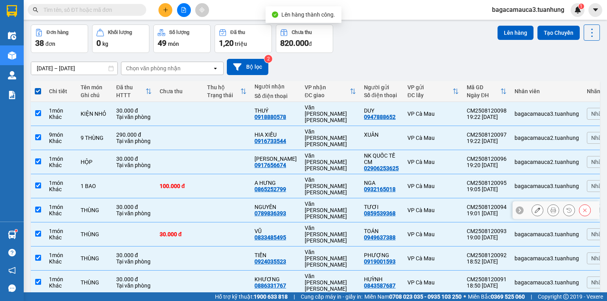
scroll to position [0, 0]
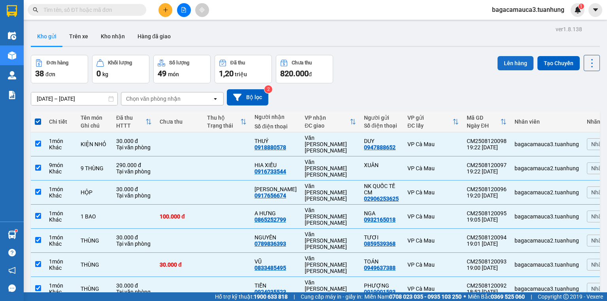
click at [507, 67] on button "Lên hàng" at bounding box center [516, 63] width 36 height 14
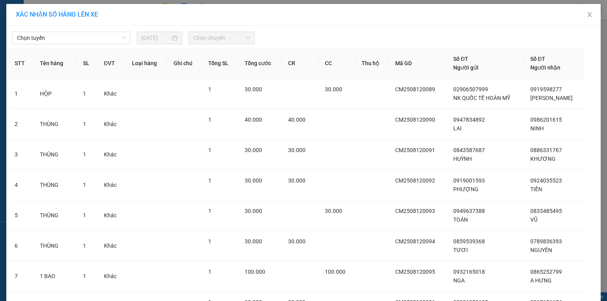
click at [128, 47] on div "[PERSON_NAME] [DATE] [PERSON_NAME] STT Tên hàng SL ĐVT [PERSON_NAME] hàng Ghi […" at bounding box center [303, 228] width 594 height 405
drag, startPoint x: 122, startPoint y: 41, endPoint x: 94, endPoint y: 67, distance: 37.7
click at [121, 41] on span "Chọn tuyến" at bounding box center [71, 38] width 109 height 12
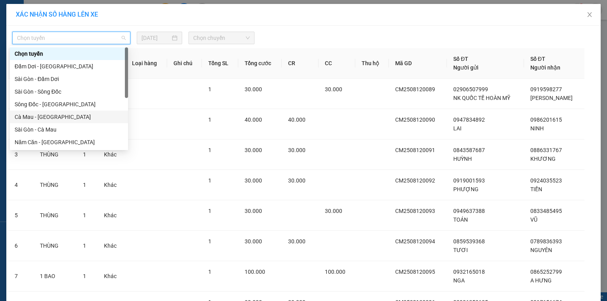
click at [56, 115] on div "Cà Mau - [GEOGRAPHIC_DATA]" at bounding box center [69, 117] width 109 height 9
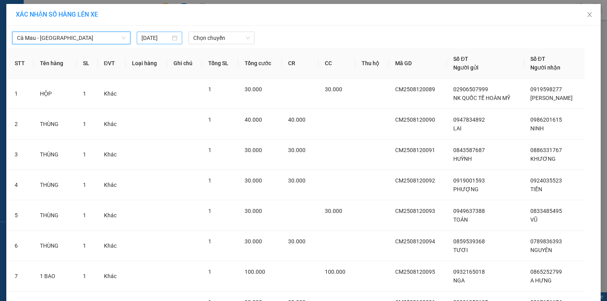
click at [168, 38] on input "[DATE]" at bounding box center [155, 38] width 29 height 9
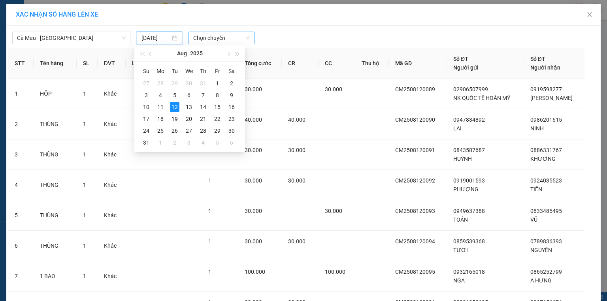
click at [243, 34] on span "Chọn chuyến" at bounding box center [221, 38] width 57 height 12
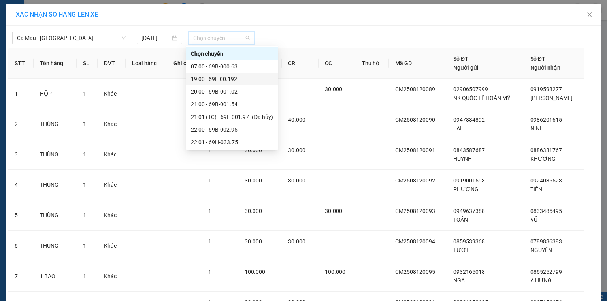
click at [245, 82] on div "19:00 - 69E-00.192" at bounding box center [232, 79] width 82 height 9
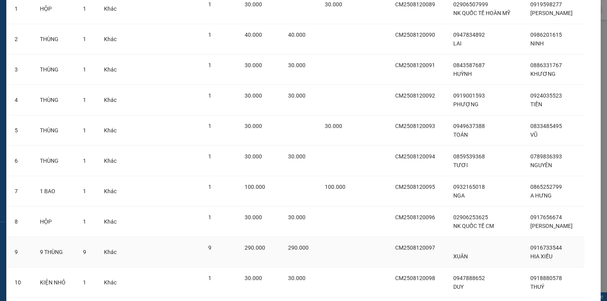
scroll to position [126, 0]
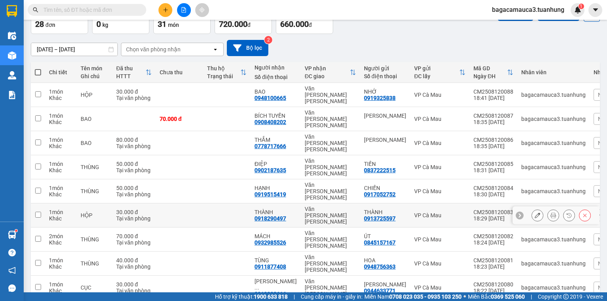
scroll to position [71, 0]
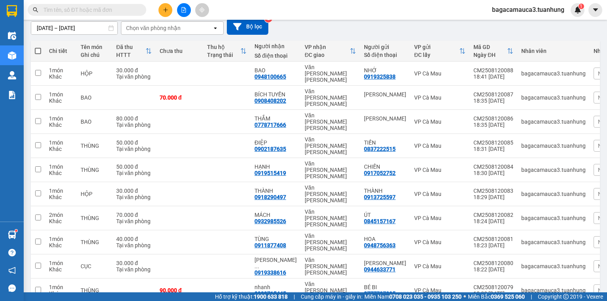
click at [37, 49] on span at bounding box center [38, 51] width 6 height 6
click at [38, 47] on input "checkbox" at bounding box center [38, 47] width 0 height 0
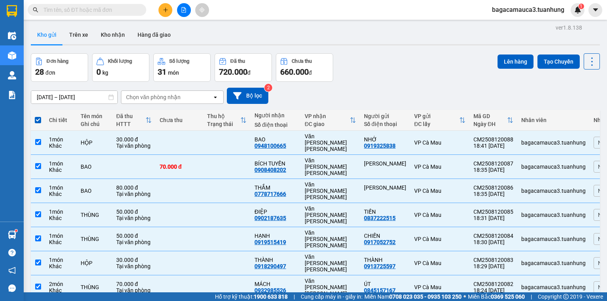
scroll to position [0, 0]
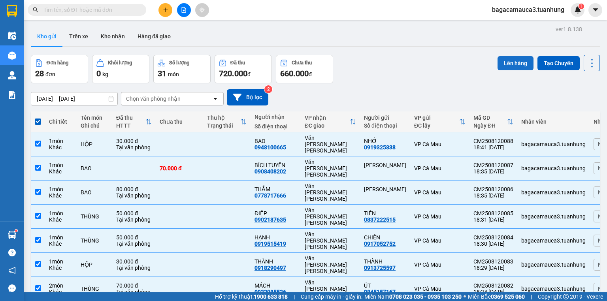
click at [504, 68] on button "Lên hàng" at bounding box center [516, 63] width 36 height 14
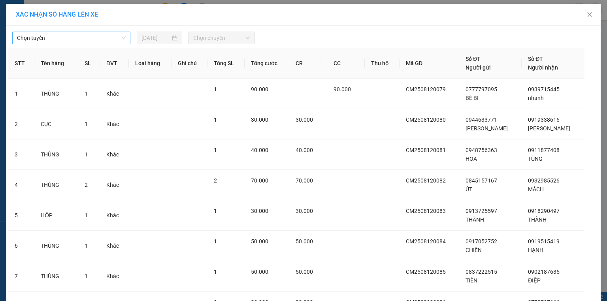
click at [95, 39] on span "Chọn tuyến" at bounding box center [71, 38] width 109 height 12
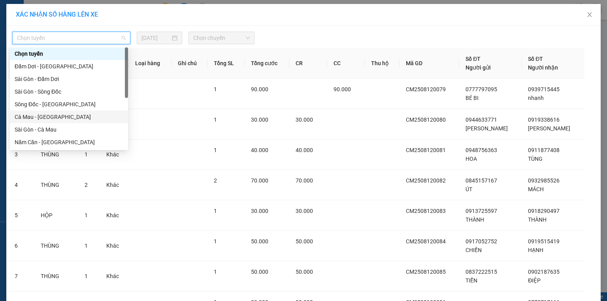
click at [68, 118] on div "Cà Mau - [GEOGRAPHIC_DATA]" at bounding box center [69, 117] width 109 height 9
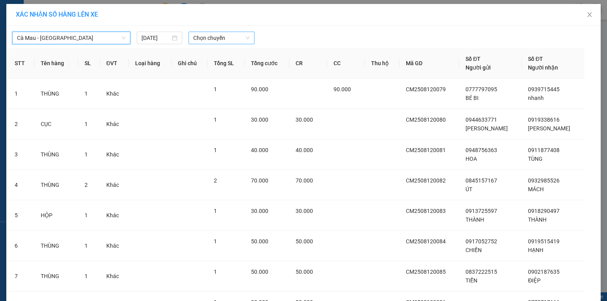
click at [224, 40] on span "Chọn chuyến" at bounding box center [221, 38] width 57 height 12
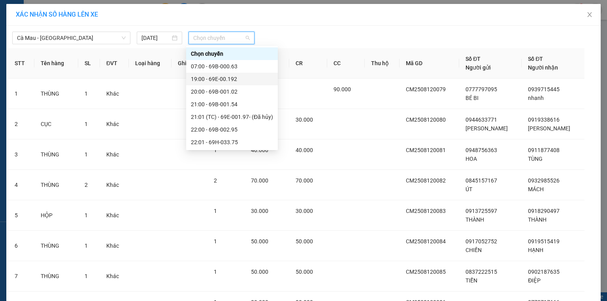
click at [223, 83] on div "19:00 - 69E-00.192" at bounding box center [232, 79] width 82 height 9
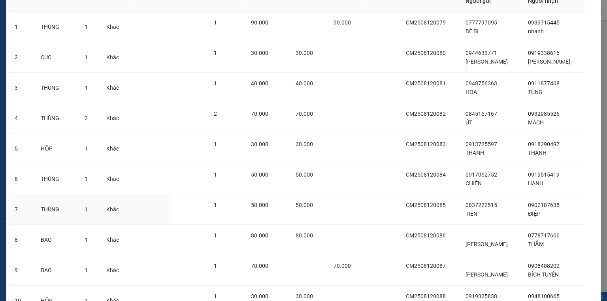
scroll to position [143, 0]
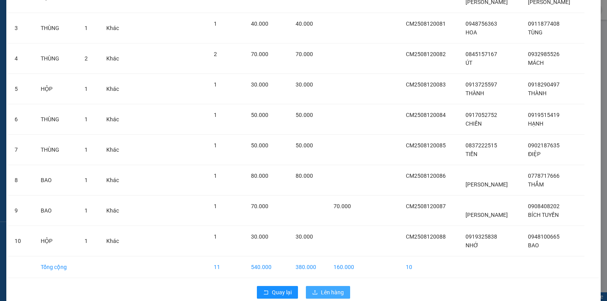
click at [328, 288] on span "Lên hàng" at bounding box center [332, 292] width 23 height 9
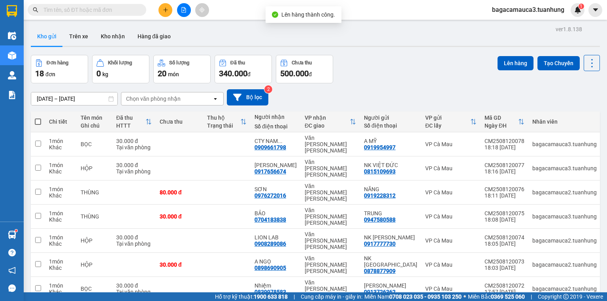
click at [41, 119] on span at bounding box center [38, 122] width 6 height 6
click at [38, 118] on input "checkbox" at bounding box center [38, 118] width 0 height 0
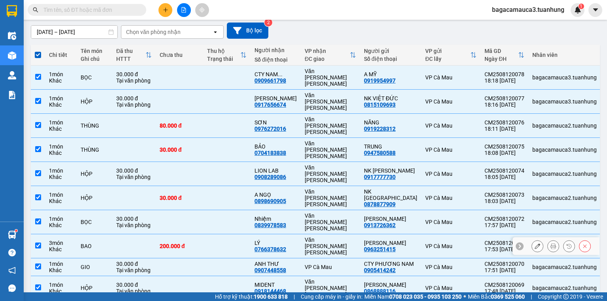
scroll to position [71, 0]
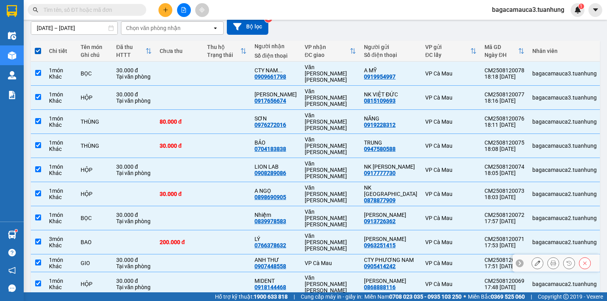
click at [535, 260] on icon at bounding box center [538, 263] width 6 height 6
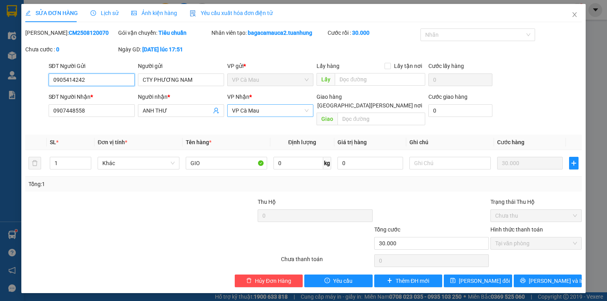
click at [293, 110] on span "VP Cà Mau" at bounding box center [270, 111] width 77 height 12
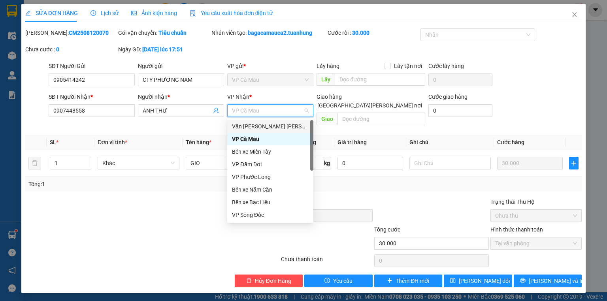
click at [288, 125] on div "Văn [PERSON_NAME] [PERSON_NAME]" at bounding box center [270, 126] width 77 height 9
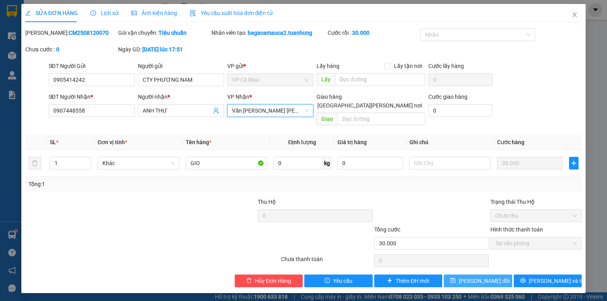
click at [473, 277] on span "[PERSON_NAME] đổi" at bounding box center [484, 281] width 51 height 9
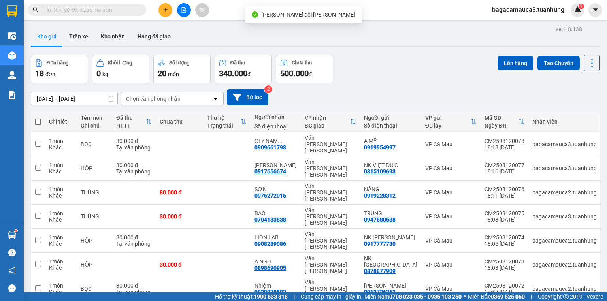
click at [36, 123] on span at bounding box center [38, 122] width 6 height 6
click at [38, 118] on input "checkbox" at bounding box center [38, 118] width 0 height 0
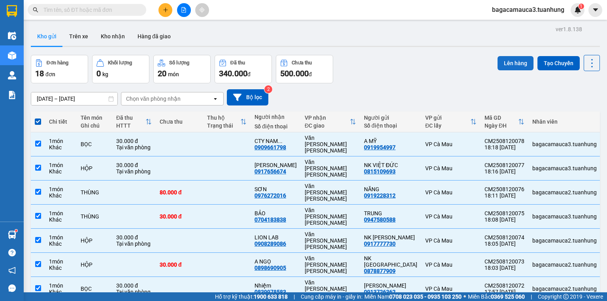
click at [509, 62] on button "Lên hàng" at bounding box center [516, 63] width 36 height 14
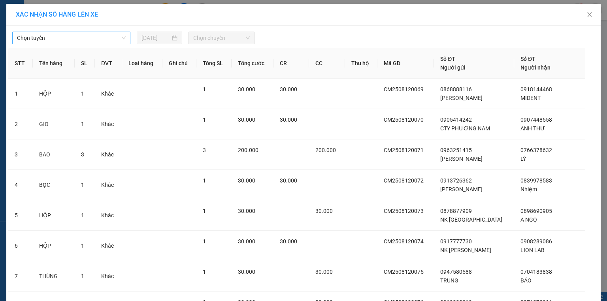
click at [91, 36] on span "Chọn tuyến" at bounding box center [71, 38] width 109 height 12
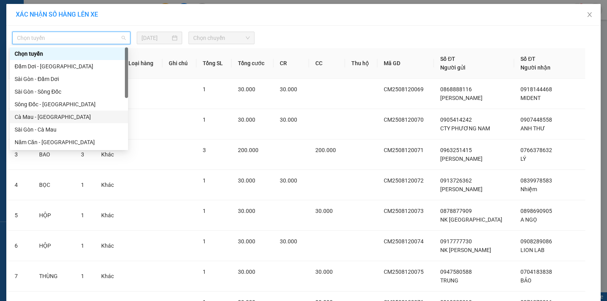
click at [47, 119] on div "Cà Mau - [GEOGRAPHIC_DATA]" at bounding box center [69, 117] width 109 height 9
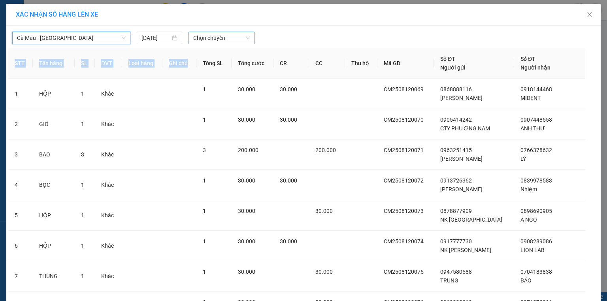
click at [210, 41] on div "Cà Mau - [GEOGRAPHIC_DATA] Cà Mau - [GEOGRAPHIC_DATA] [DATE] [PERSON_NAME] STT …" at bounding box center [303, 228] width 594 height 405
click at [210, 41] on span "Chọn chuyến" at bounding box center [221, 38] width 57 height 12
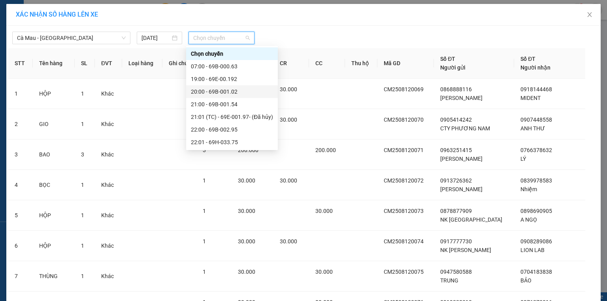
click at [210, 91] on div "20:00 - 69B-001.02" at bounding box center [232, 91] width 82 height 9
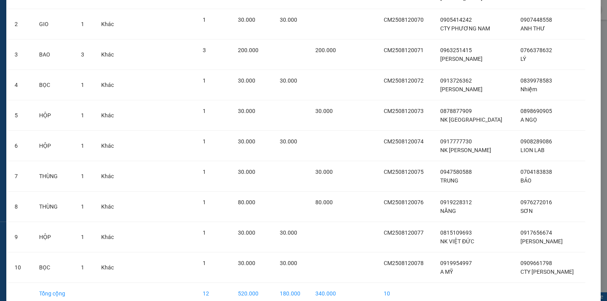
scroll to position [143, 0]
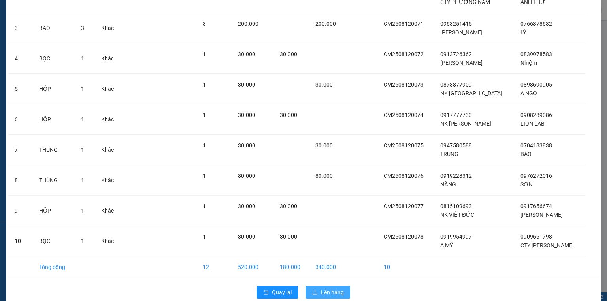
click at [328, 288] on span "Lên hàng" at bounding box center [332, 292] width 23 height 9
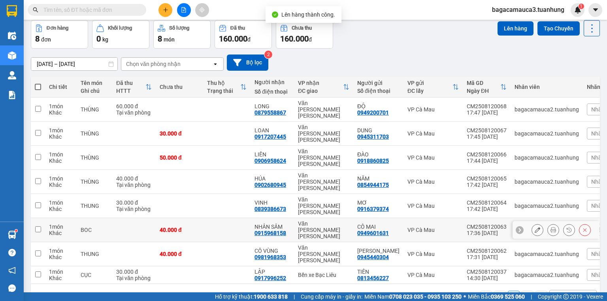
scroll to position [36, 0]
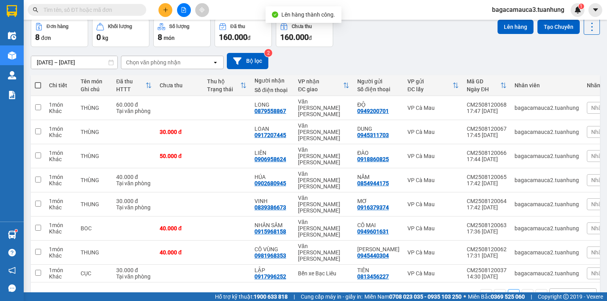
click at [36, 84] on span at bounding box center [38, 85] width 6 height 6
click at [38, 81] on input "checkbox" at bounding box center [38, 81] width 0 height 0
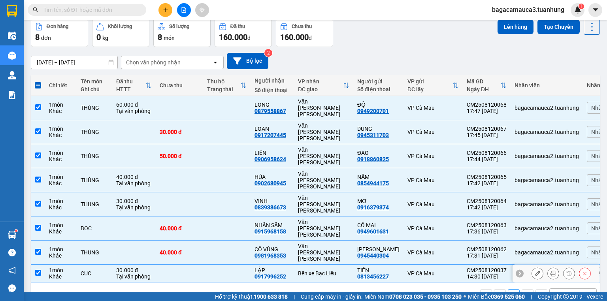
click at [277, 273] on div "0917996252" at bounding box center [271, 276] width 32 height 6
click at [308, 265] on td "Bến xe Bạc Liêu" at bounding box center [323, 274] width 59 height 18
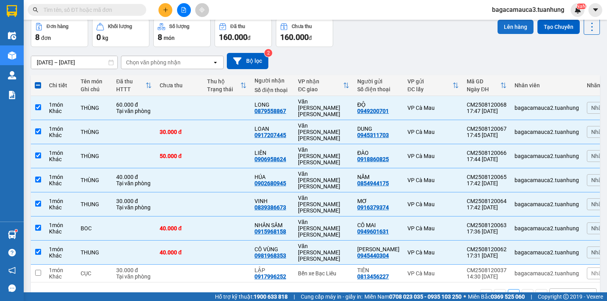
click at [514, 25] on button "Lên hàng" at bounding box center [516, 27] width 36 height 14
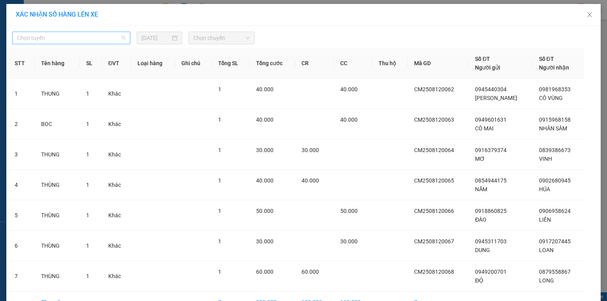
click at [96, 37] on span "Chọn tuyến" at bounding box center [71, 38] width 109 height 12
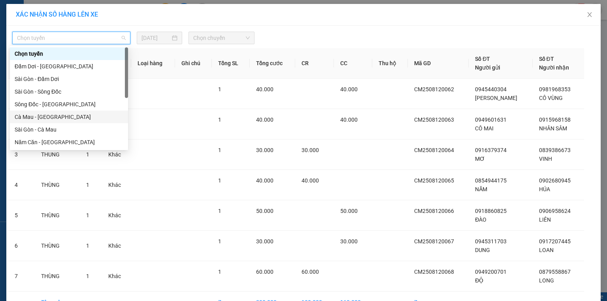
click at [44, 117] on div "Cà Mau - [GEOGRAPHIC_DATA]" at bounding box center [69, 117] width 109 height 9
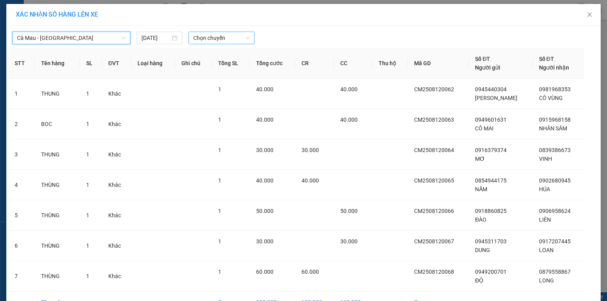
drag, startPoint x: 194, startPoint y: 40, endPoint x: 201, endPoint y: 43, distance: 7.3
click at [196, 40] on span "Chọn chuyến" at bounding box center [221, 38] width 57 height 12
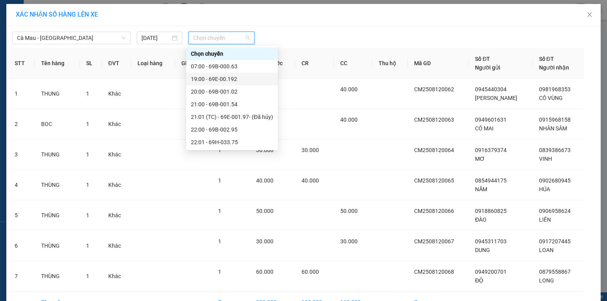
click at [219, 75] on div "19:00 - 69E-00.192" at bounding box center [232, 79] width 82 height 9
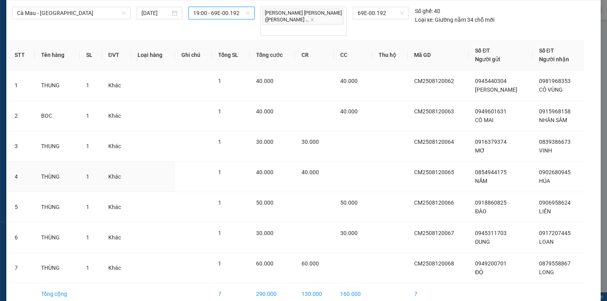
scroll to position [52, 0]
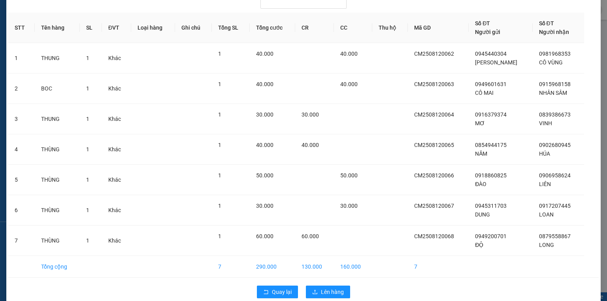
click at [323, 287] on div "Quay lại Lên hàng" at bounding box center [303, 292] width 590 height 21
click at [324, 288] on span "Lên hàng" at bounding box center [332, 292] width 23 height 9
